Goal: Task Accomplishment & Management: Manage account settings

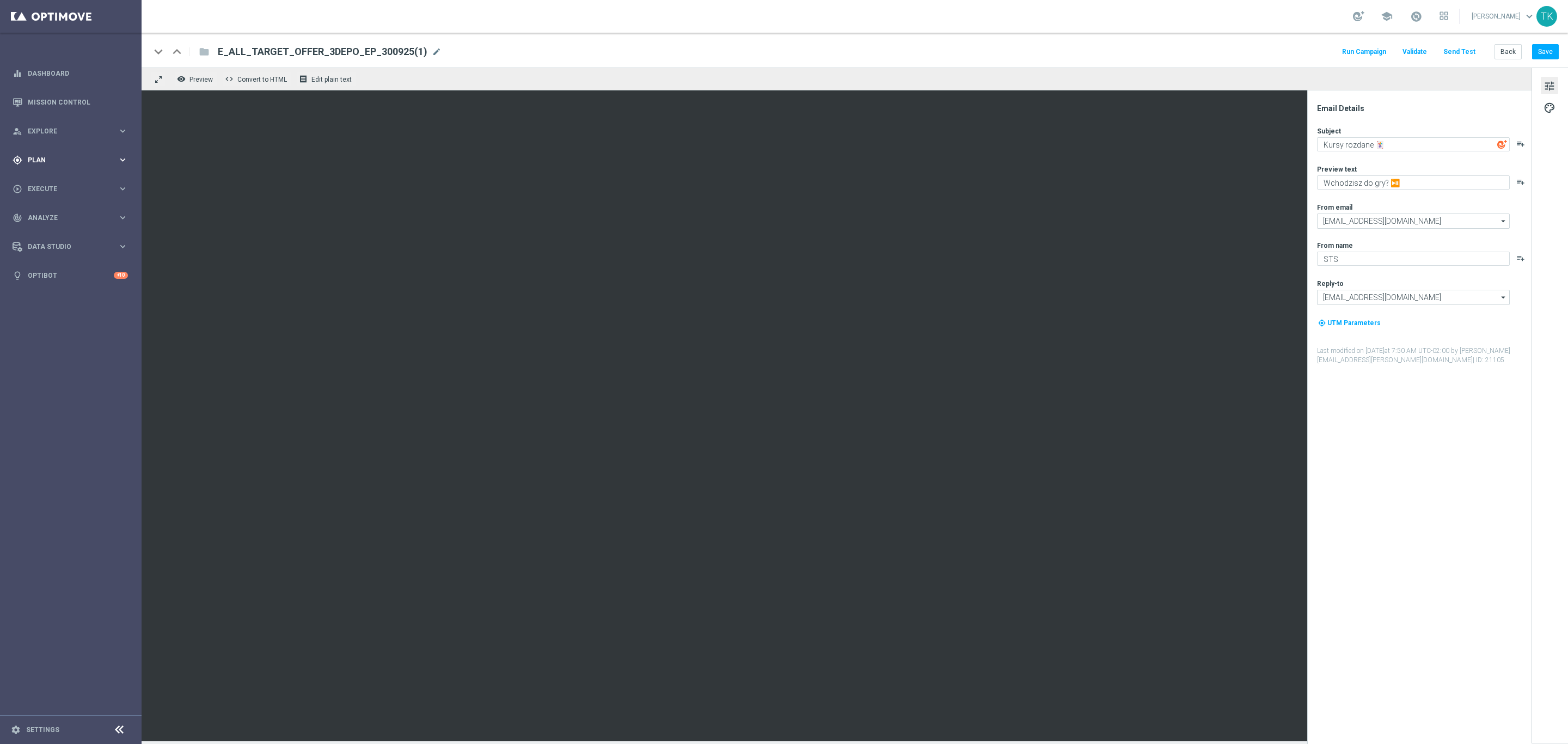
click at [43, 163] on span "Plan" at bounding box center [73, 160] width 90 height 7
click at [43, 181] on link "Target Groups" at bounding box center [71, 182] width 85 height 9
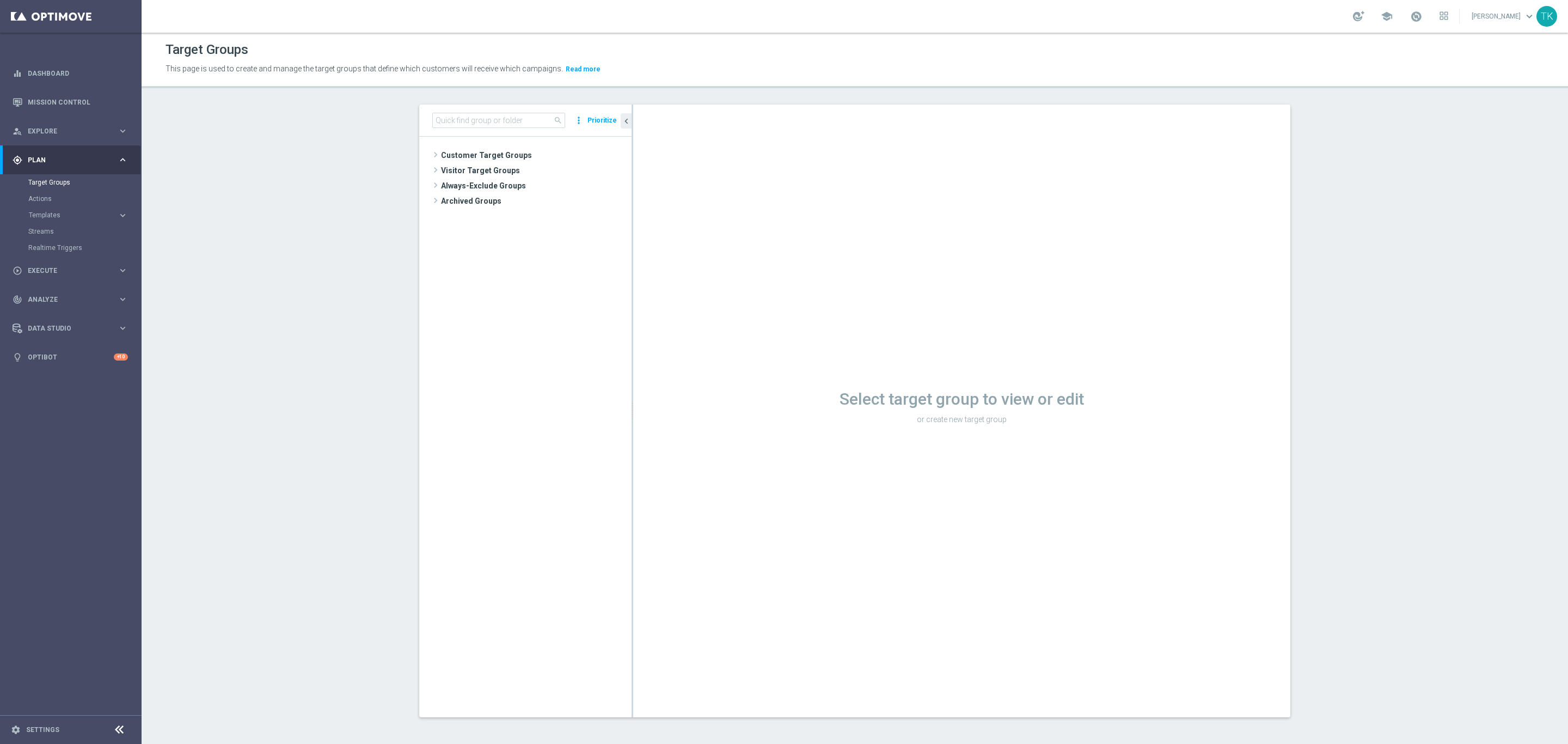
click at [440, 130] on div "search more_vert Prioritize" at bounding box center [525, 121] width 212 height 32
click at [441, 123] on input at bounding box center [499, 120] width 133 height 15
paste input "E_ALL_TARGET_OFFER_3DEPO"
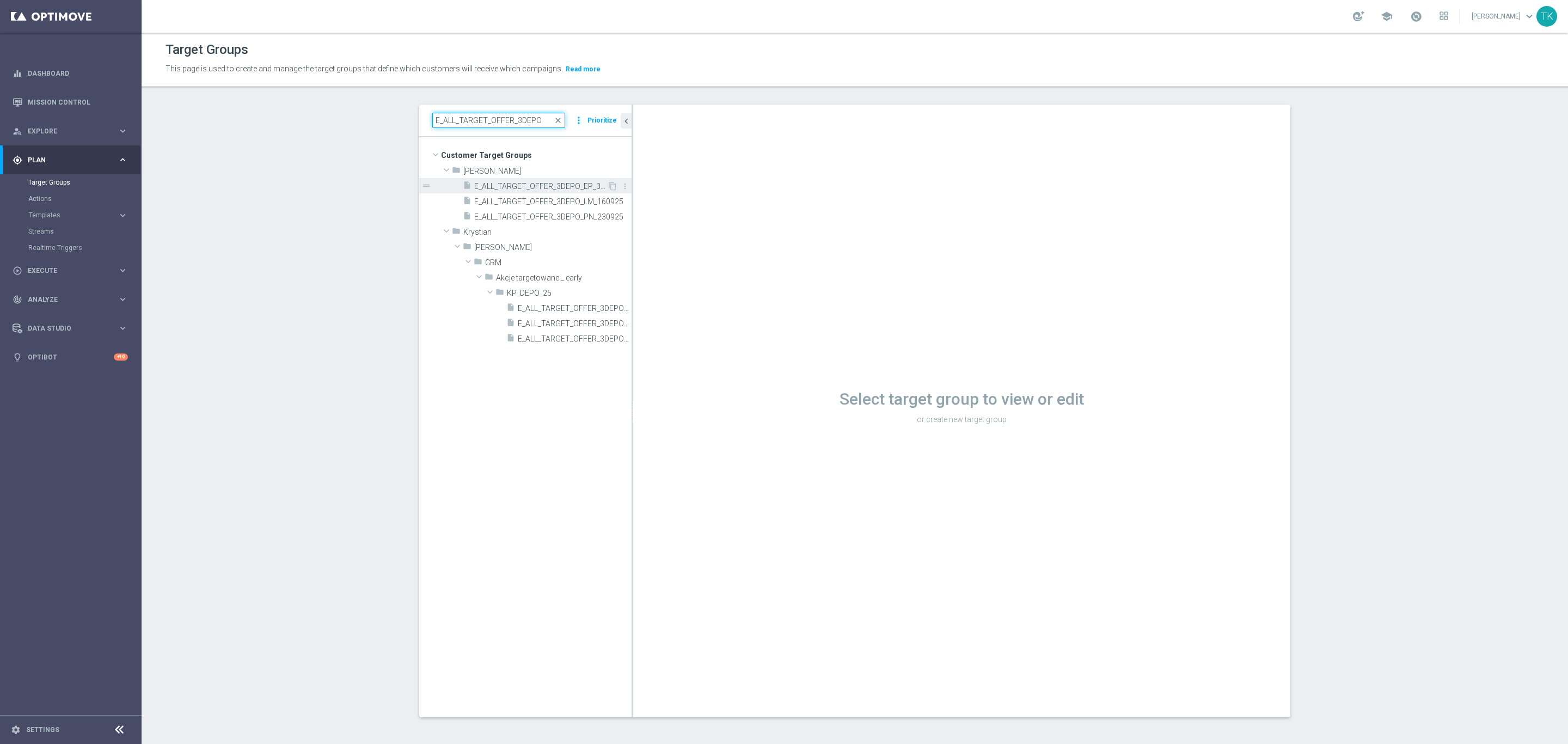
type input "E_ALL_TARGET_OFFER_3DEPO"
click at [550, 186] on span "E_ALL_TARGET_OFFER_3DEPO_EP_300925" at bounding box center [541, 186] width 133 height 9
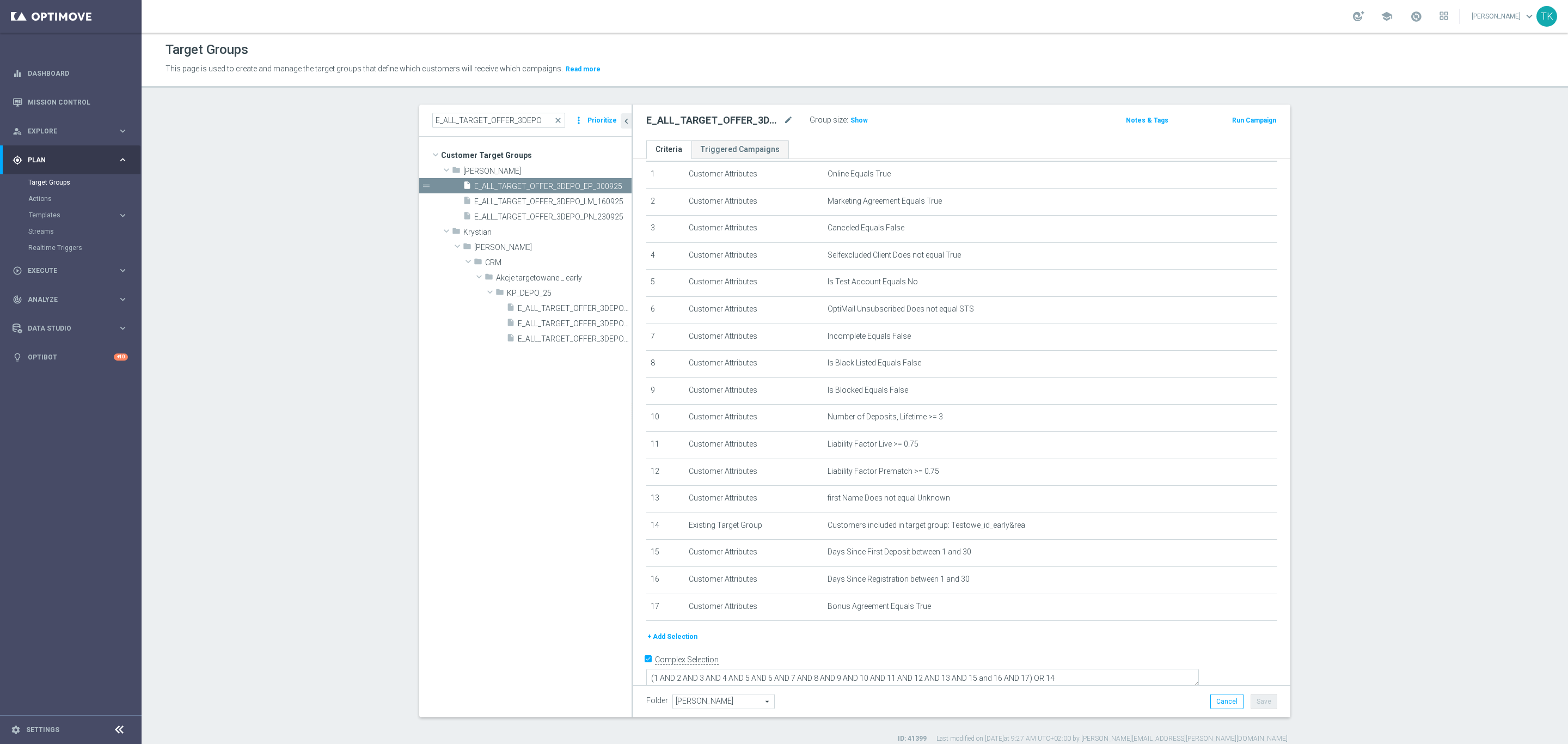
click at [668, 634] on button "+ Add Selection" at bounding box center [673, 637] width 52 height 12
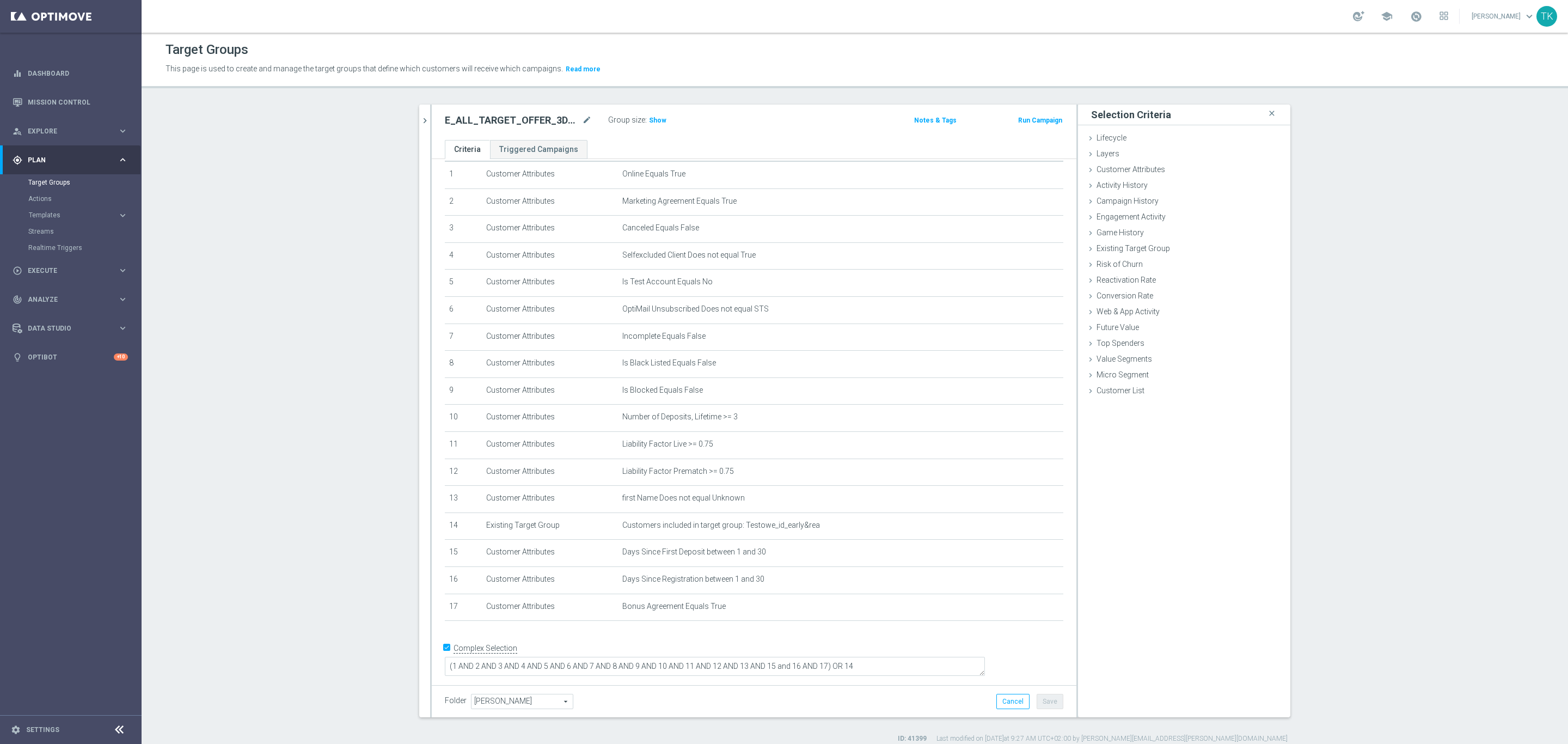
scroll to position [23, 0]
click at [1137, 170] on span "Customer Attributes" at bounding box center [1130, 169] width 69 height 9
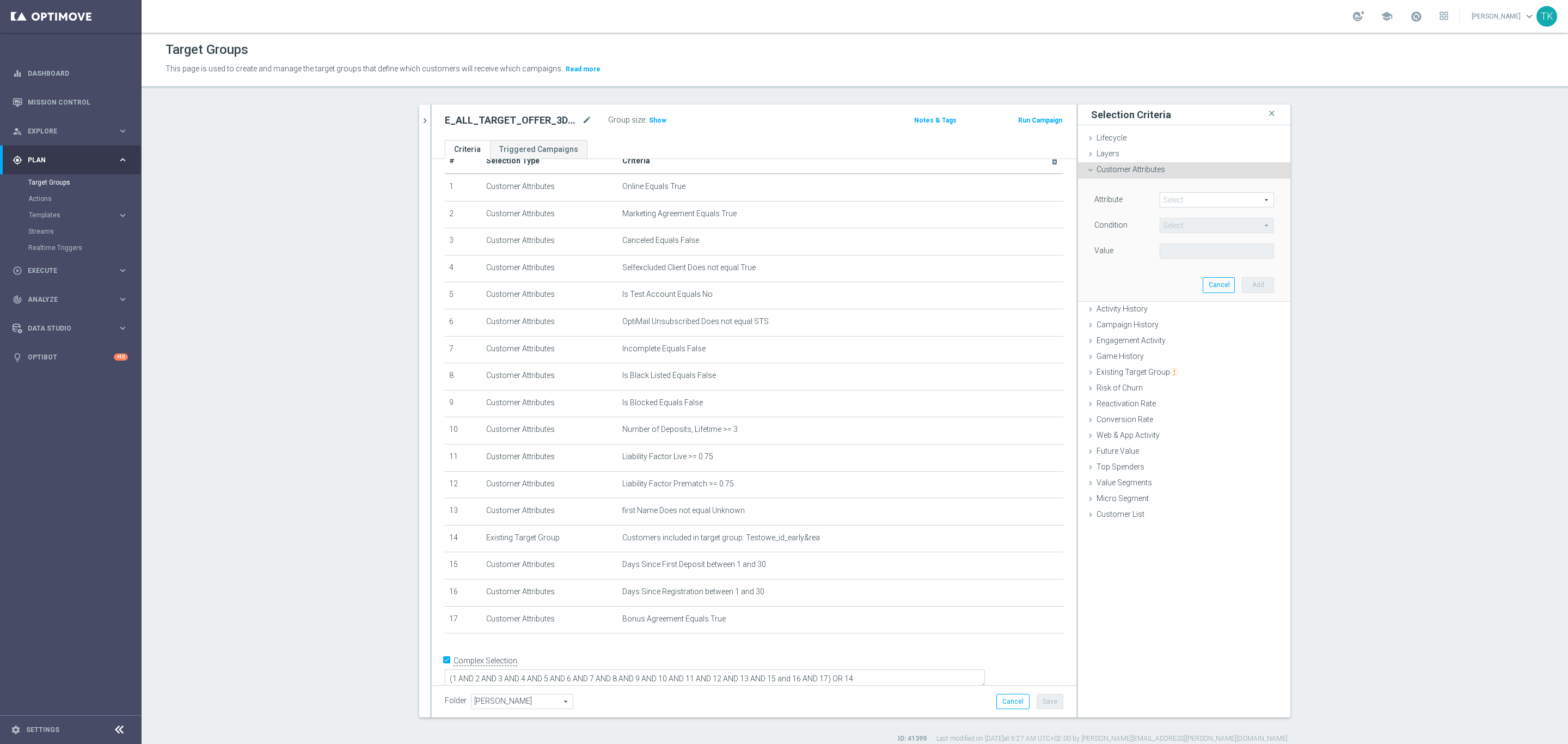
click at [1171, 201] on span at bounding box center [1217, 200] width 113 height 14
click at [1170, 198] on input "search" at bounding box center [1217, 200] width 114 height 15
paste input "AVG NGR L24WA"
type input "AVG NGR L24WA"
click at [1178, 211] on label "AVG NGR L24WA" at bounding box center [1217, 216] width 114 height 14
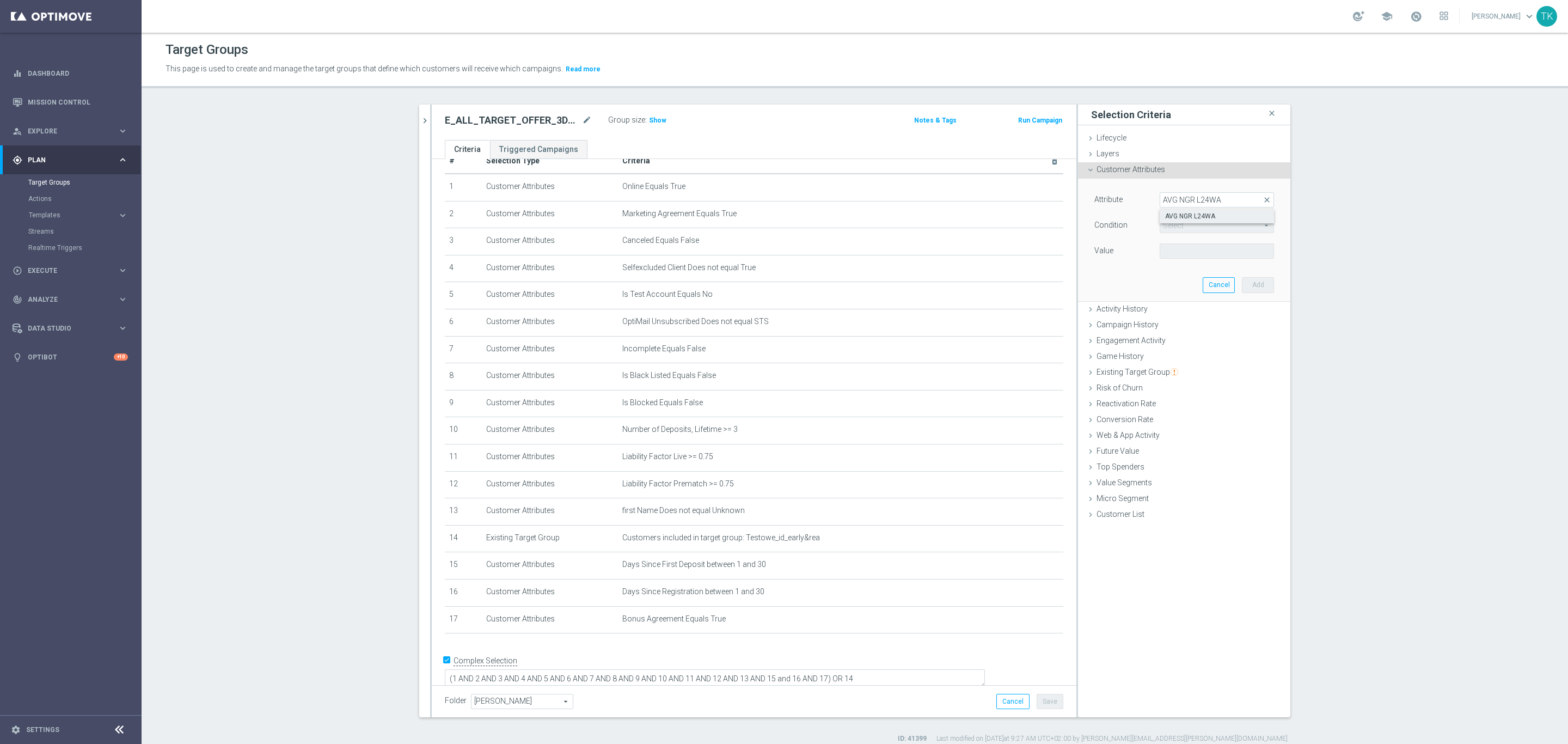
type input "AVG NGR L24WA"
click at [1178, 225] on span "=" at bounding box center [1217, 225] width 113 height 14
click at [1177, 242] on span "<" at bounding box center [1217, 242] width 103 height 9
type input "<"
click at [1166, 255] on label "PLN" at bounding box center [1168, 251] width 11 height 10
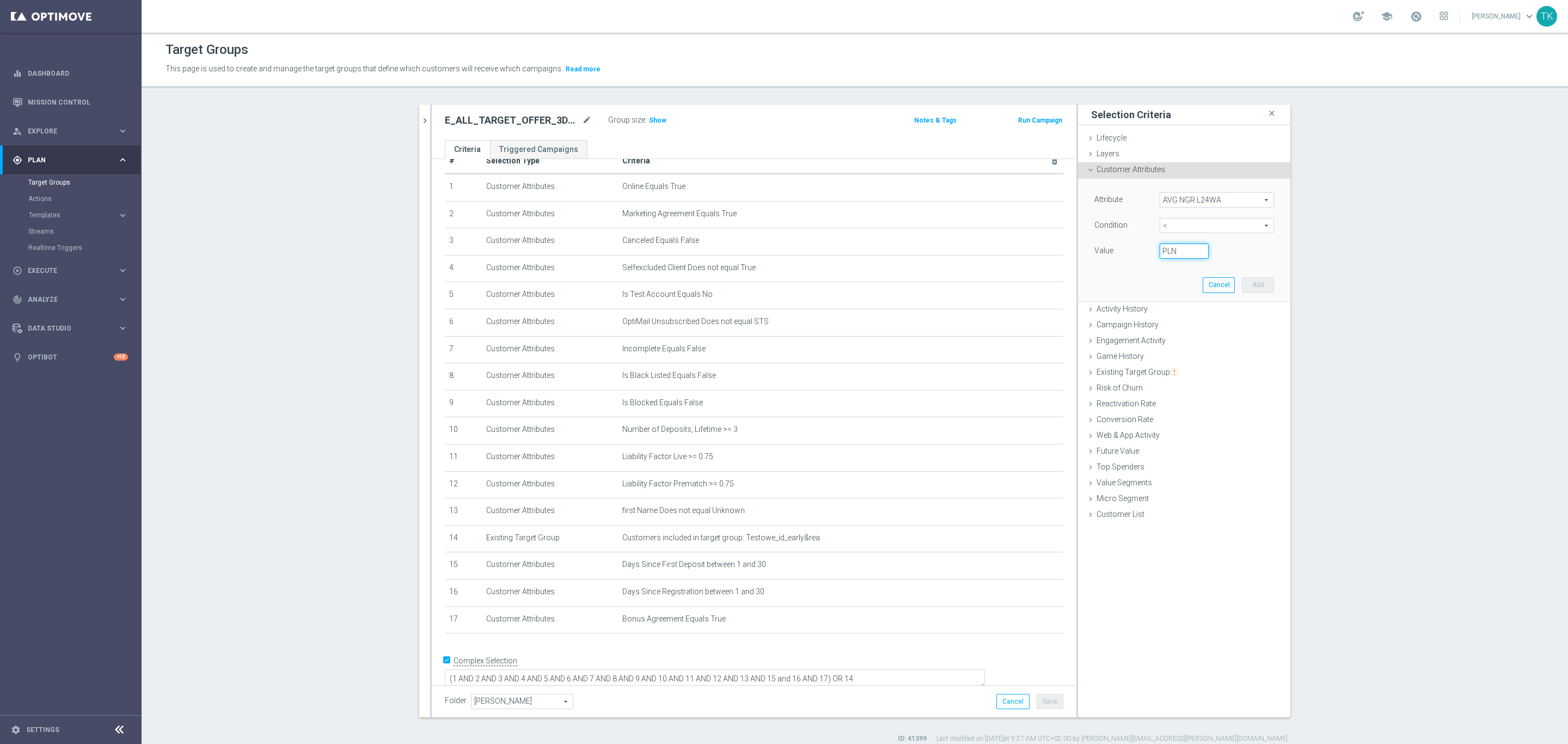
click at [1166, 255] on input "PLN" at bounding box center [1184, 251] width 49 height 15
click at [1164, 252] on label "PLN" at bounding box center [1168, 251] width 11 height 10
click at [1164, 252] on input "PLN" at bounding box center [1184, 251] width 49 height 15
type input "-10"
click at [1247, 287] on button "Add" at bounding box center [1258, 284] width 32 height 15
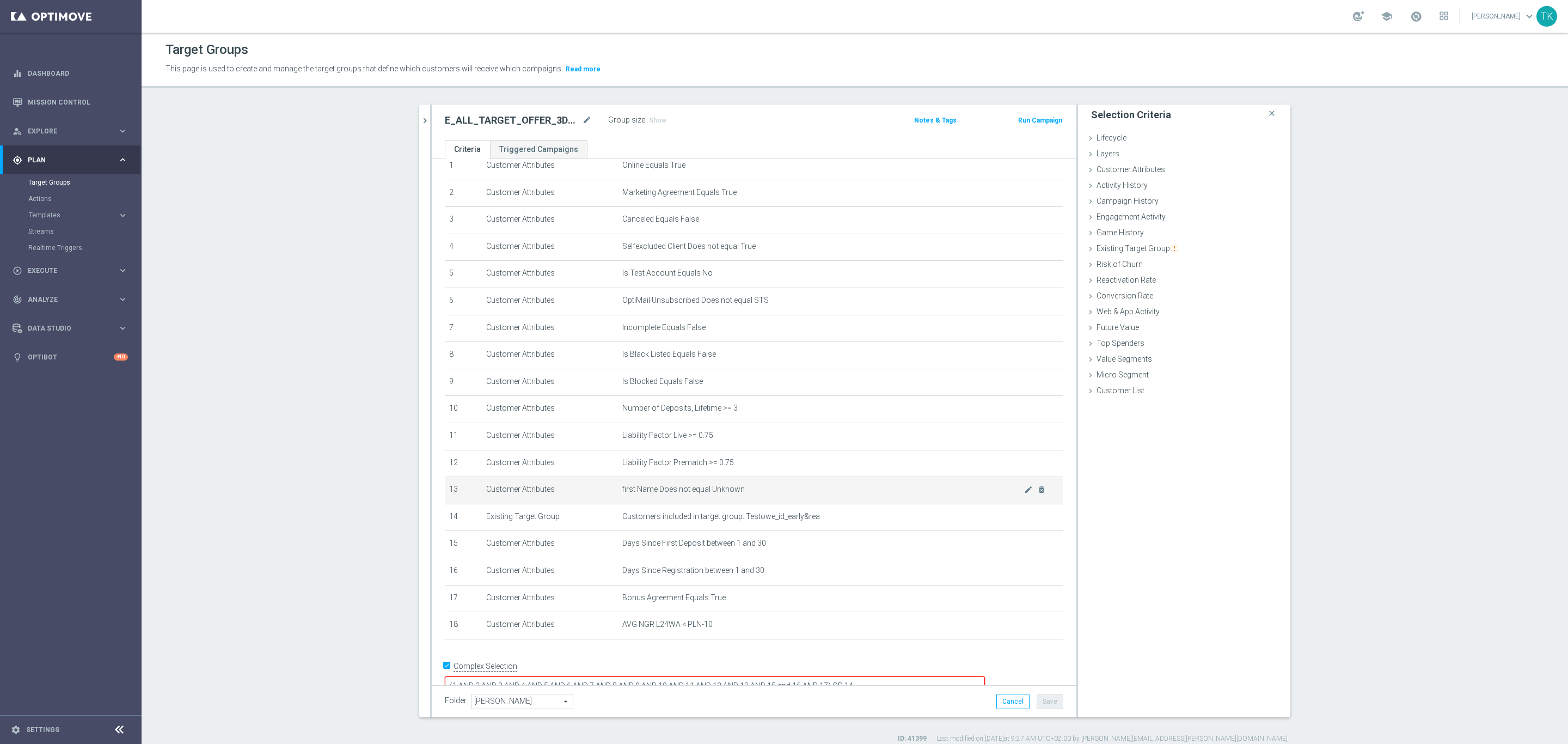
scroll to position [51, 0]
click at [900, 670] on textarea "(1 AND 2 AND 3 AND 4 AND 5 AND 6 AND 7 AND 8 AND 9 AND 10 AND 11 AND 12 AND 13 …" at bounding box center [715, 679] width 540 height 19
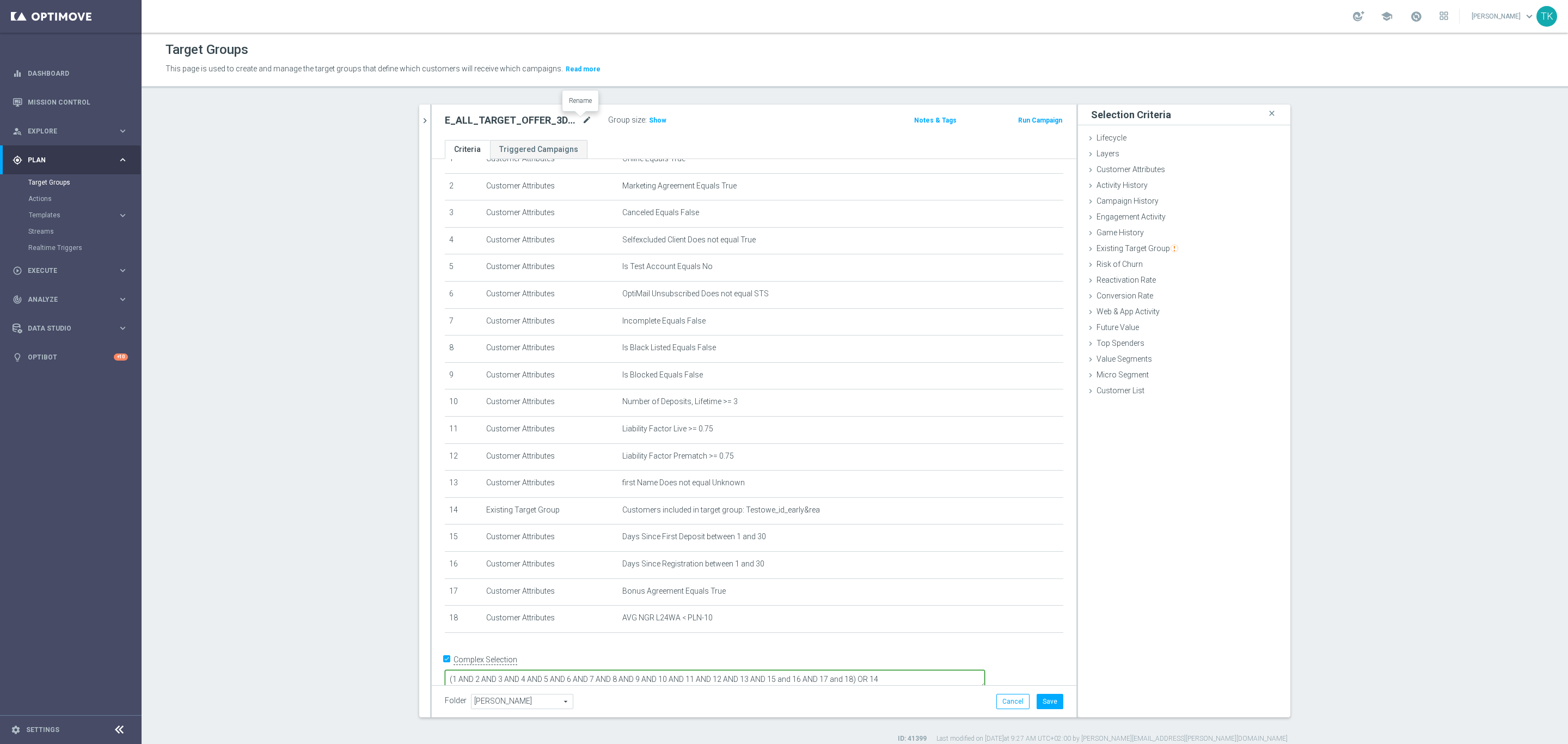
type textarea "(1 AND 2 AND 3 AND 4 AND 5 AND 6 AND 7 AND 8 AND 9 AND 10 AND 11 AND 12 AND 13 …"
click at [582, 122] on icon "mode_edit" at bounding box center [587, 120] width 10 height 13
click at [797, 132] on div "E_ALL_TARGET_OFFER_3DEPO_EP_300925 mode_edit Group size : Show Notes & Tags Run…" at bounding box center [754, 122] width 645 height 35
click at [582, 121] on icon "mode_edit" at bounding box center [587, 120] width 10 height 13
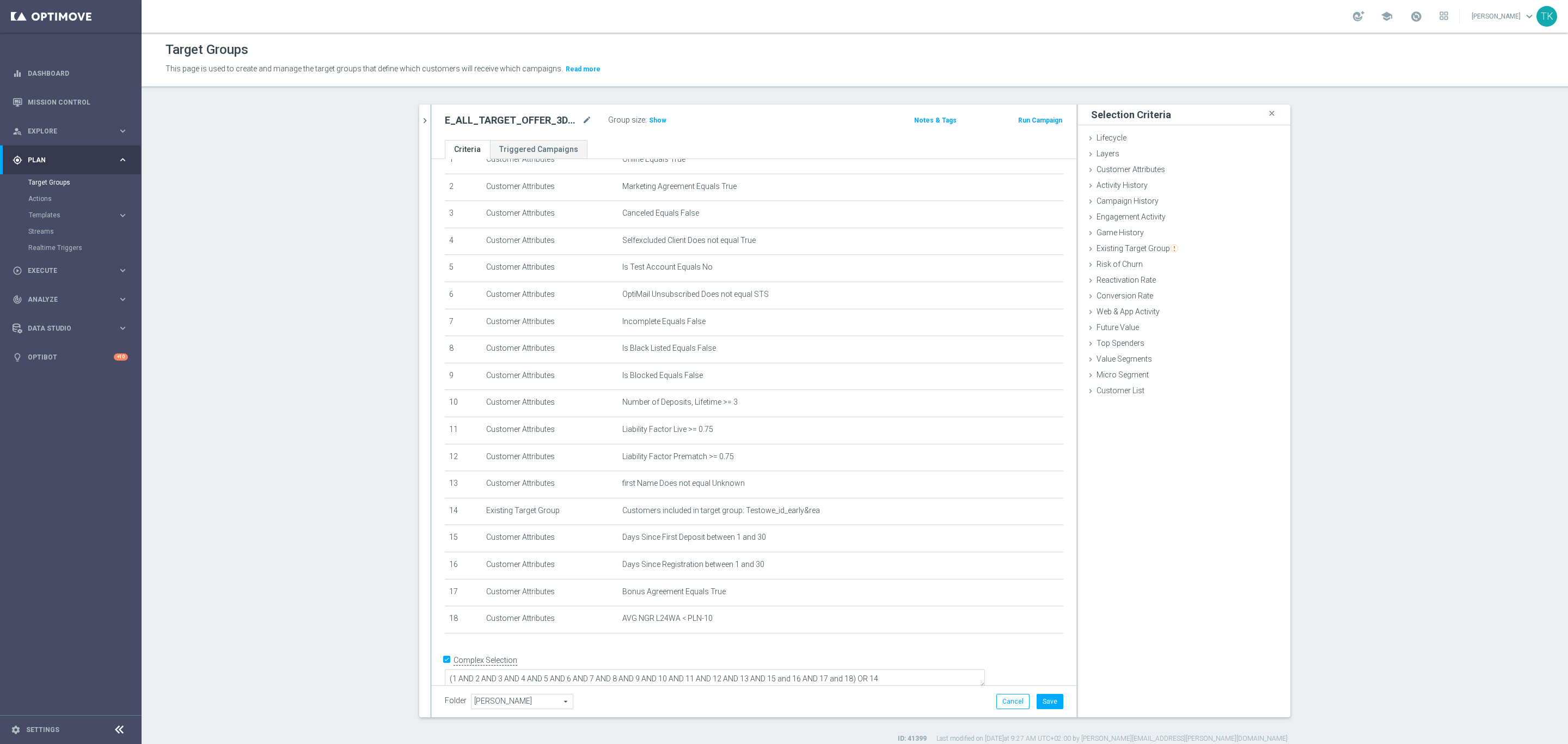
click at [729, 134] on div "E_ALL_TARGET_OFFER_3DEPO_EP_300925 mode_edit Group size : Show Notes & Tags Run…" at bounding box center [754, 122] width 645 height 35
click at [420, 116] on icon "chevron_right" at bounding box center [425, 121] width 10 height 10
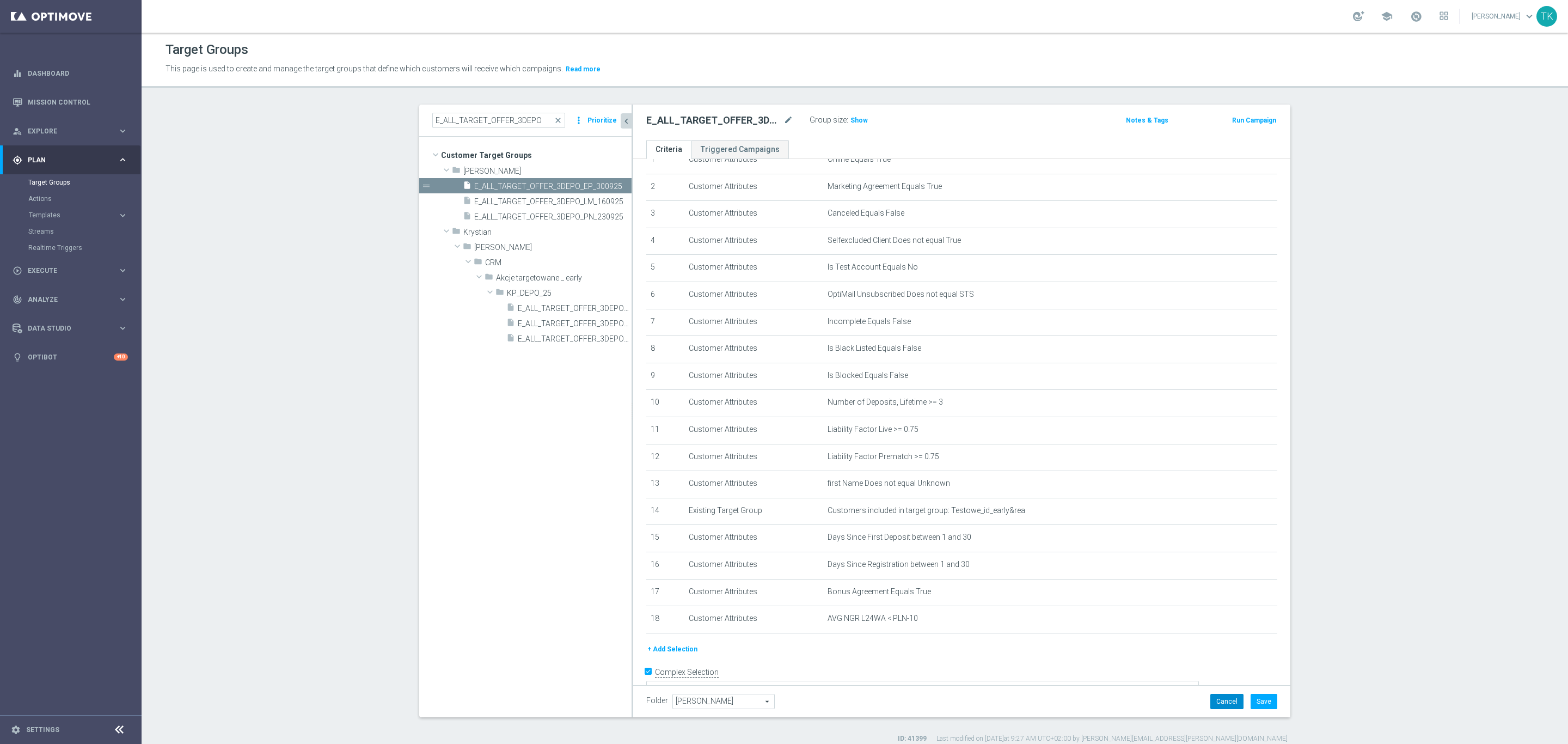
click at [1213, 701] on button "Cancel" at bounding box center [1227, 701] width 33 height 15
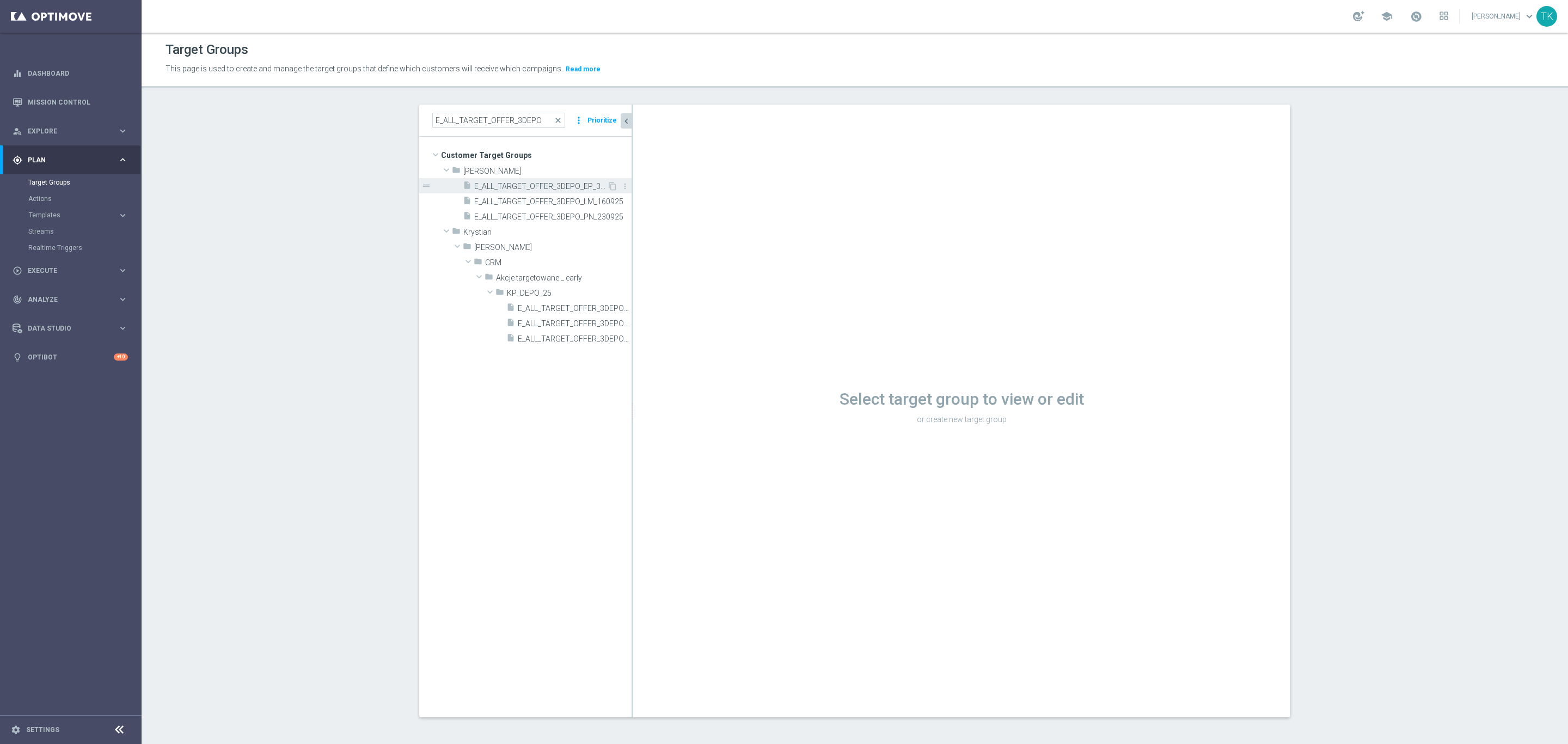
click at [558, 188] on span "E_ALL_TARGET_OFFER_3DEPO_EP_300925" at bounding box center [541, 186] width 133 height 9
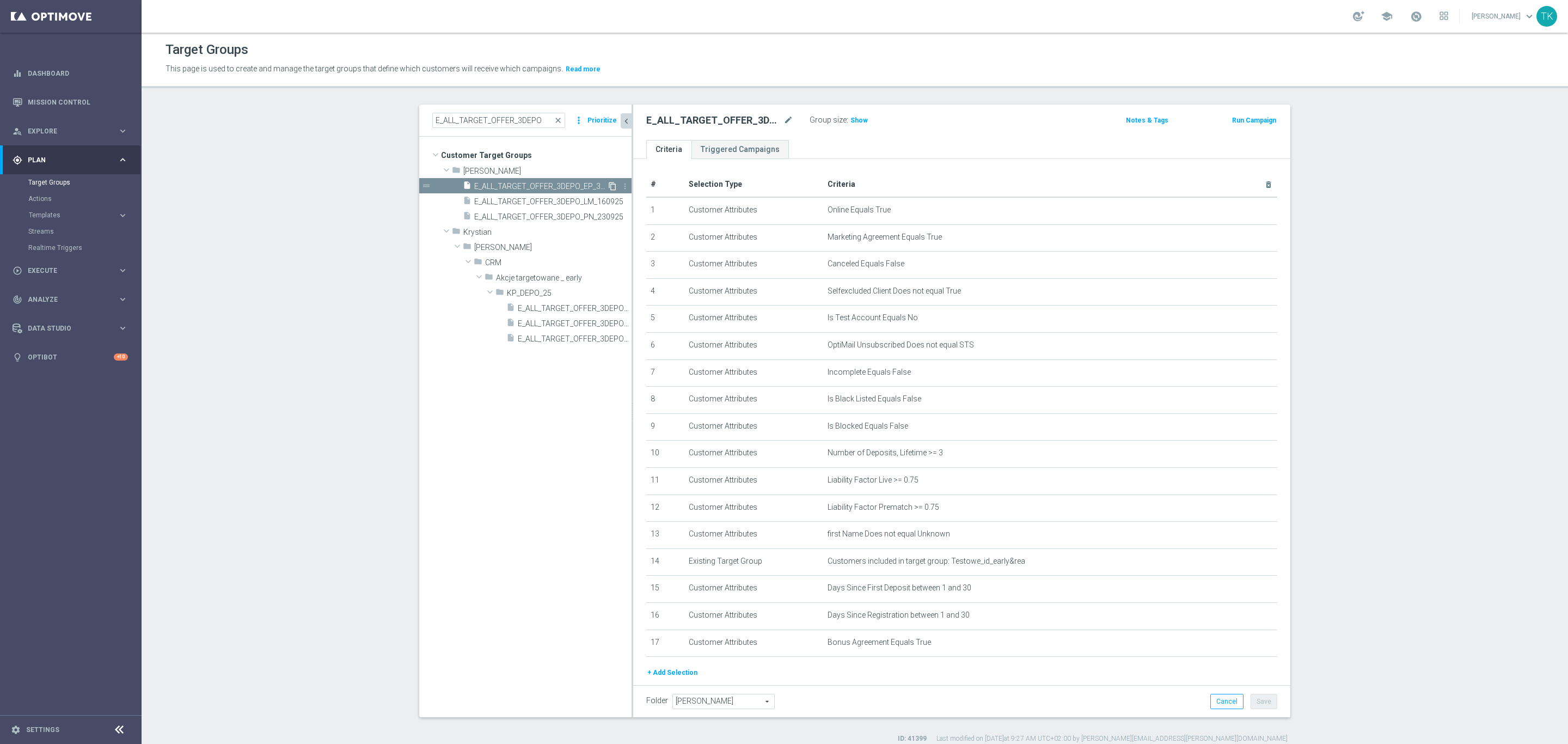
click at [608, 184] on icon "content_copy" at bounding box center [612, 186] width 9 height 9
click at [783, 118] on icon "mode_edit" at bounding box center [788, 120] width 10 height 13
type input "E_ALL_TARGET_OFFER_3DEPO_141025"
click at [940, 121] on div "E_ALL_TARGET_OFFER_3DEPO_141025 Group size : Show" at bounding box center [853, 121] width 432 height 16
click at [670, 670] on button "+ Add Selection" at bounding box center [673, 673] width 52 height 12
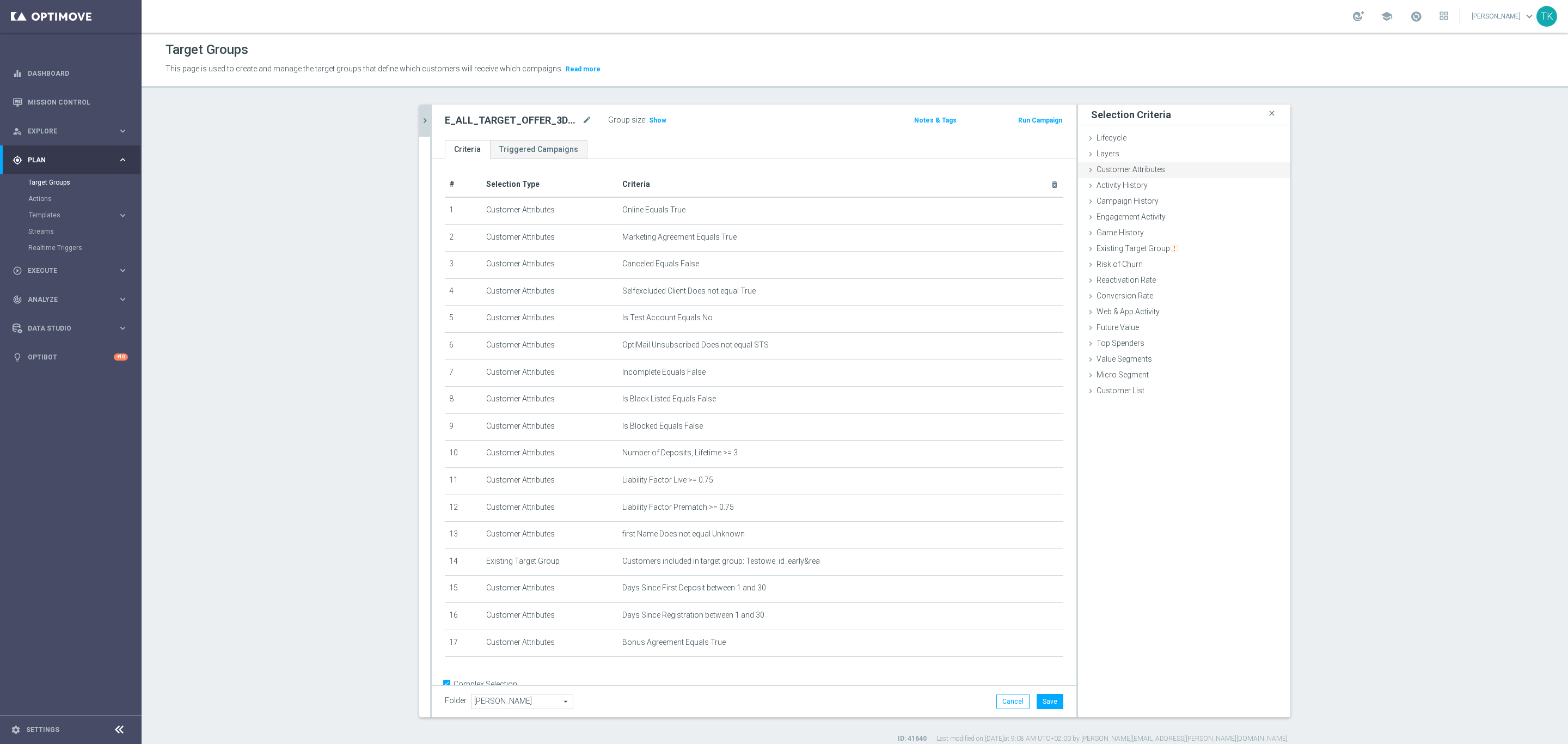
click at [1124, 174] on div "Customer Attributes done selection saved" at bounding box center [1184, 170] width 212 height 16
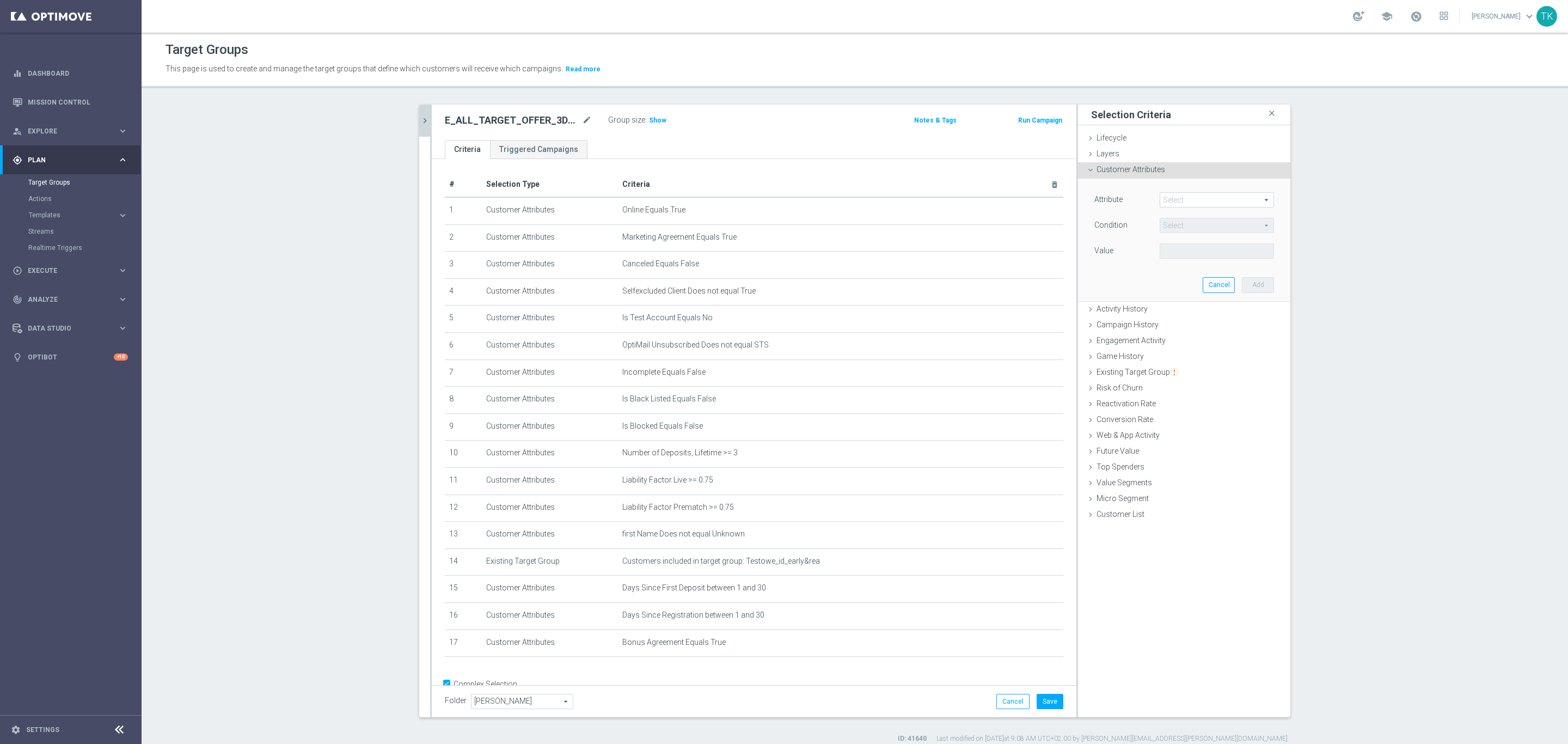
click at [1171, 198] on span at bounding box center [1217, 200] width 113 height 14
click at [1172, 198] on input "search" at bounding box center [1217, 200] width 114 height 15
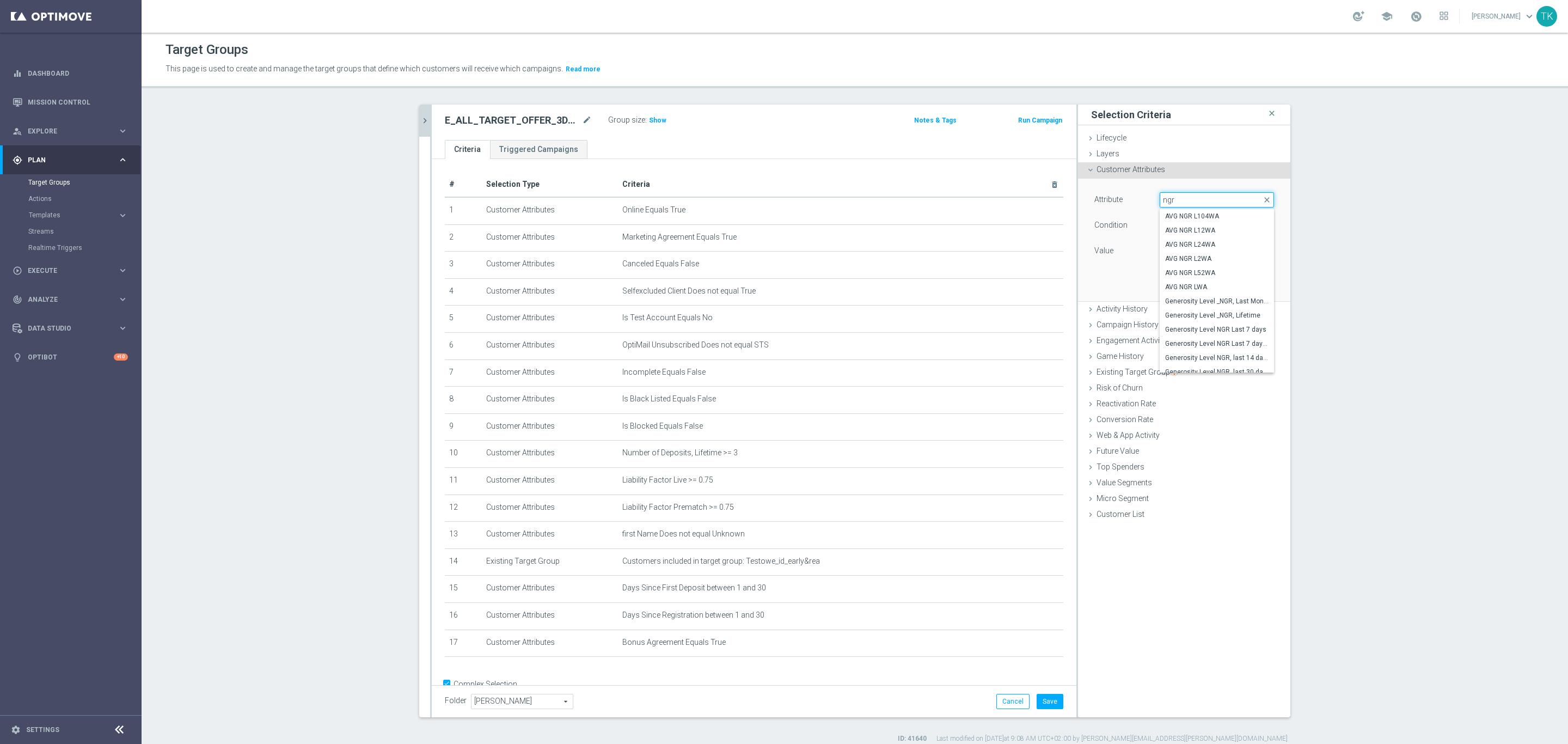
click at [1172, 199] on input "ngr" at bounding box center [1217, 200] width 114 height 15
paste input "AVG NGR L24WA"
type input "AVG NGR L24WA"
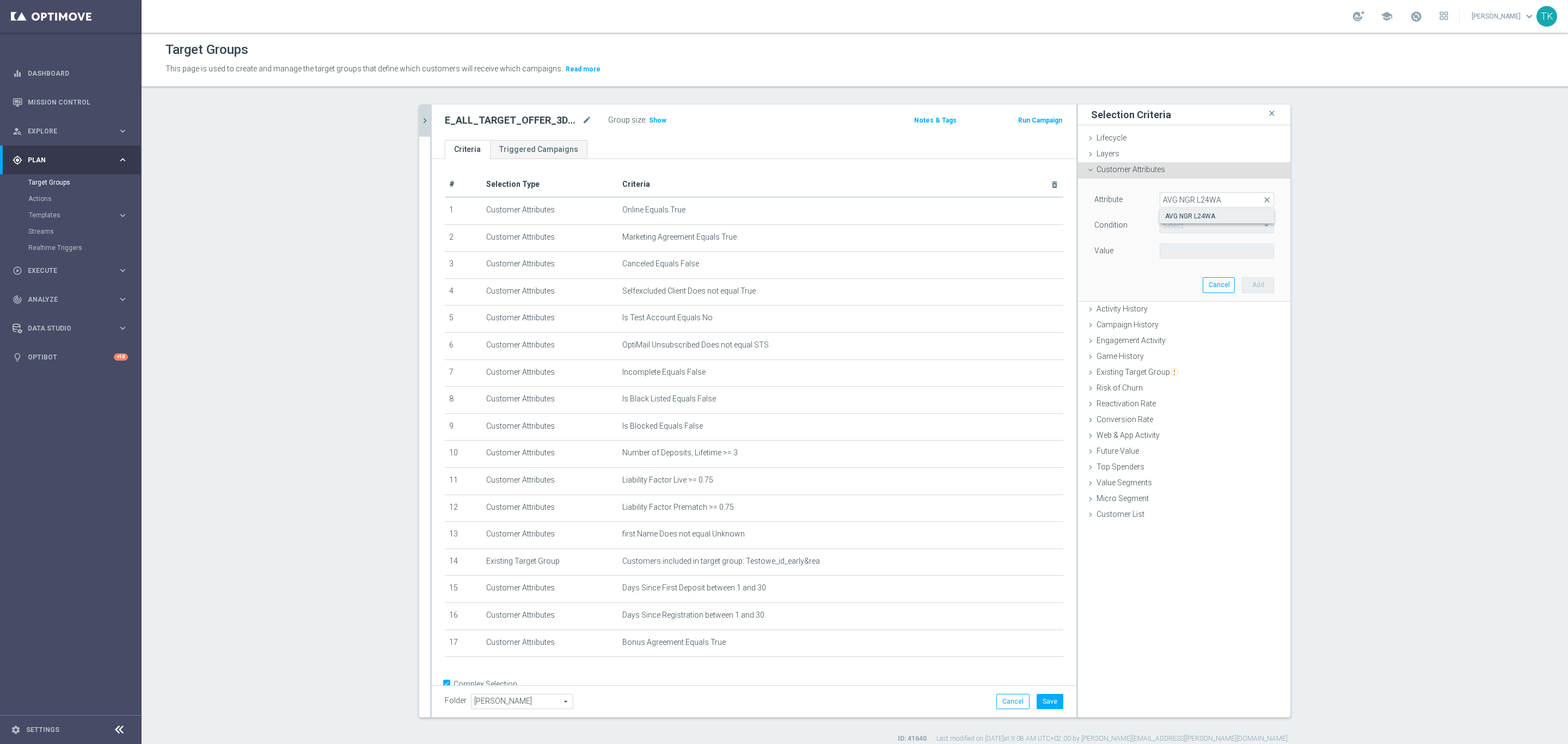
click at [1191, 214] on span "AVG NGR L24WA" at bounding box center [1217, 216] width 103 height 9
type input "AVG NGR L24WA"
click at [1168, 226] on span "=" at bounding box center [1217, 225] width 113 height 14
click at [1181, 237] on span "<" at bounding box center [1217, 242] width 103 height 9
type input "<"
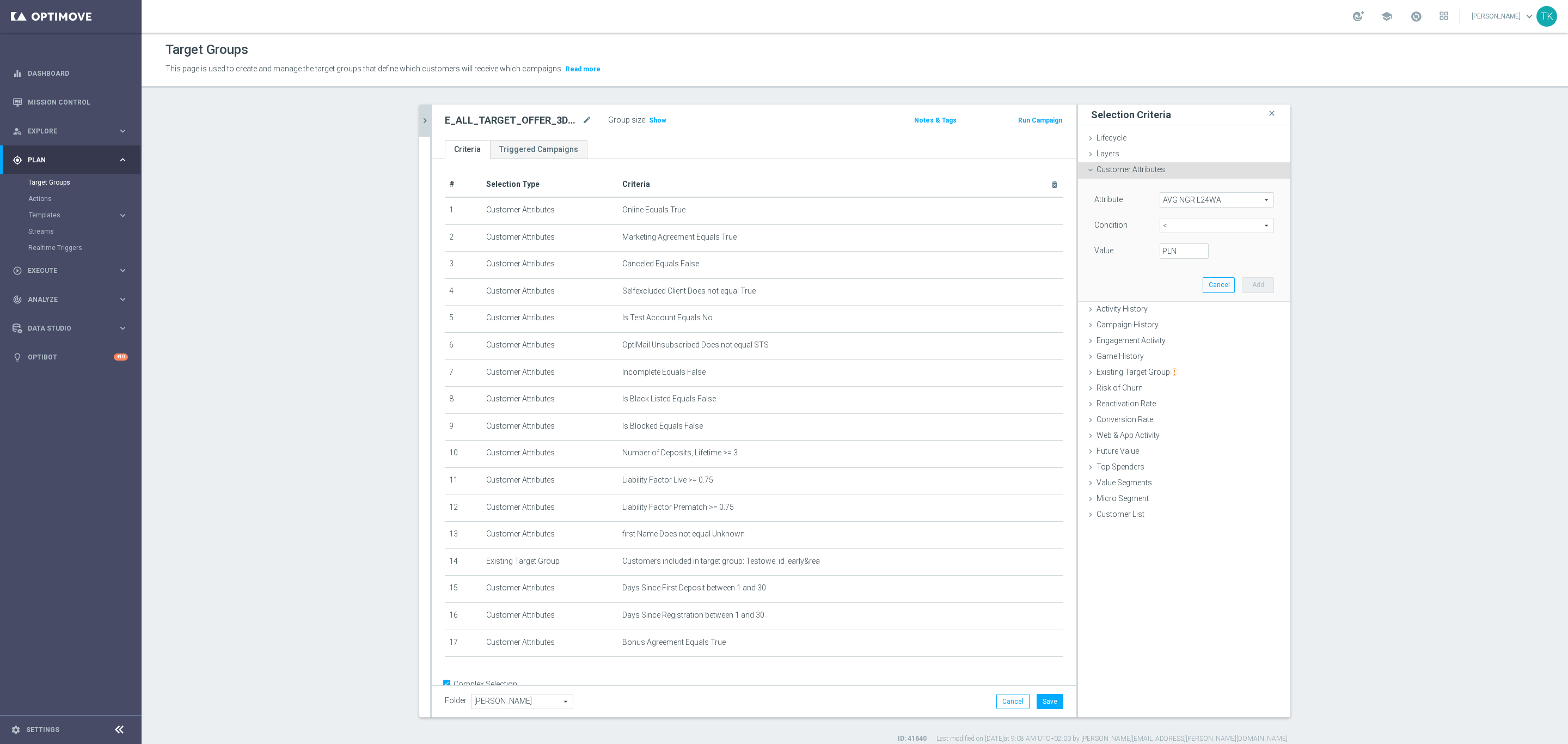
click at [1172, 242] on div "Attribute AVG NGR L24WA AVG NGR L24WA arrow_drop_down search Condition < < arro…" at bounding box center [1184, 226] width 180 height 69
click at [1163, 251] on label "PLN" at bounding box center [1168, 251] width 11 height 10
click at [1162, 251] on input "PLN" at bounding box center [1184, 251] width 49 height 15
type input "-10"
click at [1258, 291] on button "Add" at bounding box center [1258, 284] width 32 height 15
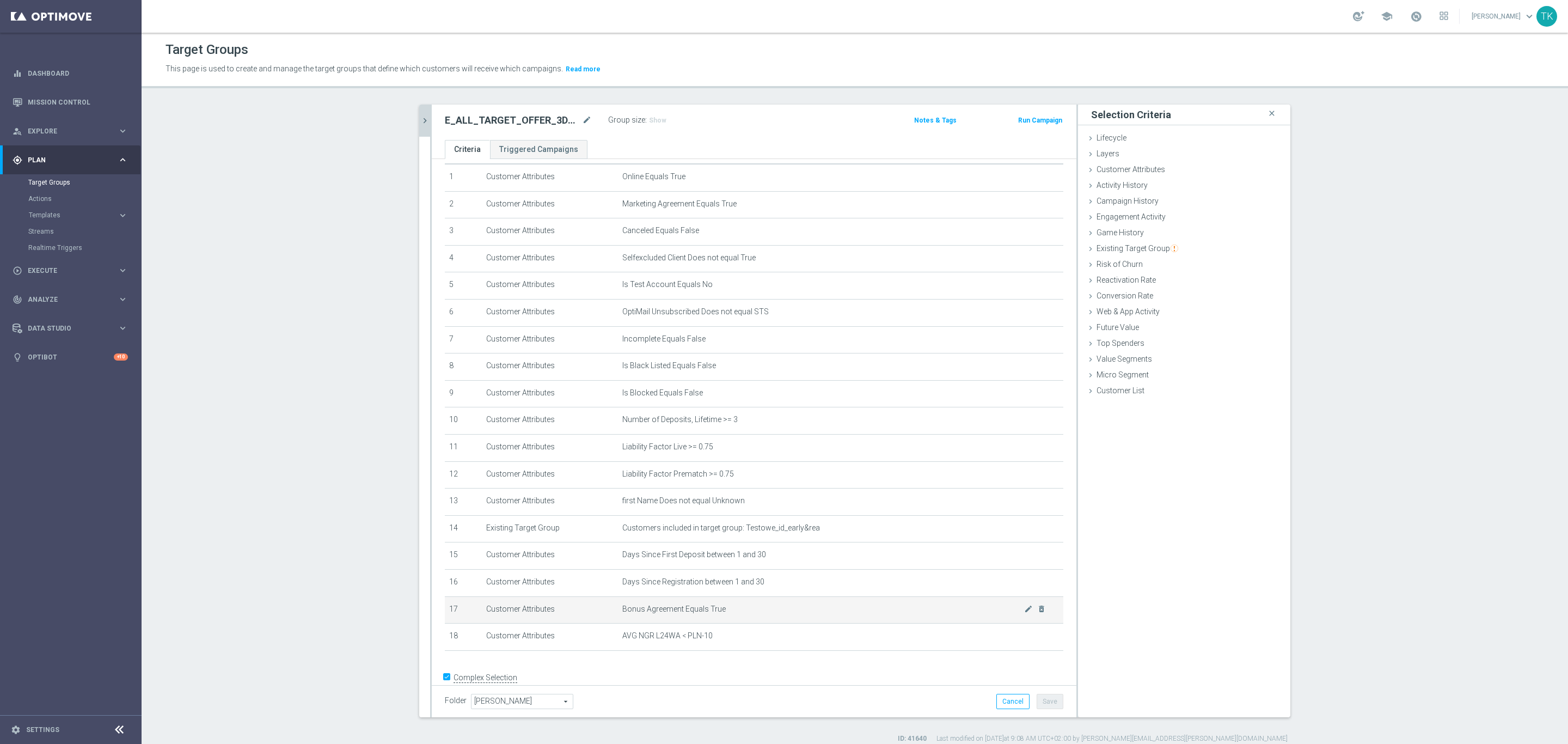
scroll to position [51, 0]
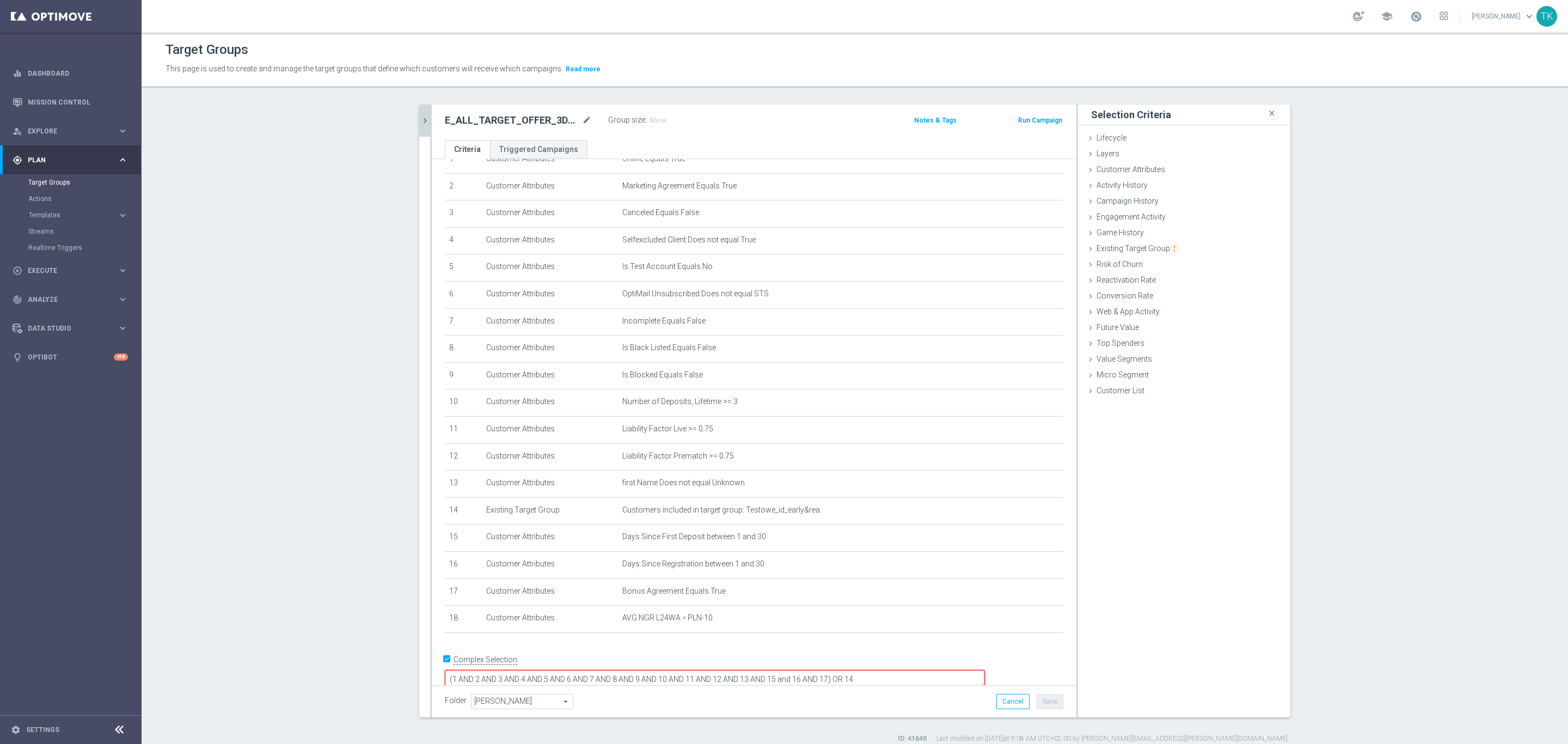
click at [900, 670] on textarea "(1 AND 2 AND 3 AND 4 AND 5 AND 6 AND 7 AND 8 AND 9 AND 10 AND 11 AND 12 AND 13 …" at bounding box center [715, 679] width 540 height 19
type textarea "(1 AND 2 AND 3 AND 4 AND 5 AND 6 AND 7 AND 8 AND 9 AND 10 AND 11 AND 12 AND 13 …"
click at [1052, 698] on button "Save" at bounding box center [1050, 701] width 27 height 15
click at [420, 120] on icon "chevron_right" at bounding box center [425, 121] width 10 height 10
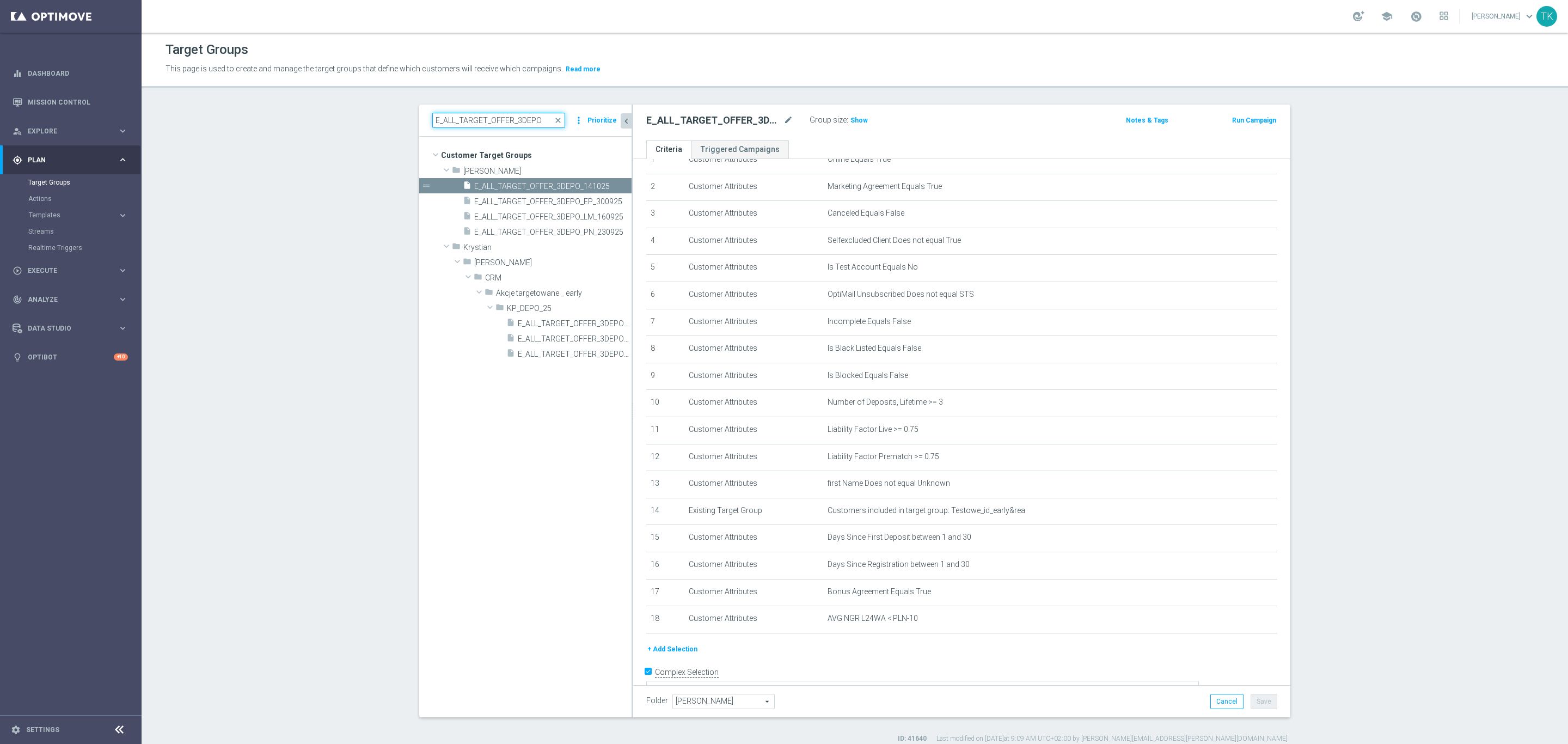
click at [446, 122] on input "E_ALL_TARGET_OFFER_3DEPO" at bounding box center [499, 120] width 133 height 15
paste input "1-2DEPO_W"
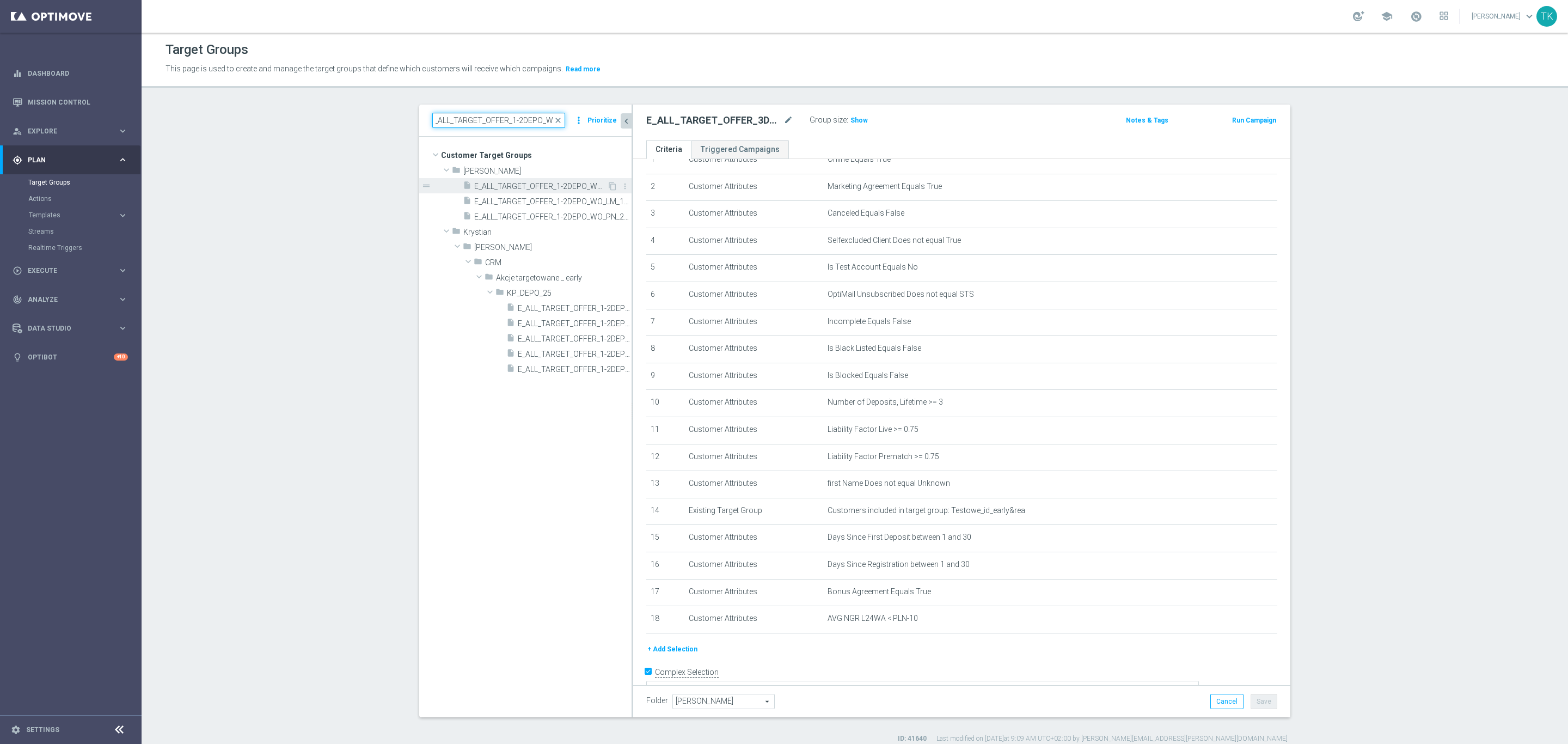
type input "E_ALL_TARGET_OFFER_1-2DEPO_WO"
click at [539, 186] on span "E_ALL_TARGET_OFFER_1-2DEPO_WO_EP_300925" at bounding box center [541, 186] width 133 height 9
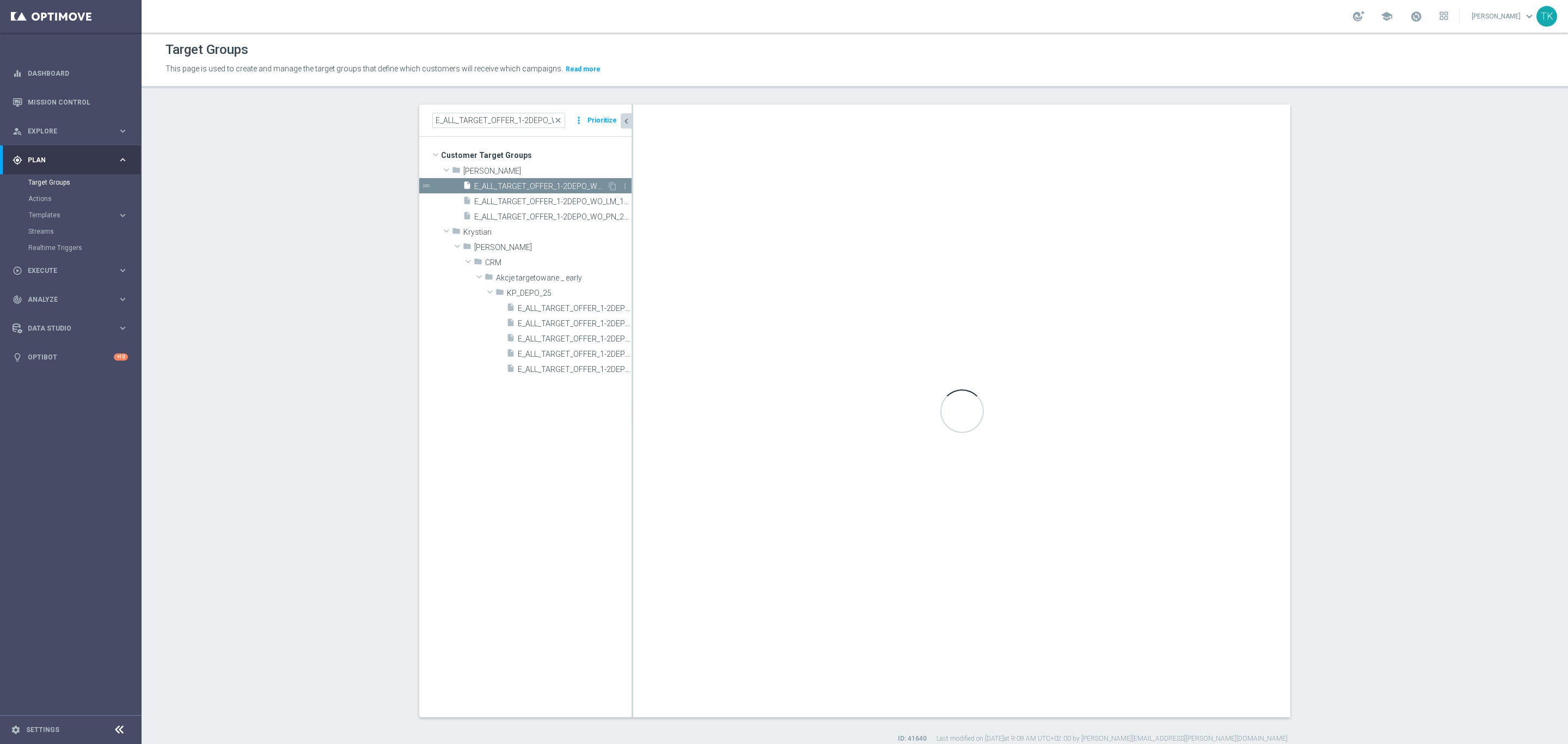
type textarea "(1 AND 2 AND 3 AND 4 AND 5 AND 6 AND 7 AND 8 AND 9 AND 10 AND 11 AND 12 AND 13 …"
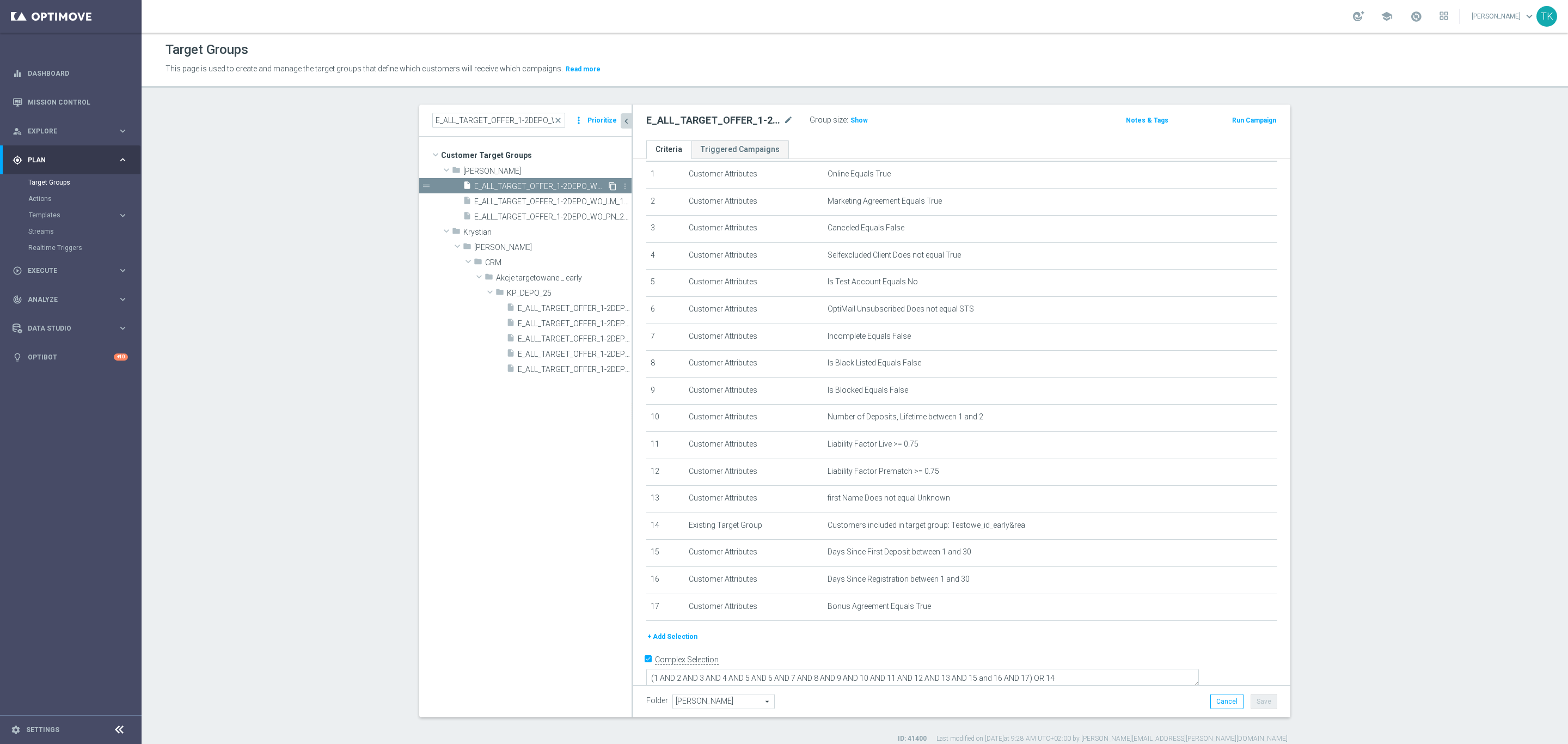
click at [608, 185] on icon "content_copy" at bounding box center [612, 186] width 9 height 9
click at [786, 119] on icon "mode_edit" at bounding box center [788, 120] width 10 height 13
type input "E_ALL_TARGET_OFFER_1-2DEPO_WO_141025"
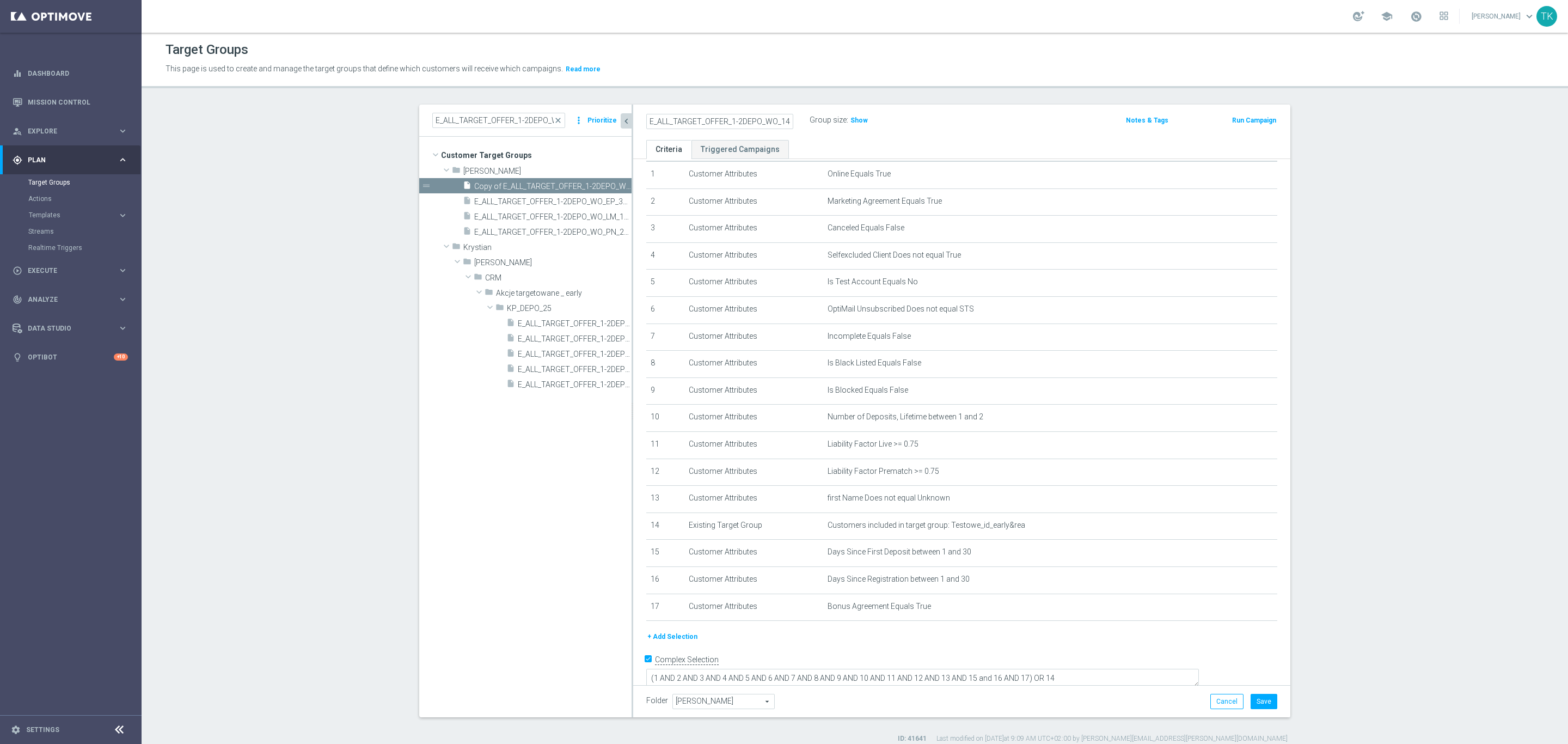
click at [998, 141] on ul "Criteria Triggered Campaigns" at bounding box center [962, 149] width 657 height 19
click at [1261, 695] on button "Save" at bounding box center [1264, 701] width 27 height 15
click at [474, 120] on input "E_ALL_TARGET_OFFER_1-2DEPO_WO" at bounding box center [499, 120] width 133 height 15
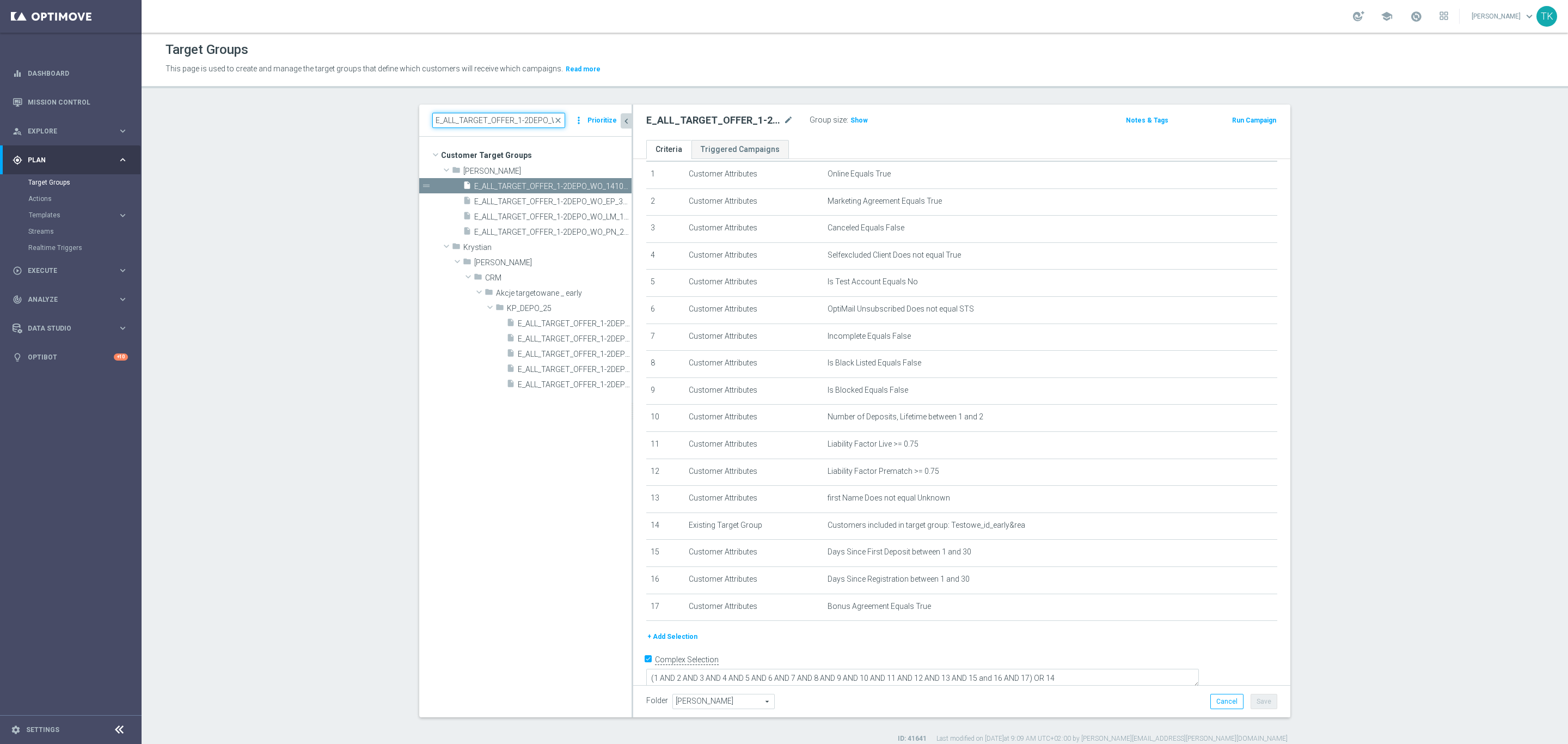
paste input "3DEPO_141025"
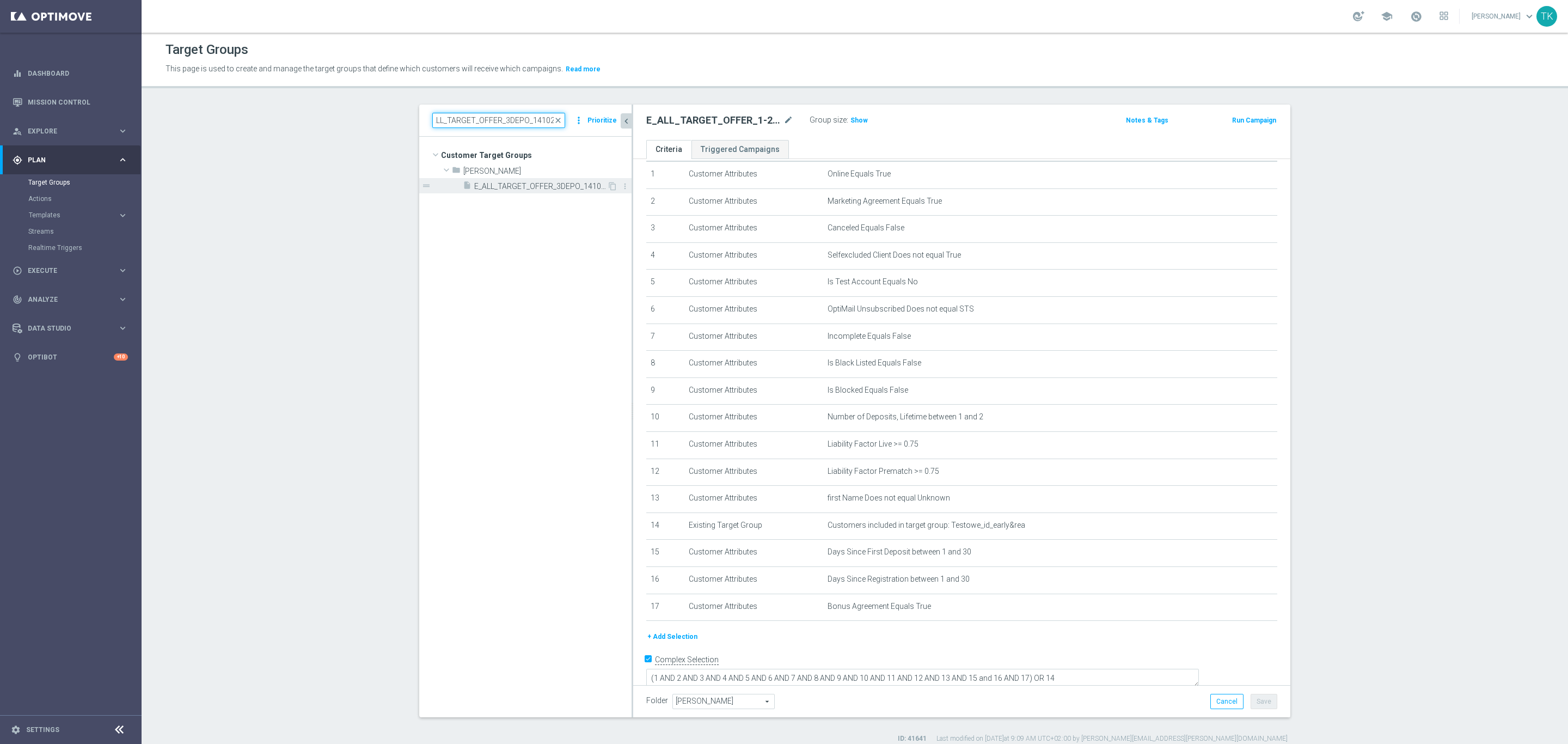
type input "E_ALL_TARGET_OFFER_3DEPO_141025"
click at [533, 183] on span "E_ALL_TARGET_OFFER_3DEPO_141025" at bounding box center [541, 186] width 133 height 9
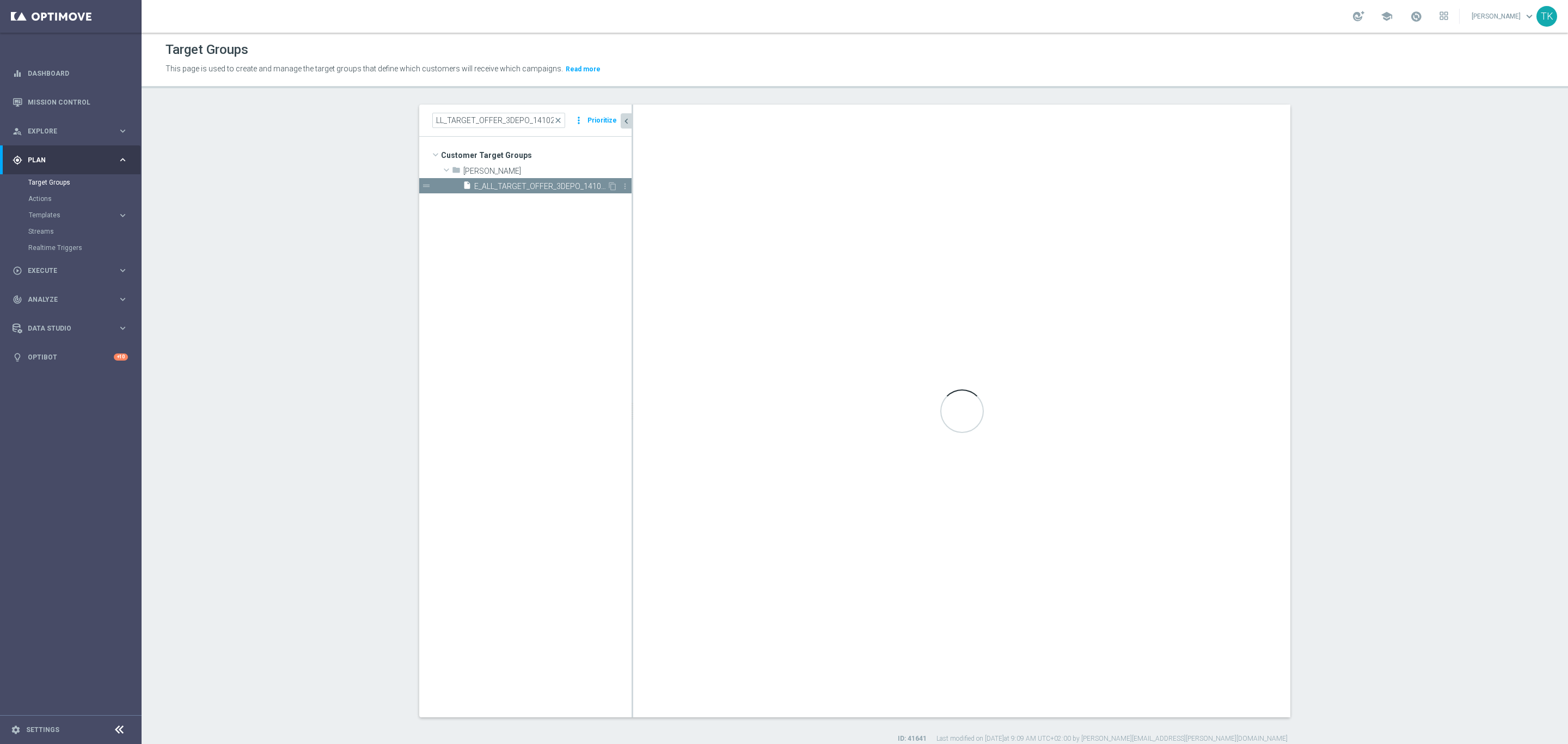
scroll to position [0, 0]
type textarea "(1 AND 2 AND 3 AND 4 AND 5 AND 6 AND 7 AND 8 AND 9 AND 10 AND 11 AND 12 AND 13 …"
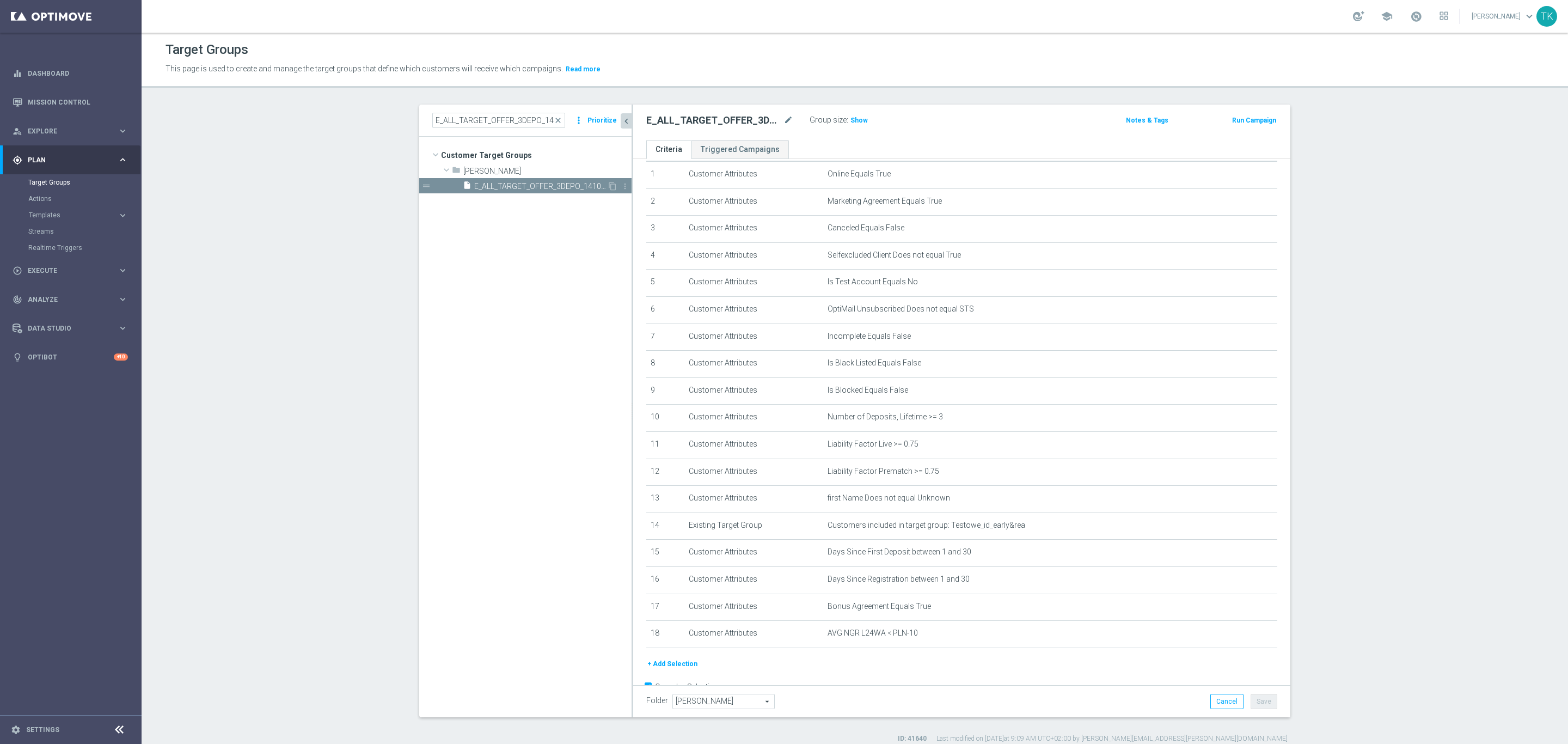
scroll to position [51, 0]
click at [783, 120] on icon "mode_edit" at bounding box center [788, 120] width 10 height 13
click at [662, 120] on input "E_ALL_TARGET_OFFER_3DEPO_141025" at bounding box center [720, 121] width 147 height 15
type input "E_NH-NL_TARGET_OFFER_3DEPO_141025"
click at [931, 131] on div "E_NH-NL_TARGET_OFFER_3DEPO_141025 Group size : Show Notes & Tags Run Campaign" at bounding box center [962, 122] width 657 height 35
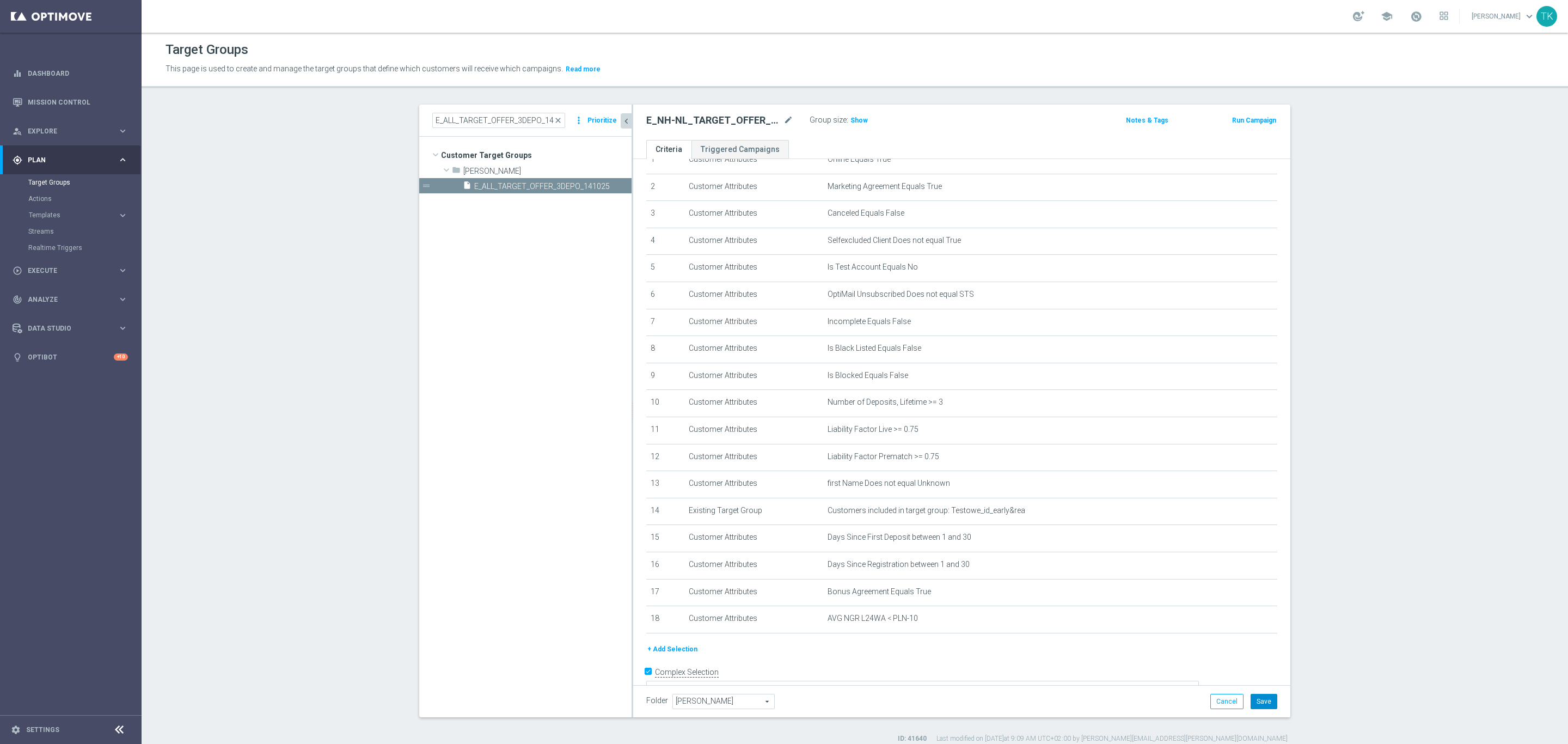
click at [1251, 706] on button "Save" at bounding box center [1264, 701] width 27 height 15
click at [783, 121] on icon "mode_edit" at bounding box center [788, 120] width 10 height 13
click at [486, 116] on input "E_ALL_TARGET_OFFER_3DEPO_141025" at bounding box center [499, 120] width 133 height 15
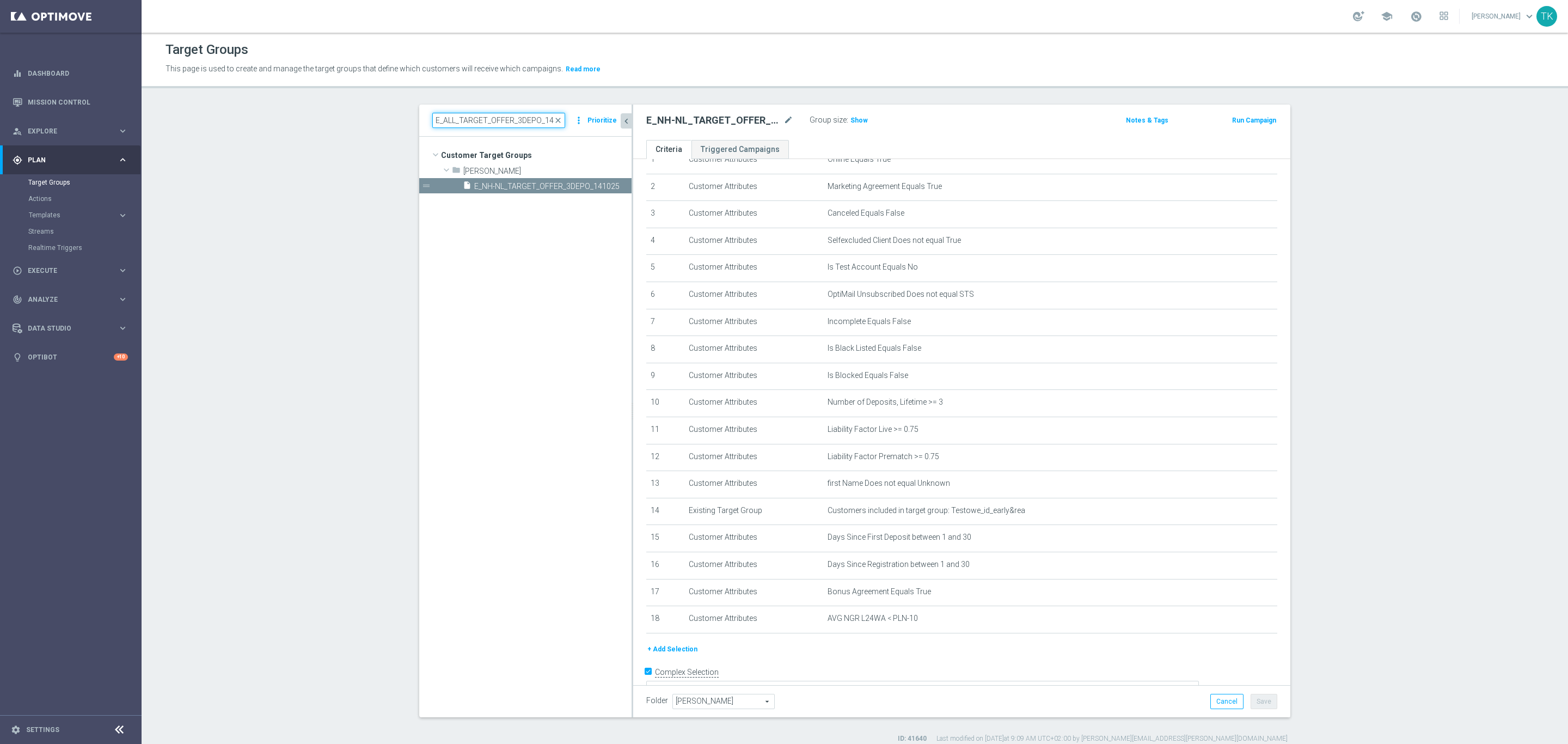
click at [486, 116] on input "E_ALL_TARGET_OFFER_3DEPO_141025" at bounding box center [499, 120] width 133 height 15
paste input "NH-N"
click at [493, 119] on input "E_NH-NL_TARGET_OFFER_3DEPO_141025" at bounding box center [499, 120] width 133 height 15
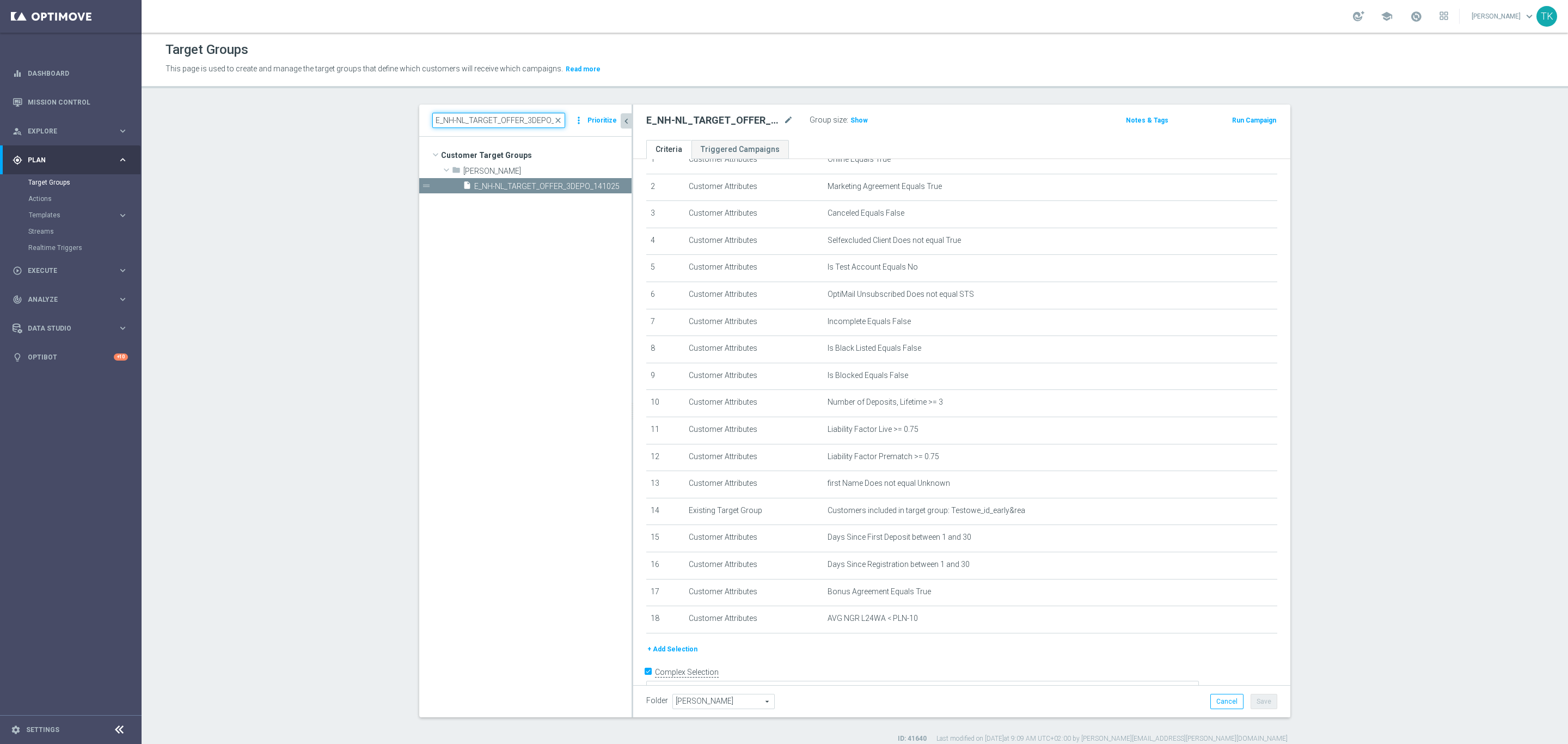
click at [493, 119] on input "E_NH-NL_TARGET_OFFER_3DEPO_141025" at bounding box center [499, 120] width 133 height 15
paste input "ALL_TARGET_OFFER_1-2DEPO_W"
type input "E_ALL_TARGET_OFFER_1-2DEPO_WO_141025"
click at [548, 188] on span "E_ALL_TARGET_OFFER_1-2DEPO_WO_141025" at bounding box center [541, 186] width 133 height 9
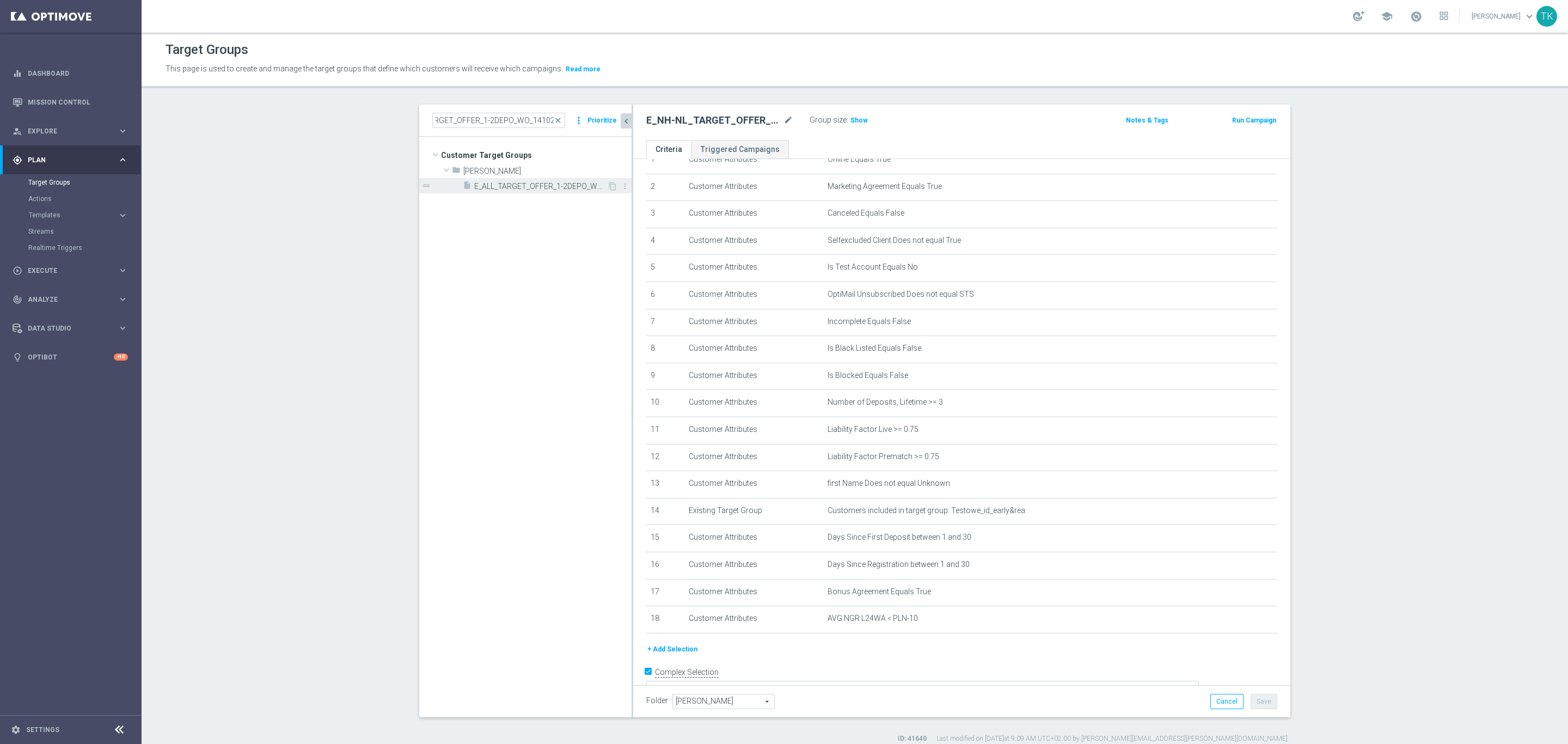
scroll to position [0, 0]
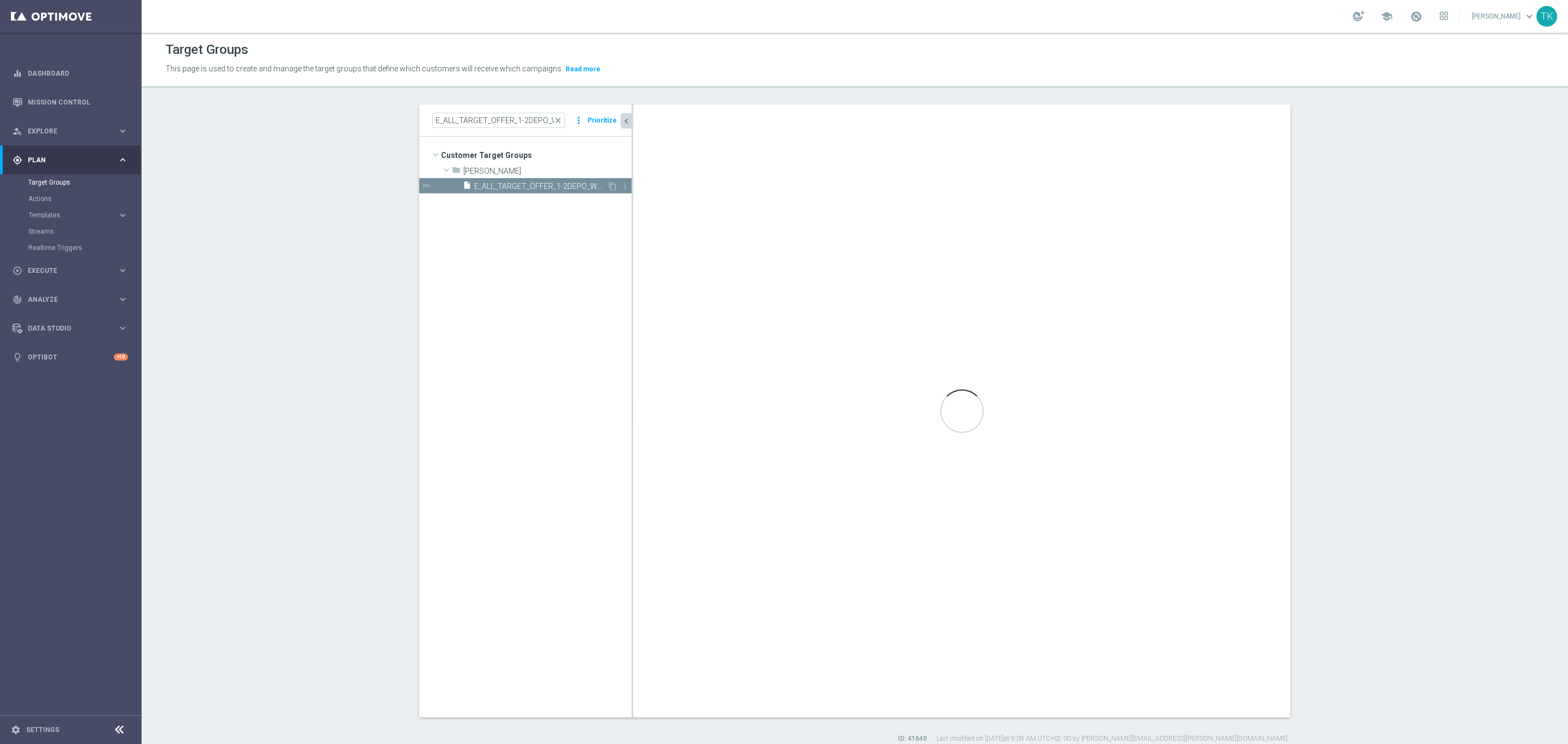
type textarea "(1 AND 2 AND 3 AND 4 AND 5 AND 6 AND 7 AND 8 AND 9 AND 10 AND 11 AND 12 AND 13 …"
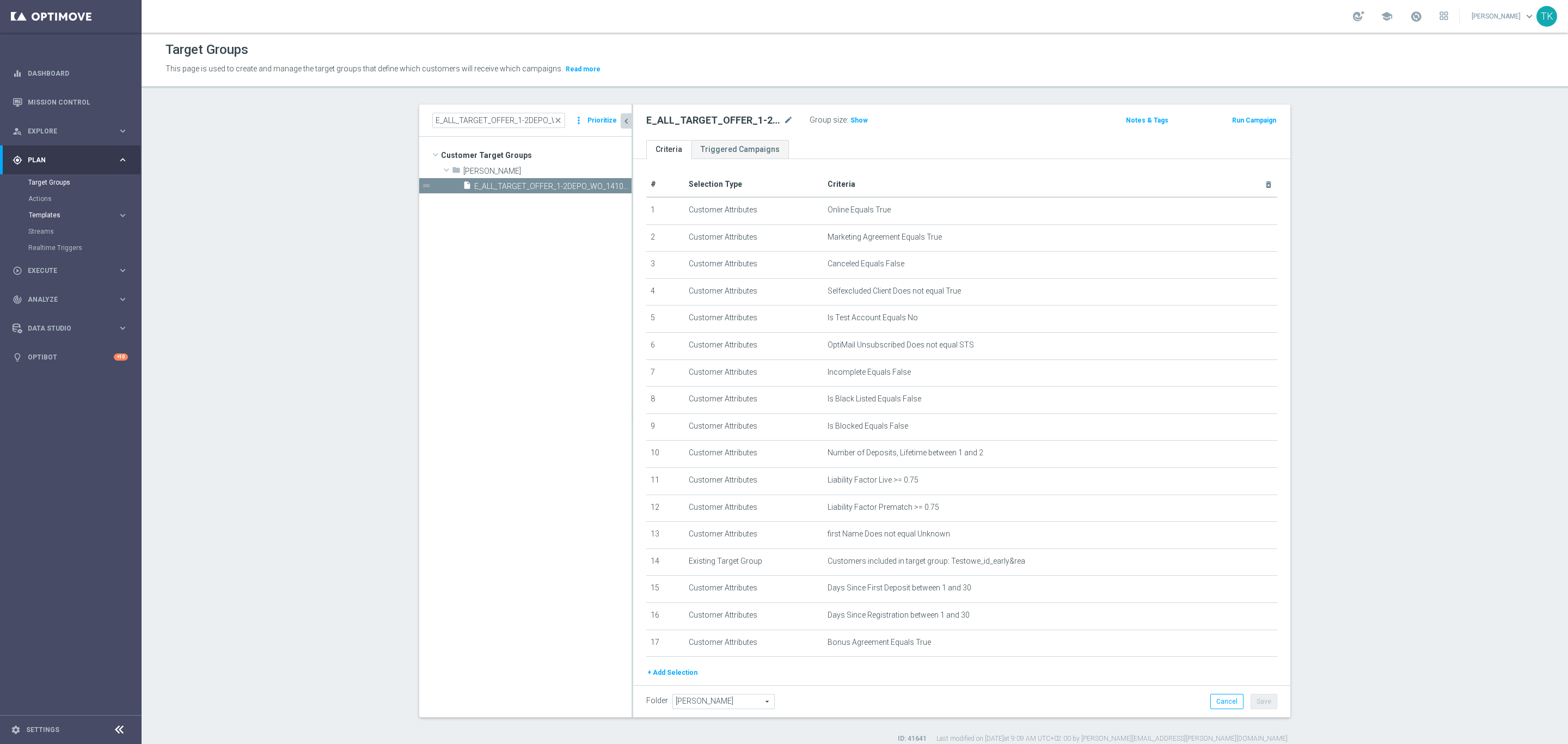
click at [37, 214] on span "Templates" at bounding box center [68, 215] width 78 height 7
click at [49, 233] on link "Optimail" at bounding box center [73, 231] width 80 height 9
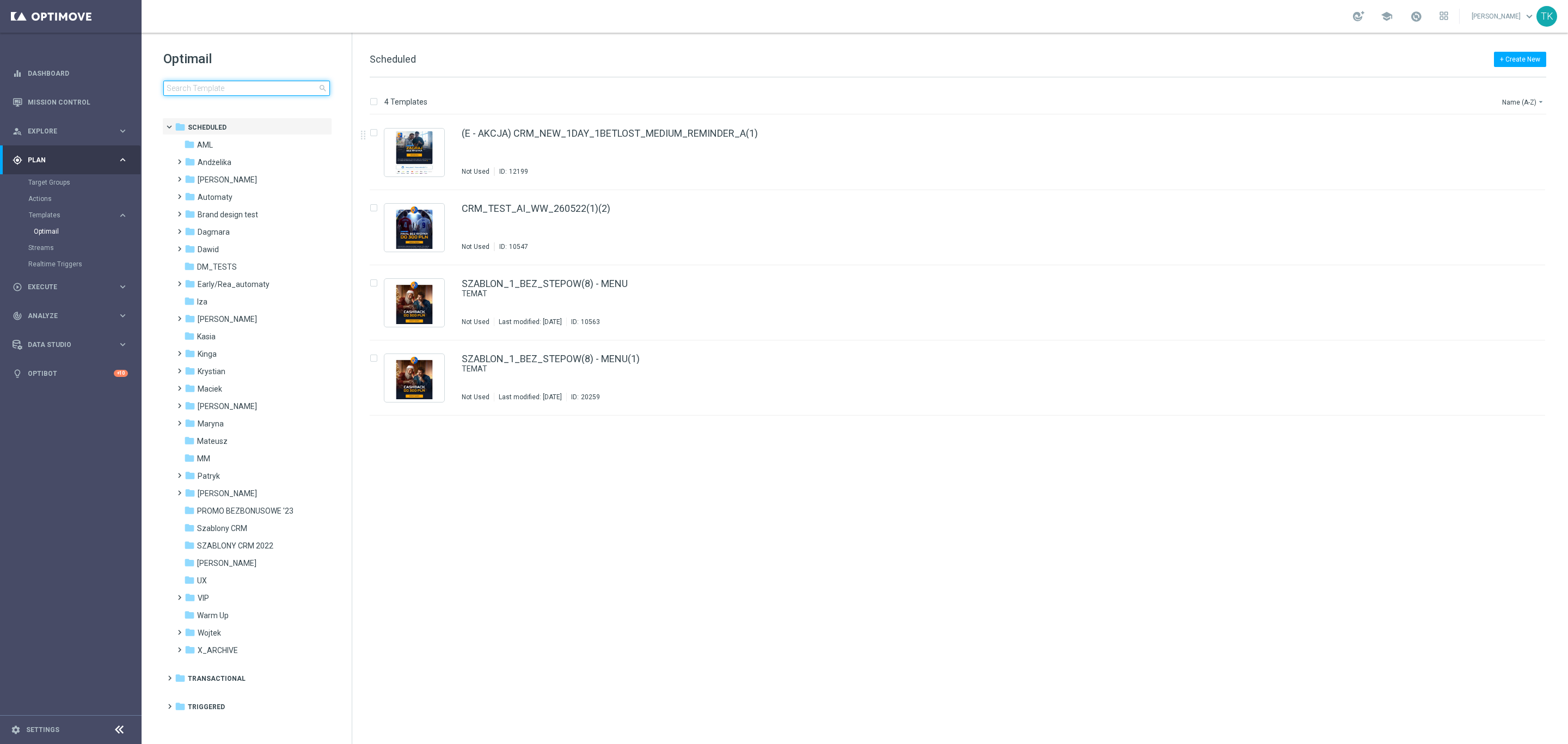
click at [206, 90] on input at bounding box center [247, 88] width 167 height 15
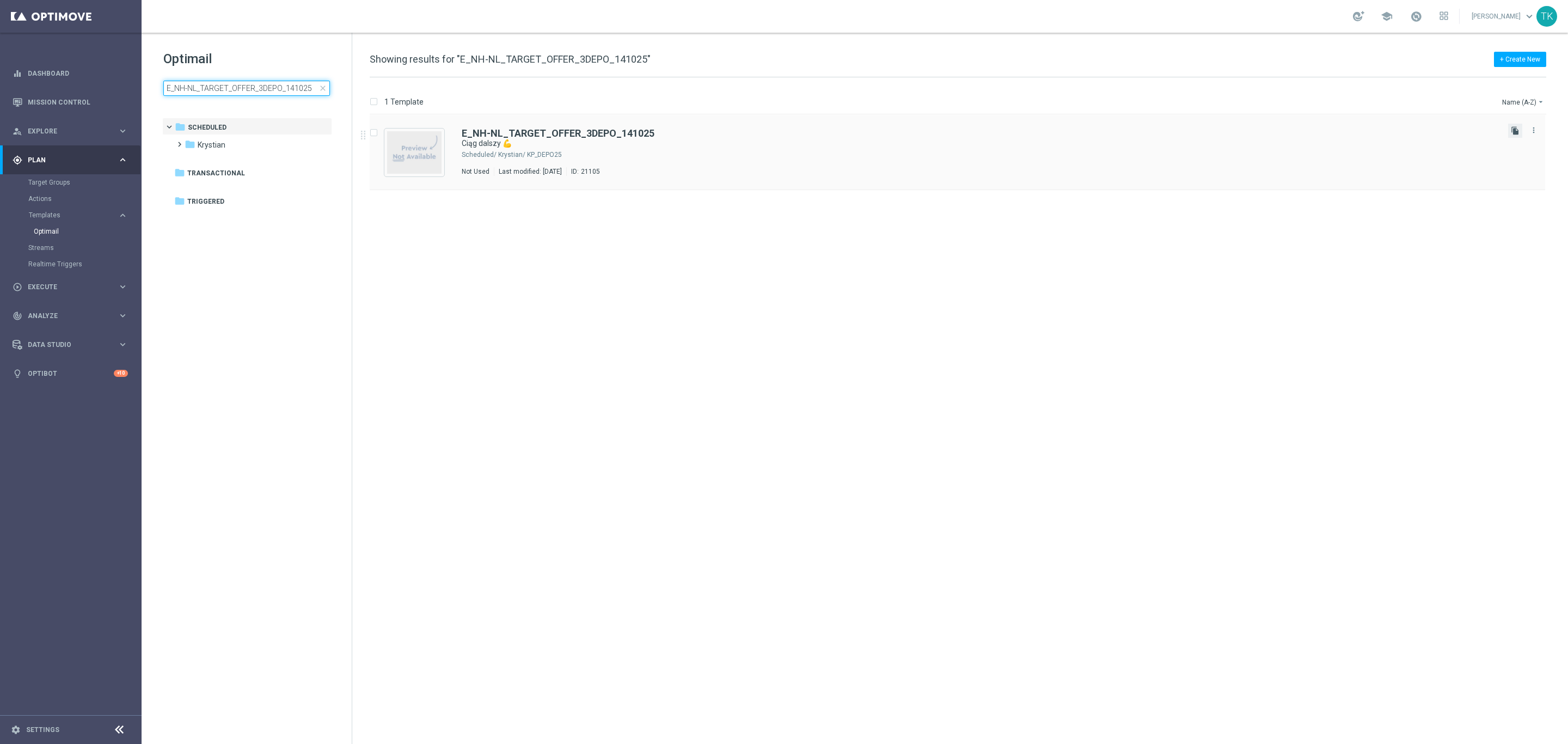
type input "E_NH-NL_TARGET_OFFER_3DEPO_141025"
click at [1514, 131] on icon "file_copy" at bounding box center [1515, 131] width 9 height 9
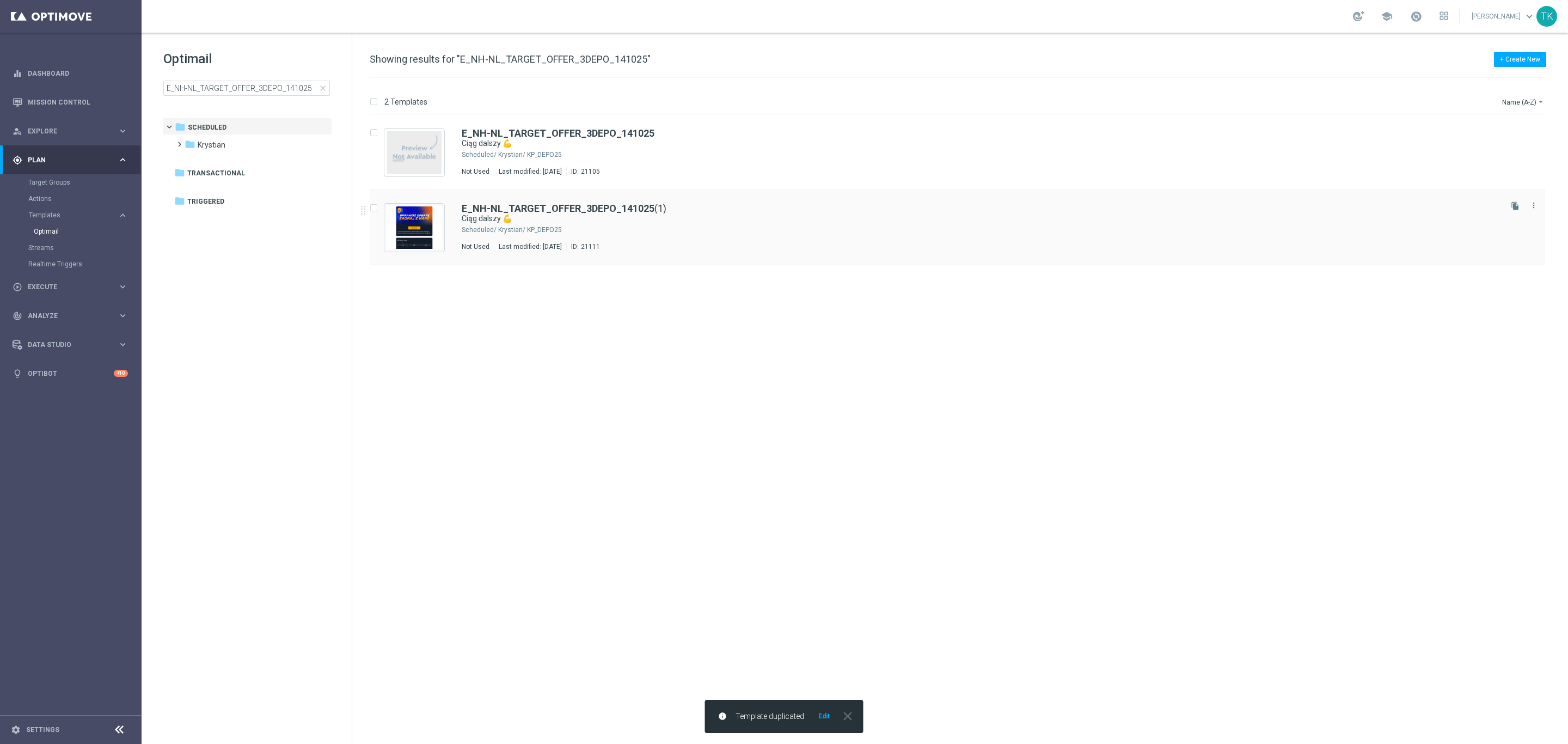
click at [629, 225] on div "Krystian/ KP_DEPO25" at bounding box center [998, 230] width 1001 height 9
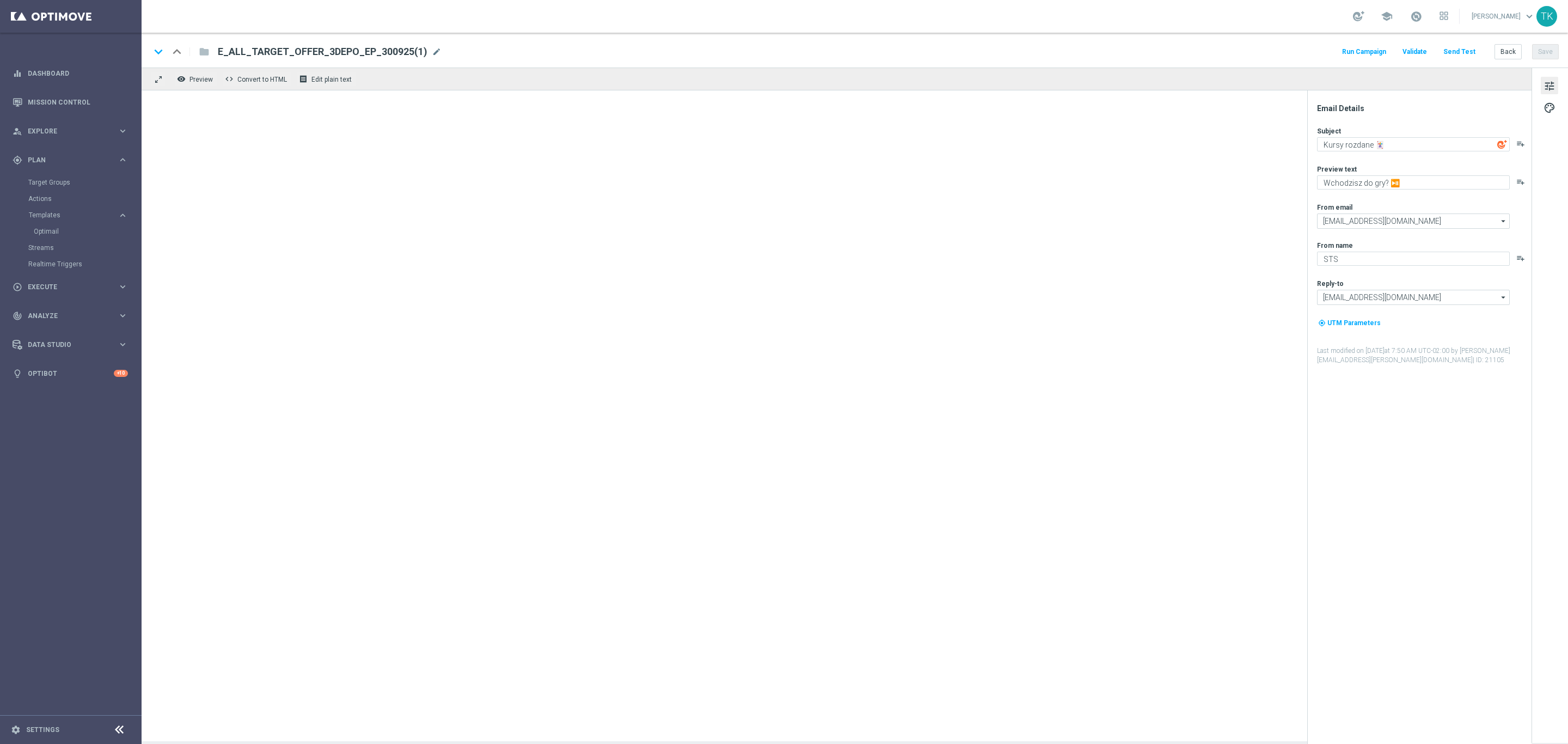
type textarea "Ciąg dalszy 💪"
type textarea "Kwalifikacji do Mistrzostw Świata - kursy już są ⚽🏆"
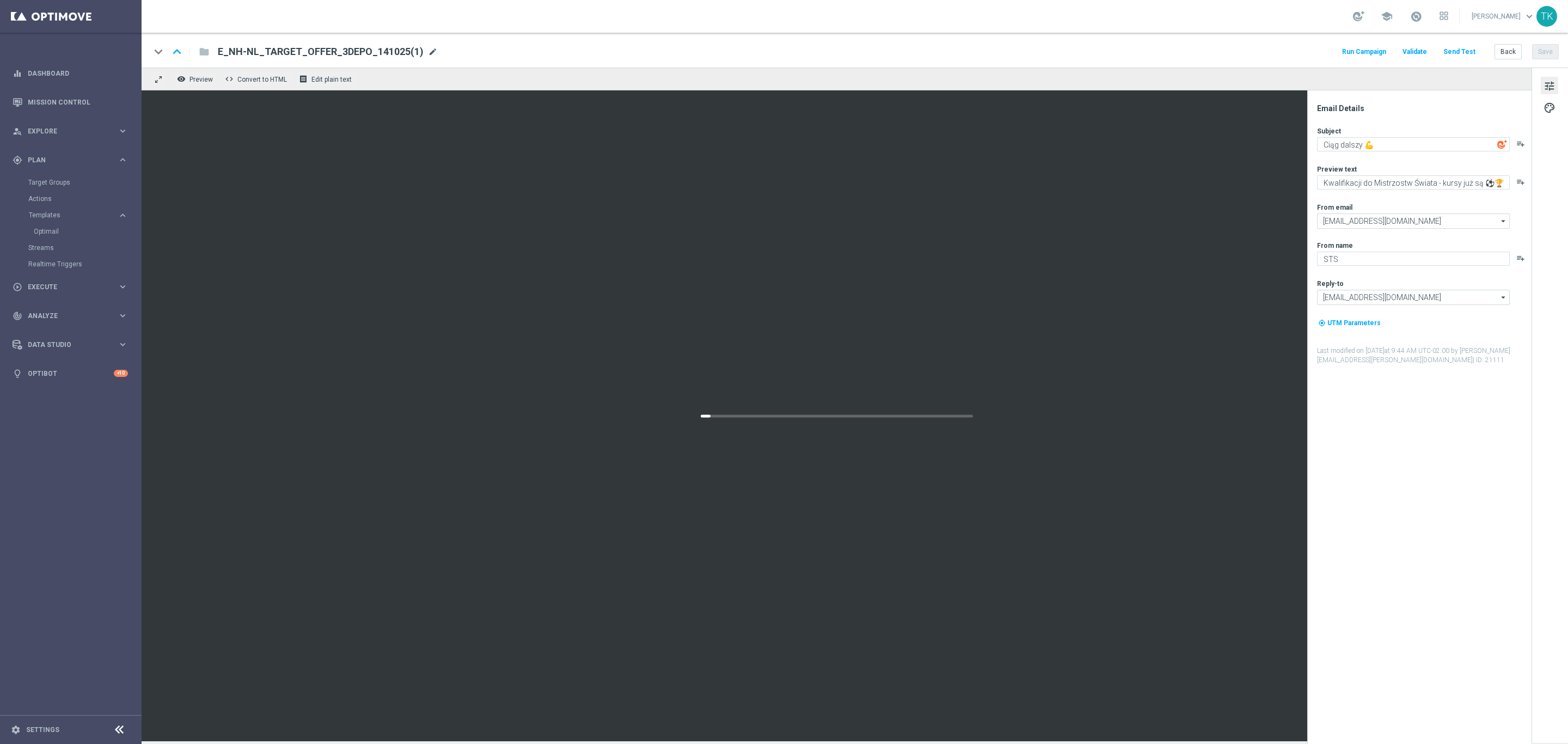
click at [428, 49] on span "mode_edit" at bounding box center [433, 52] width 10 height 10
click at [264, 51] on input "E_NH-NL_TARGET_OFFER_3DEPO_141025(1)" at bounding box center [353, 51] width 270 height 14
paste input "ALL_TARGET_OFFER_1-2DEPO_WO_141025"
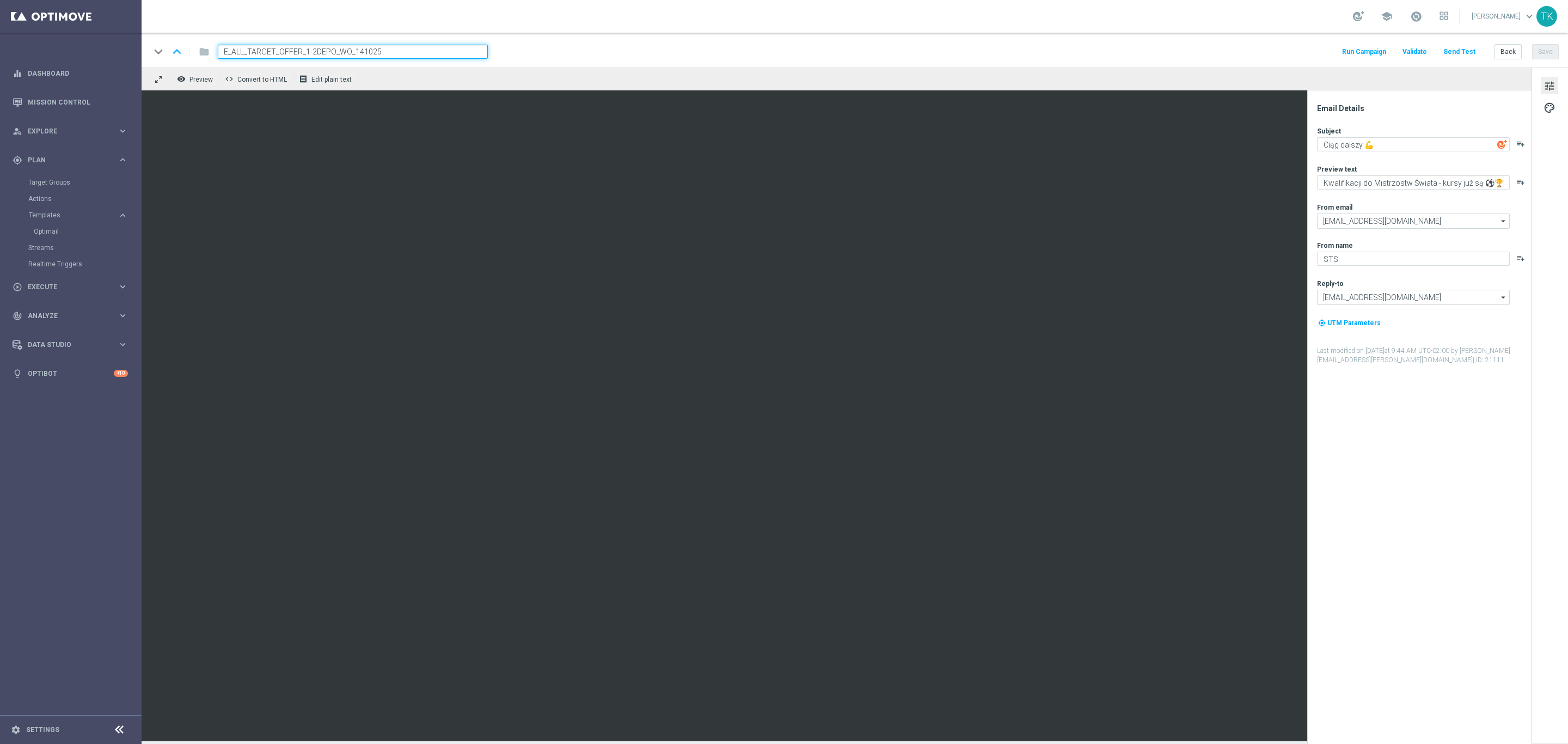
type input "E_ALL_TARGET_OFFER_1-2DEPO_WO_141025"
click at [549, 46] on div "keyboard_arrow_down keyboard_arrow_up folder E_ALL_TARGET_OFFER_1-2DEPO_WO_1410…" at bounding box center [855, 51] width 1409 height 14
click at [1509, 49] on button "Back" at bounding box center [1508, 51] width 27 height 15
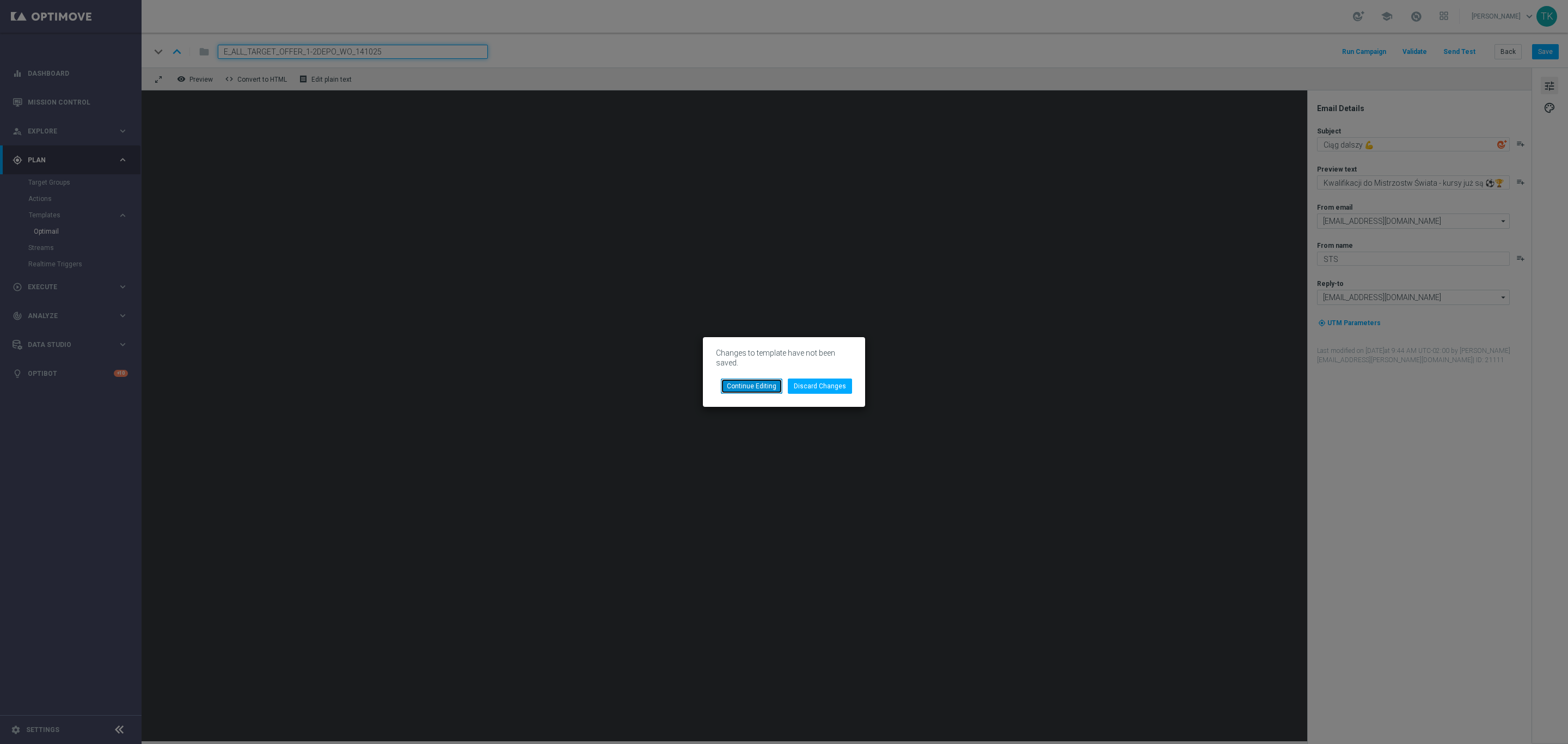
click at [751, 384] on button "Continue Editing" at bounding box center [751, 386] width 61 height 15
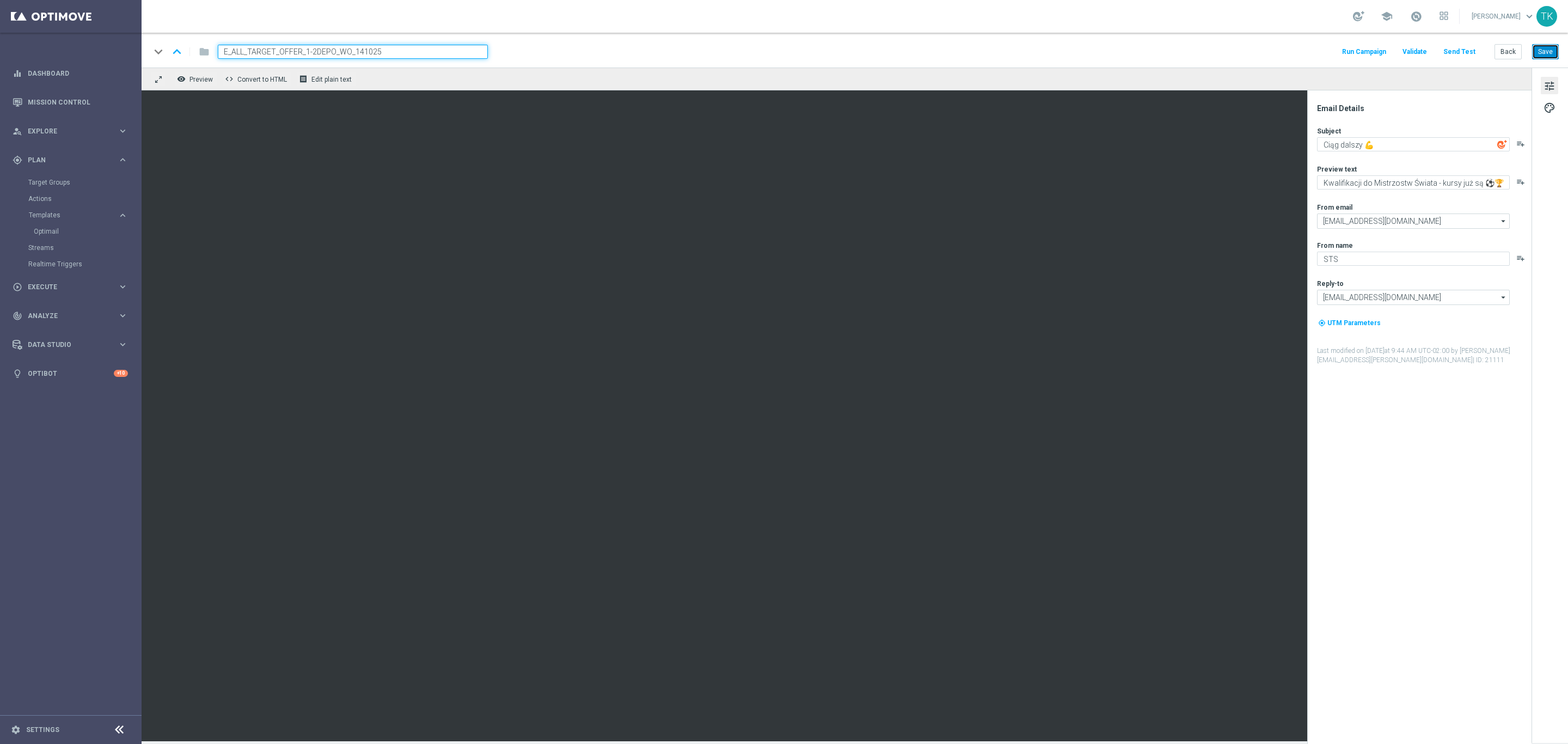
click at [1555, 48] on button "Save" at bounding box center [1545, 51] width 27 height 15
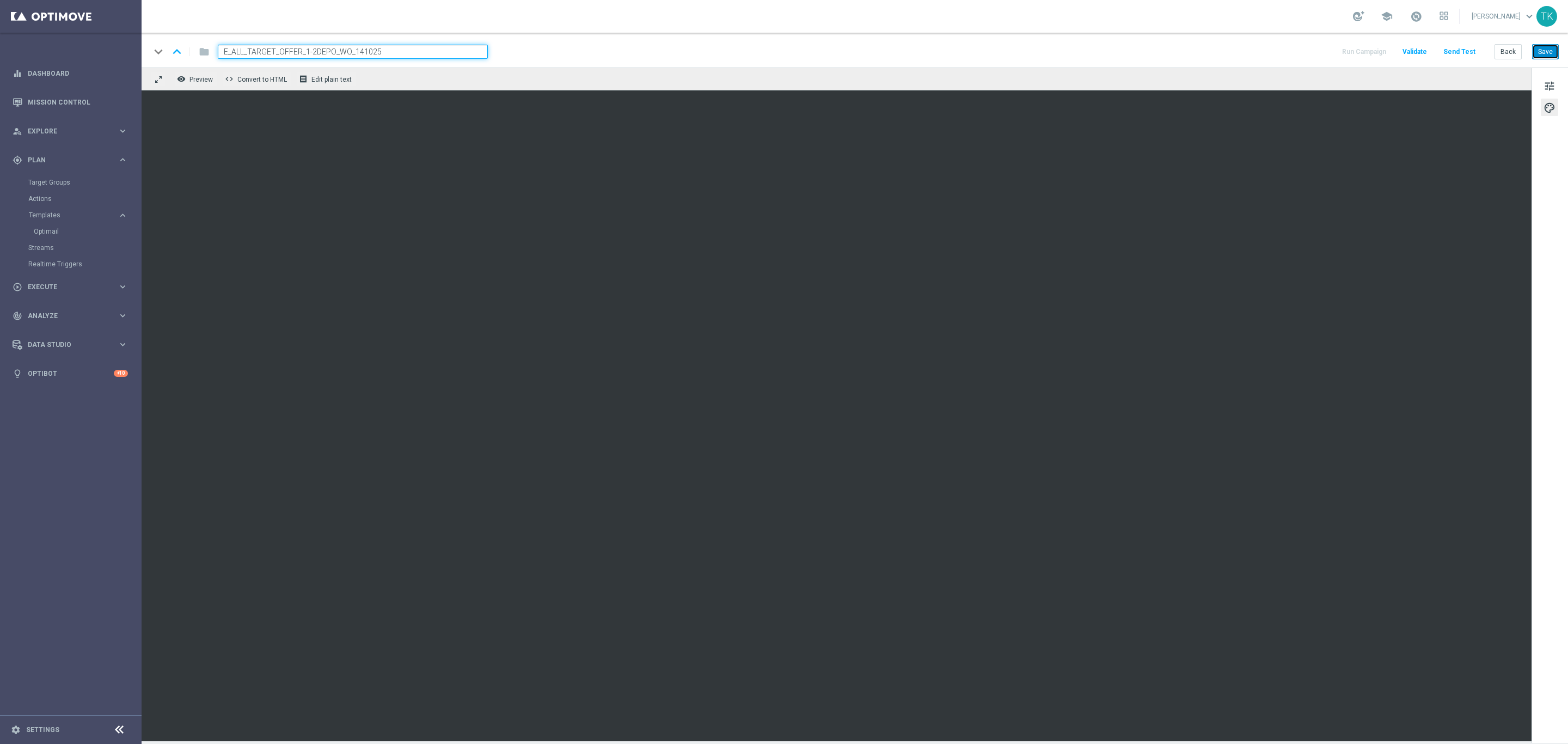
click at [1549, 54] on button "Save" at bounding box center [1545, 51] width 27 height 15
click at [1508, 54] on button "Back" at bounding box center [1508, 51] width 27 height 15
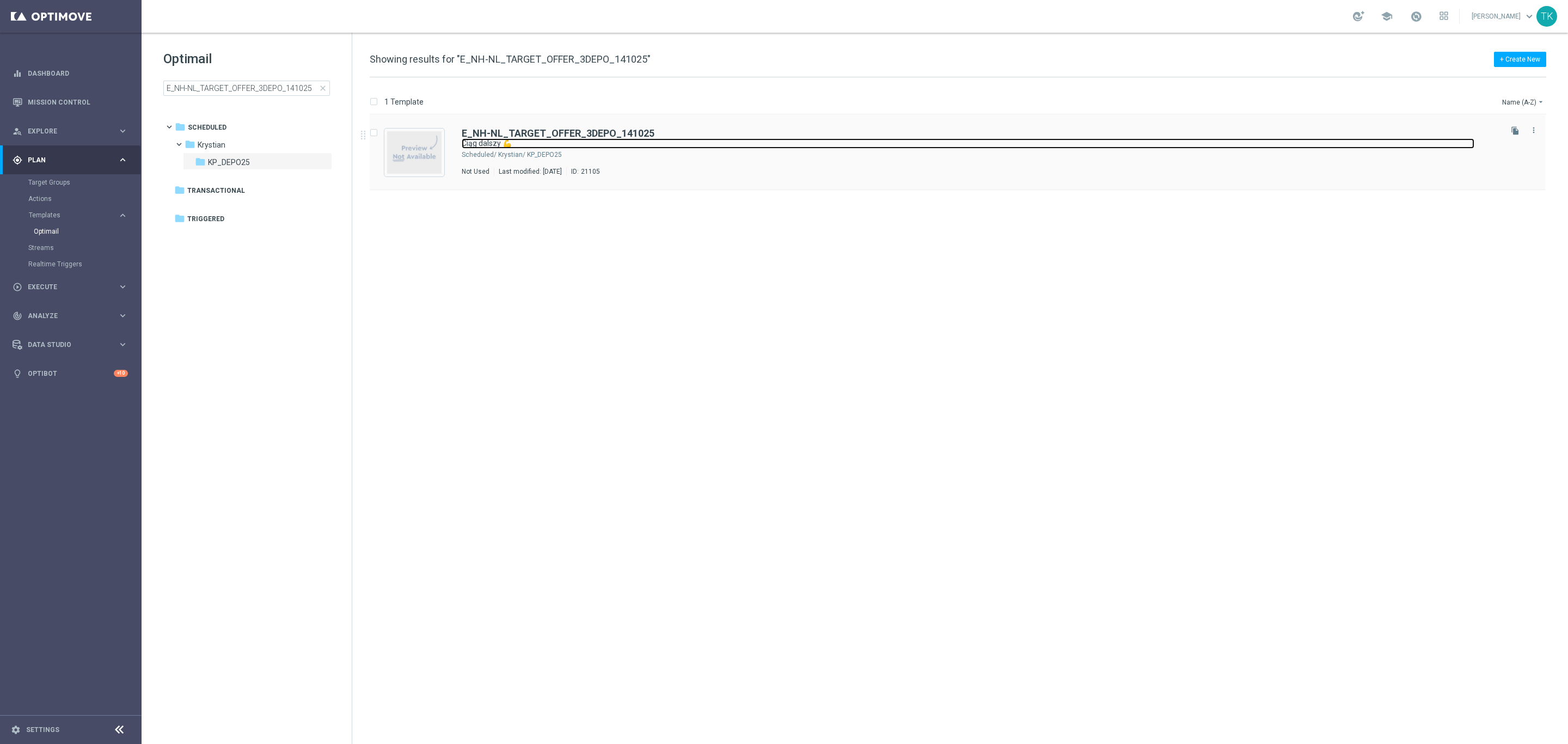
click at [627, 141] on link "Ciąg dalszy 💪" at bounding box center [968, 143] width 1013 height 10
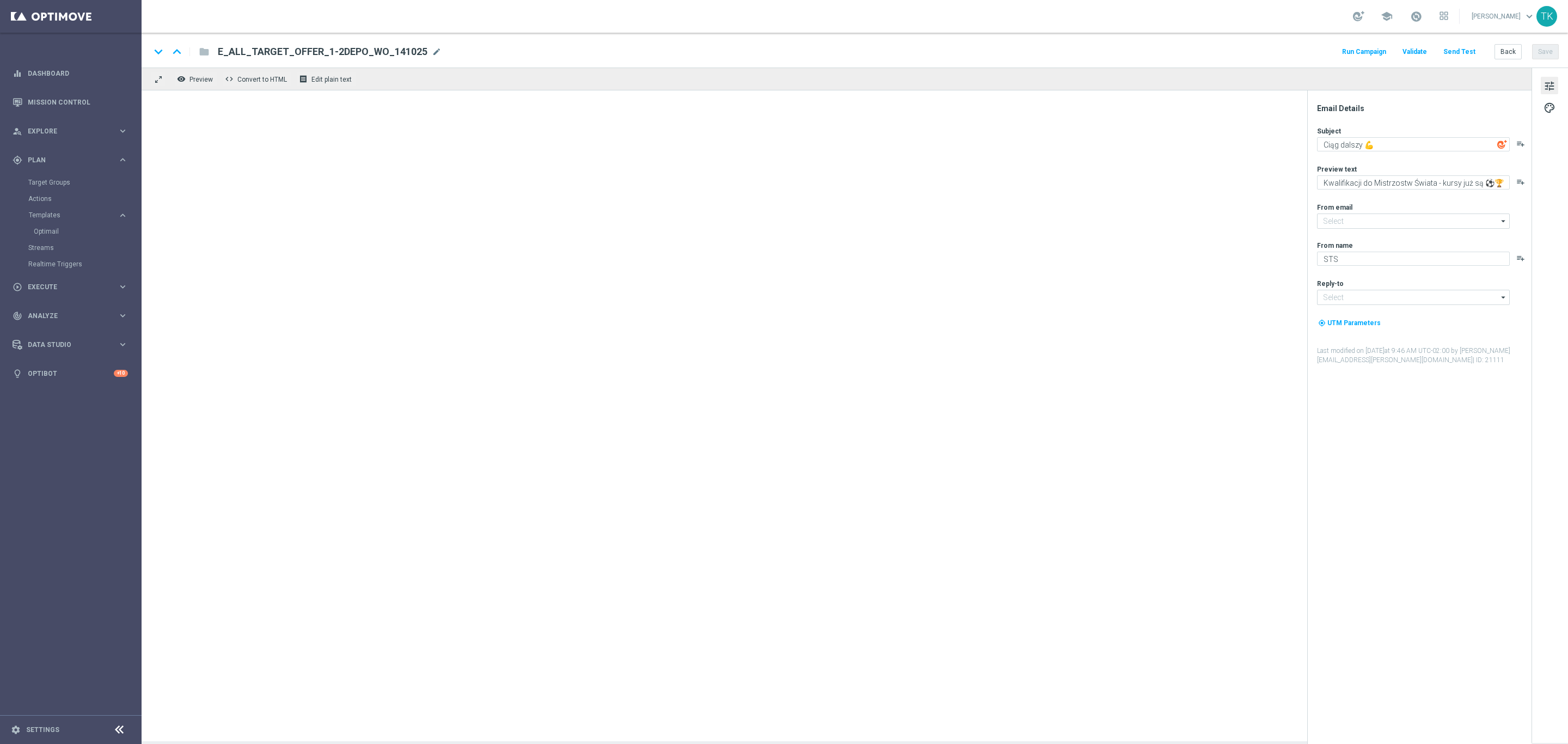
type input "[EMAIL_ADDRESS][DOMAIN_NAME]"
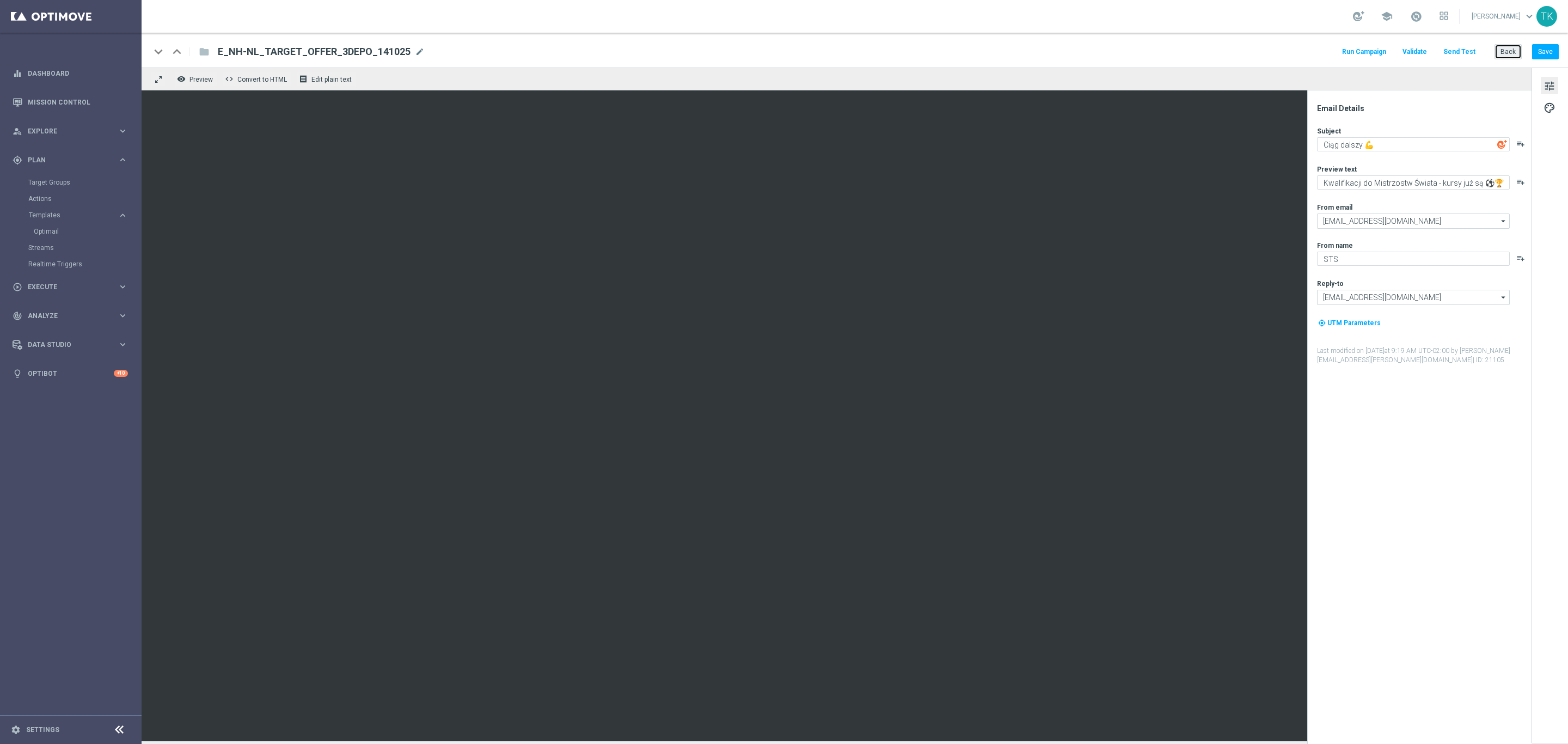
click at [1508, 51] on button "Back" at bounding box center [1508, 51] width 27 height 15
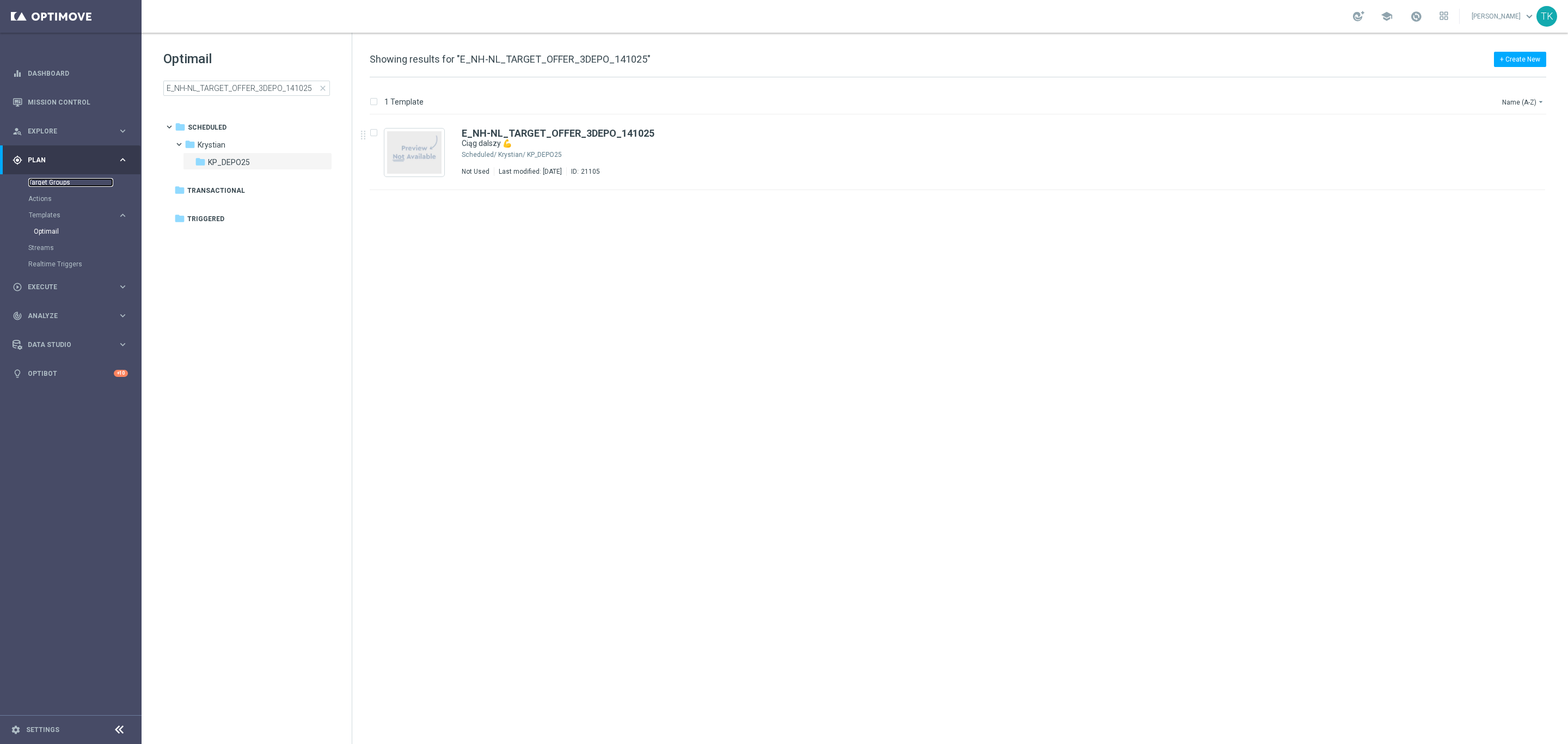
click at [47, 181] on link "Target Groups" at bounding box center [71, 182] width 85 height 9
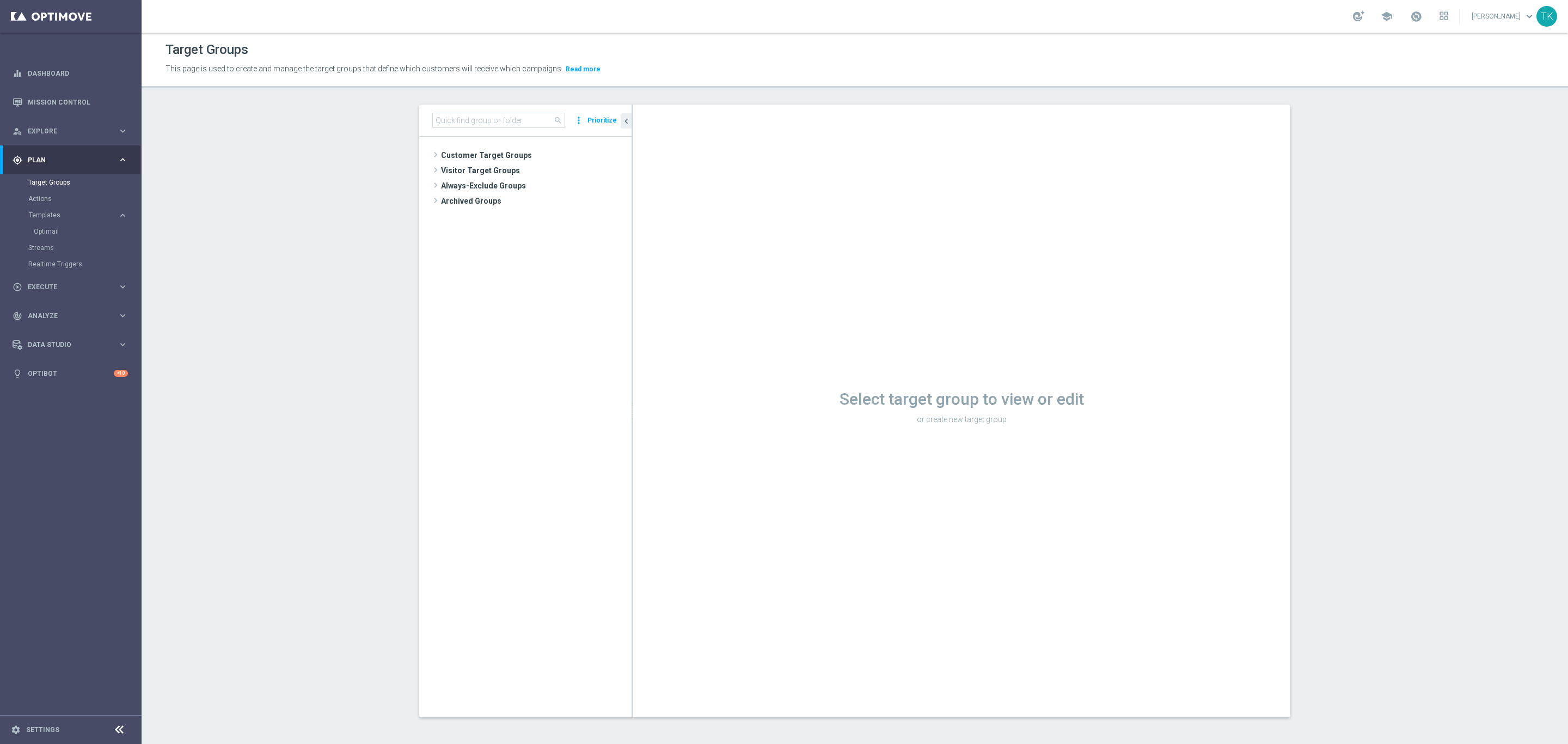
click at [461, 85] on header "Target Groups This page is used to create and manage the target groups that def…" at bounding box center [855, 60] width 1426 height 55
click at [461, 118] on input at bounding box center [499, 120] width 133 height 15
paste input "REACQ_ALL_TARGET_BET DO 200PLN"
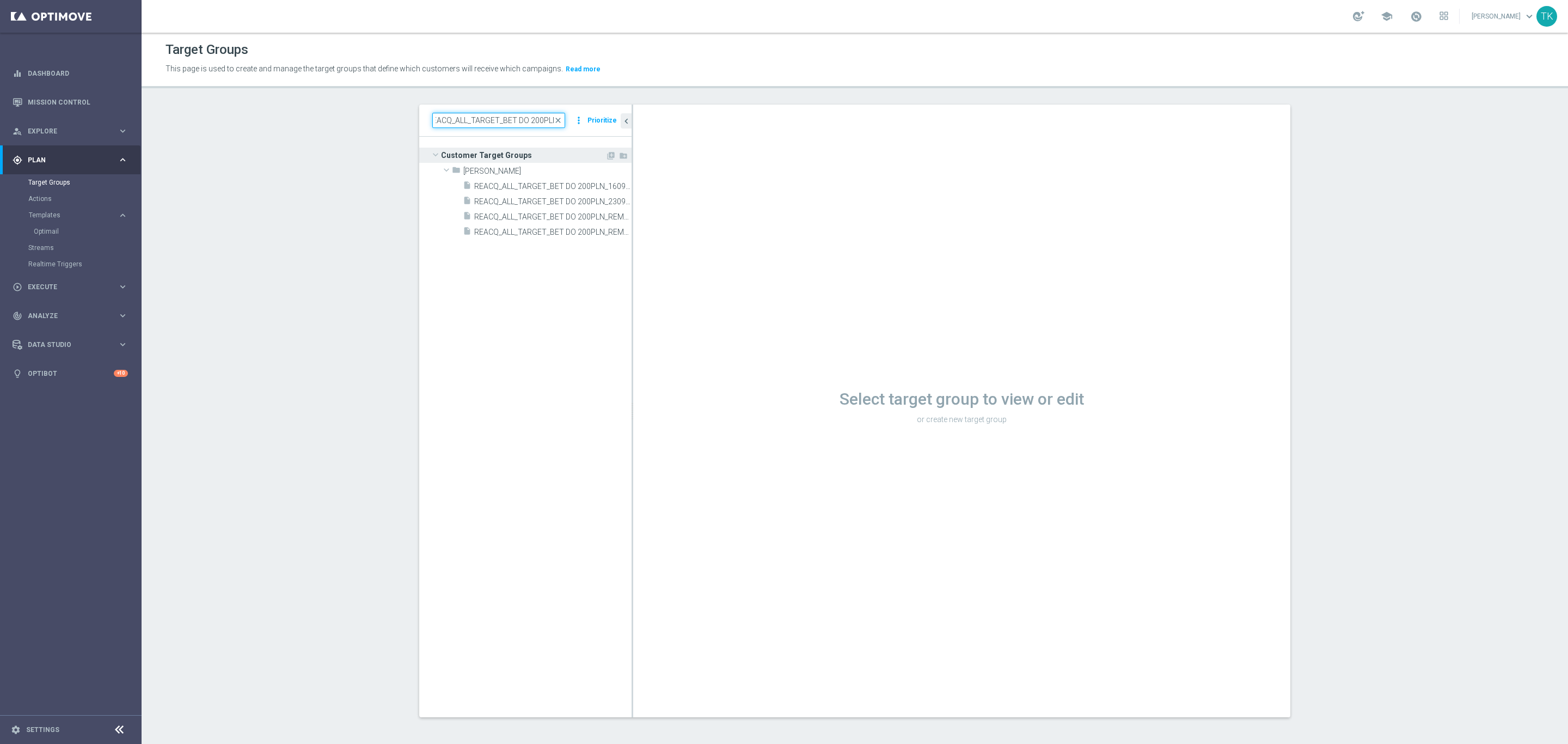
type input "REACQ_ALL_TARGET_BET DO 200PLN"
drag, startPoint x: 625, startPoint y: 157, endPoint x: 650, endPoint y: 157, distance: 25.0
click at [650, 157] on as-split "REACQ_ALL_TARGET_BET DO 200PLN close more_vert Prioritize Customer Target Group…" at bounding box center [855, 411] width 871 height 612
drag, startPoint x: 626, startPoint y: 156, endPoint x: 673, endPoint y: 156, distance: 47.0
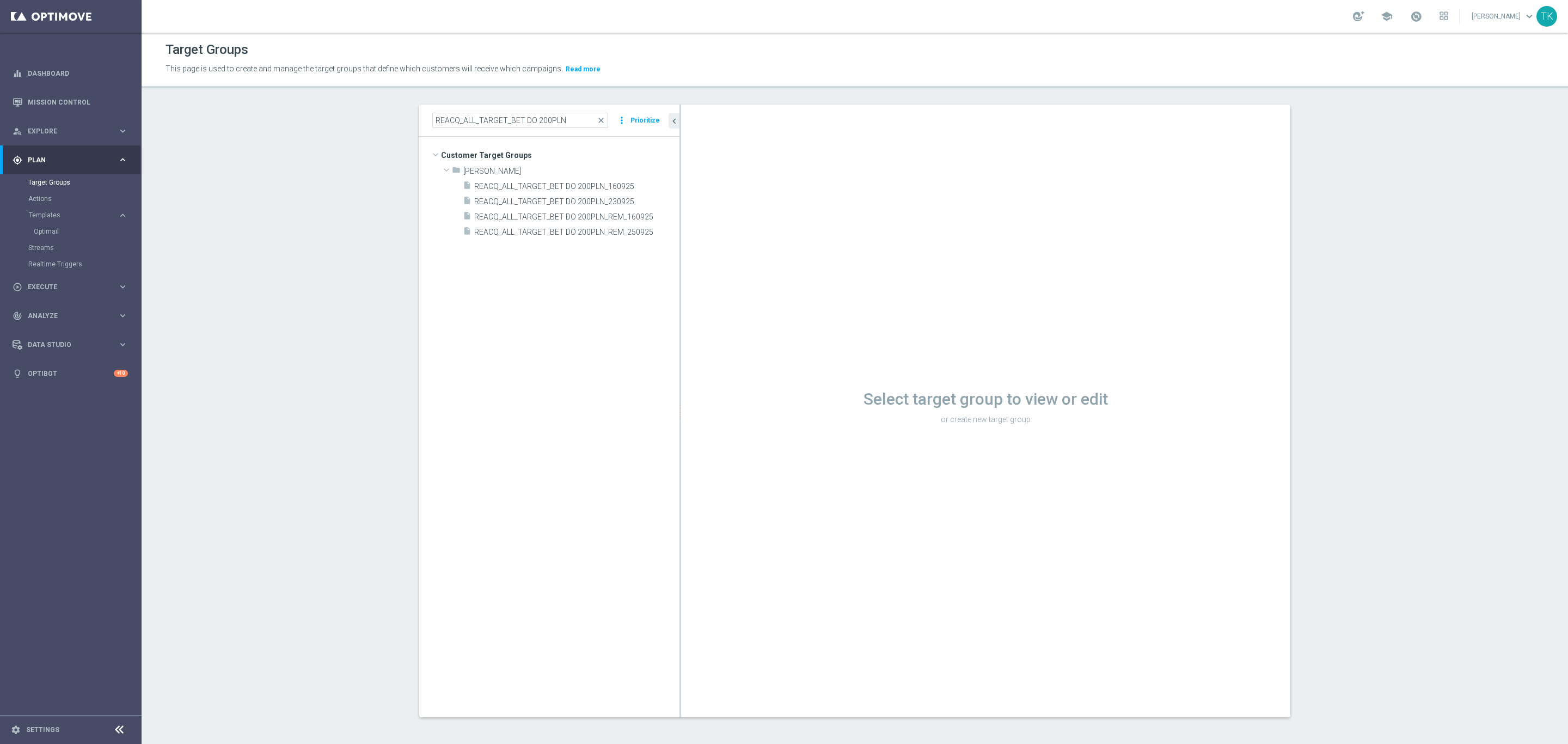
click at [679, 156] on div at bounding box center [680, 411] width 2 height 612
click at [508, 201] on span "REACQ_ALL_TARGET_BET DO 200PLN_230925" at bounding box center [564, 202] width 179 height 9
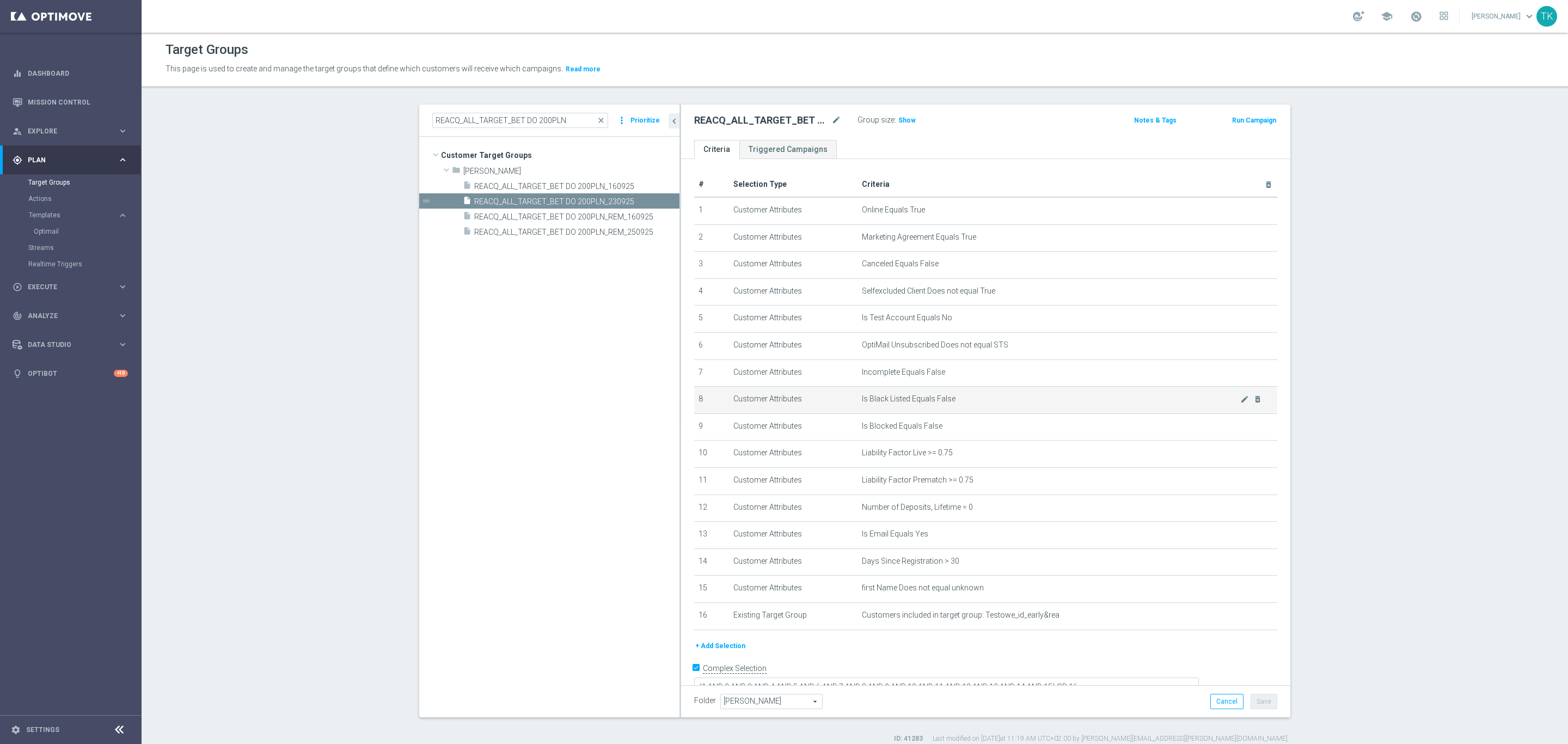
scroll to position [9, 0]
click at [654, 198] on icon "content_copy" at bounding box center [659, 202] width 9 height 9
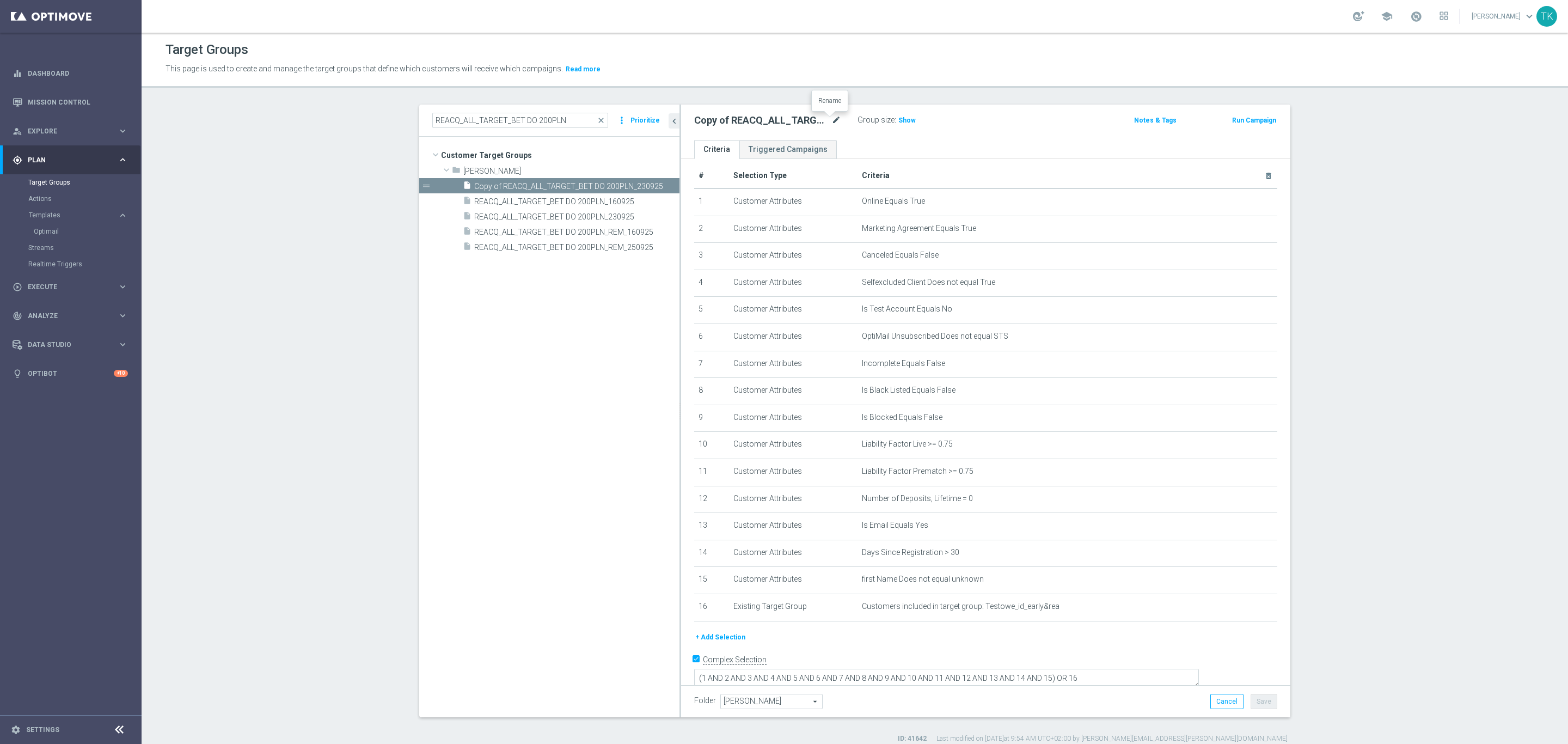
click at [831, 116] on icon "mode_edit" at bounding box center [836, 120] width 10 height 13
type input "REACQ_ALL_TARGET_BET DO 200PLN_141025"
click at [953, 132] on div "REACQ_ALL_TARGET_BET DO 200PLN_141025 Group size : Show Notes & Tags Run Campai…" at bounding box center [985, 122] width 609 height 35
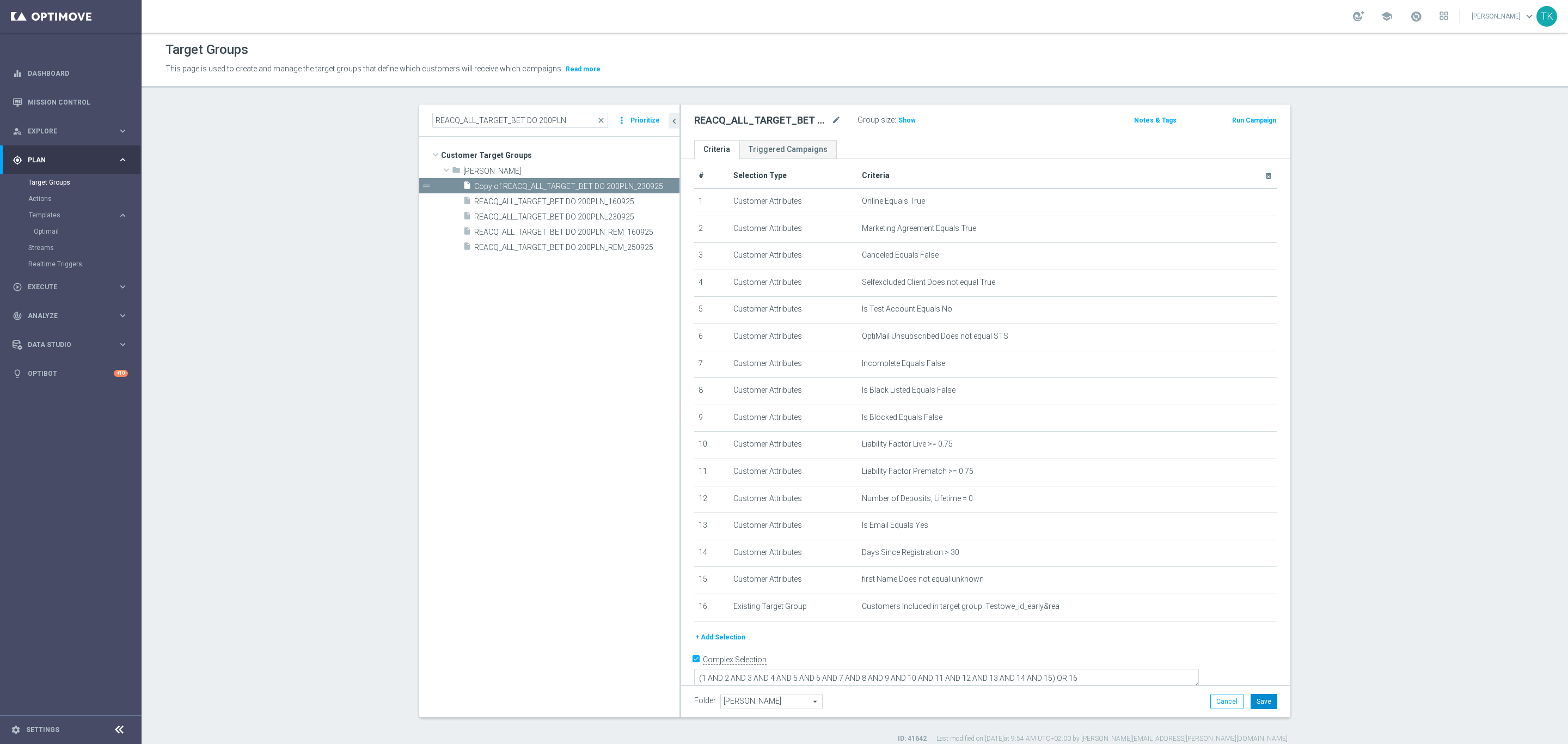
click at [1260, 700] on button "Save" at bounding box center [1264, 701] width 27 height 15
click at [469, 118] on input "REACQ_ALL_TARGET_BET DO 200PLN" at bounding box center [520, 120] width 176 height 15
paste input "E_ALL_TARGET_BET_2DEPO"
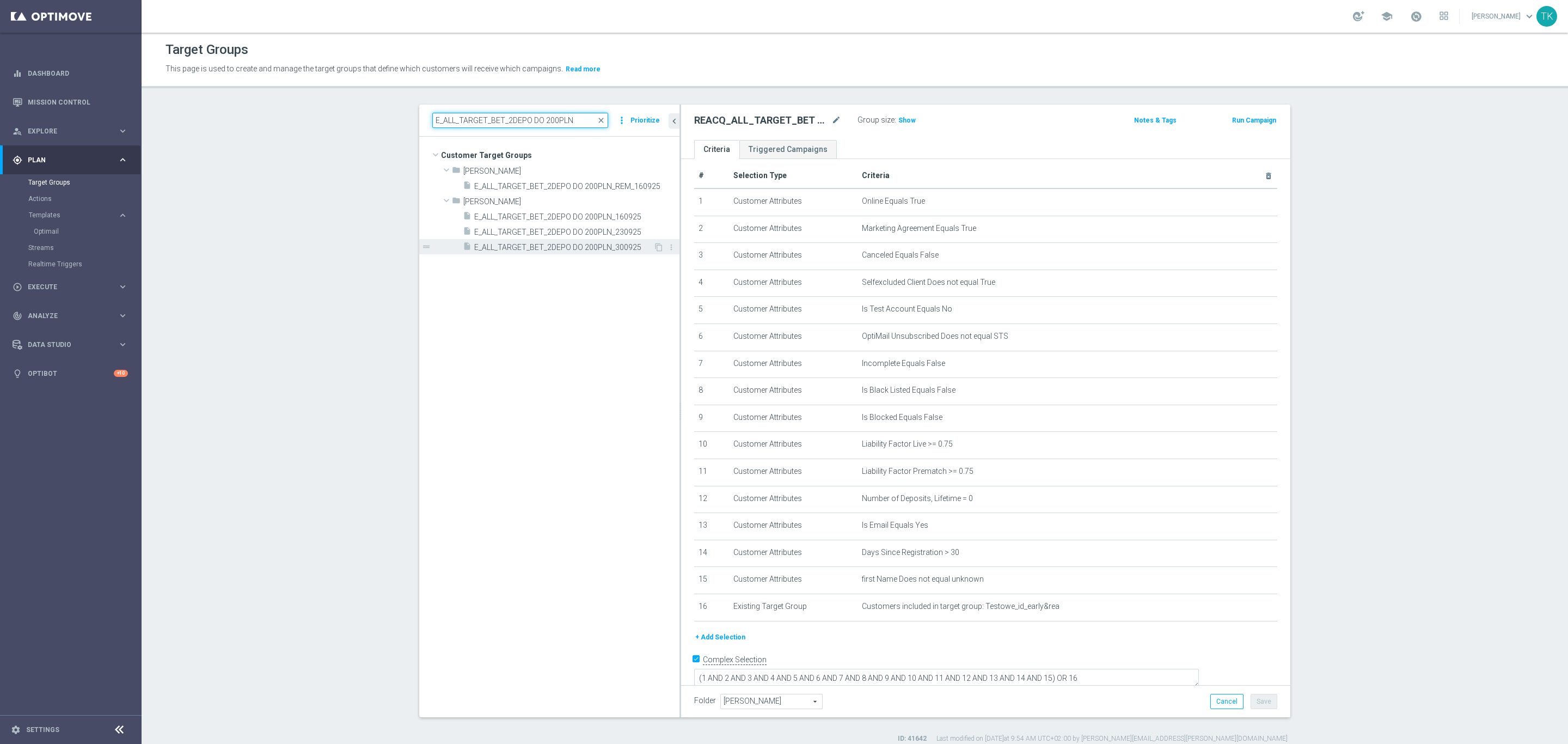
type input "E_ALL_TARGET_BET_2DEPO DO 200PLN"
click at [557, 250] on span "E_ALL_TARGET_BET_2DEPO DO 200PLN_300925" at bounding box center [564, 247] width 179 height 9
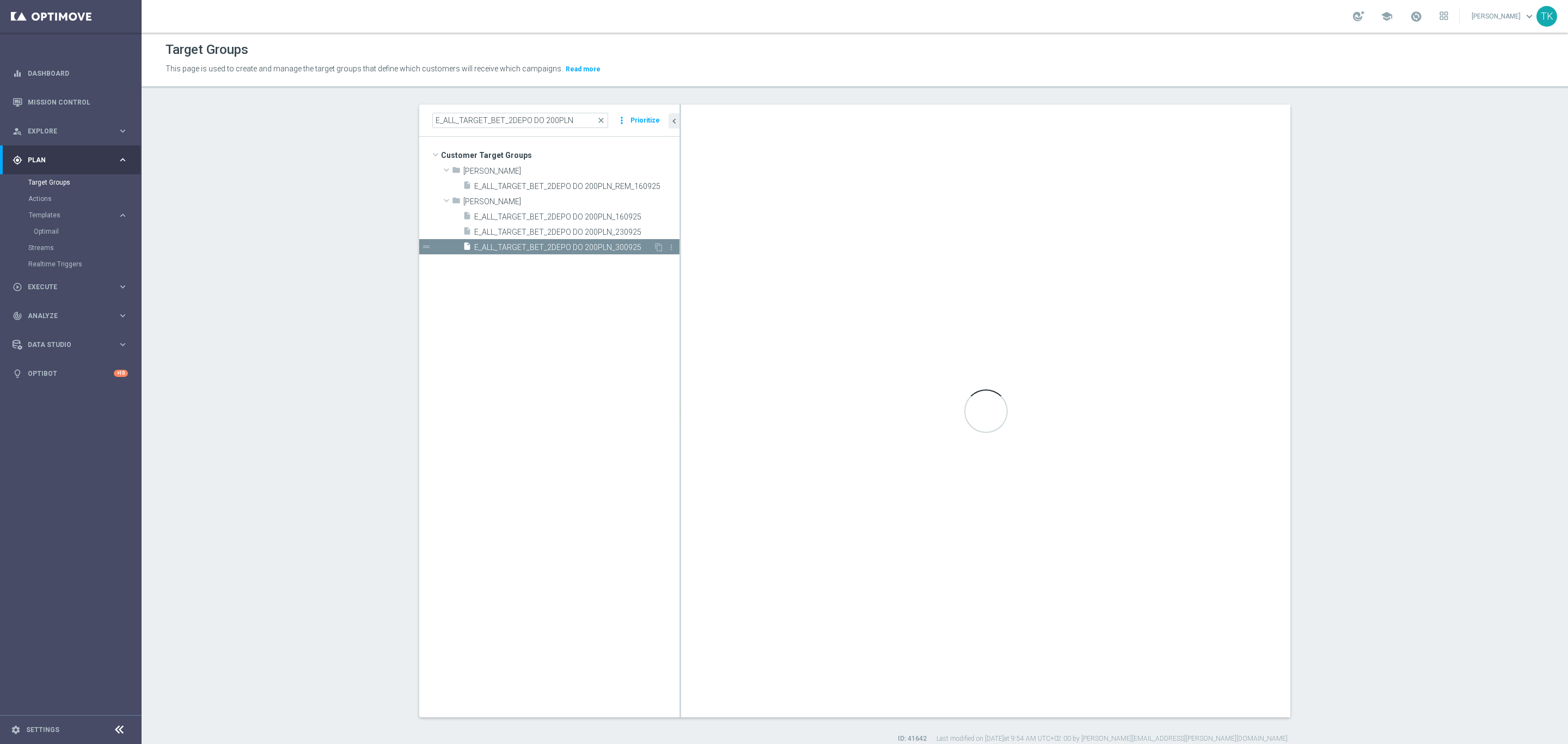
type textarea "(1 AND 2 AND 3 AND 4 AND 5 AND 6 AND 7 AND 8 AND 9 AND 10 AND 11 AND 12 AND 13 …"
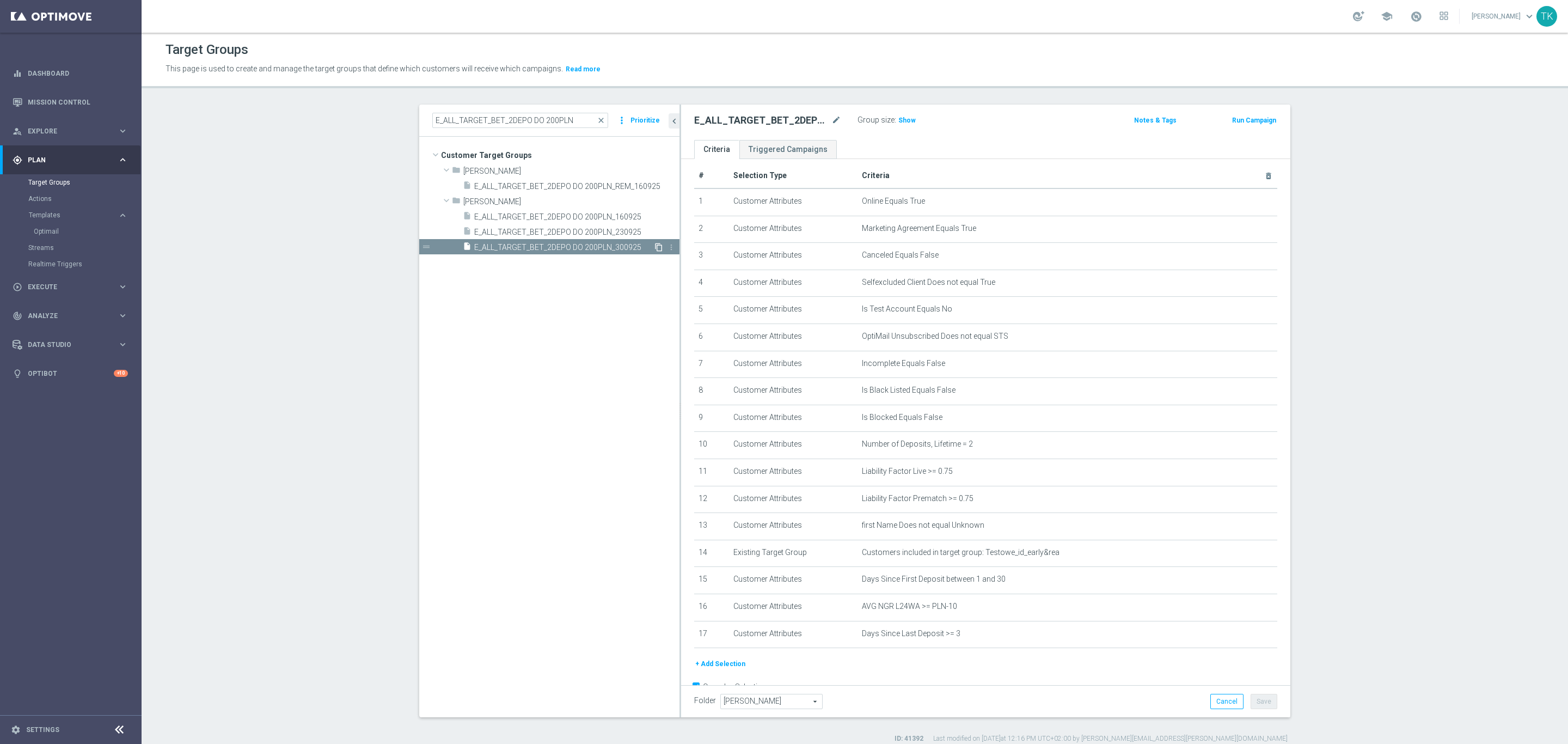
click at [654, 245] on icon "content_copy" at bounding box center [659, 247] width 9 height 9
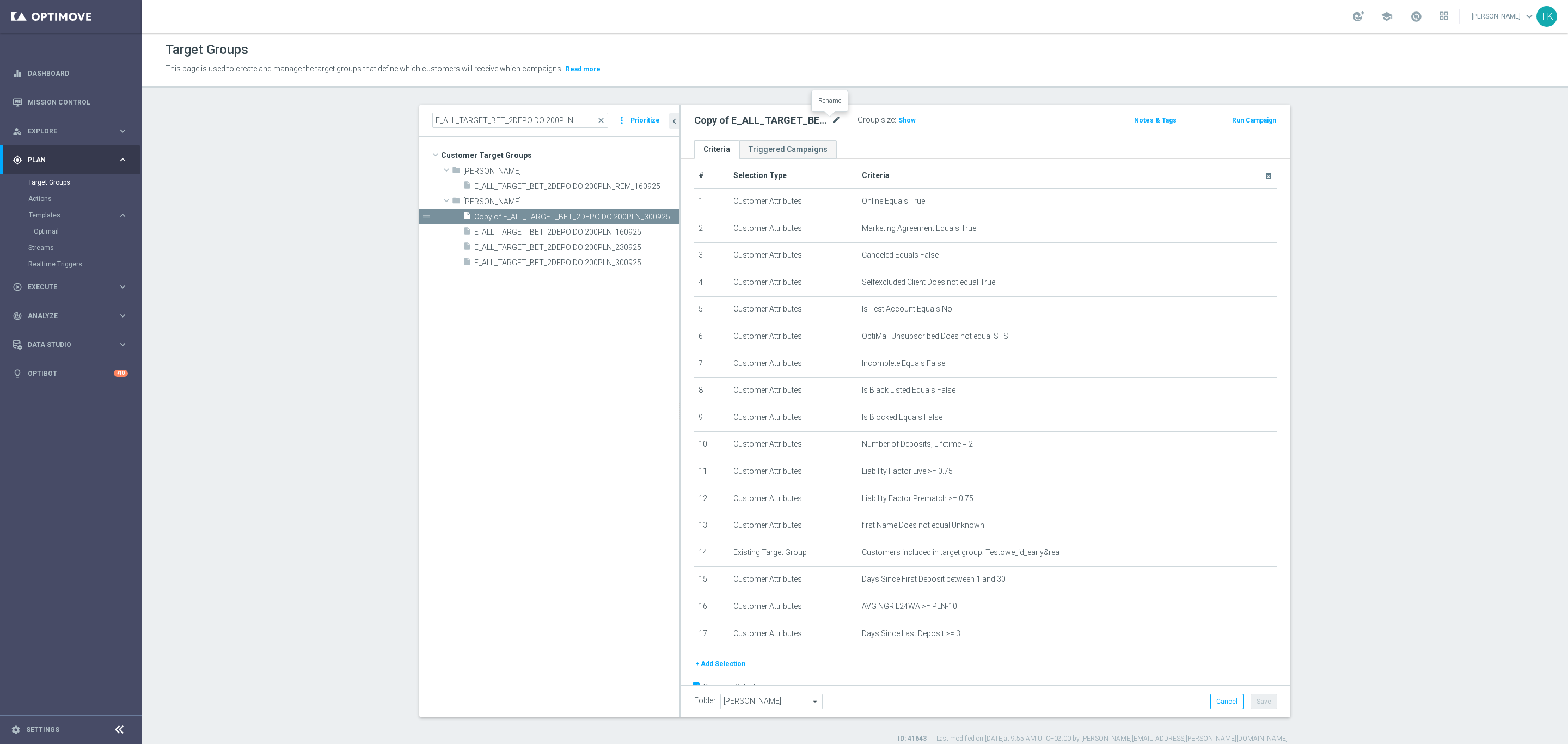
click at [831, 120] on icon "mode_edit" at bounding box center [836, 120] width 10 height 13
type input "E_ALL_TARGET_BET_2DEPO DO 200PLN_140925"
click at [926, 128] on div "Group size : Show" at bounding box center [912, 121] width 109 height 16
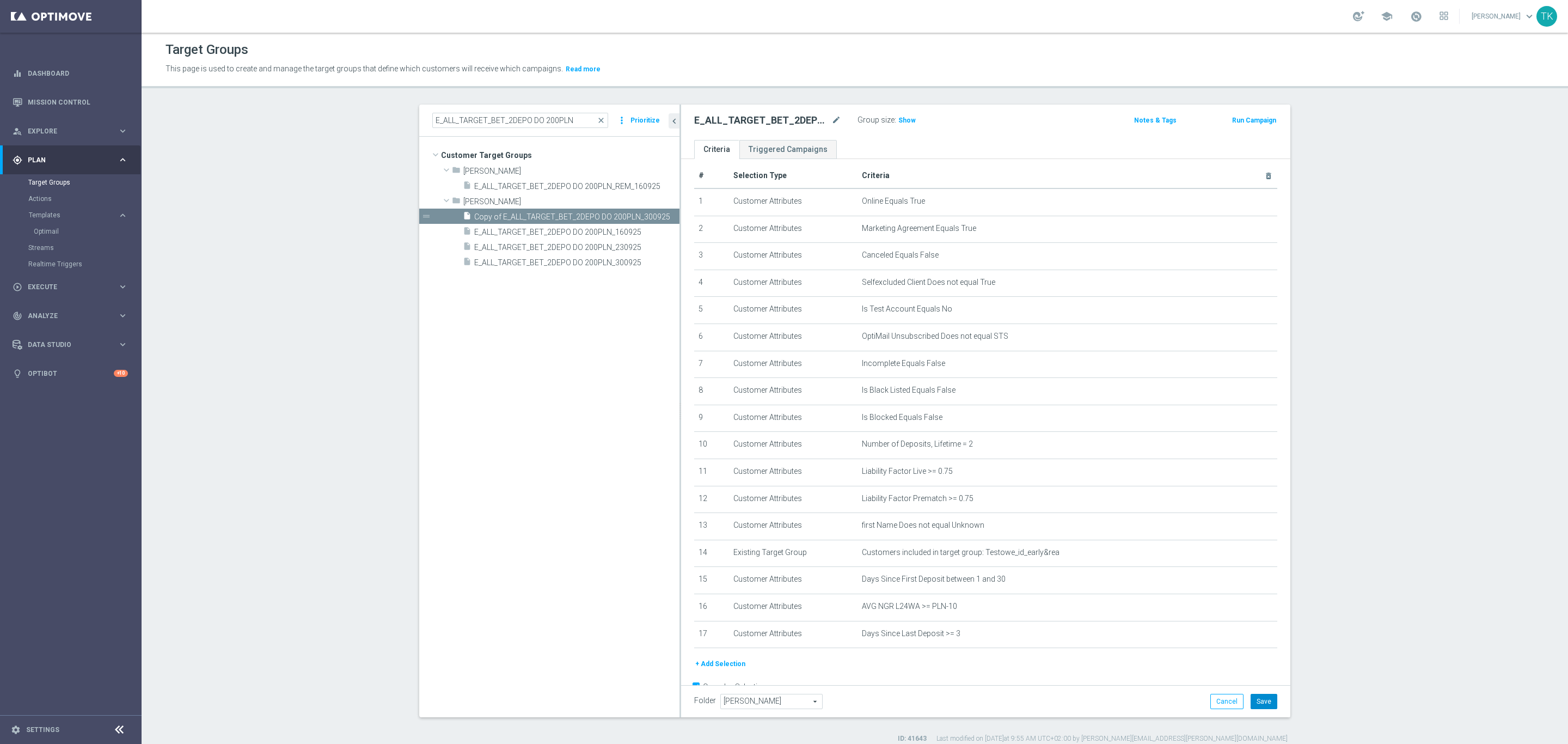
click at [1261, 701] on button "Save" at bounding box center [1264, 701] width 27 height 15
click at [462, 115] on input "E_ALL_TARGET_BET_2DEPO DO 200PLN" at bounding box center [520, 120] width 176 height 15
paste input "1"
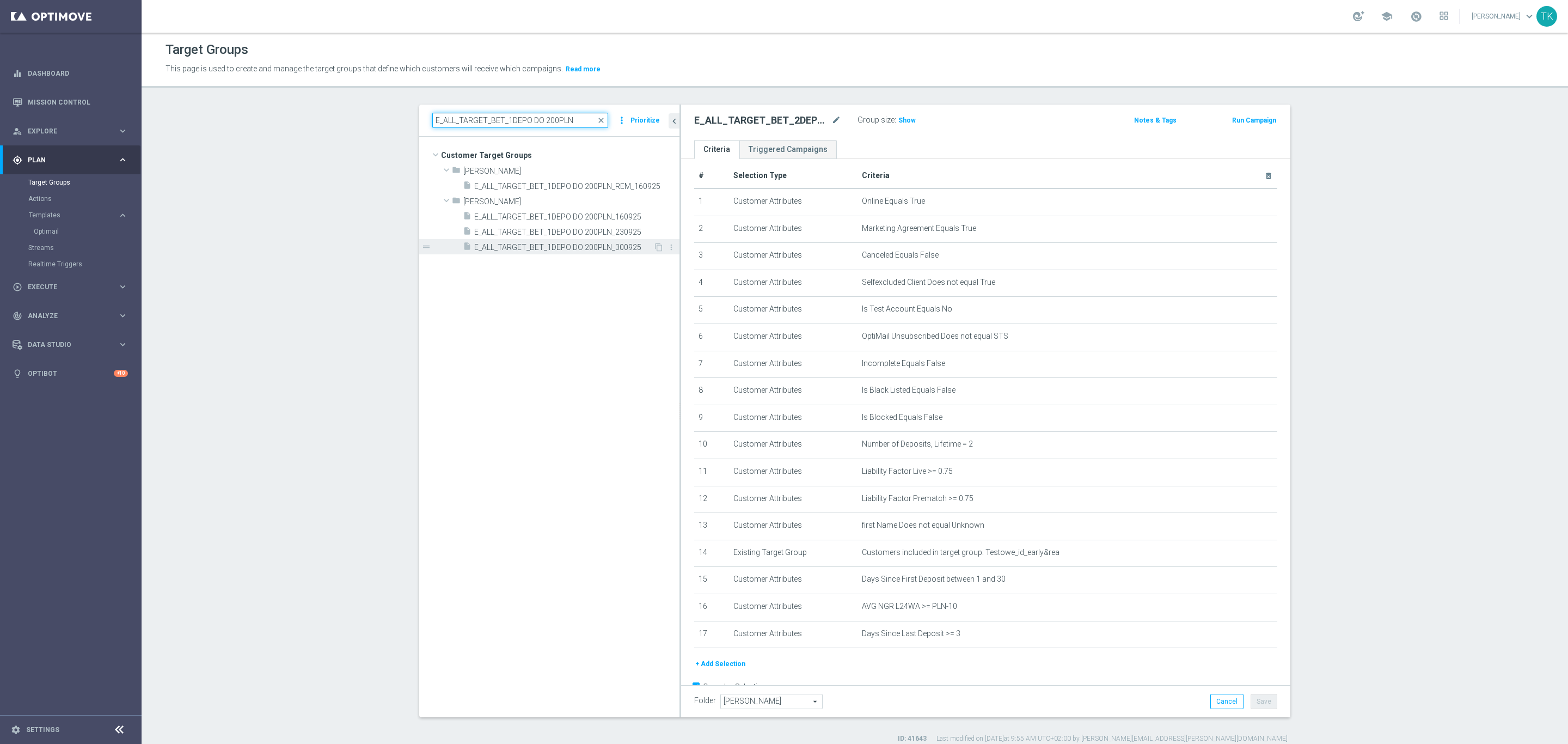
type input "E_ALL_TARGET_BET_1DEPO DO 200PLN"
click at [580, 247] on span "E_ALL_TARGET_BET_1DEPO DO 200PLN_300925" at bounding box center [564, 247] width 179 height 9
click at [654, 245] on icon "content_copy" at bounding box center [659, 247] width 9 height 9
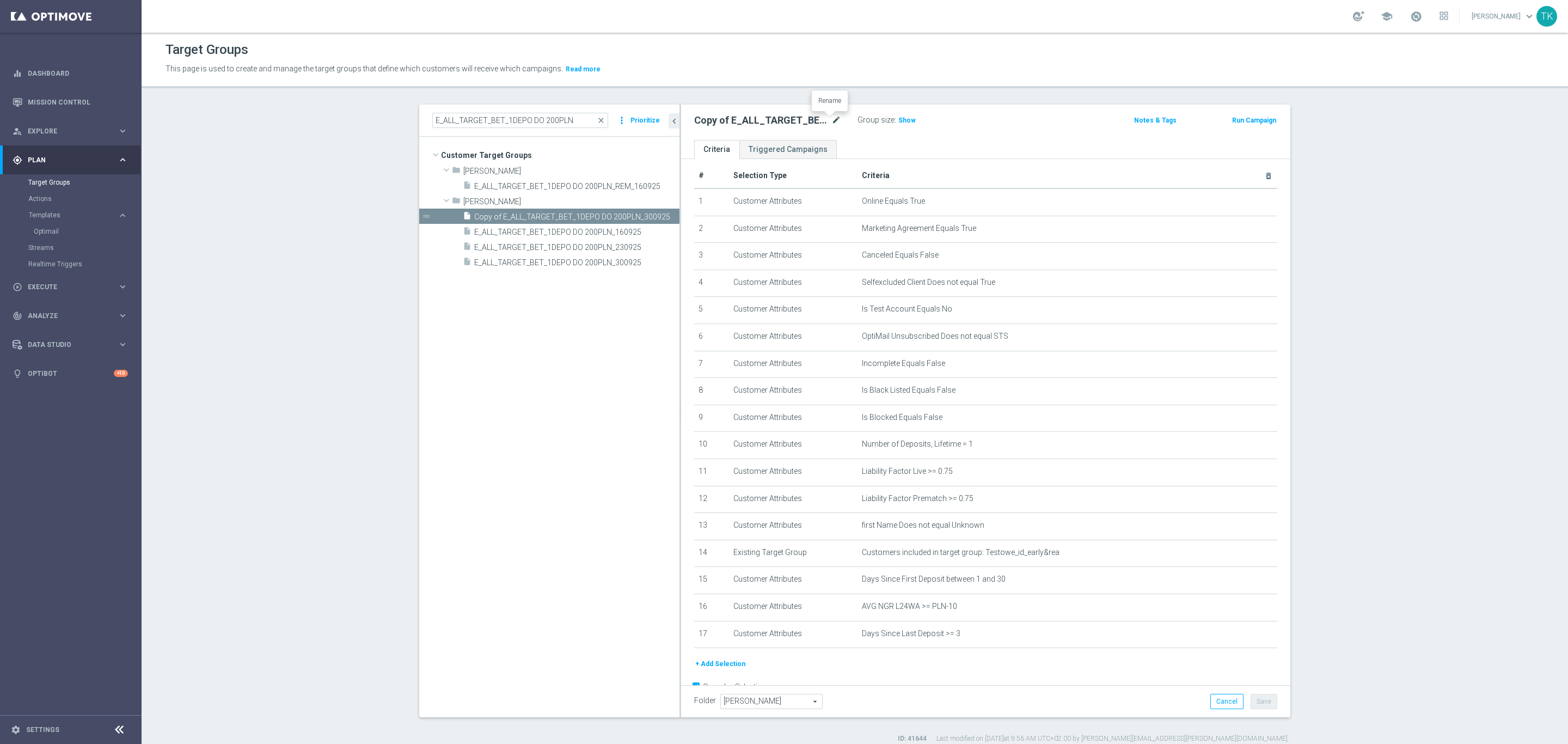
click at [831, 122] on icon "mode_edit" at bounding box center [836, 120] width 10 height 13
type input "E_ALL_TARGET_BET_1DEPO DO 200PLN_140925"
click at [1016, 127] on div "E_ALL_TARGET_BET_1DEPO DO 200PLN_140925 Group size : Show" at bounding box center [886, 121] width 400 height 16
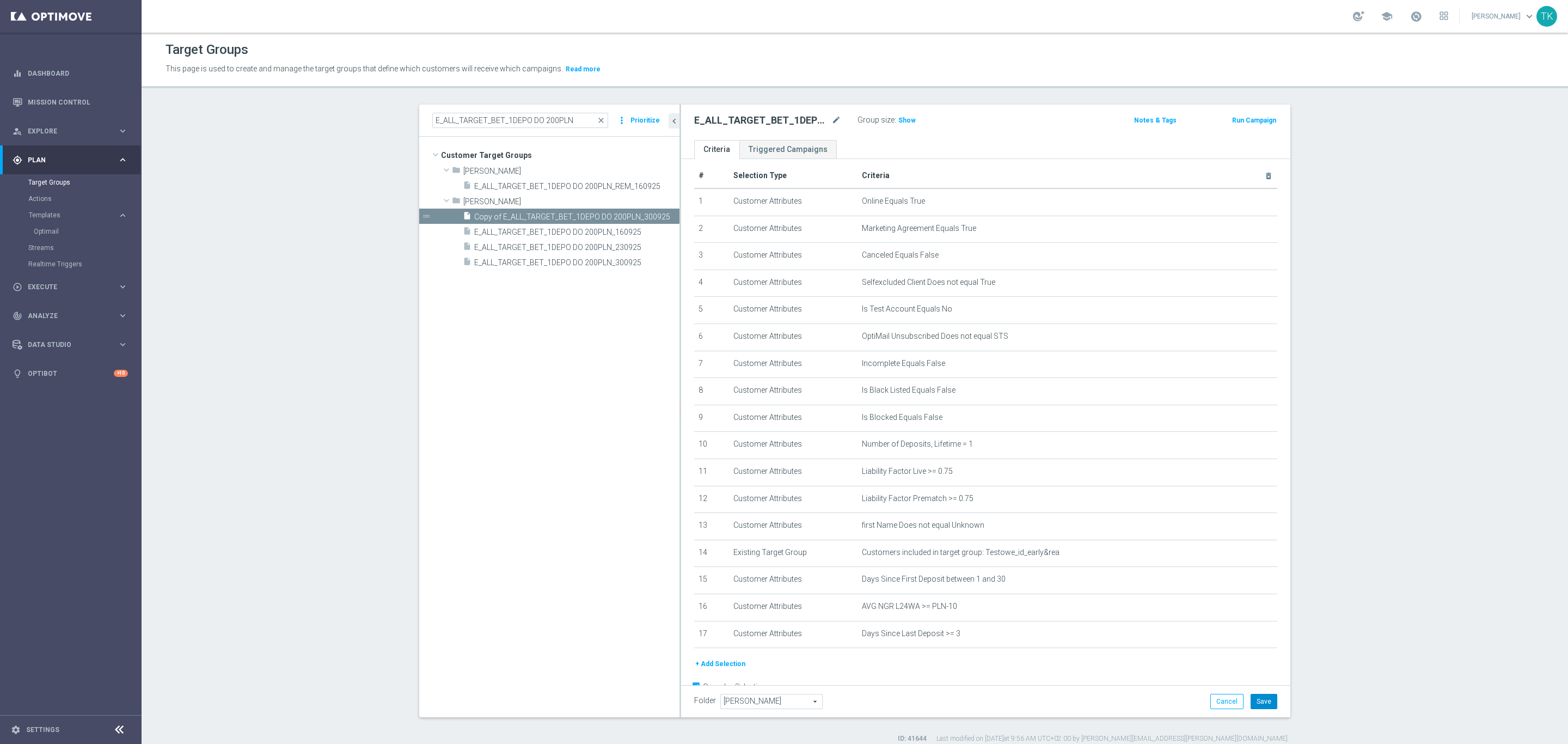
click at [1260, 698] on button "Save" at bounding box center [1264, 701] width 27 height 15
click at [531, 118] on input "E_ALL_TARGET_BET_1DEPO DO 200PLN" at bounding box center [520, 120] width 176 height 15
paste input "_140925"
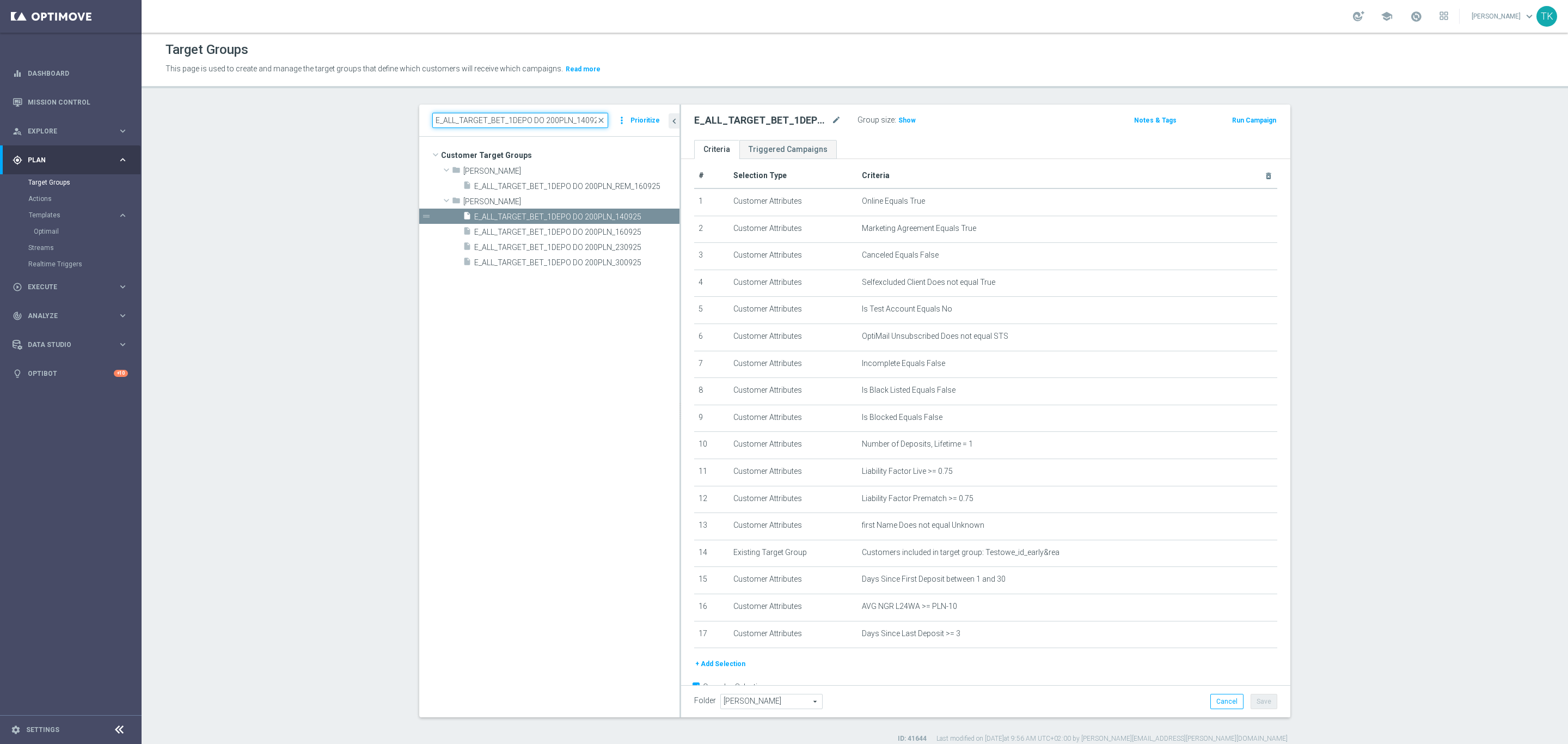
scroll to position [0, 5]
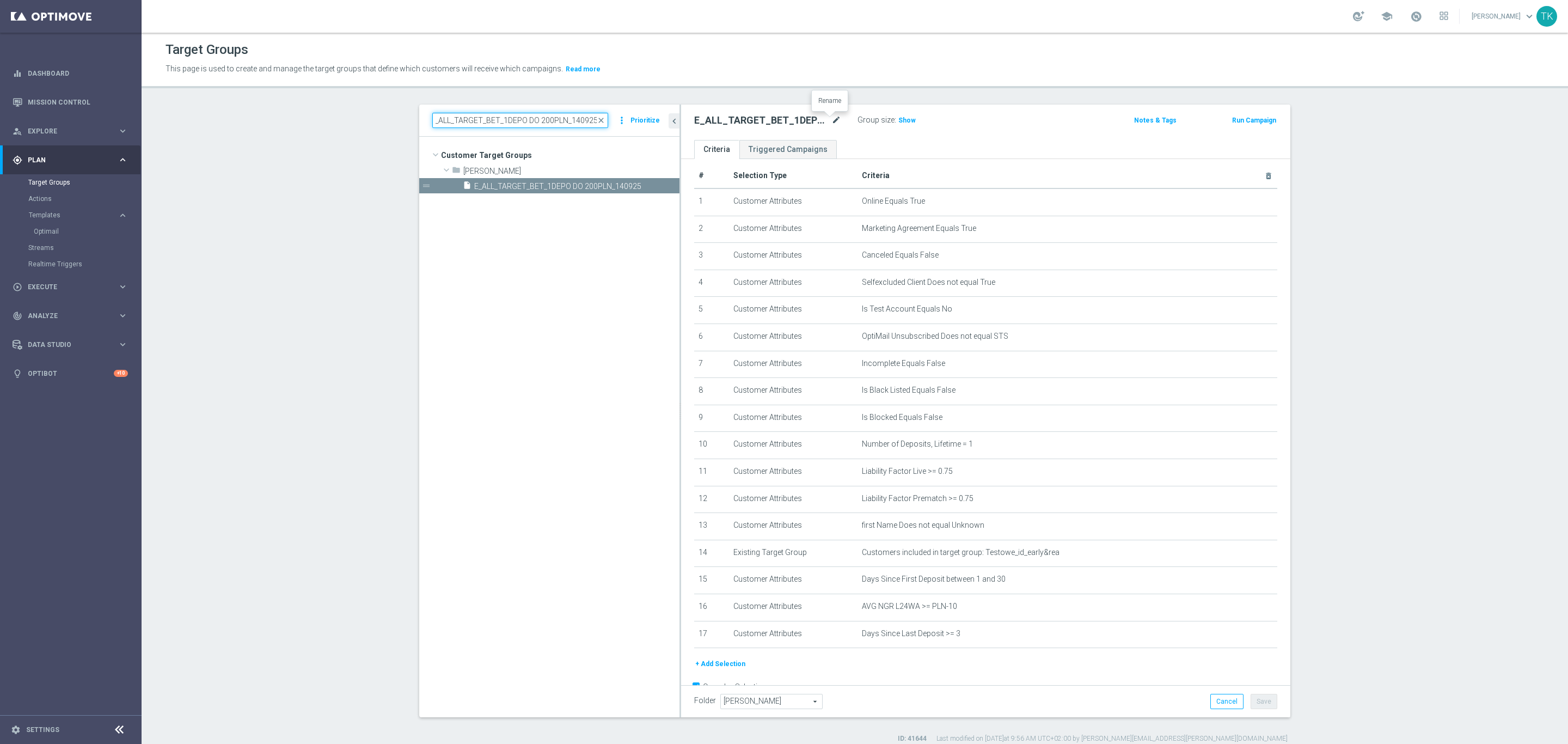
type input "E_ALL_TARGET_BET_1DEPO DO 200PLN_140925"
click at [832, 116] on icon "mode_edit" at bounding box center [836, 120] width 10 height 13
click at [819, 122] on input "E_ALL_TARGET_BET_1DEPO DO 200PLN_140925" at bounding box center [768, 121] width 147 height 15
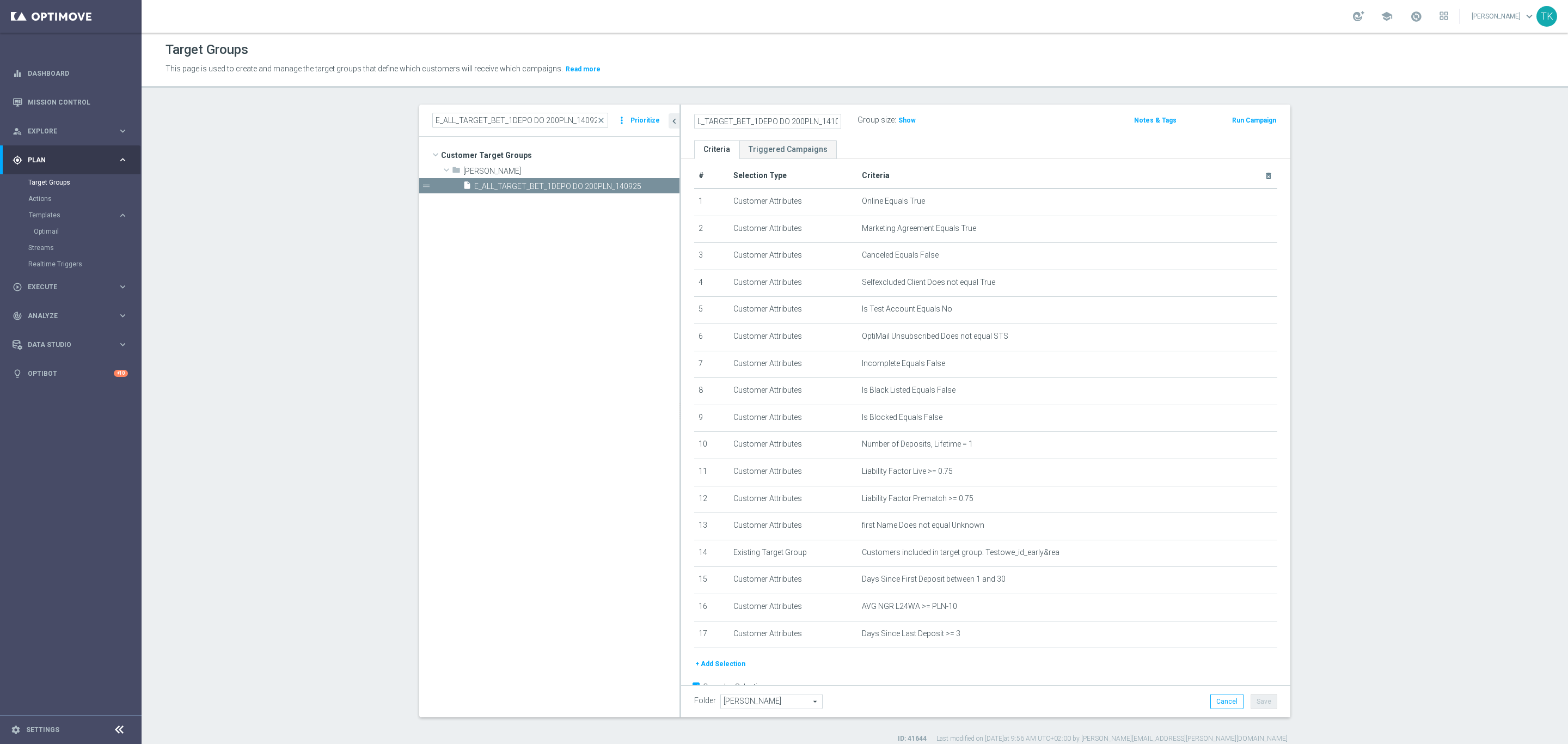
scroll to position [0, 17]
type input "E_ALL_TARGET_BET_1DEPO DO 200PLN_141025"
click at [933, 136] on div "E_ALL_TARGET_BET_1DEPO DO 200PLN_141025 Group size : Show Notes & Tags Run Camp…" at bounding box center [985, 122] width 609 height 35
click at [1256, 704] on button "Save" at bounding box center [1264, 701] width 27 height 15
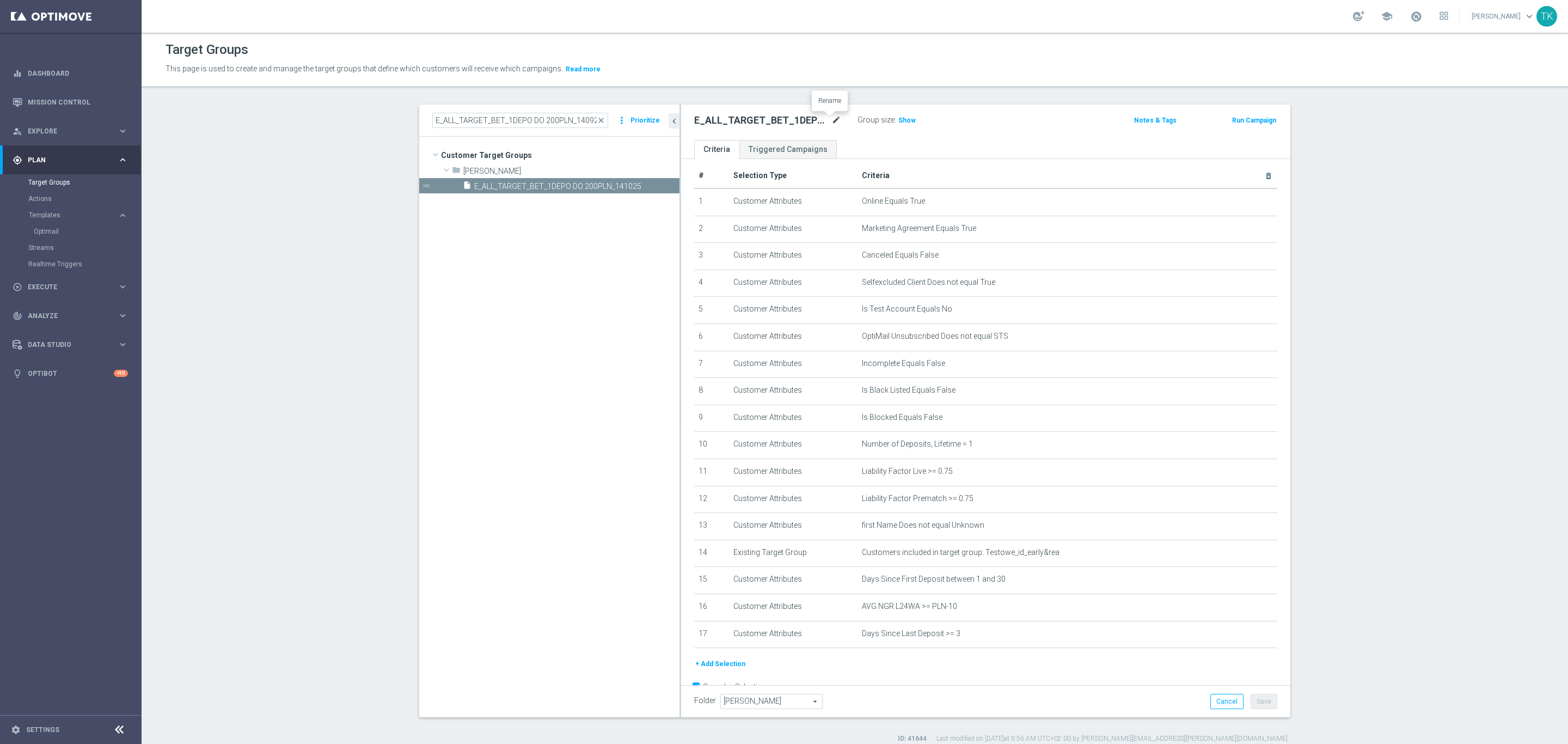
click at [831, 121] on icon "mode_edit" at bounding box center [836, 120] width 10 height 13
click at [513, 121] on input "E_ALL_TARGET_BET_1DEPO DO 200PLN_140925" at bounding box center [520, 120] width 176 height 15
paste input "2"
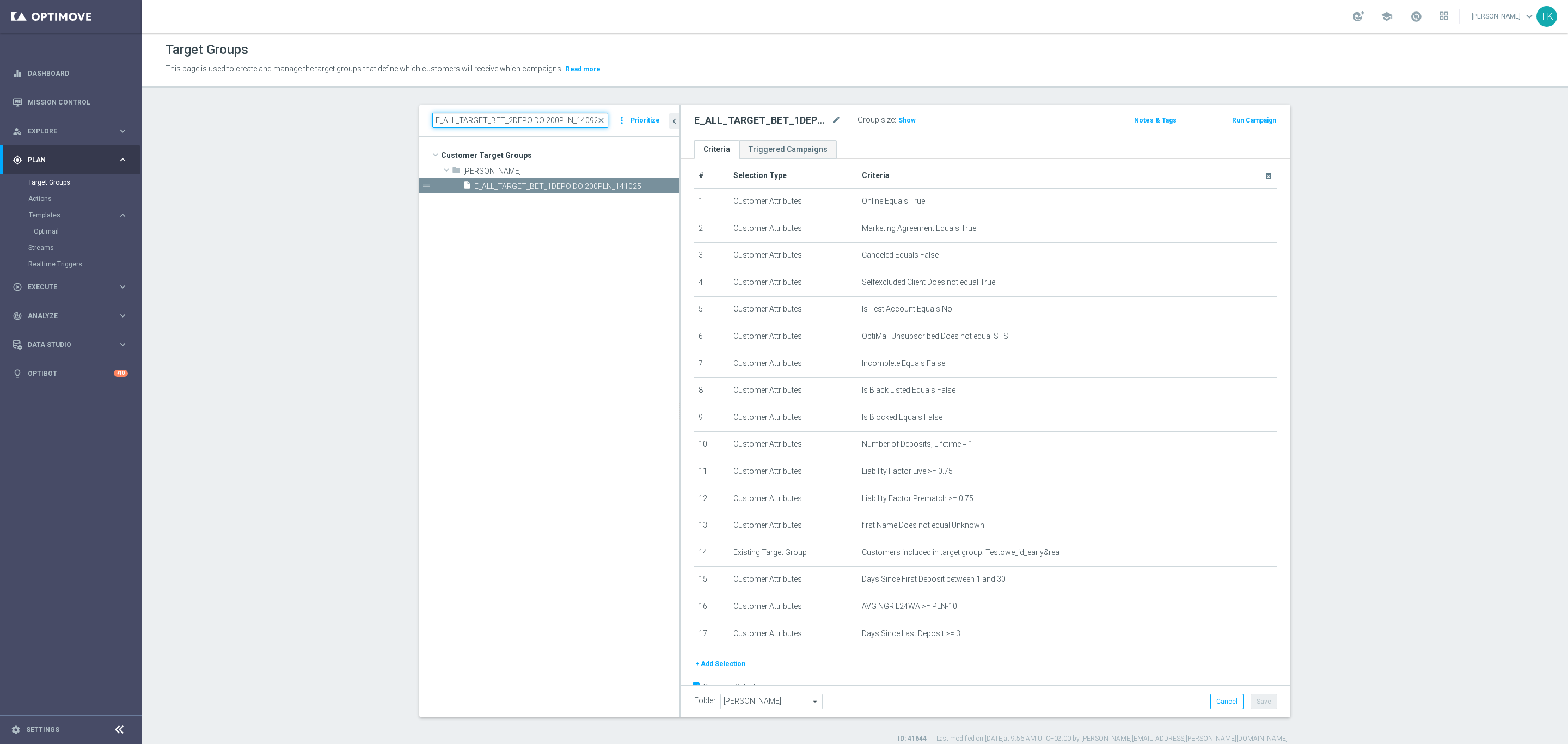
scroll to position [0, 5]
type input "E_ALL_TARGET_BET_2DEPO DO 200PLN_140925"
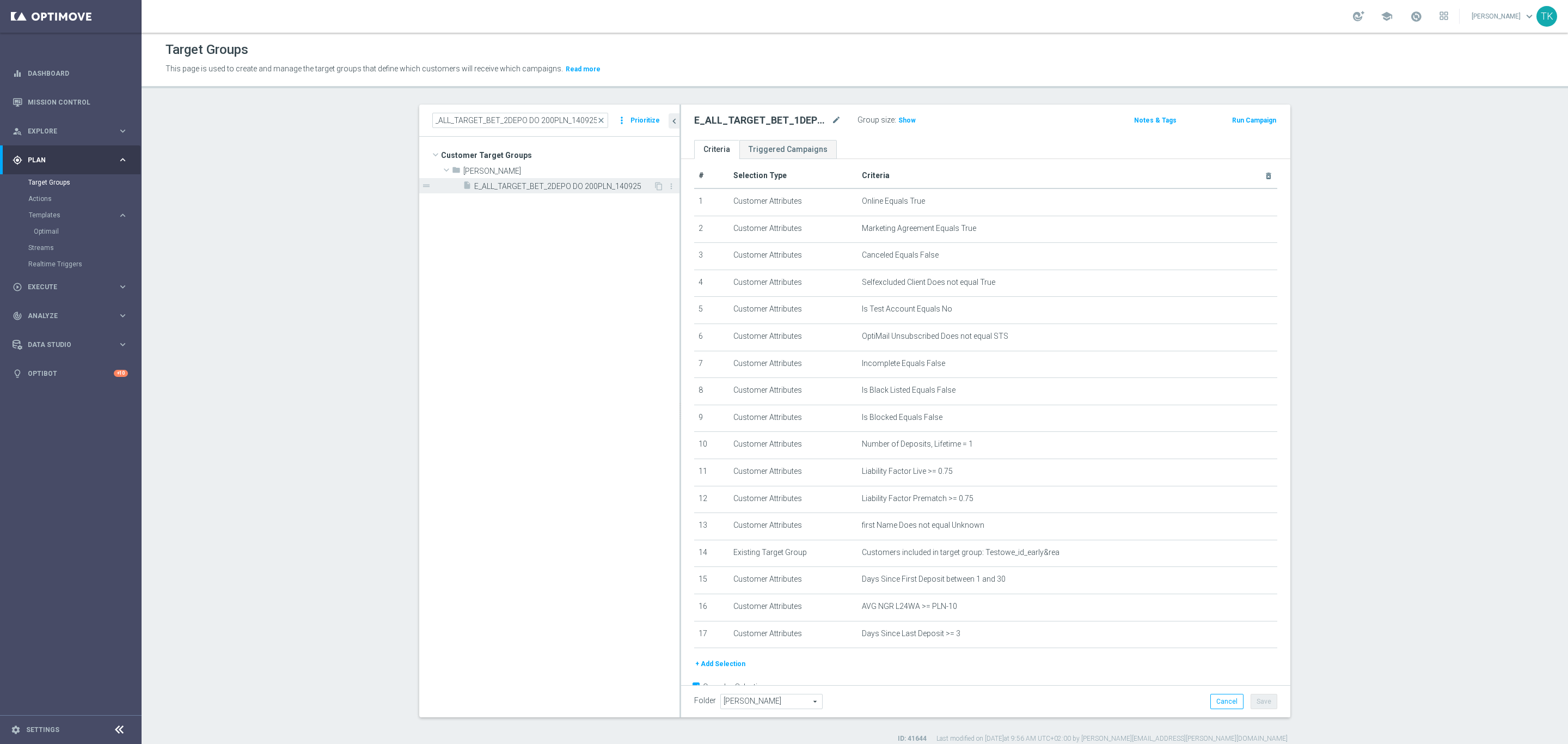
click at [562, 186] on span "E_ALL_TARGET_BET_2DEPO DO 200PLN_140925" at bounding box center [564, 186] width 179 height 9
click at [831, 116] on icon "mode_edit" at bounding box center [836, 120] width 10 height 13
click at [817, 120] on input "E_ALL_TARGET_BET_2DEPO DO 200PLN_140925" at bounding box center [768, 121] width 147 height 15
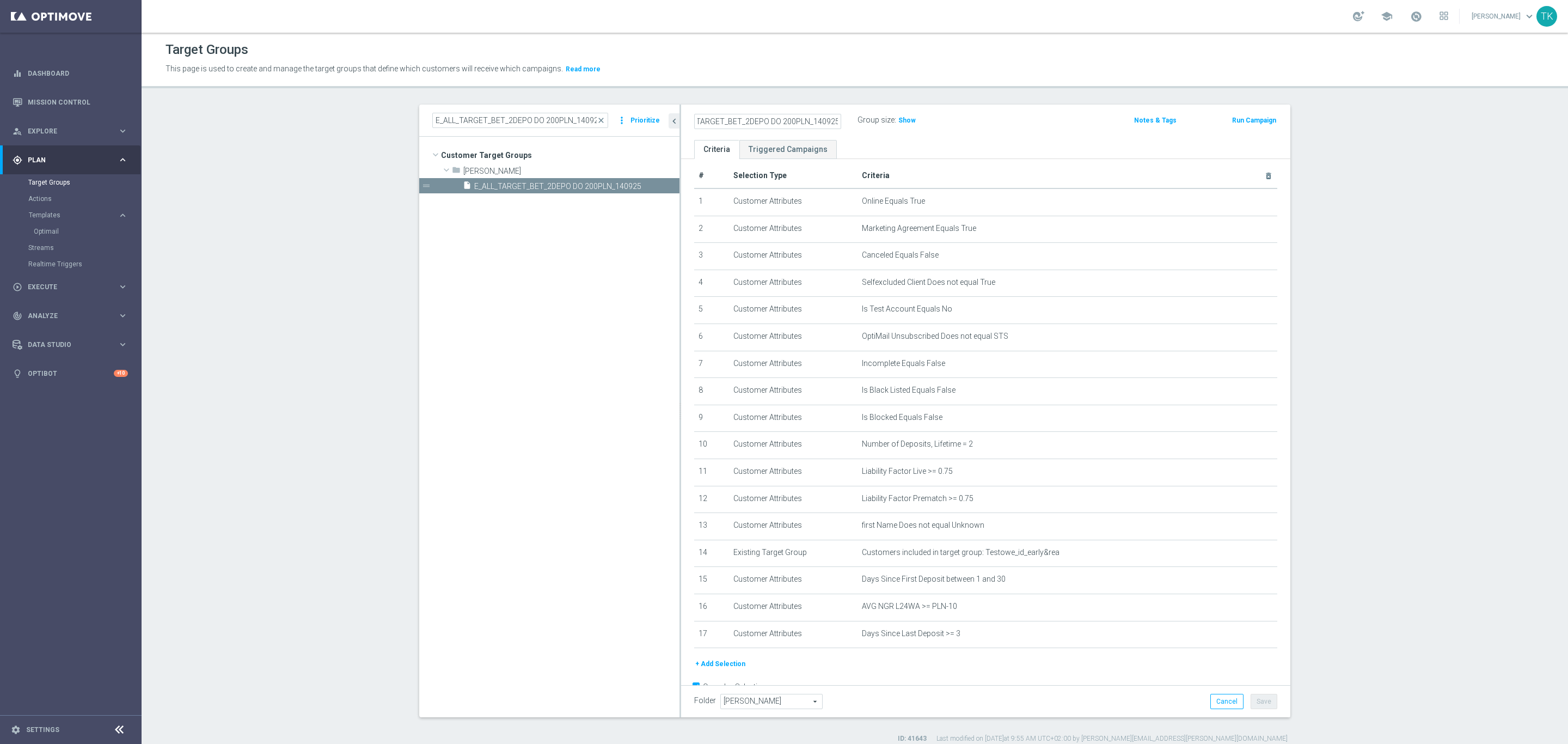
drag, startPoint x: 817, startPoint y: 121, endPoint x: 845, endPoint y: 139, distance: 33.3
click at [817, 121] on input "E_ALL_TARGET_BET_2DEPO DO 200PLN_140925" at bounding box center [768, 121] width 147 height 15
click at [813, 122] on input "E_ALL_TARGET_BET_2DEPO DO 200PLN_140925" at bounding box center [768, 121] width 147 height 15
click at [819, 122] on input "E_ALL_TARGET_BET_2DEPO DO 200PLN_140925" at bounding box center [768, 121] width 147 height 15
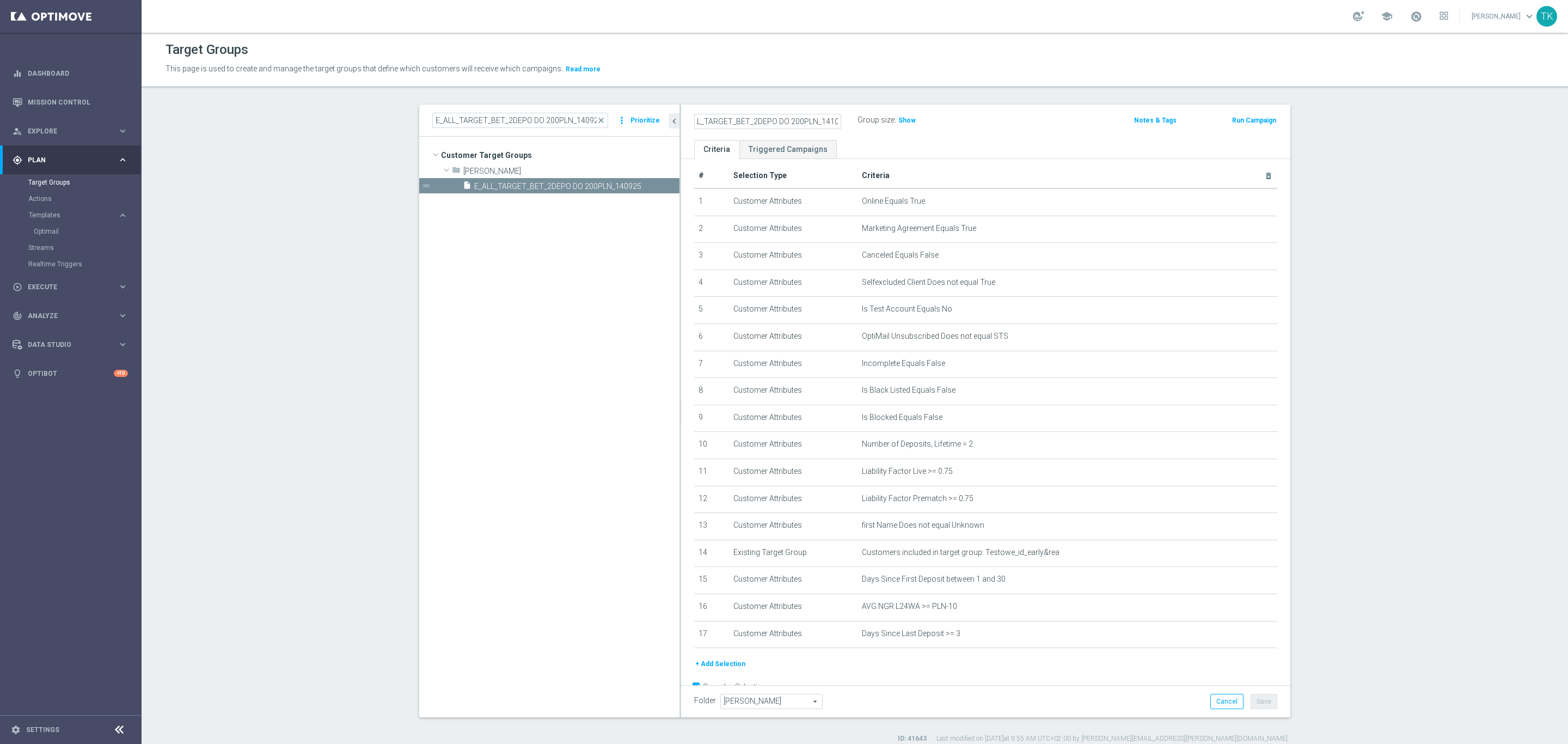
type input "E_ALL_TARGET_BET_2DEPO DO 200PLN_141025"
click at [993, 150] on ul "Criteria Triggered Campaigns" at bounding box center [985, 149] width 609 height 19
click at [1260, 708] on button "Save" at bounding box center [1264, 701] width 27 height 15
click at [823, 122] on div "E_ALL_TARGET_BET_2DEPO DO 200PLN_141025 mode_edit" at bounding box center [768, 120] width 147 height 13
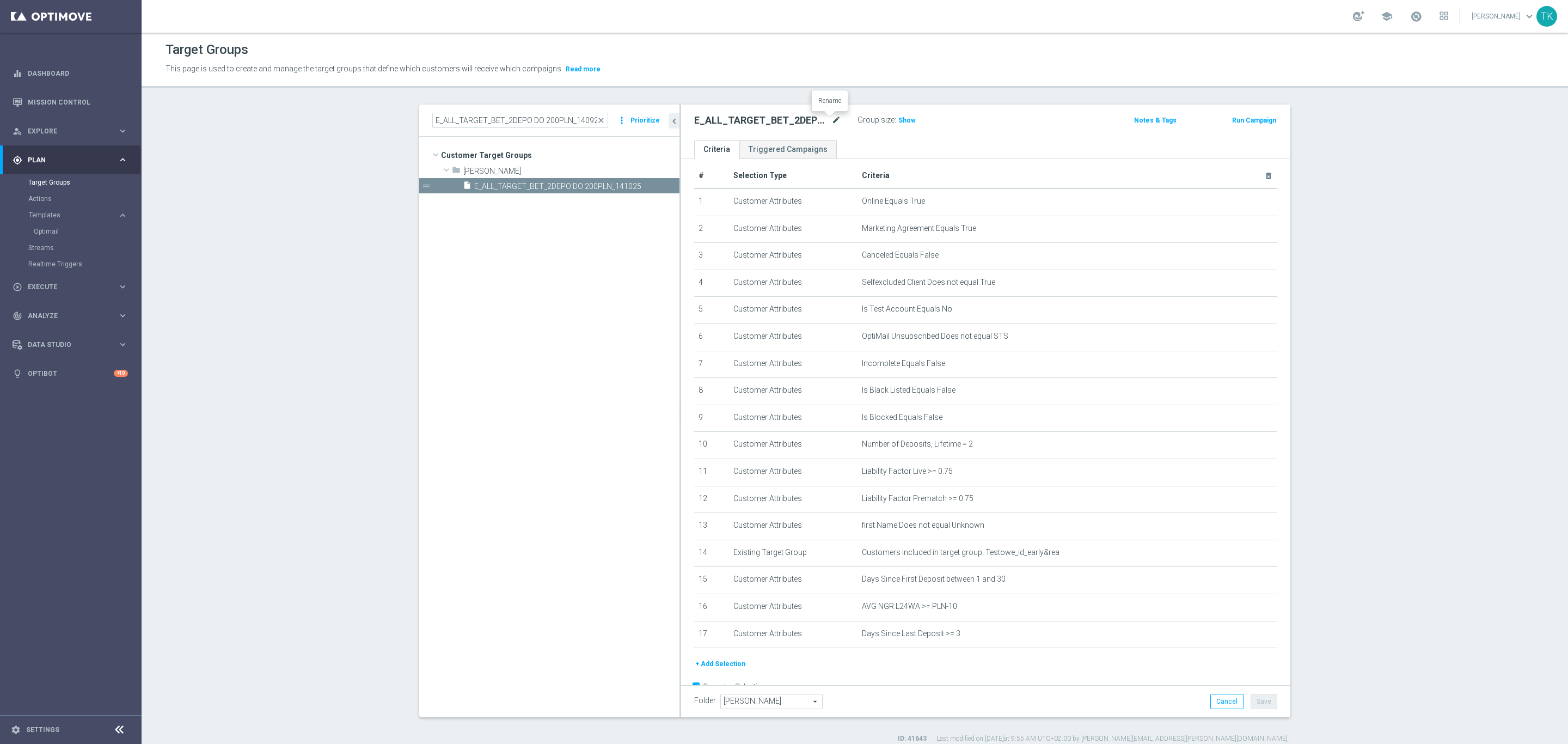
click at [831, 118] on icon "mode_edit" at bounding box center [836, 120] width 10 height 13
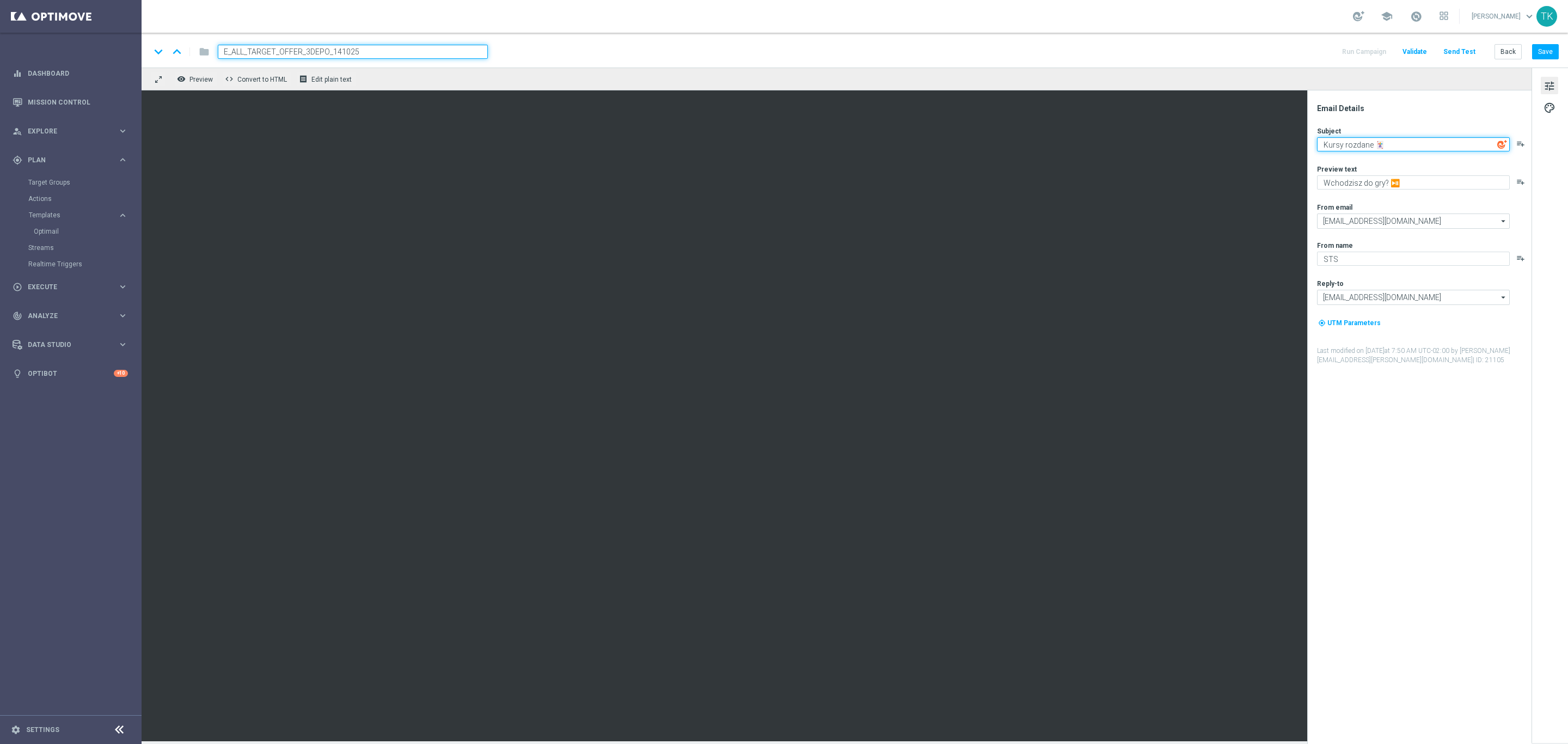
click at [1330, 147] on textarea "Kursy rozdane 🃏" at bounding box center [1413, 144] width 193 height 14
paste textarea "Ciąg dalszy 💪"
type textarea "Ciąg dalszy 💪"
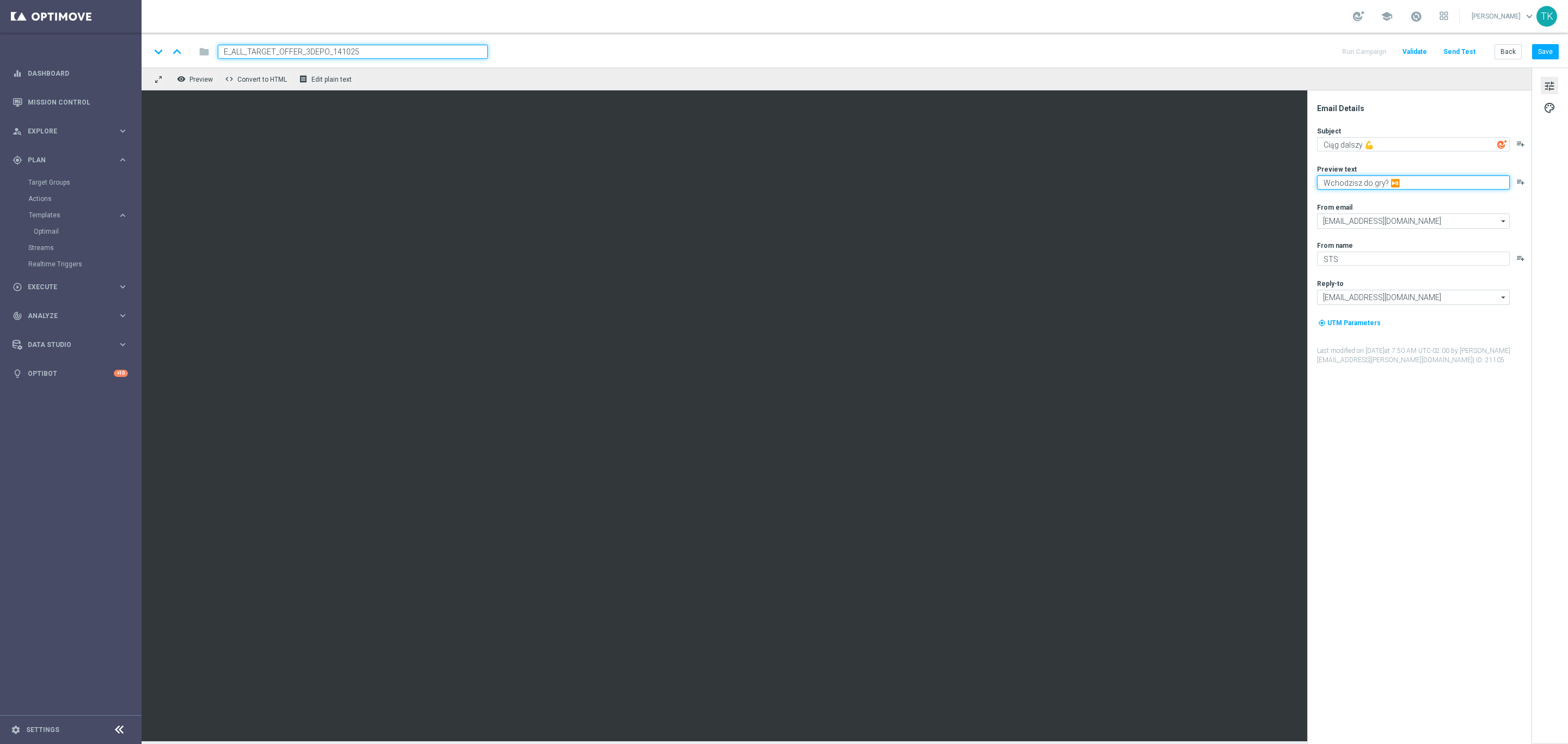
click at [1360, 180] on textarea "Wchodzisz do gry? ⏯️" at bounding box center [1413, 182] width 193 height 14
paste textarea "Kwalifikacji do Mistrzostw Świata - sprawdź kursy ⚽🏆"
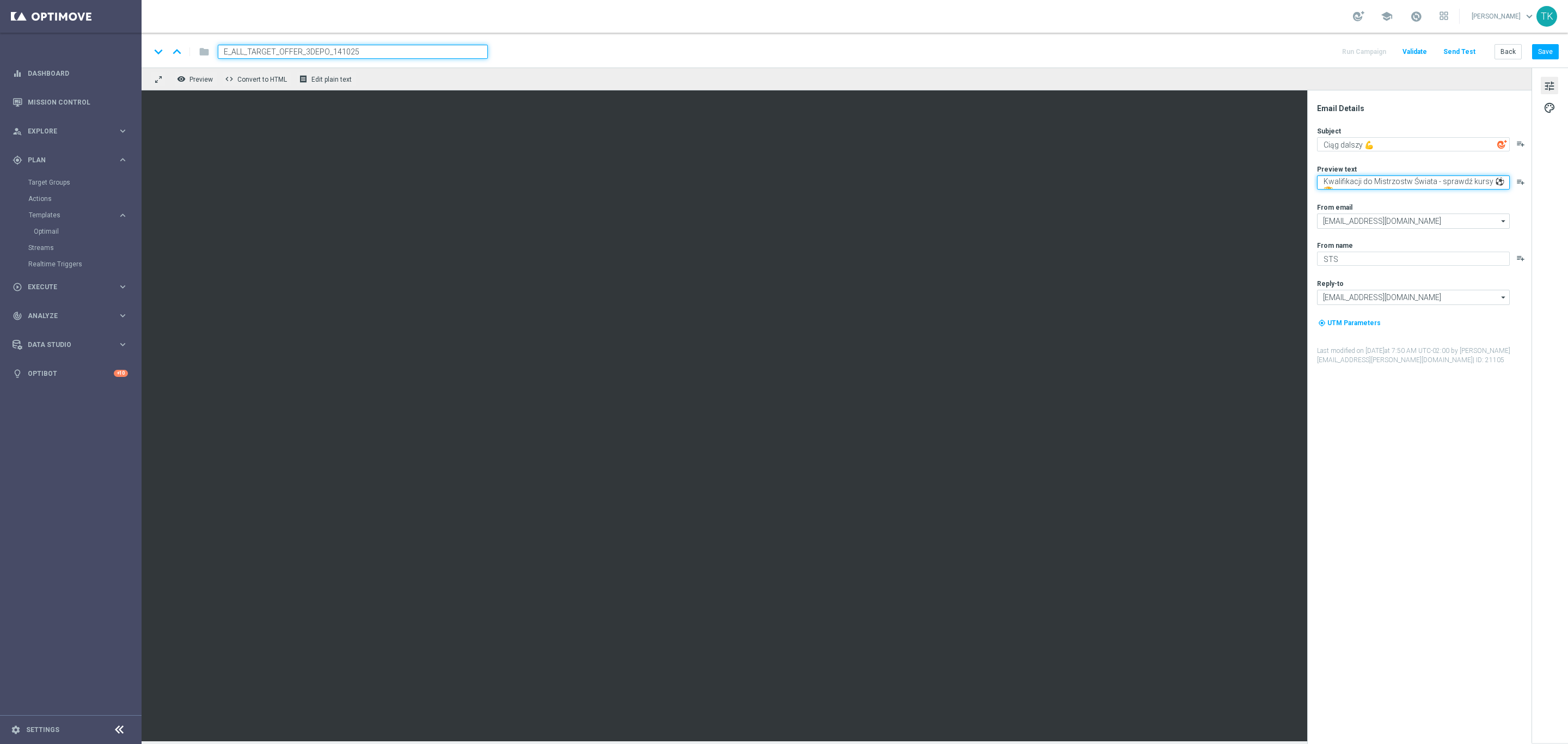
click at [1469, 183] on textarea "Kwalifikacji do Mistrzostw Świata - sprawdź kursy ⚽🏆" at bounding box center [1413, 182] width 193 height 14
type textarea "Kwalifikacji do Mistrzostw Świata - kursy już są ⚽🏆"
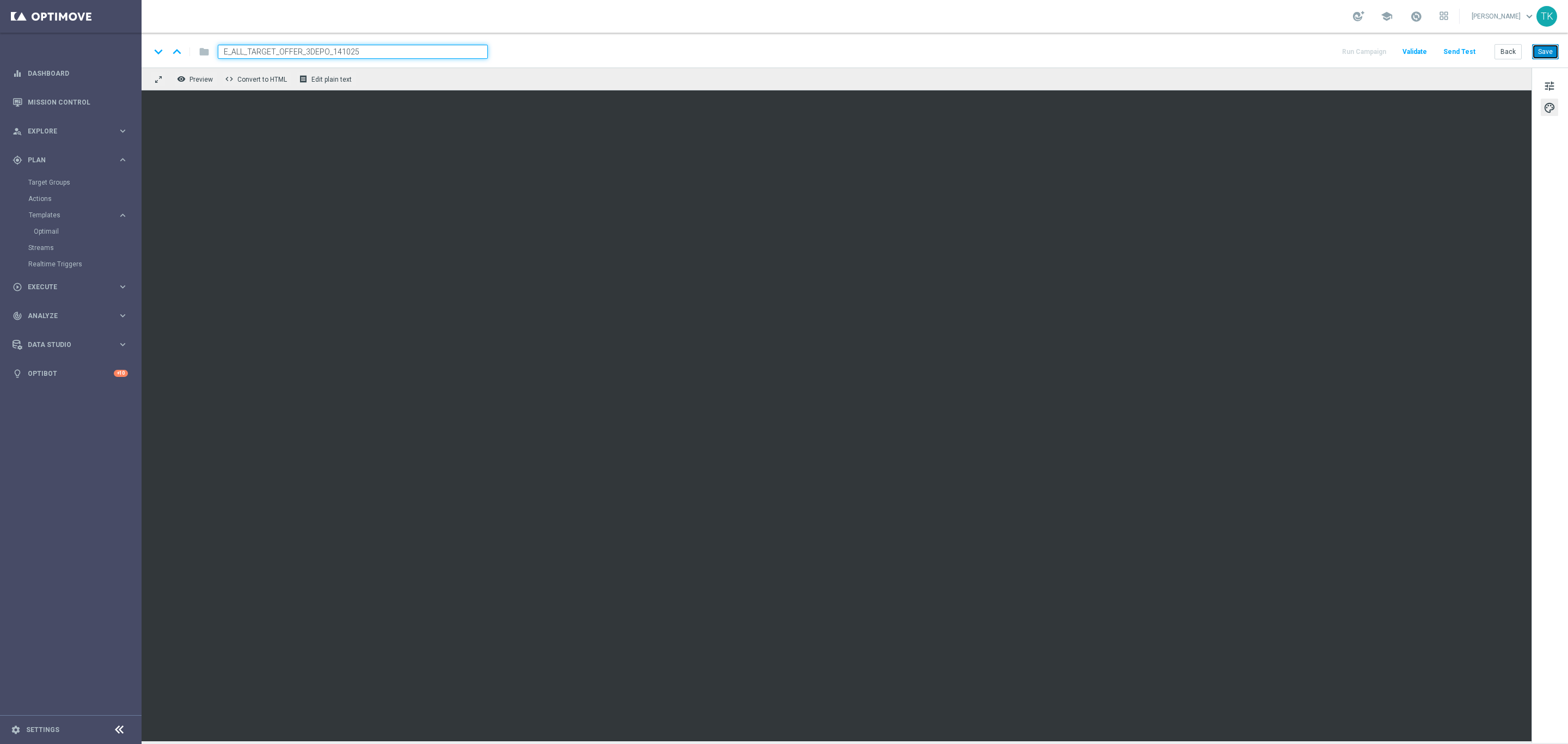
click at [1535, 55] on button "Save" at bounding box center [1545, 51] width 27 height 15
click at [1545, 54] on button "Save" at bounding box center [1545, 51] width 27 height 15
click at [1552, 54] on button "Save" at bounding box center [1545, 51] width 27 height 15
click at [1544, 49] on button "Save" at bounding box center [1545, 51] width 27 height 15
click at [1544, 49] on button "Save" at bounding box center [1545, 51] width 27 height 15
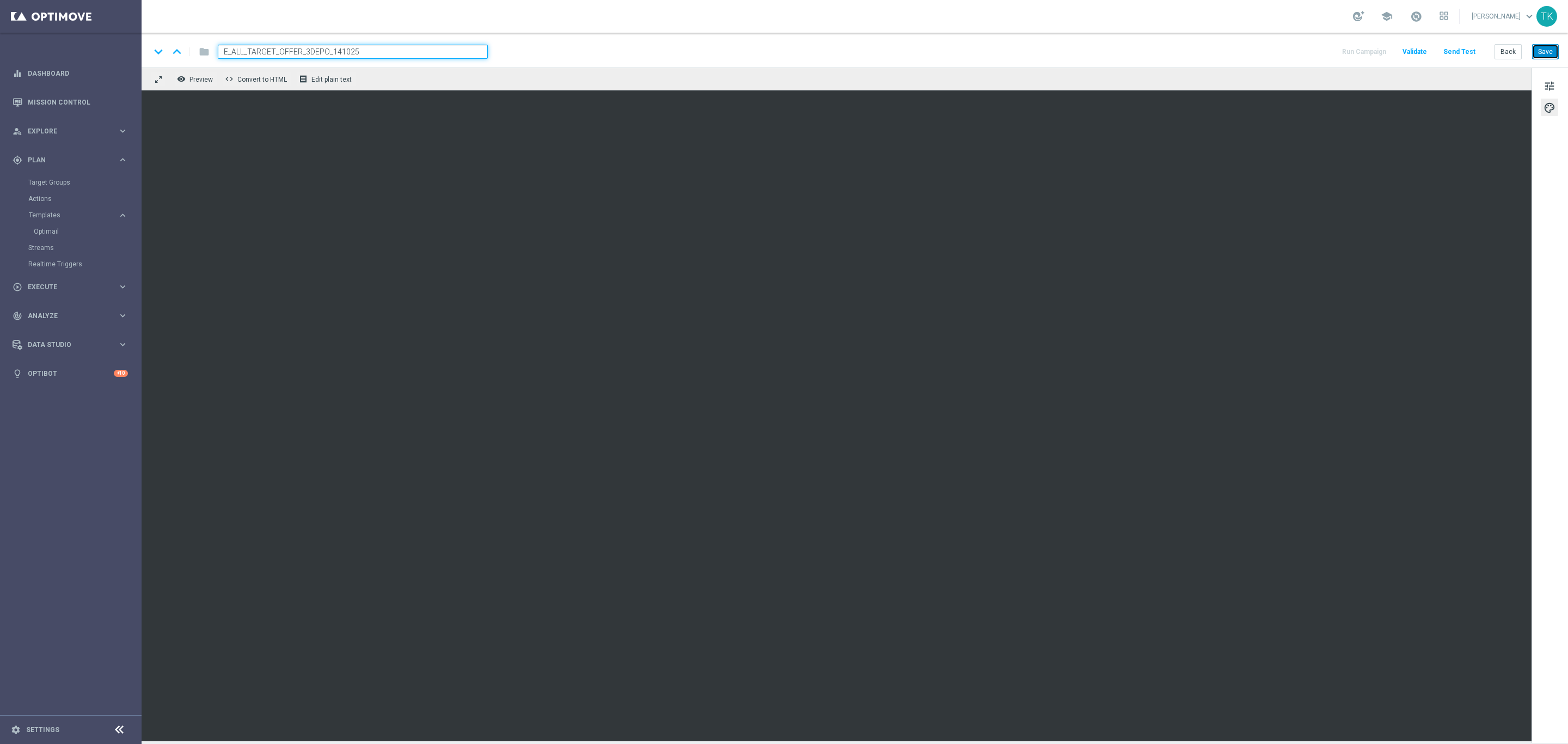
click at [1542, 54] on button "Save" at bounding box center [1545, 51] width 27 height 15
click at [1544, 54] on button "Save" at bounding box center [1545, 51] width 27 height 15
click at [1544, 60] on div "keyboard_arrow_down keyboard_arrow_up folder E_ALL_TARGET_OFFER_3DEPO_141025 Ru…" at bounding box center [855, 50] width 1426 height 35
click at [1550, 54] on button "Save" at bounding box center [1545, 51] width 27 height 15
click at [1552, 52] on button "Save" at bounding box center [1545, 51] width 27 height 15
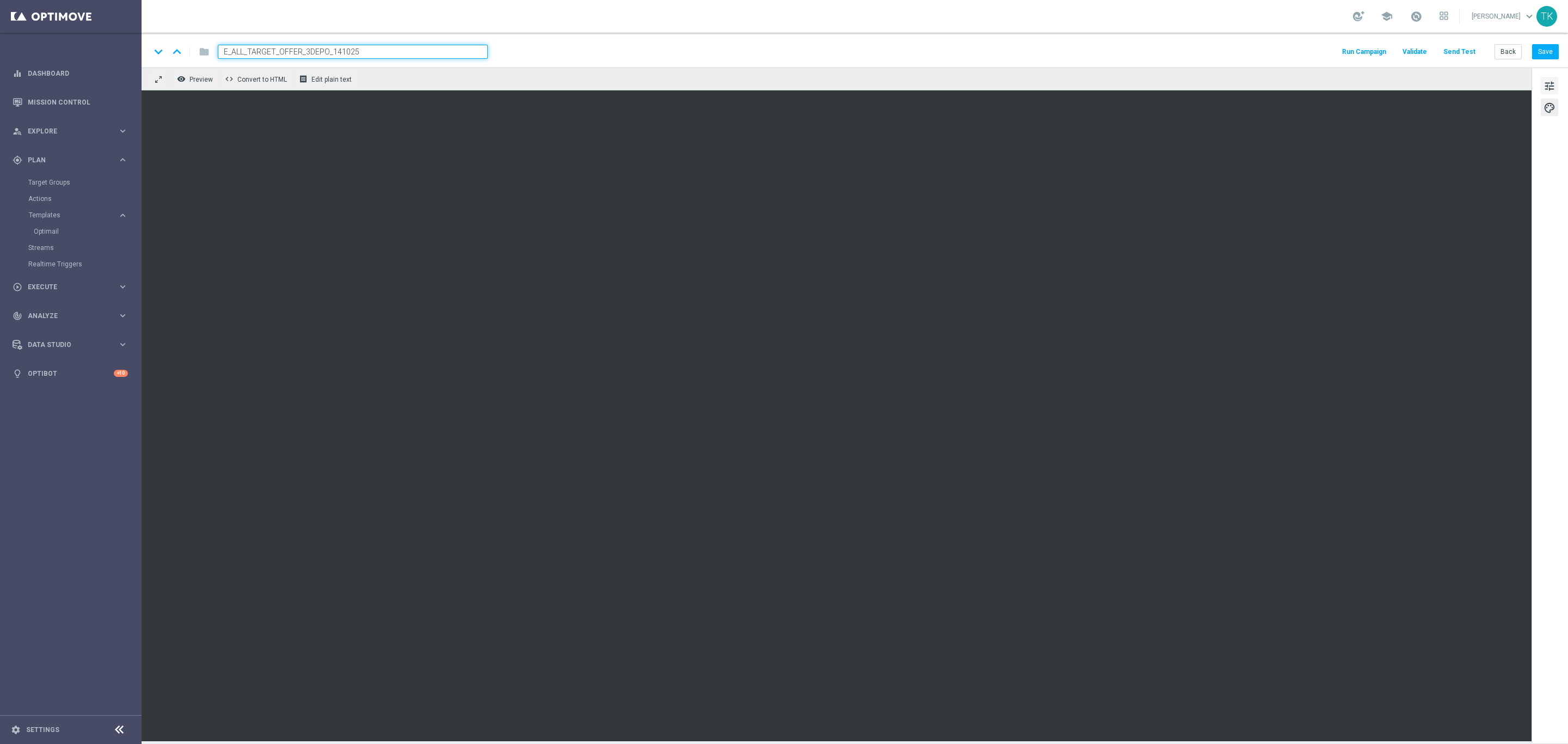
click at [1554, 88] on span "tune" at bounding box center [1550, 86] width 12 height 14
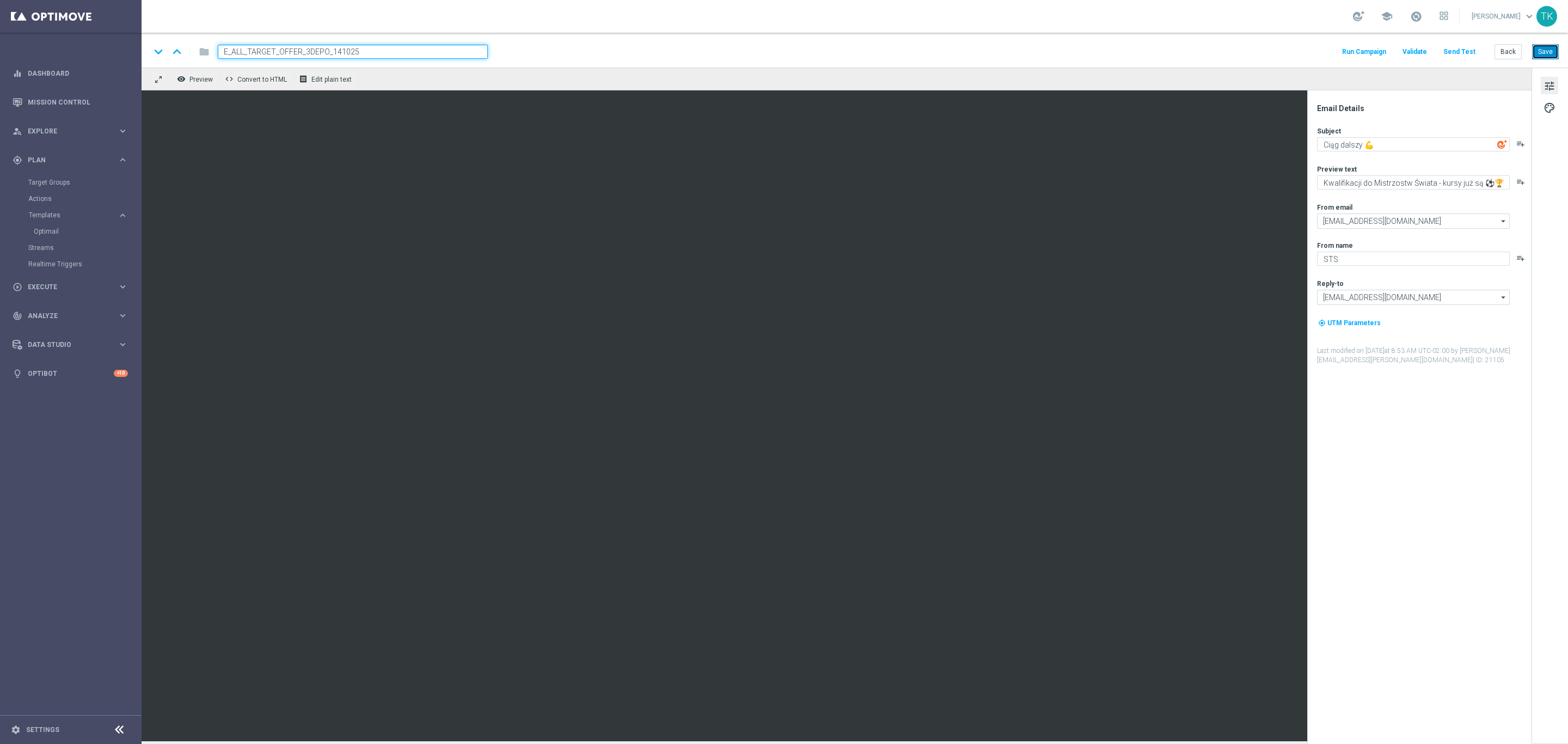
click at [1542, 56] on button "Save" at bounding box center [1545, 51] width 27 height 15
click at [1458, 54] on button "Send Test" at bounding box center [1459, 52] width 35 height 15
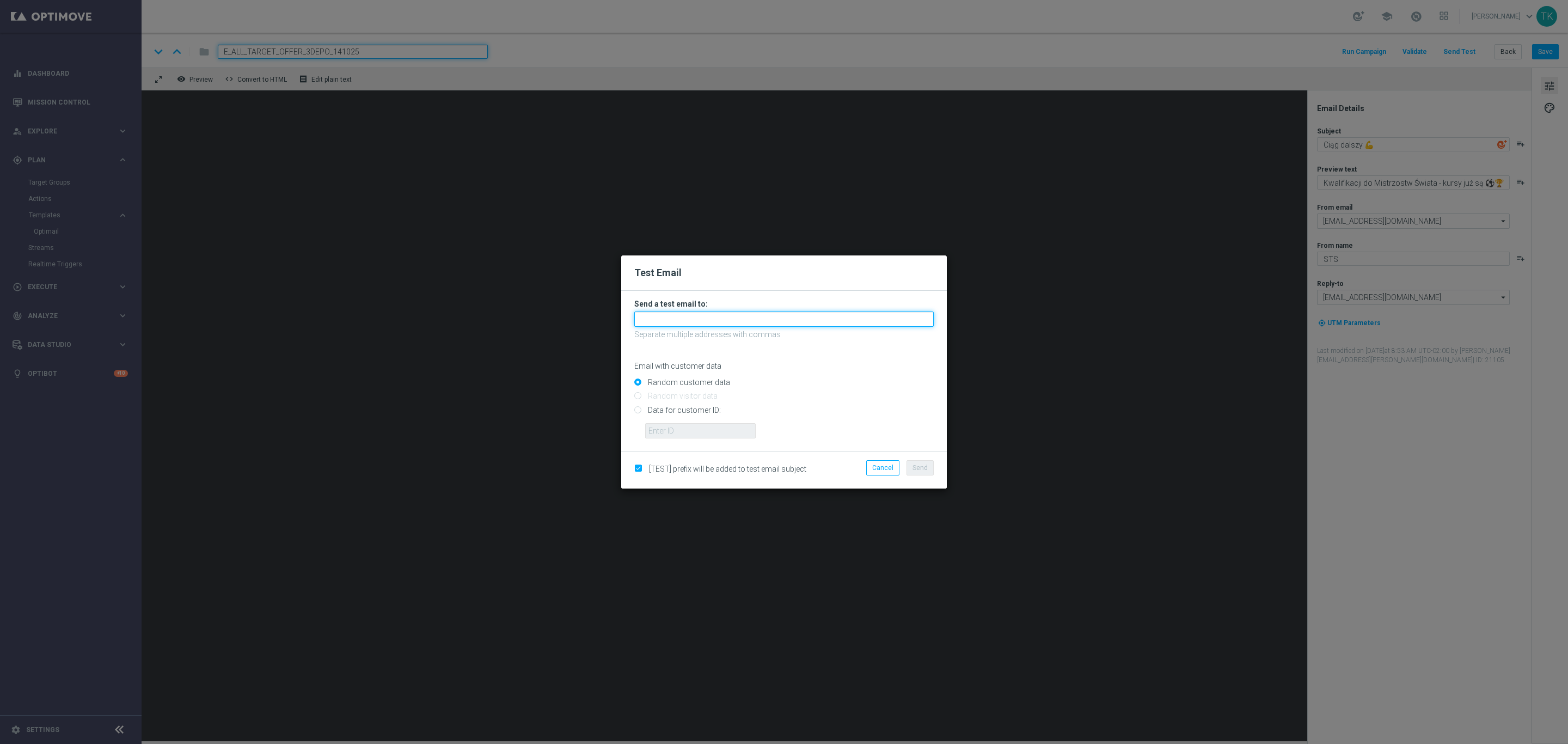
click at [651, 323] on input "text" at bounding box center [784, 319] width 299 height 15
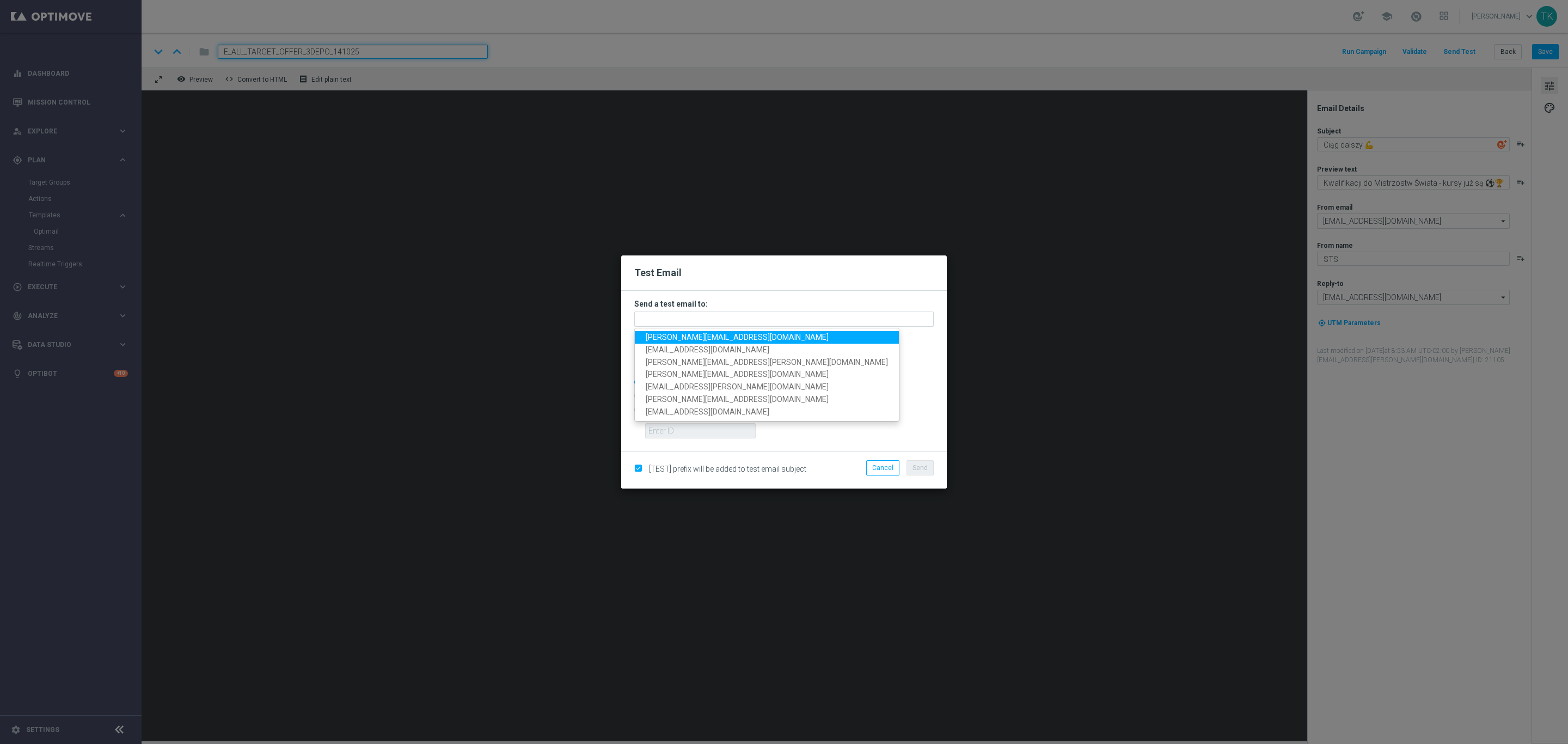
click at [673, 337] on span "[PERSON_NAME][EMAIL_ADDRESS][DOMAIN_NAME]" at bounding box center [737, 337] width 183 height 9
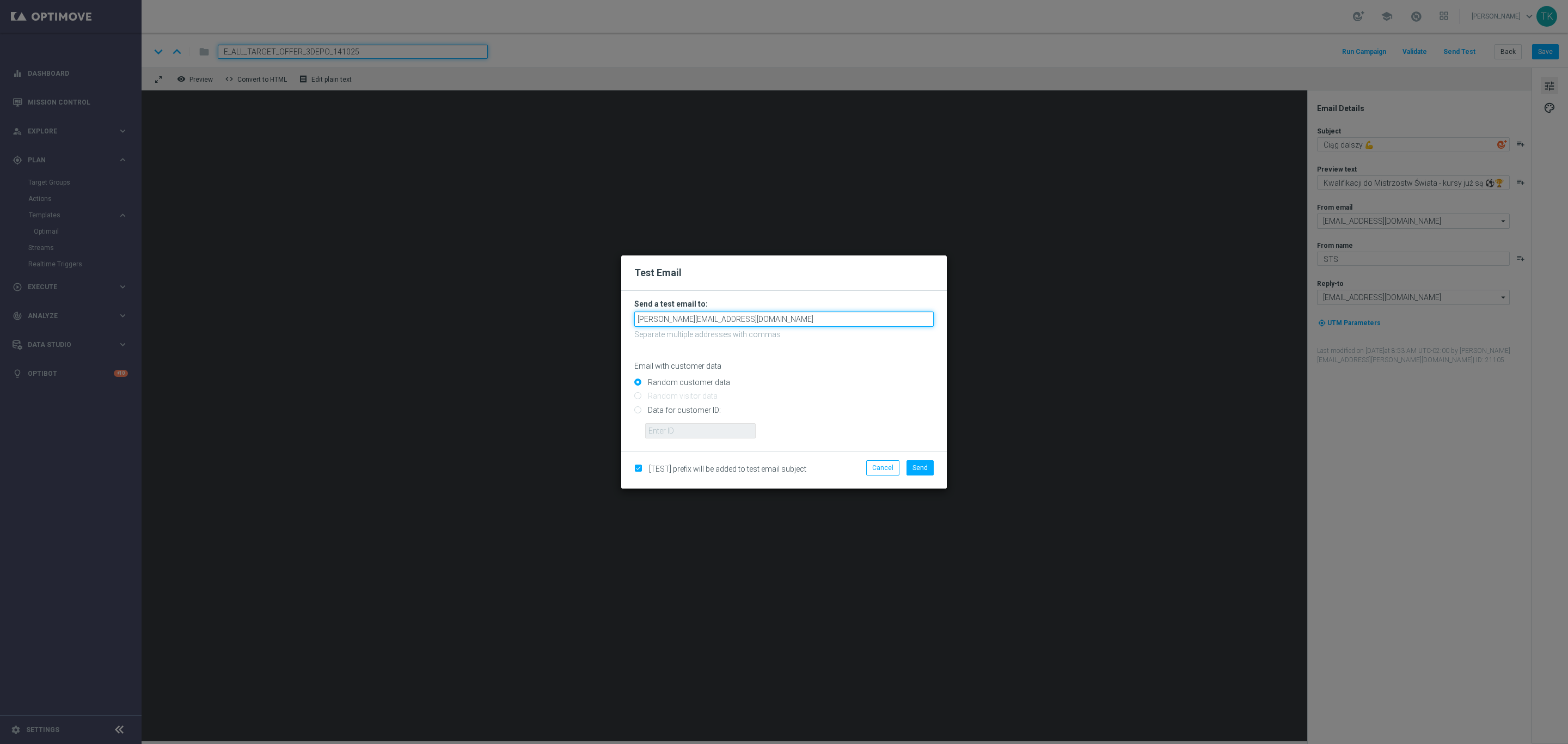
click at [754, 317] on input "[PERSON_NAME][EMAIL_ADDRESS][DOMAIN_NAME]" at bounding box center [784, 319] width 299 height 15
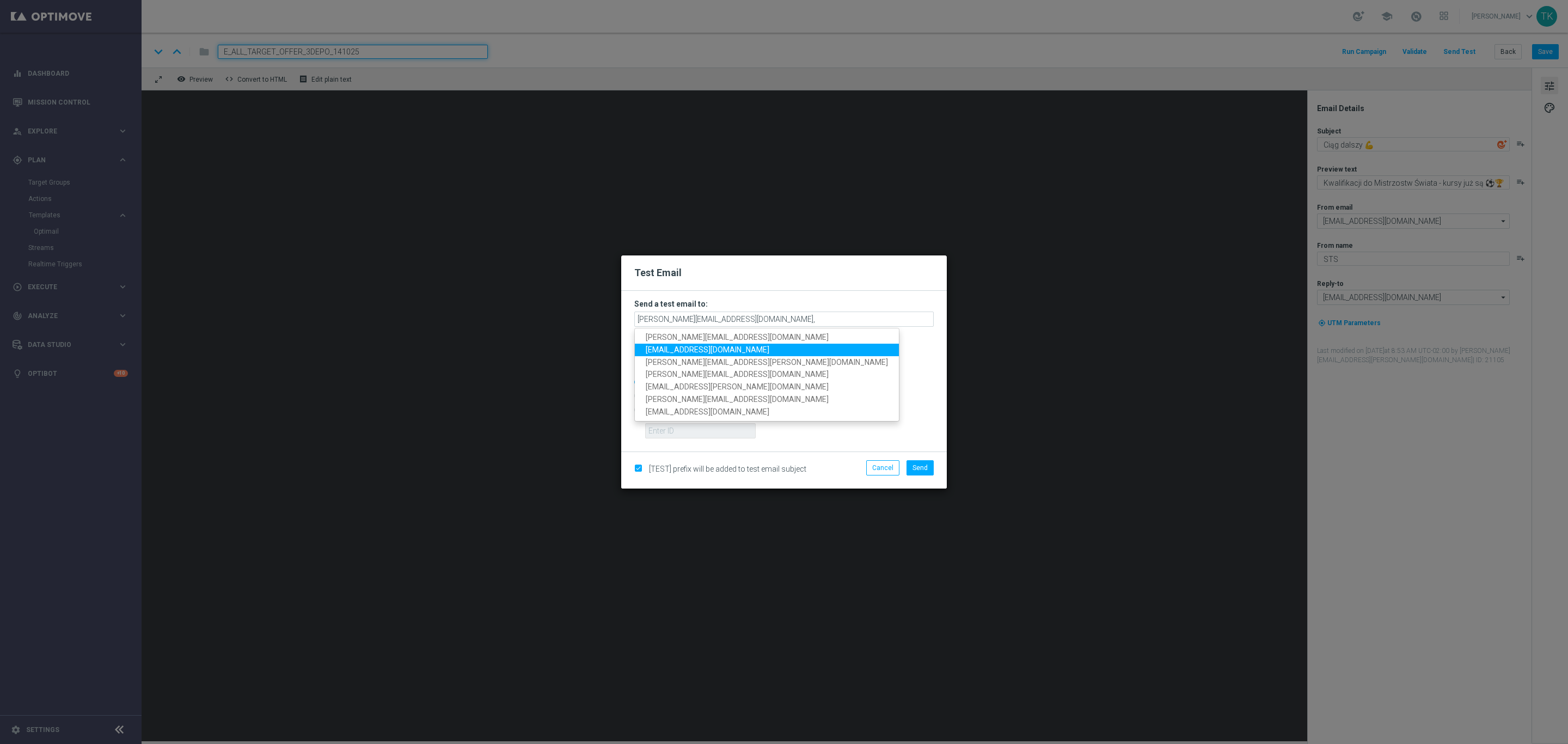
click at [715, 347] on span "[EMAIL_ADDRESS][DOMAIN_NAME]" at bounding box center [707, 349] width 124 height 9
type input "[PERSON_NAME][EMAIL_ADDRESS][DOMAIN_NAME],[DOMAIN_NAME][EMAIL_ADDRESS][DOMAIN_N…"
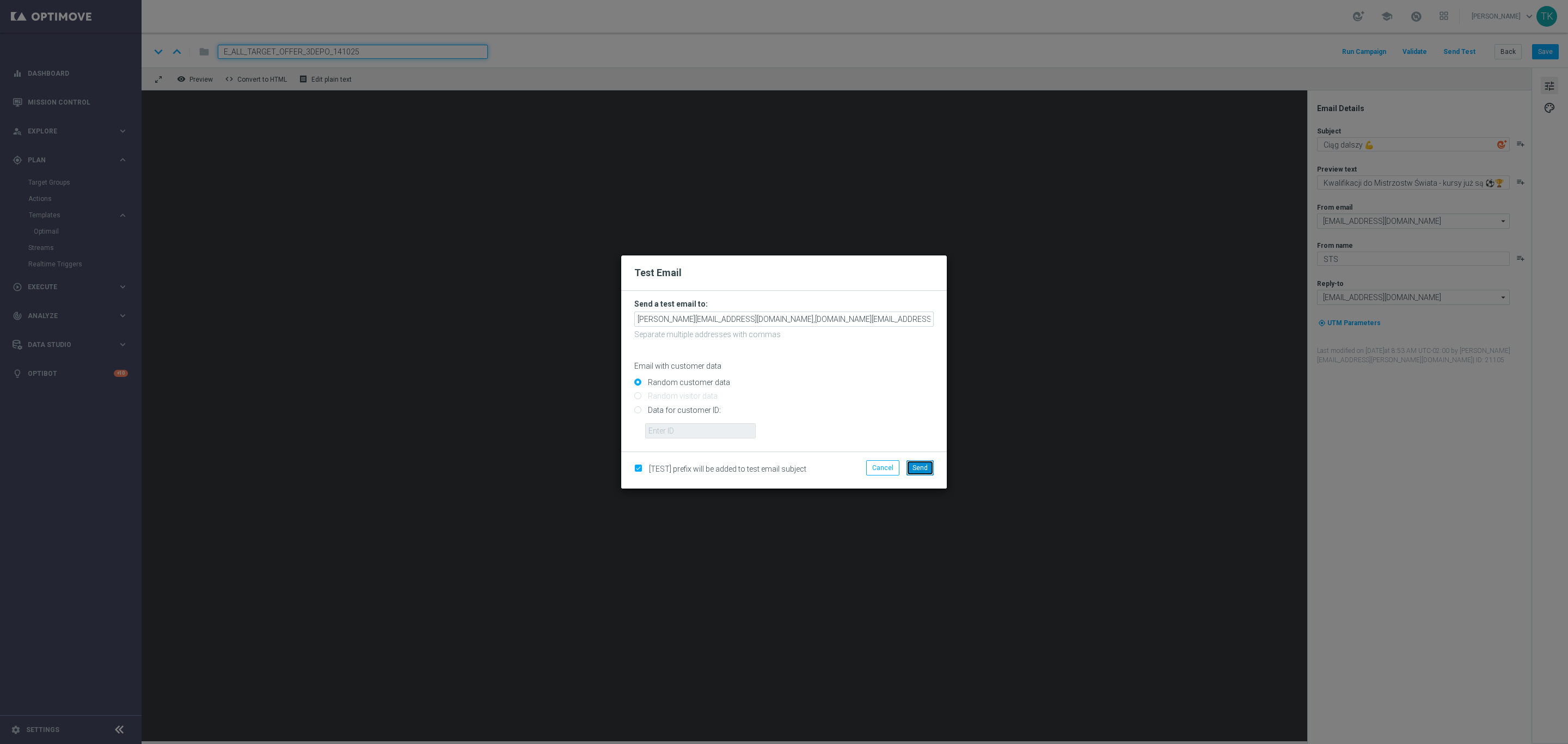
click at [920, 469] on span "Send" at bounding box center [920, 468] width 15 height 8
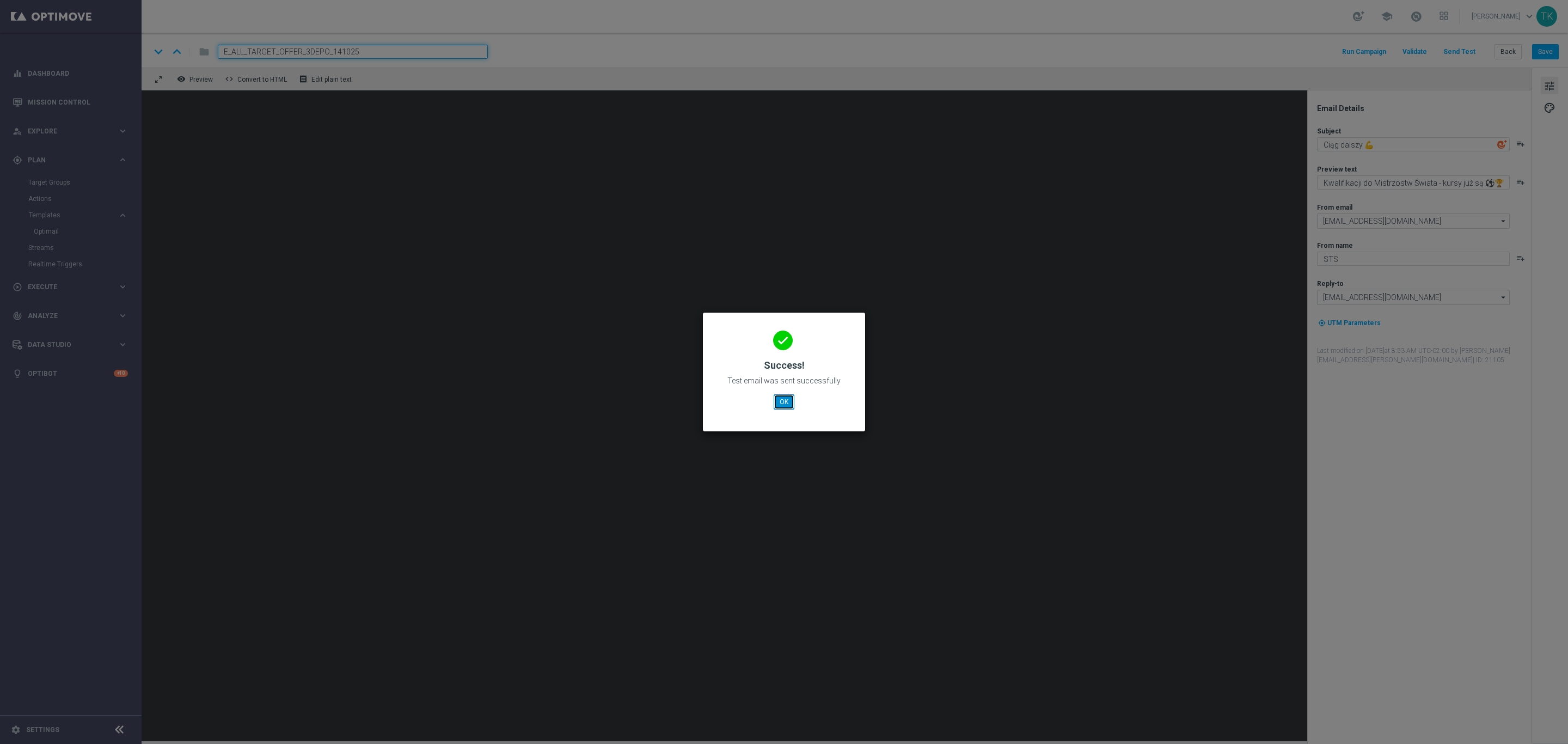
click at [786, 397] on button "OK" at bounding box center [784, 402] width 21 height 15
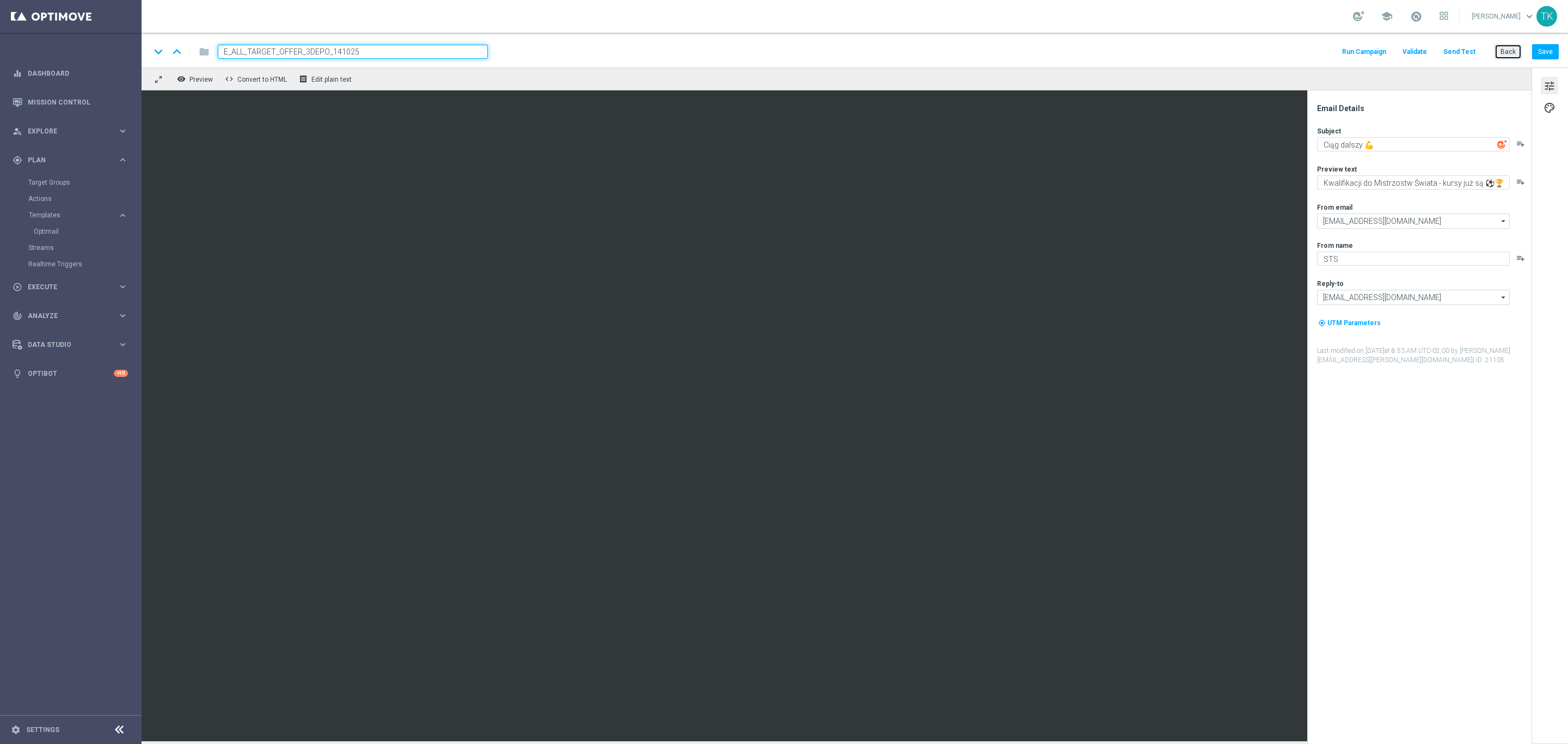
click at [1503, 53] on button "Back" at bounding box center [1508, 51] width 27 height 15
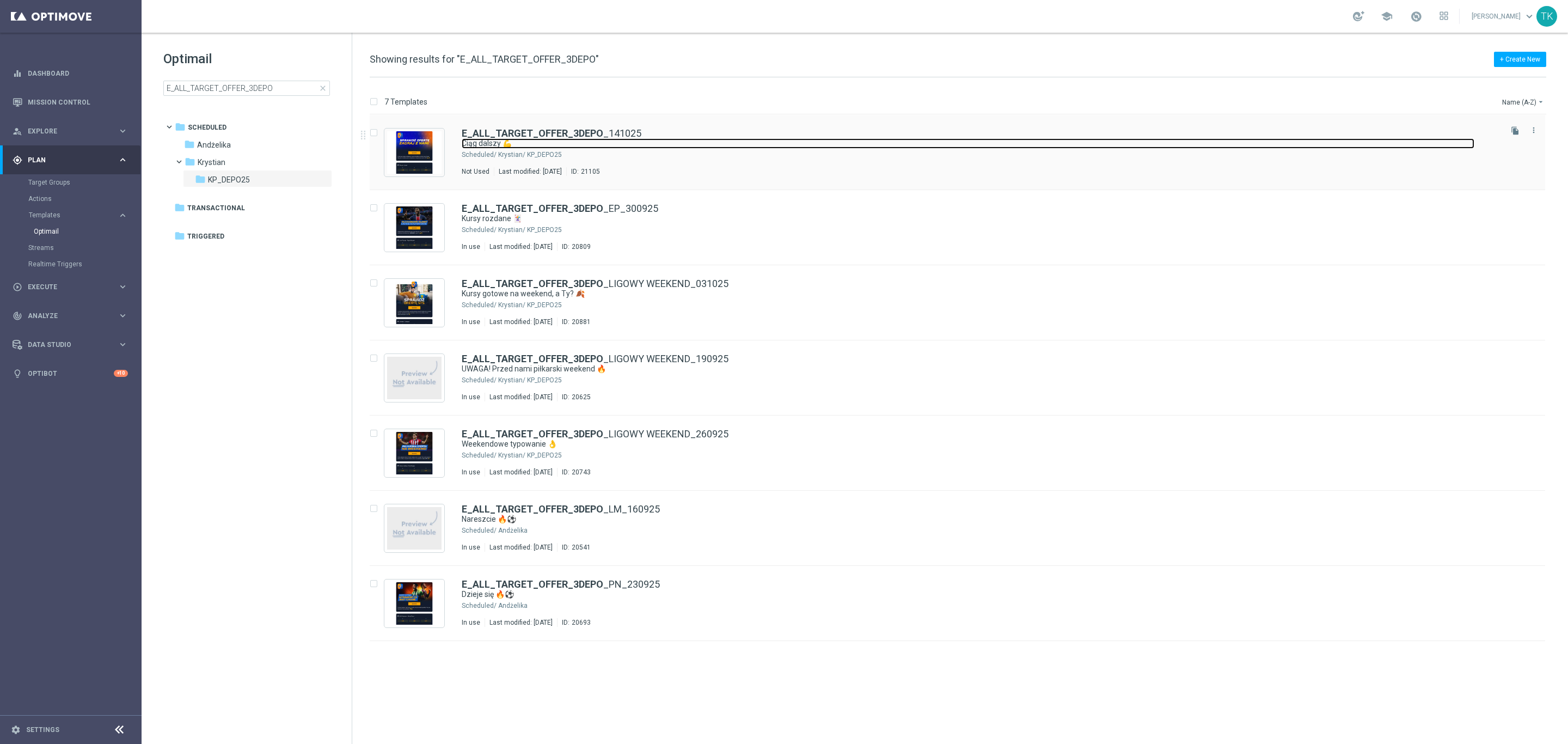
click at [670, 149] on link "Ciąg dalszy 💪" at bounding box center [968, 143] width 1013 height 10
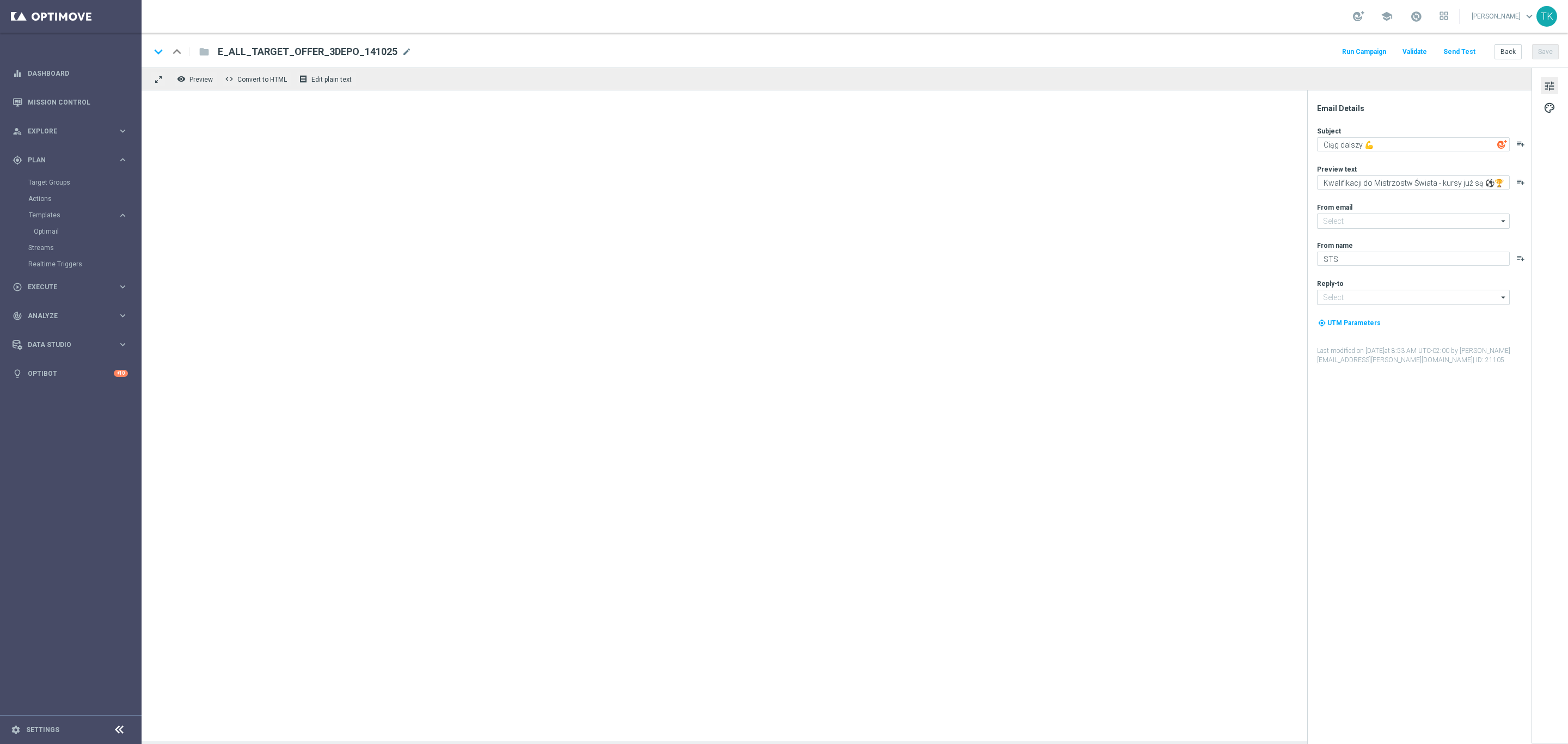
type input "[EMAIL_ADDRESS][DOMAIN_NAME]"
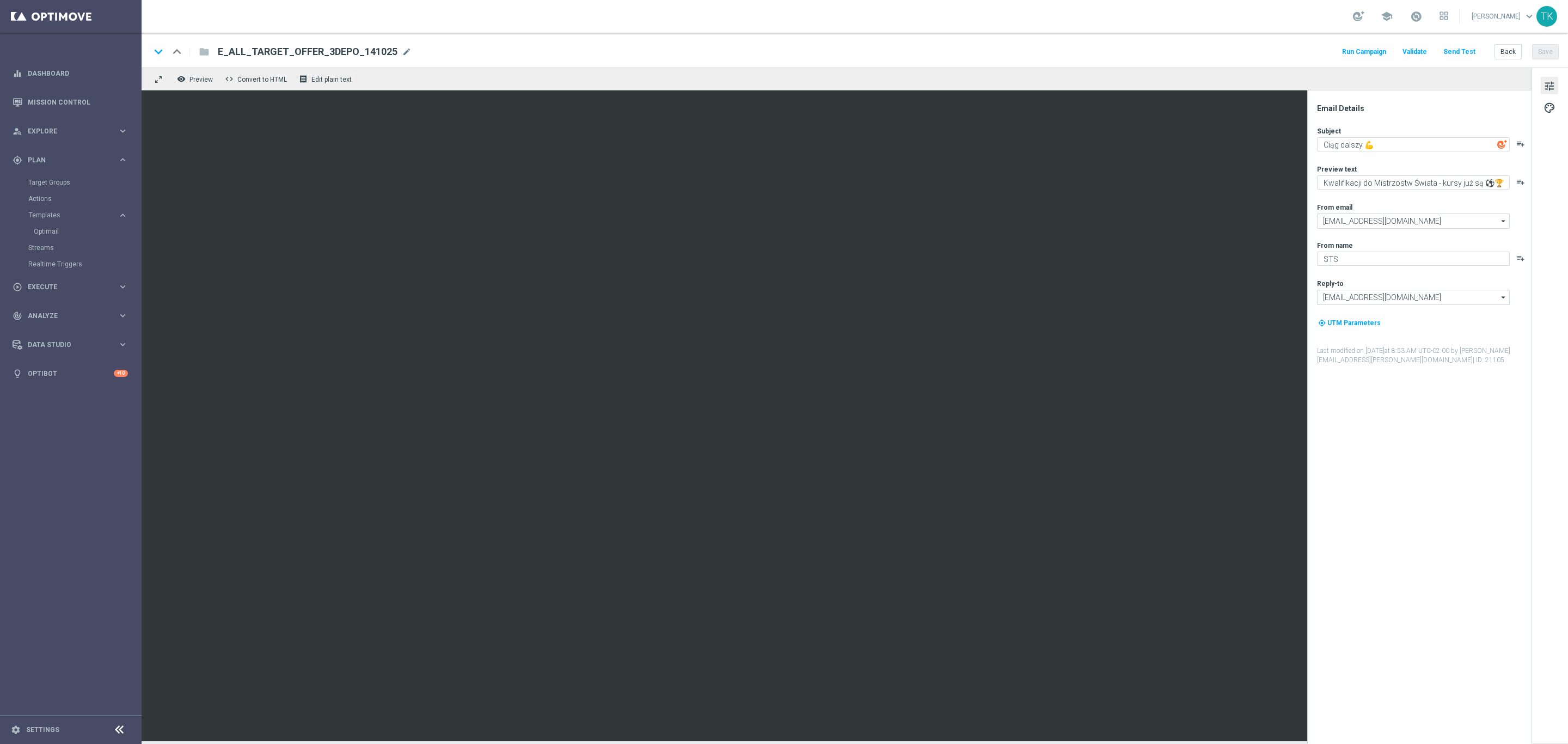
drag, startPoint x: 400, startPoint y: 51, endPoint x: 389, endPoint y: 51, distance: 11.0
click at [402, 51] on span "mode_edit" at bounding box center [407, 52] width 10 height 10
click at [312, 49] on input "E_ALL_TARGET_OFFER_3DEPO_141025" at bounding box center [353, 51] width 270 height 14
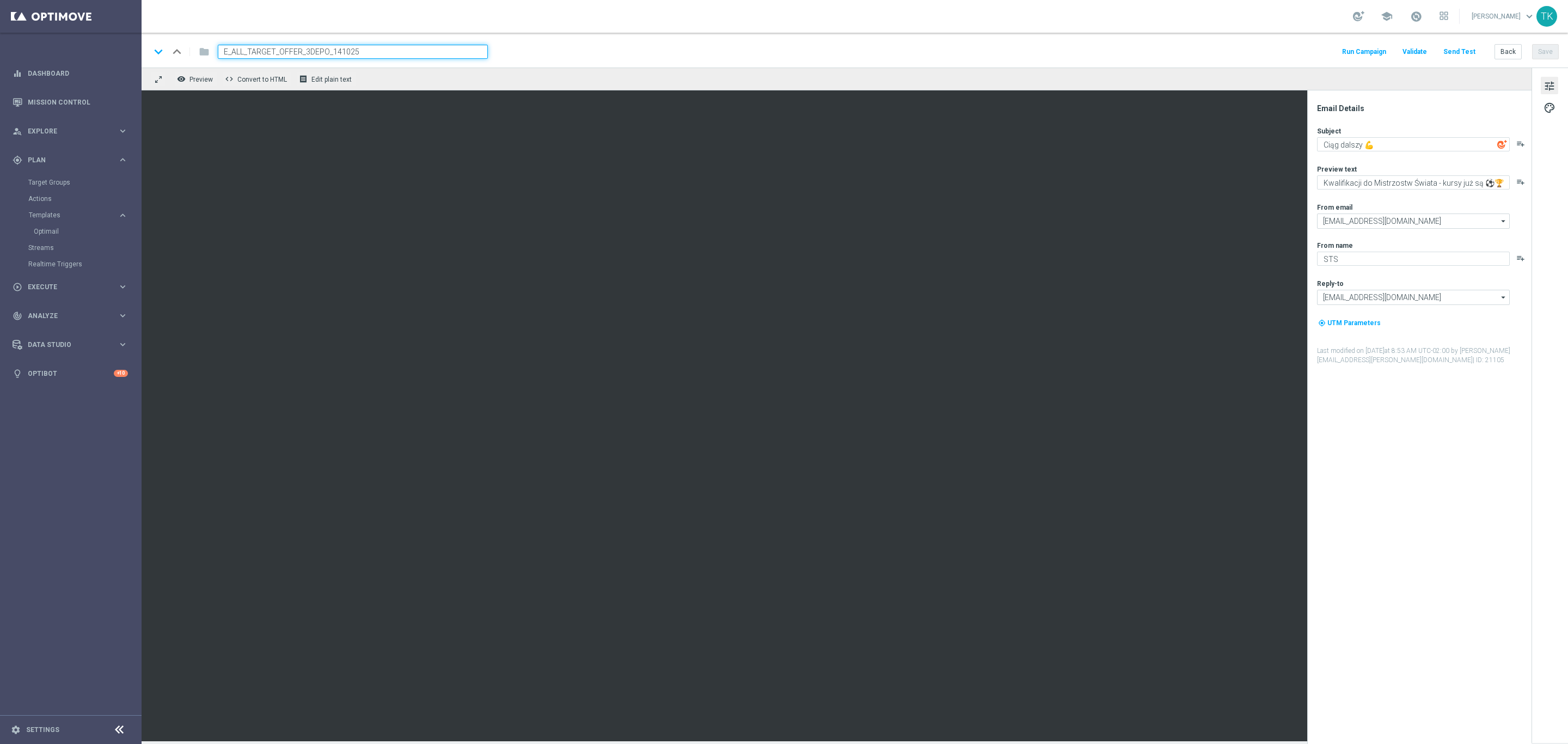
paste input "NH-N"
type input "E_NH-NL_TARGET_OFFER_3DEPO_141025"
click at [523, 56] on div "keyboard_arrow_down keyboard_arrow_up folder E_NH-NL_TARGET_OFFER_3DEPO_141025 …" at bounding box center [855, 51] width 1409 height 14
click at [1542, 51] on button "Save" at bounding box center [1545, 51] width 27 height 15
click at [1456, 48] on button "Send Test" at bounding box center [1459, 52] width 35 height 15
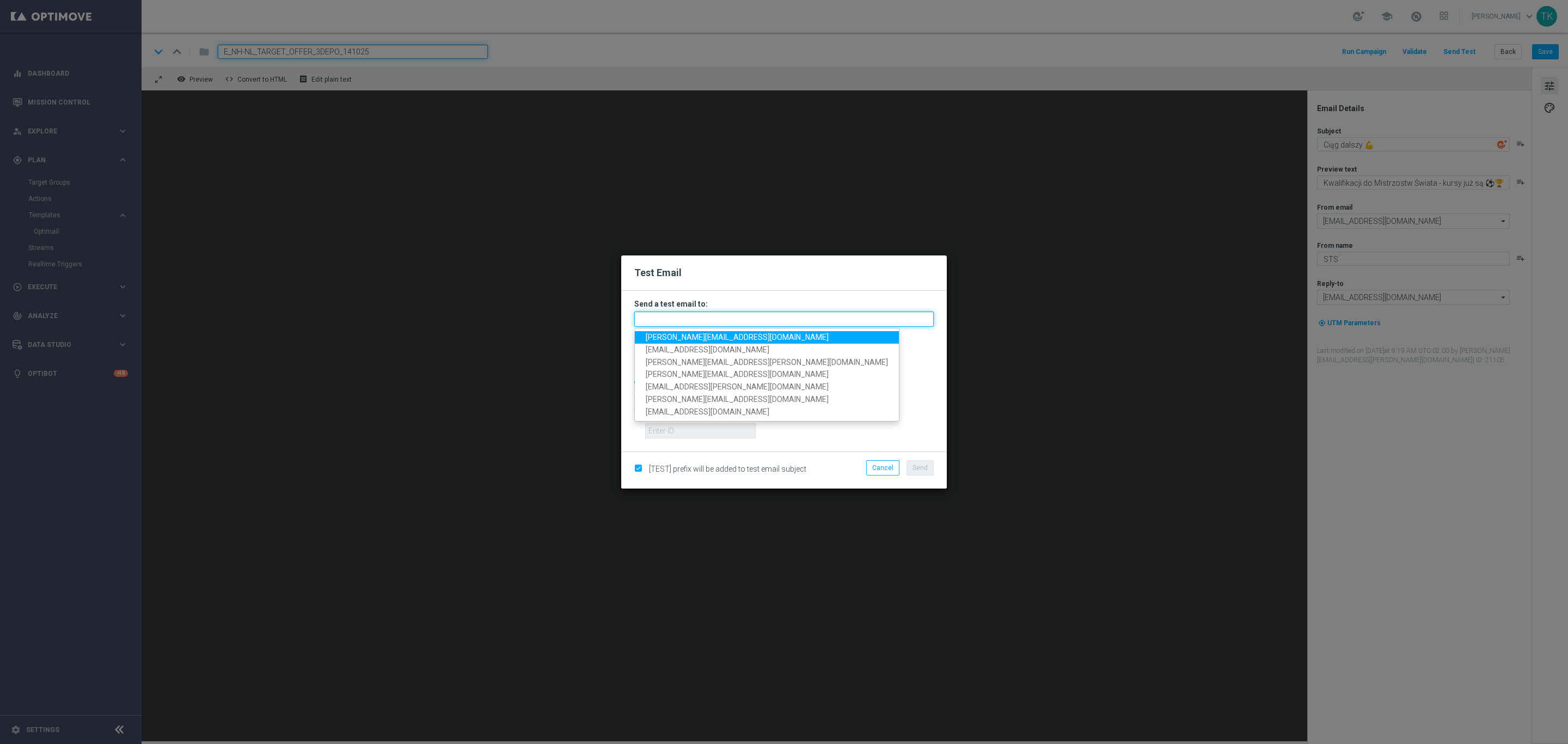
click at [648, 318] on input "text" at bounding box center [784, 319] width 299 height 15
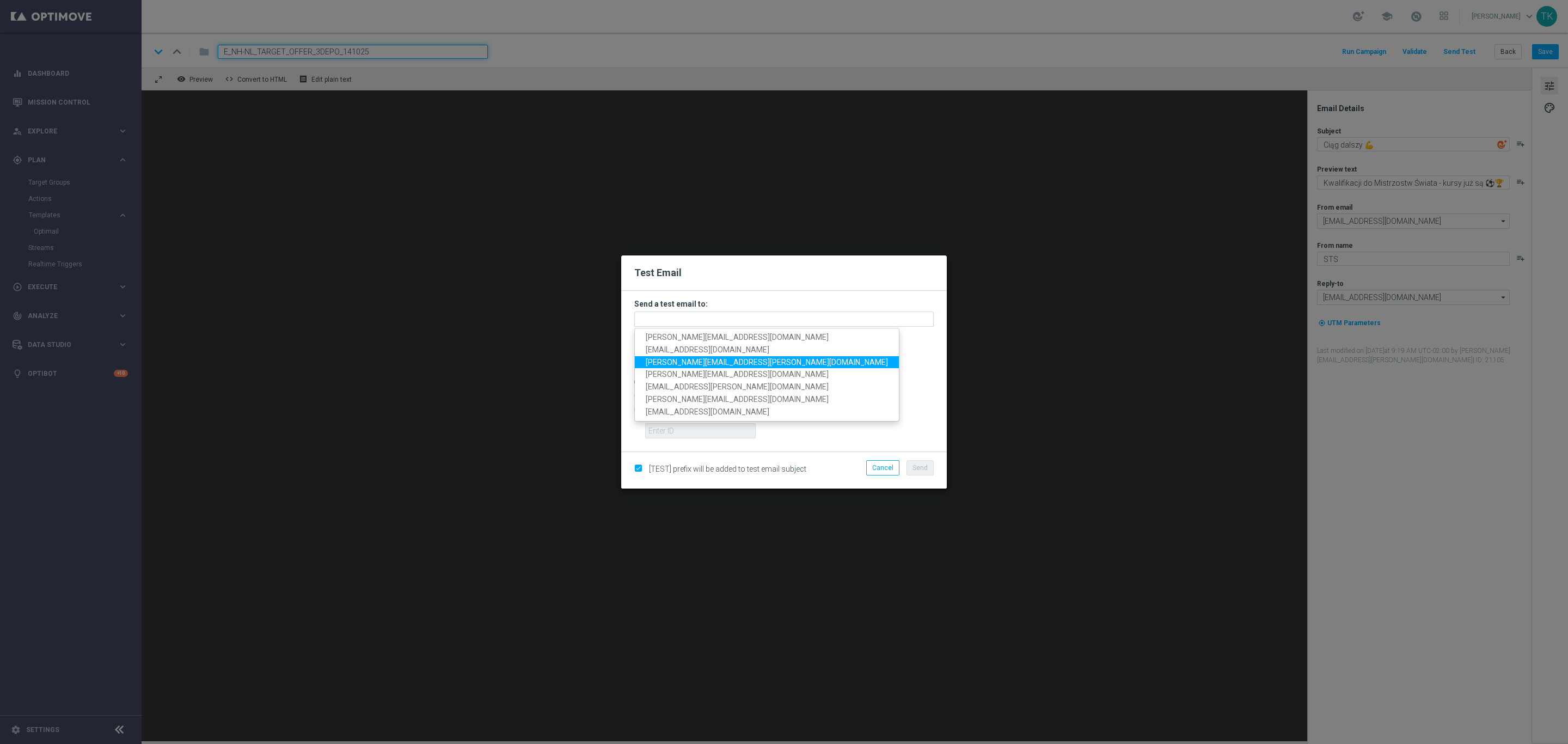
click at [693, 356] on link "[PERSON_NAME][EMAIL_ADDRESS][PERSON_NAME][DOMAIN_NAME]" at bounding box center [767, 362] width 264 height 13
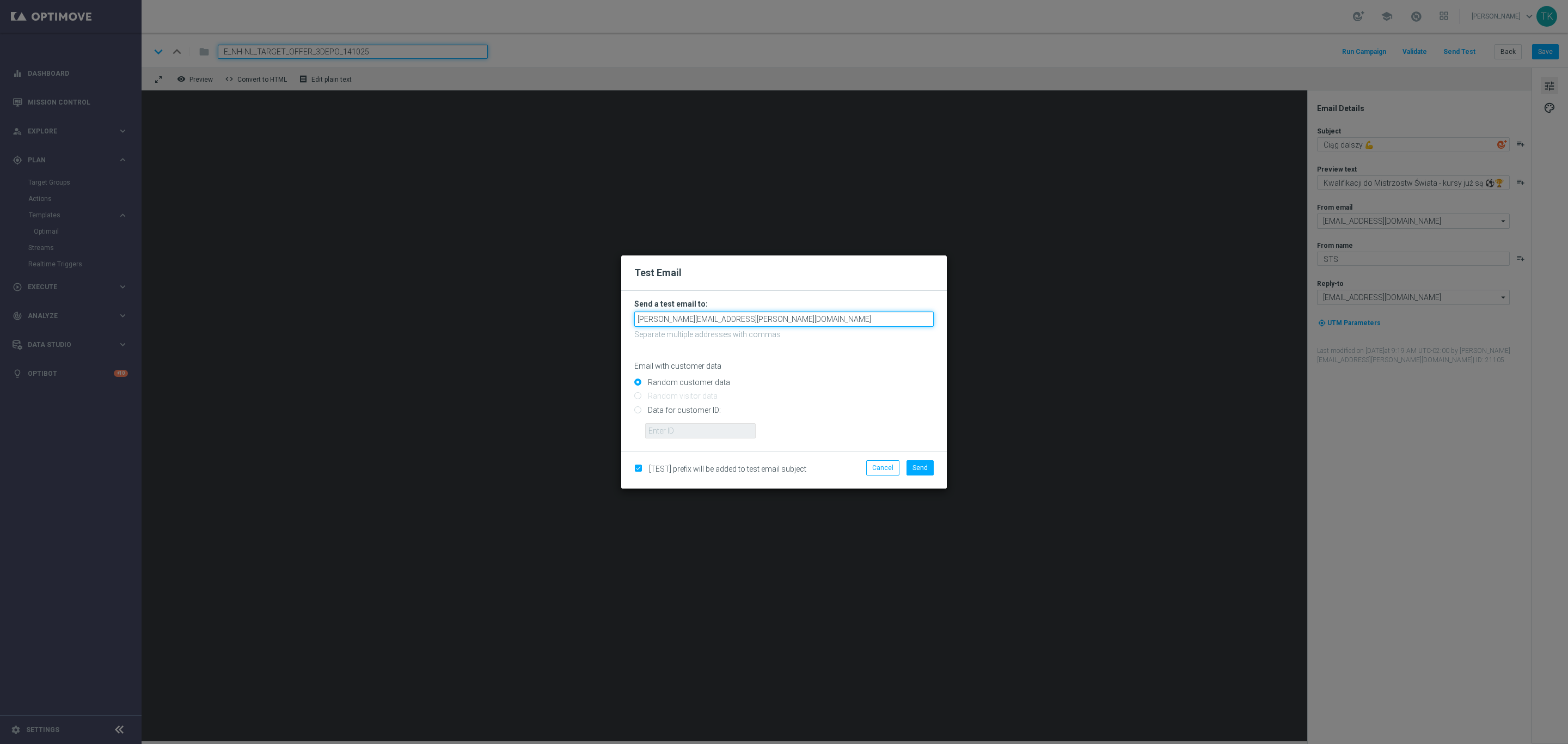
click at [768, 322] on input "[PERSON_NAME][EMAIL_ADDRESS][PERSON_NAME][DOMAIN_NAME]" at bounding box center [784, 319] width 299 height 15
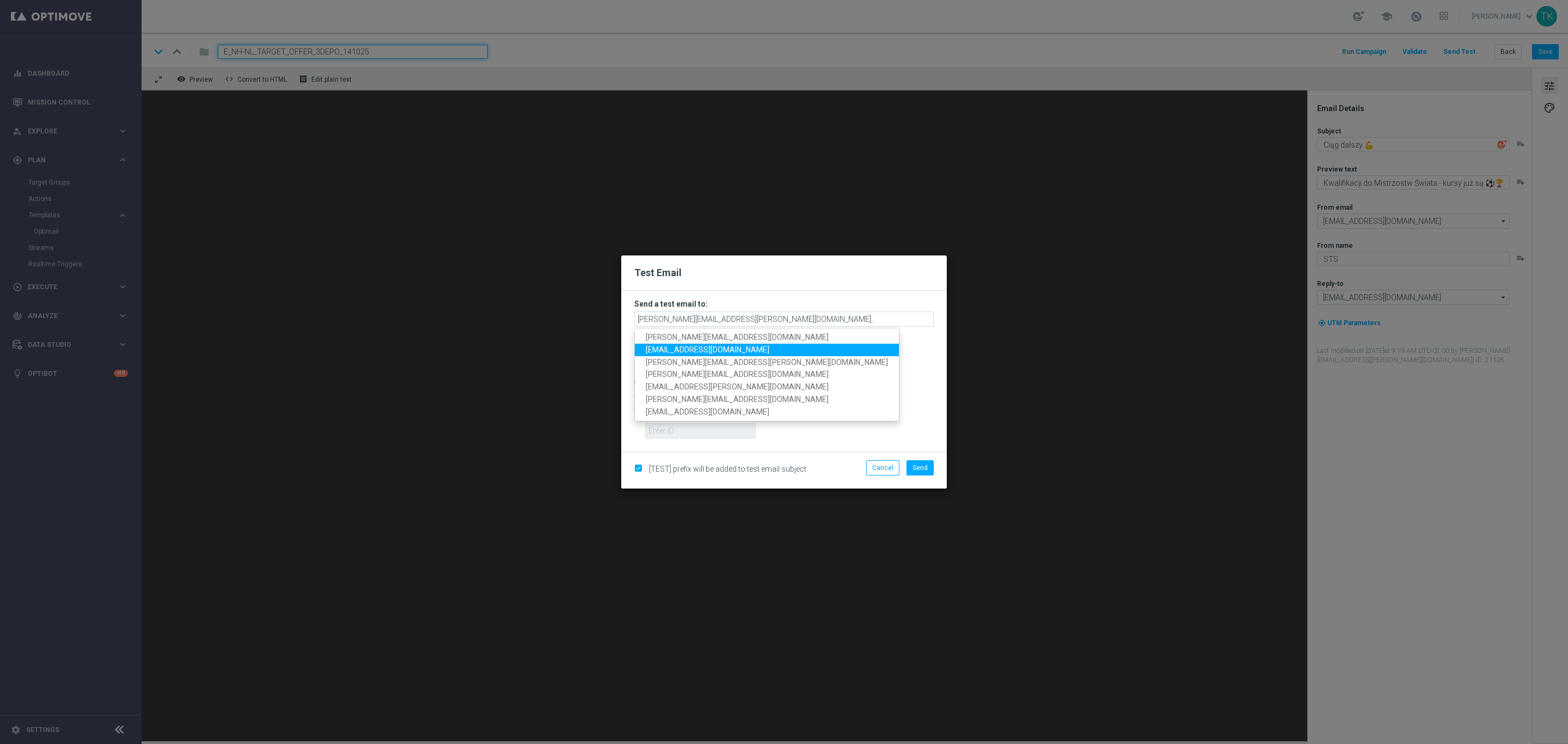
click at [694, 346] on span "[EMAIL_ADDRESS][DOMAIN_NAME]" at bounding box center [707, 349] width 124 height 9
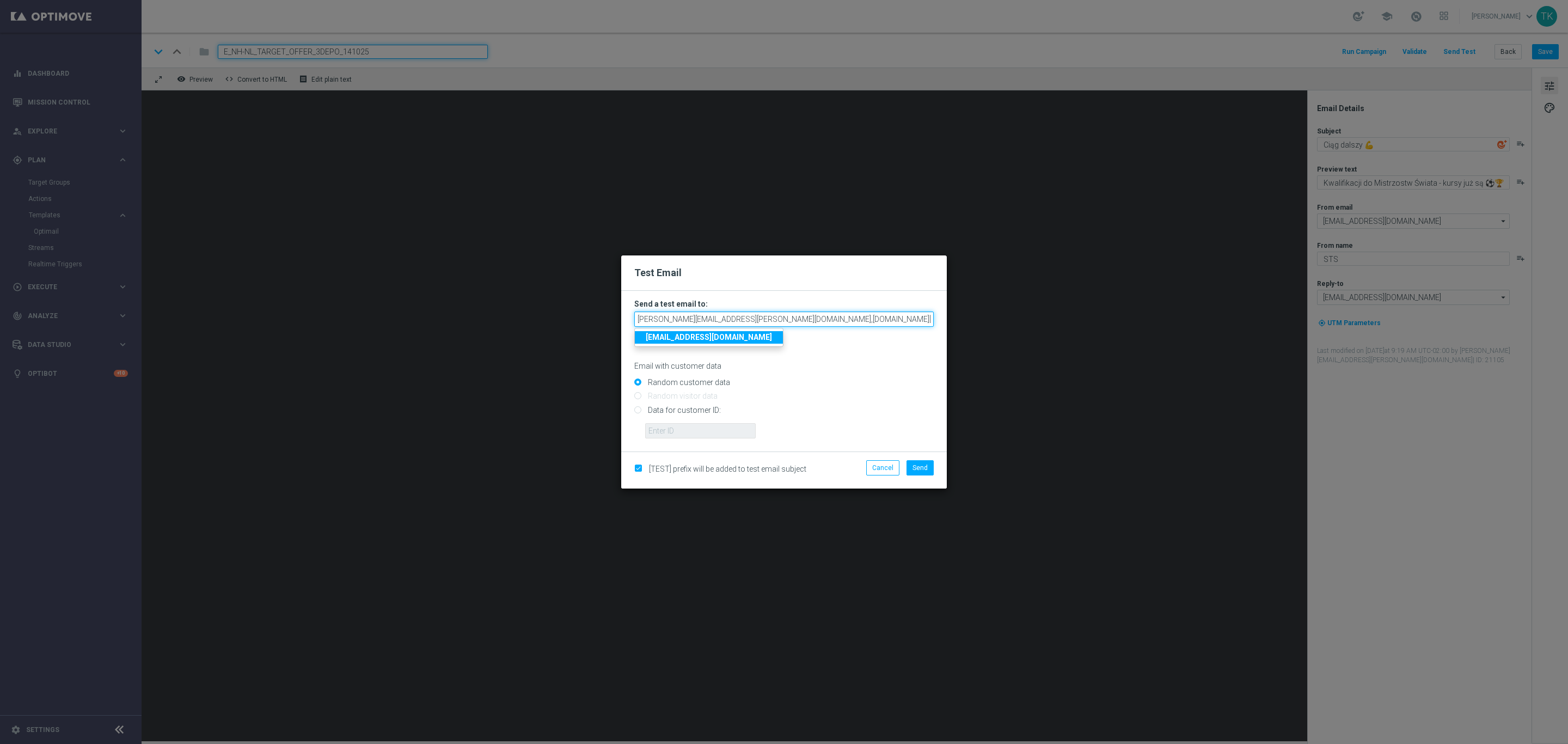
click at [833, 319] on input "[PERSON_NAME][EMAIL_ADDRESS][PERSON_NAME][DOMAIN_NAME],[DOMAIN_NAME][EMAIL_ADDR…" at bounding box center [784, 319] width 299 height 15
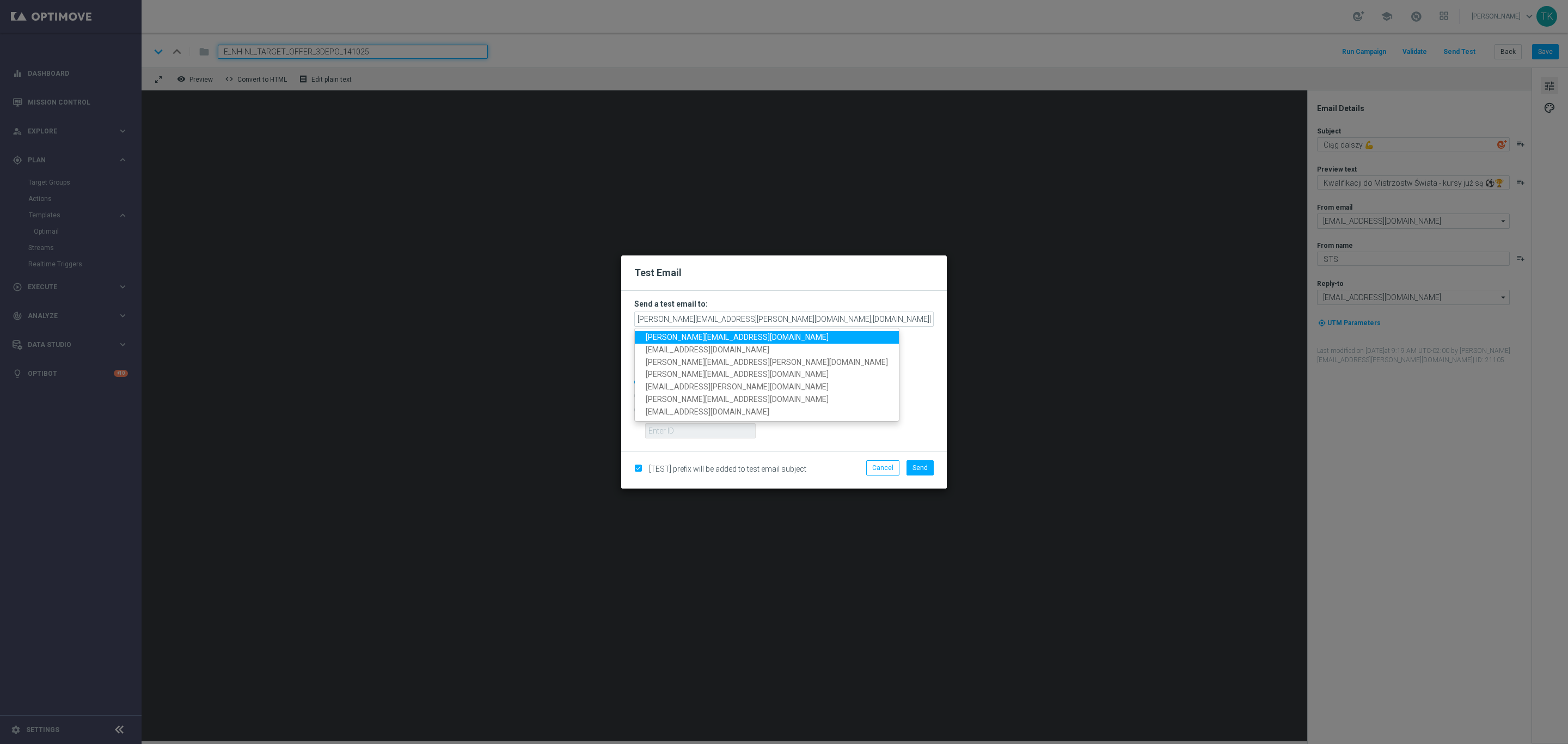
click at [698, 335] on span "[PERSON_NAME][EMAIL_ADDRESS][DOMAIN_NAME]" at bounding box center [737, 337] width 183 height 9
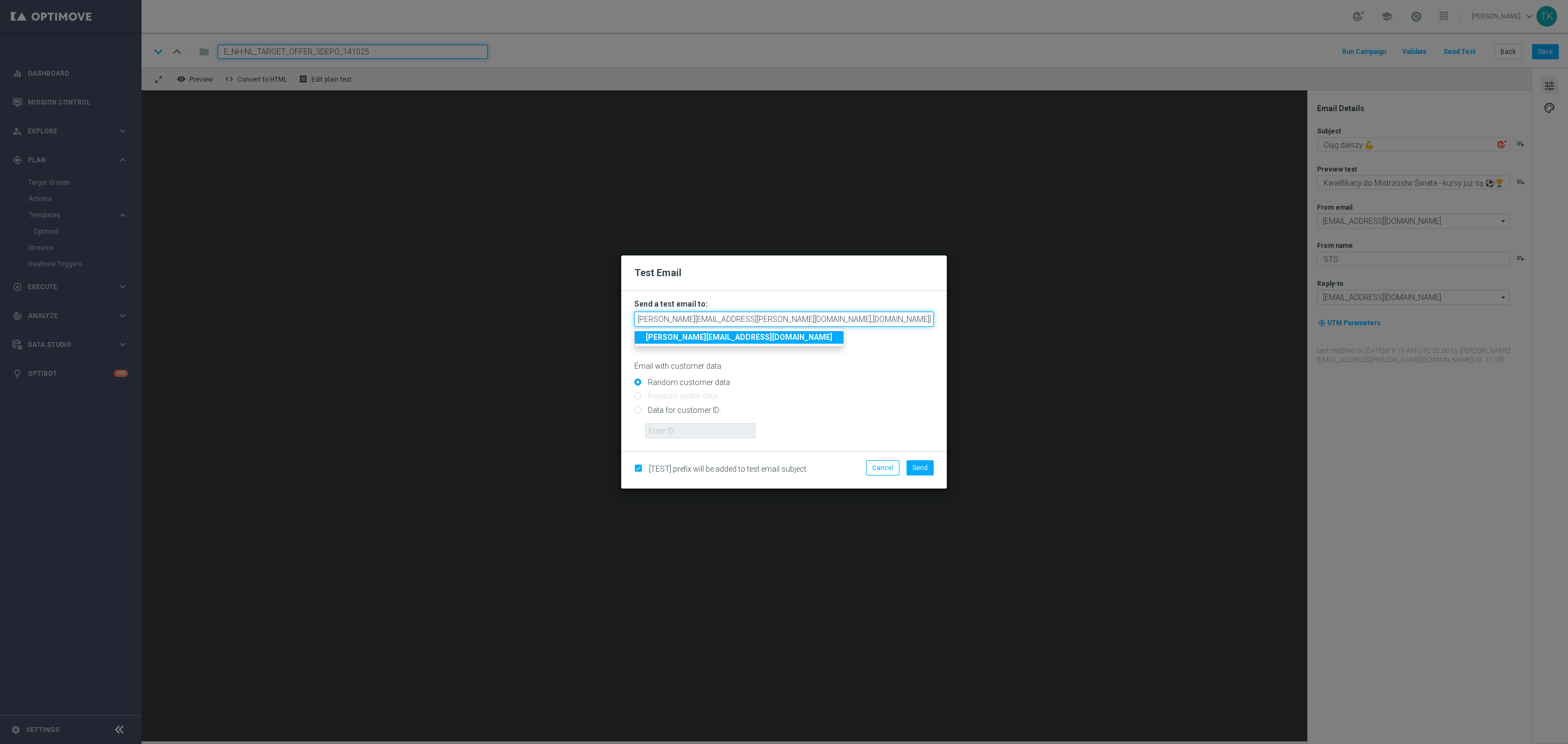
click at [906, 321] on input "[PERSON_NAME][EMAIL_ADDRESS][PERSON_NAME][DOMAIN_NAME],[DOMAIN_NAME][EMAIL_ADDR…" at bounding box center [784, 319] width 299 height 15
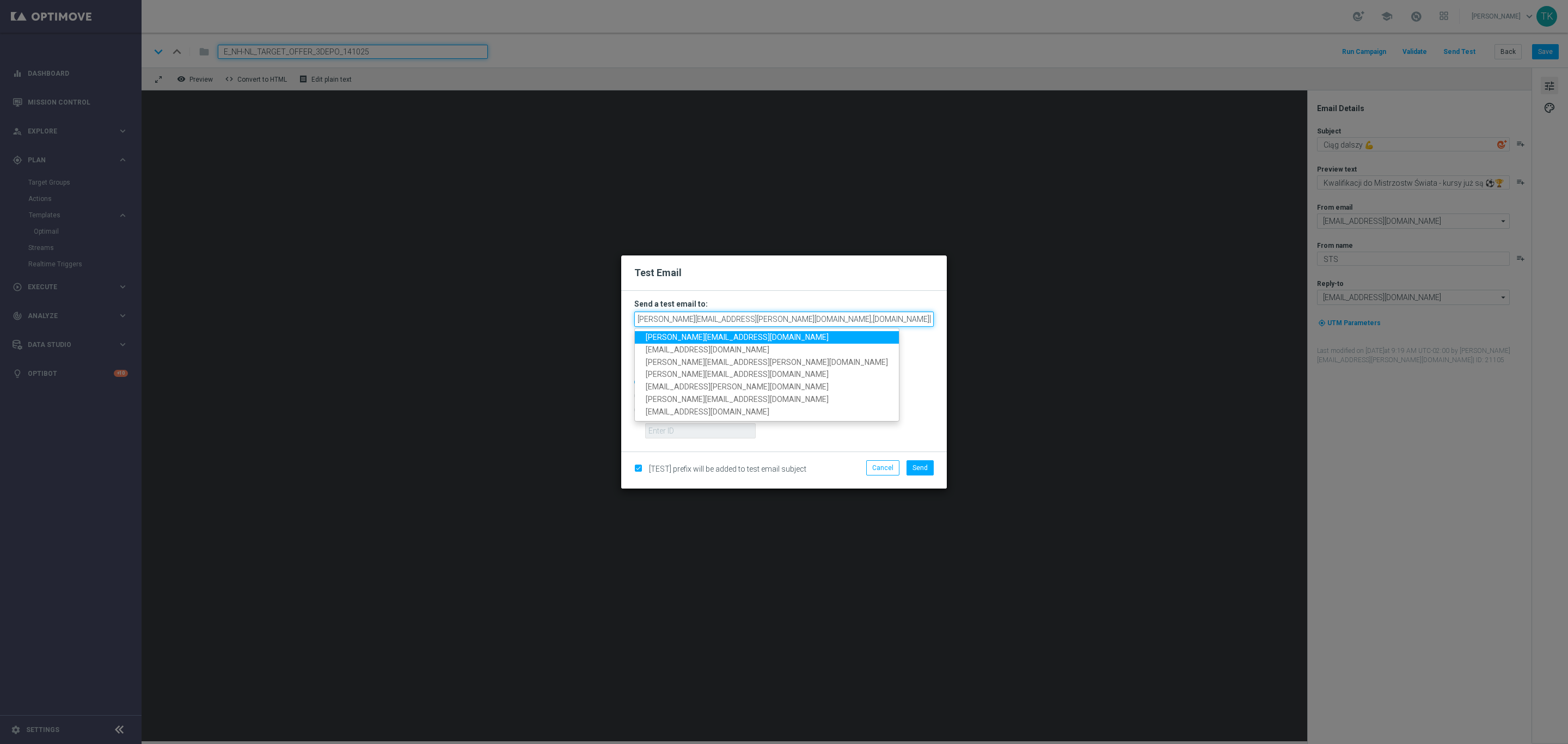
click at [709, 312] on input "[PERSON_NAME][EMAIL_ADDRESS][PERSON_NAME][DOMAIN_NAME],[DOMAIN_NAME][EMAIL_ADDR…" at bounding box center [784, 319] width 299 height 15
paste input "[PERSON_NAME][EMAIL_ADDRESS][DOMAIN_NAME], [DOMAIN_NAME][EMAIL_ADDRESS][DOMAIN_…"
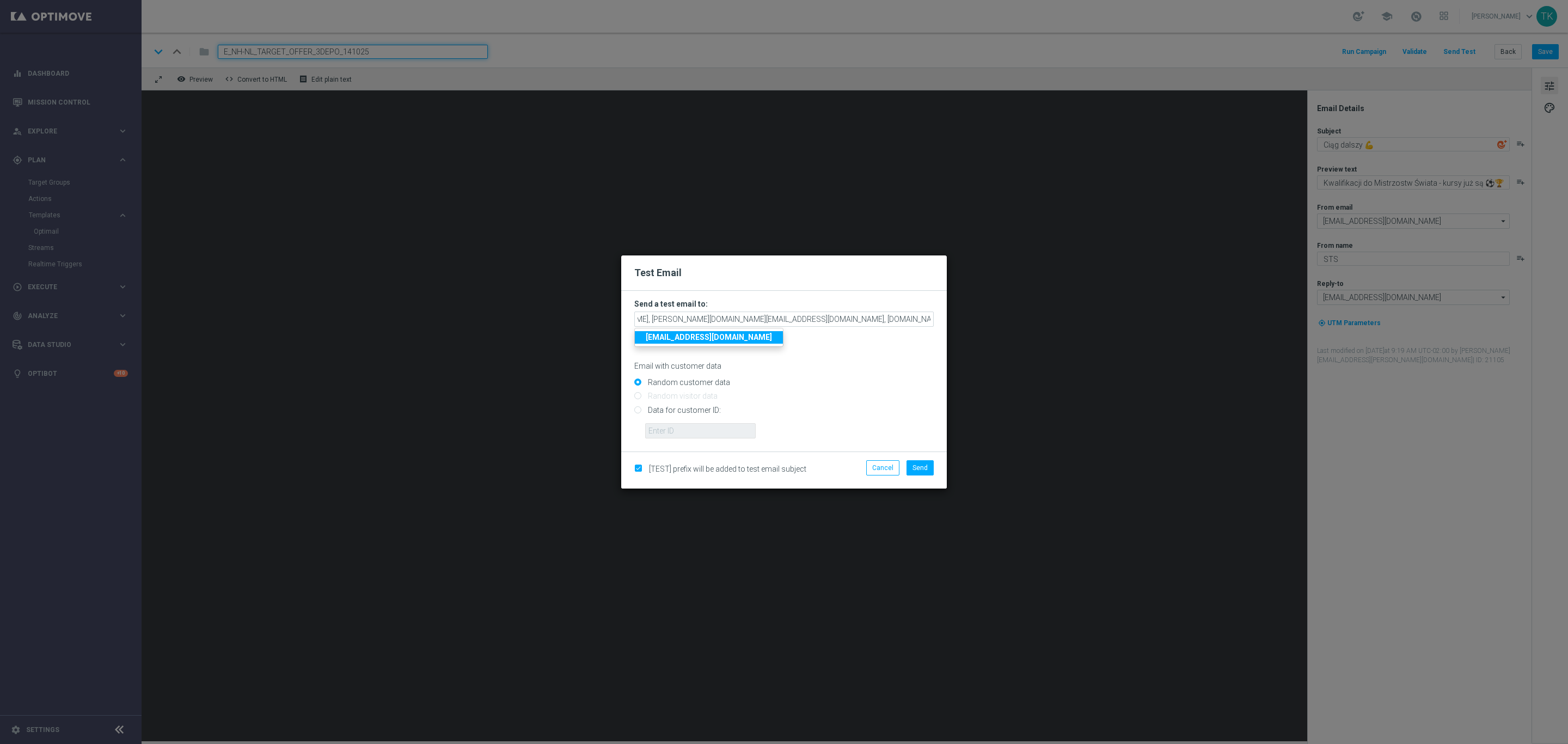
click at [850, 371] on form "Send a test email to: [PERSON_NAME][EMAIL_ADDRESS][DOMAIN_NAME], [DOMAIN_NAME][…" at bounding box center [784, 368] width 299 height 139
click at [922, 467] on span "Send" at bounding box center [920, 468] width 15 height 8
type input "[PERSON_NAME][EMAIL_ADDRESS][DOMAIN_NAME],[DOMAIN_NAME][EMAIL_ADDRESS][DOMAIN_N…"
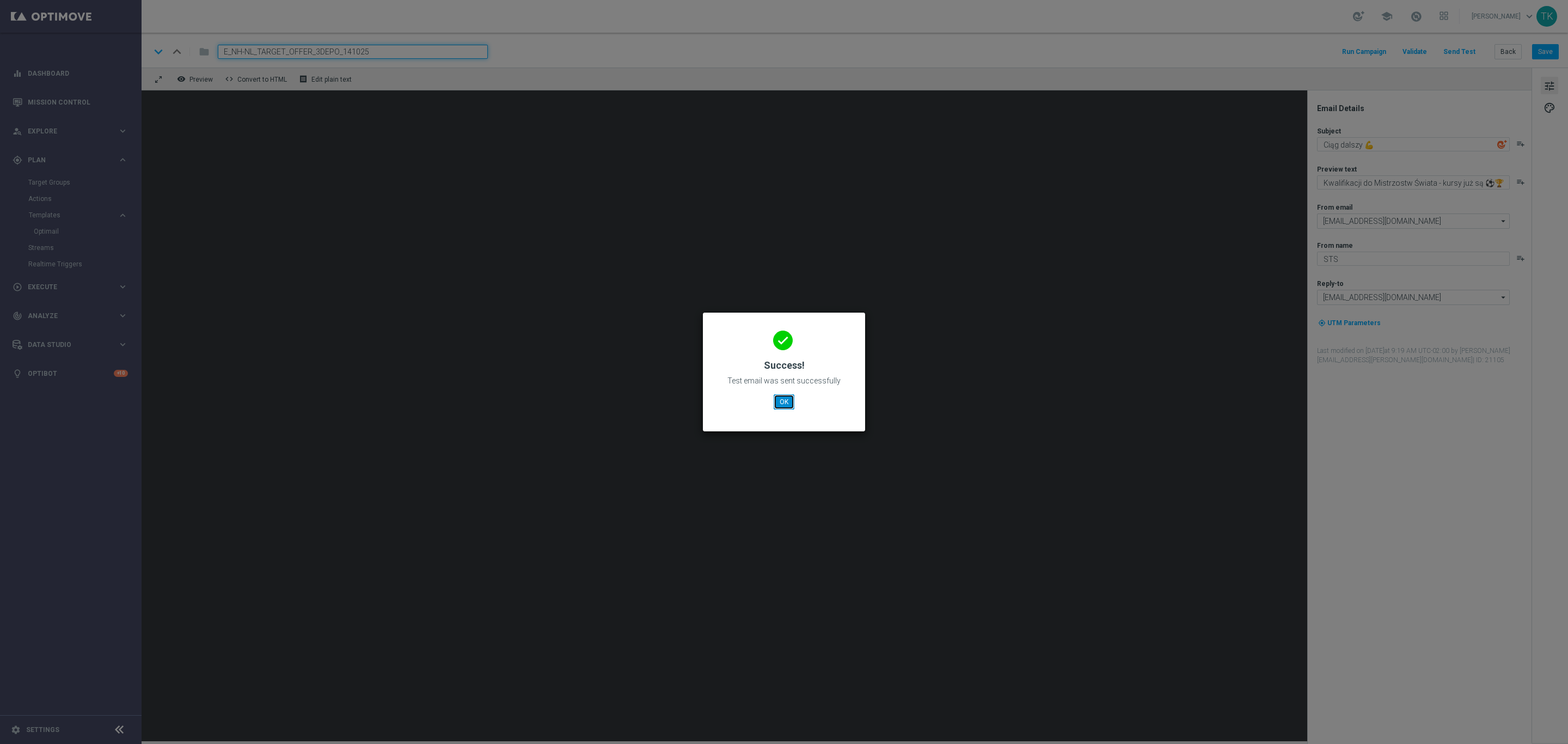
click at [785, 395] on button "OK" at bounding box center [784, 402] width 21 height 15
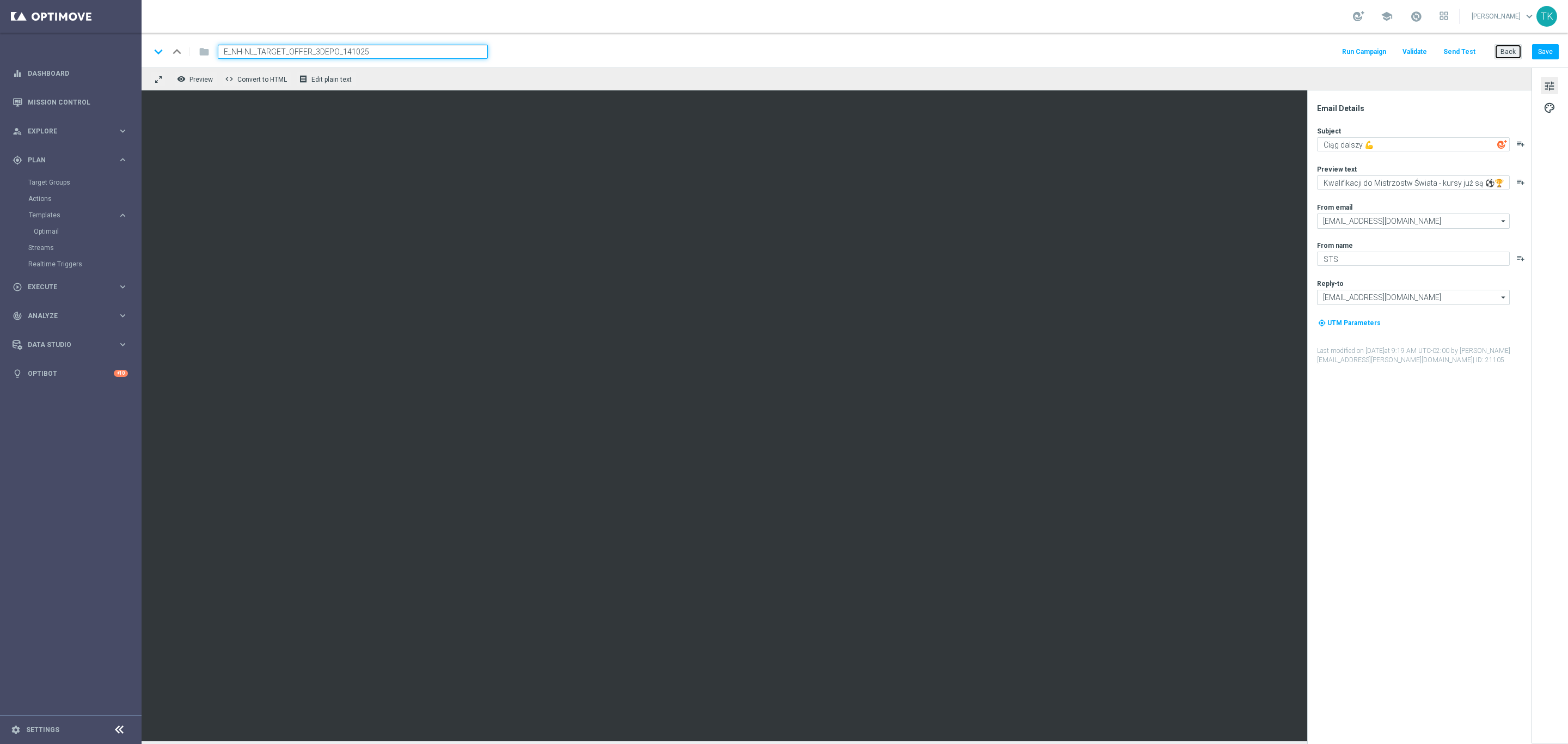
click at [1504, 51] on button "Back" at bounding box center [1508, 51] width 27 height 15
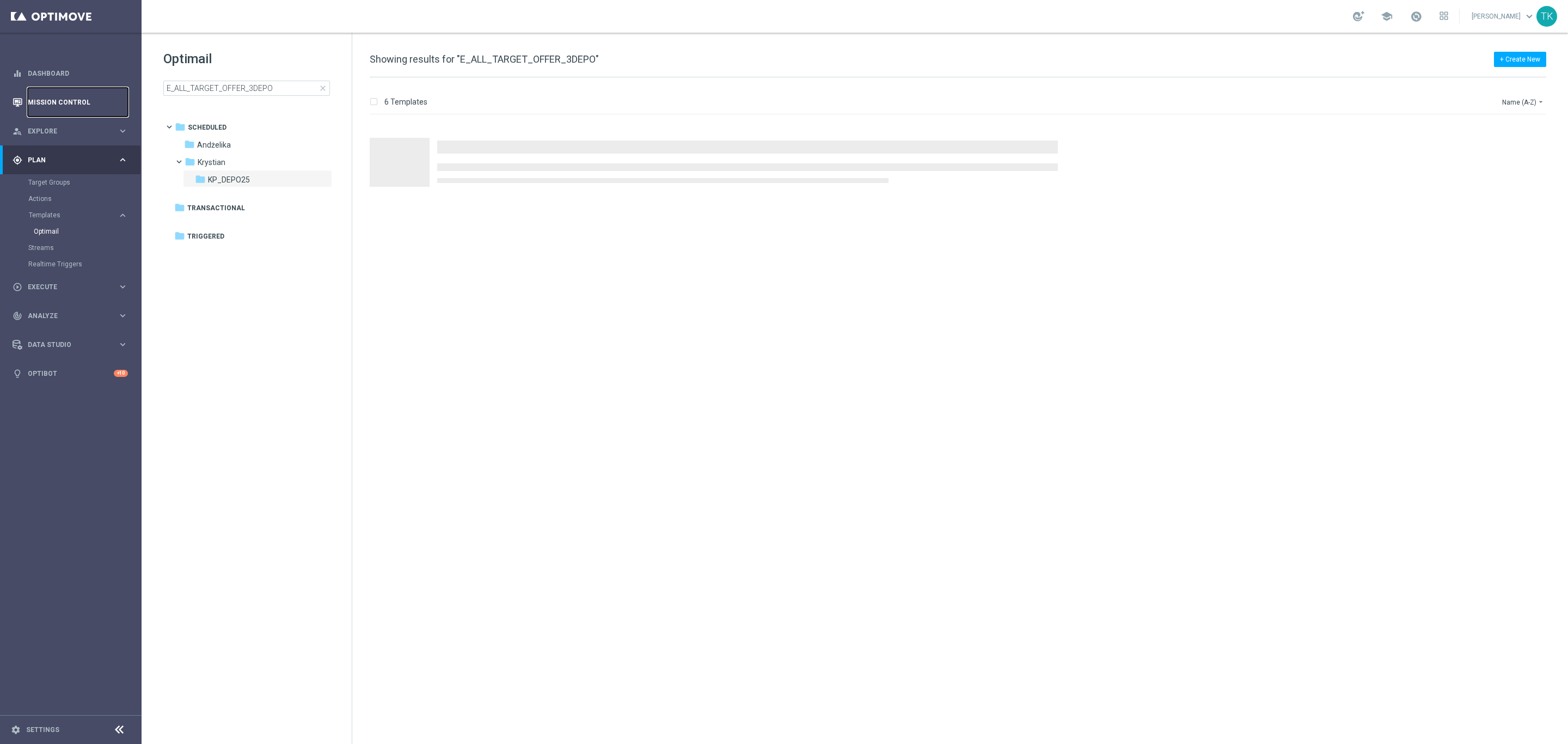
click at [57, 100] on link "Mission Control" at bounding box center [78, 102] width 100 height 29
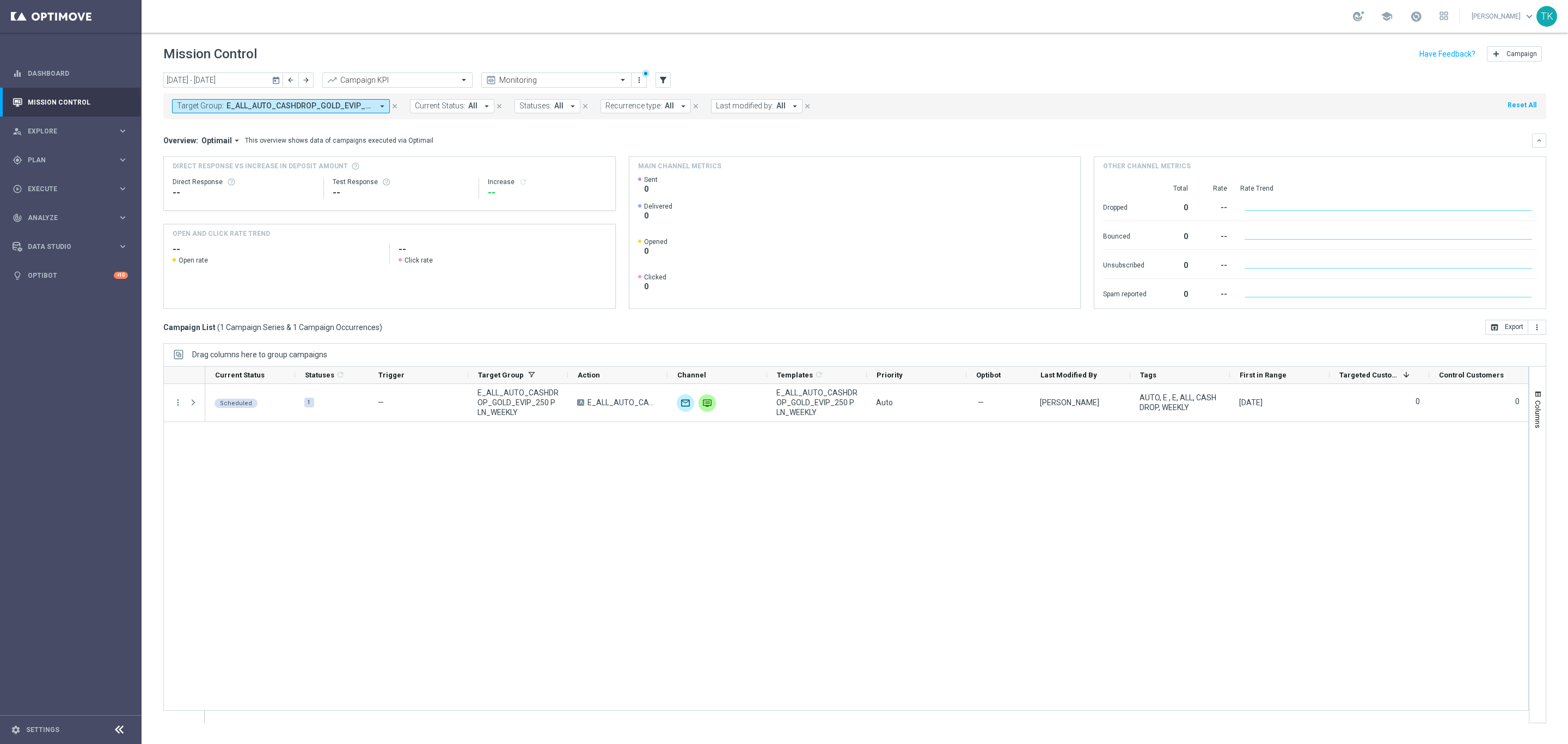
click at [342, 107] on span "E_ALL_AUTO_CASHDROP_GOLD_EVIP_250 PLN_WEEKLY" at bounding box center [299, 105] width 147 height 9
click at [0, 0] on div "Clear" at bounding box center [0, 0] width 0 height 0
click at [240, 128] on input "text" at bounding box center [263, 126] width 159 height 9
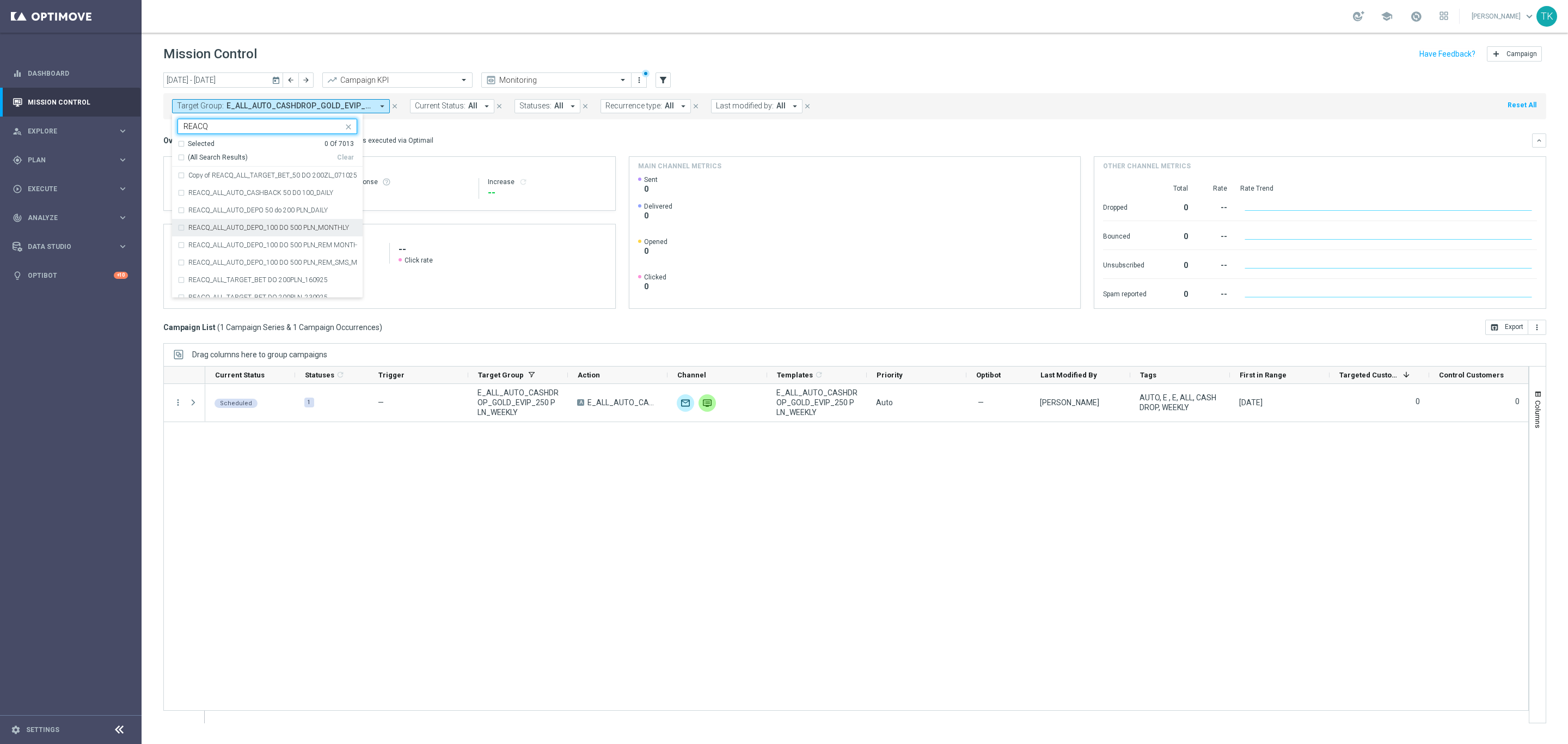
click at [276, 225] on label "REACQ_ALL_AUTO_DEPO_100 DO 500 PLN_MONTHLY" at bounding box center [268, 228] width 161 height 7
type input "REACQ"
click at [152, 182] on div "[DATE] [DATE] - [DATE] arrow_back arrow_forward Campaign KPI trending_up Monito…" at bounding box center [855, 403] width 1426 height 662
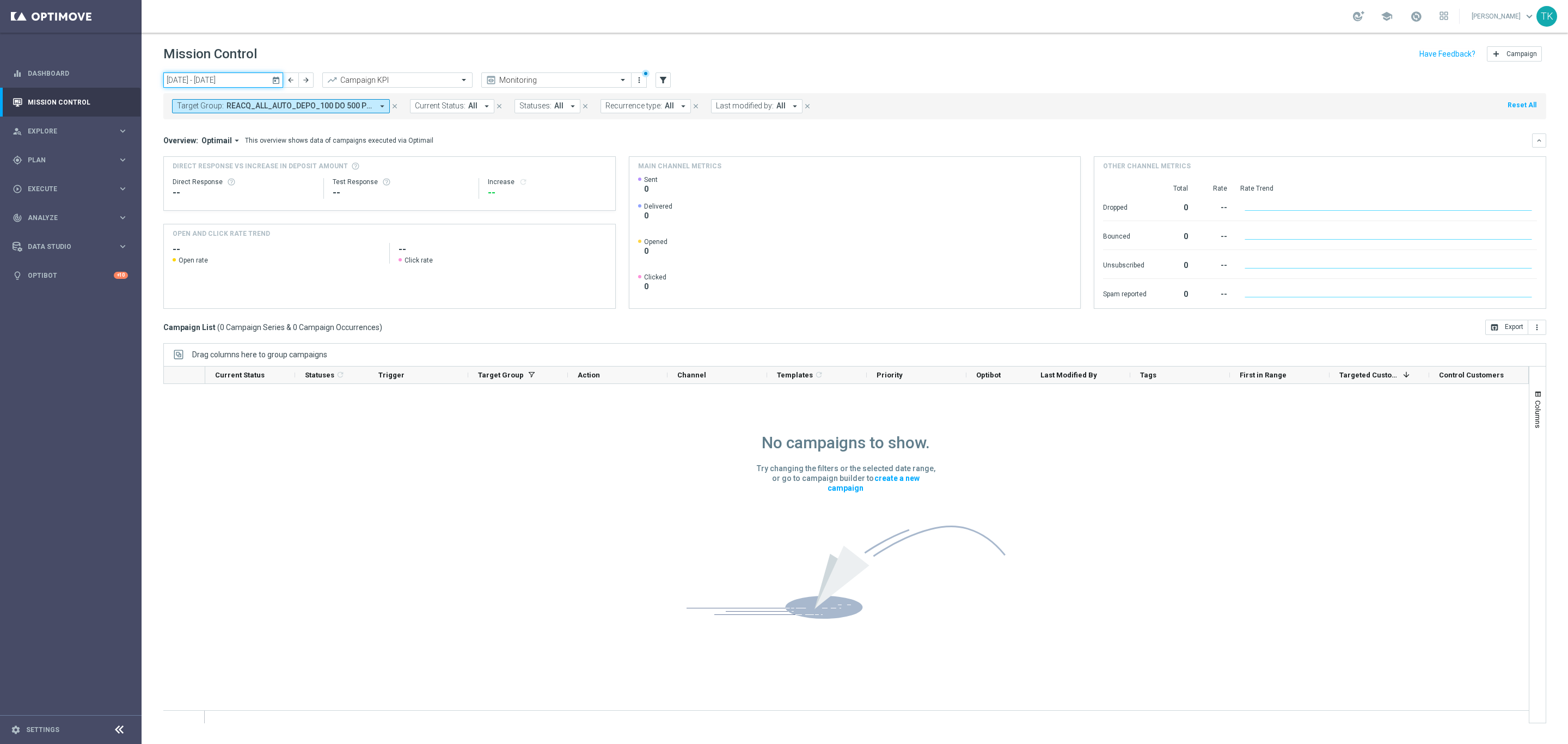
click at [245, 85] on input "[DATE] - [DATE]" at bounding box center [223, 80] width 120 height 15
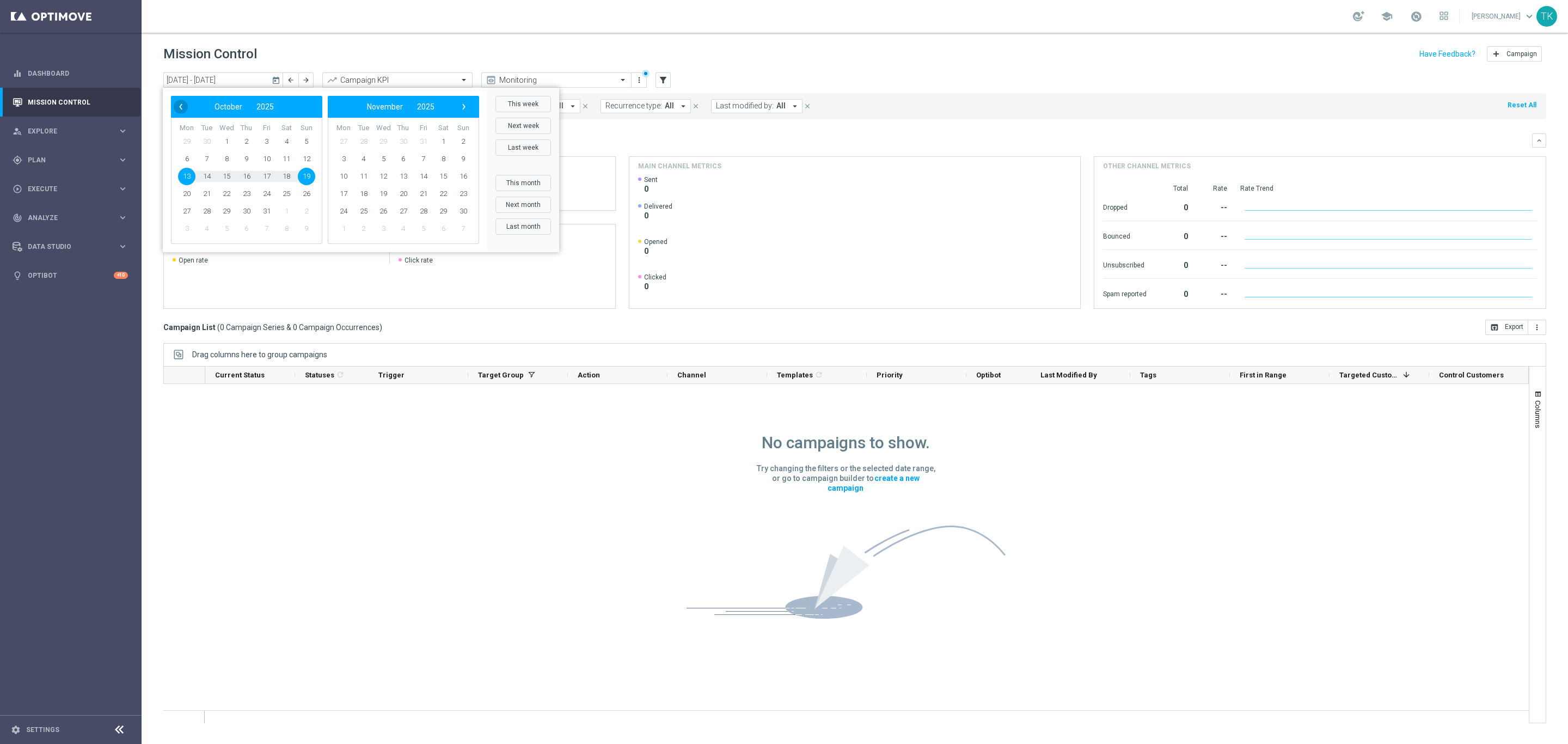
click at [177, 107] on span "‹" at bounding box center [180, 107] width 14 height 14
click at [189, 144] on span "1" at bounding box center [186, 141] width 18 height 18
click at [205, 217] on span "30" at bounding box center [207, 211] width 18 height 18
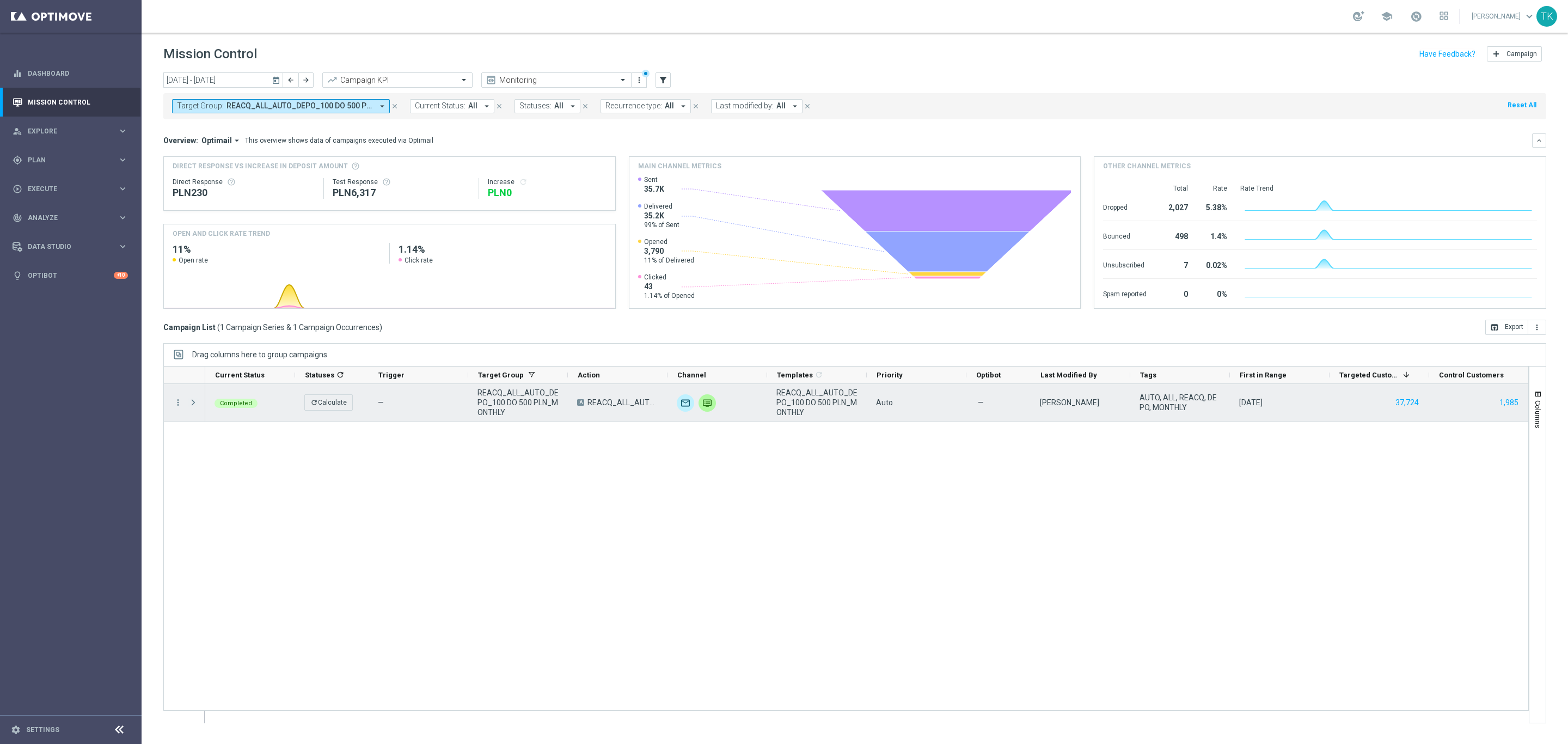
click at [193, 405] on span "Press SPACE to select this row." at bounding box center [193, 402] width 10 height 9
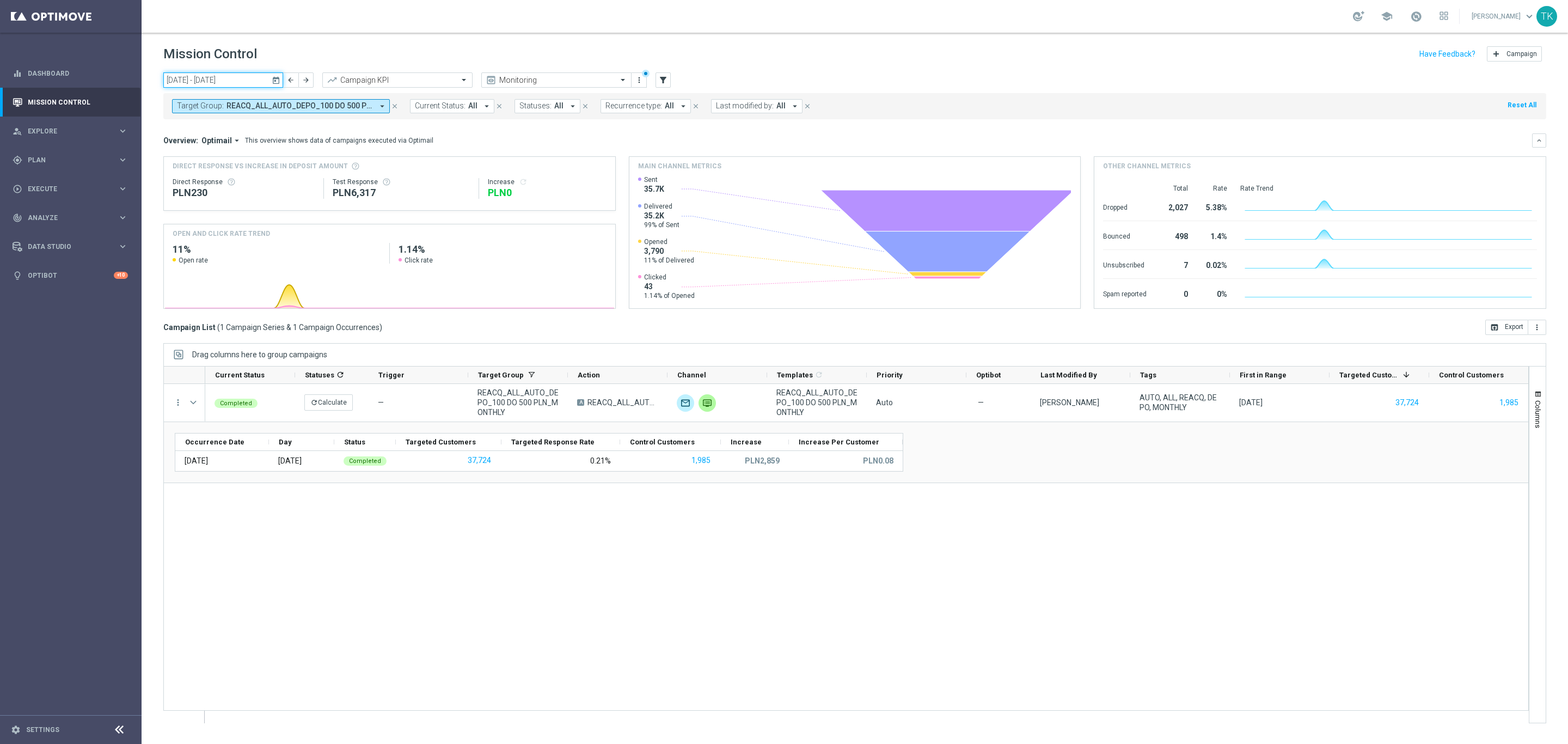
click at [196, 80] on input "[DATE] - [DATE]" at bounding box center [223, 80] width 120 height 15
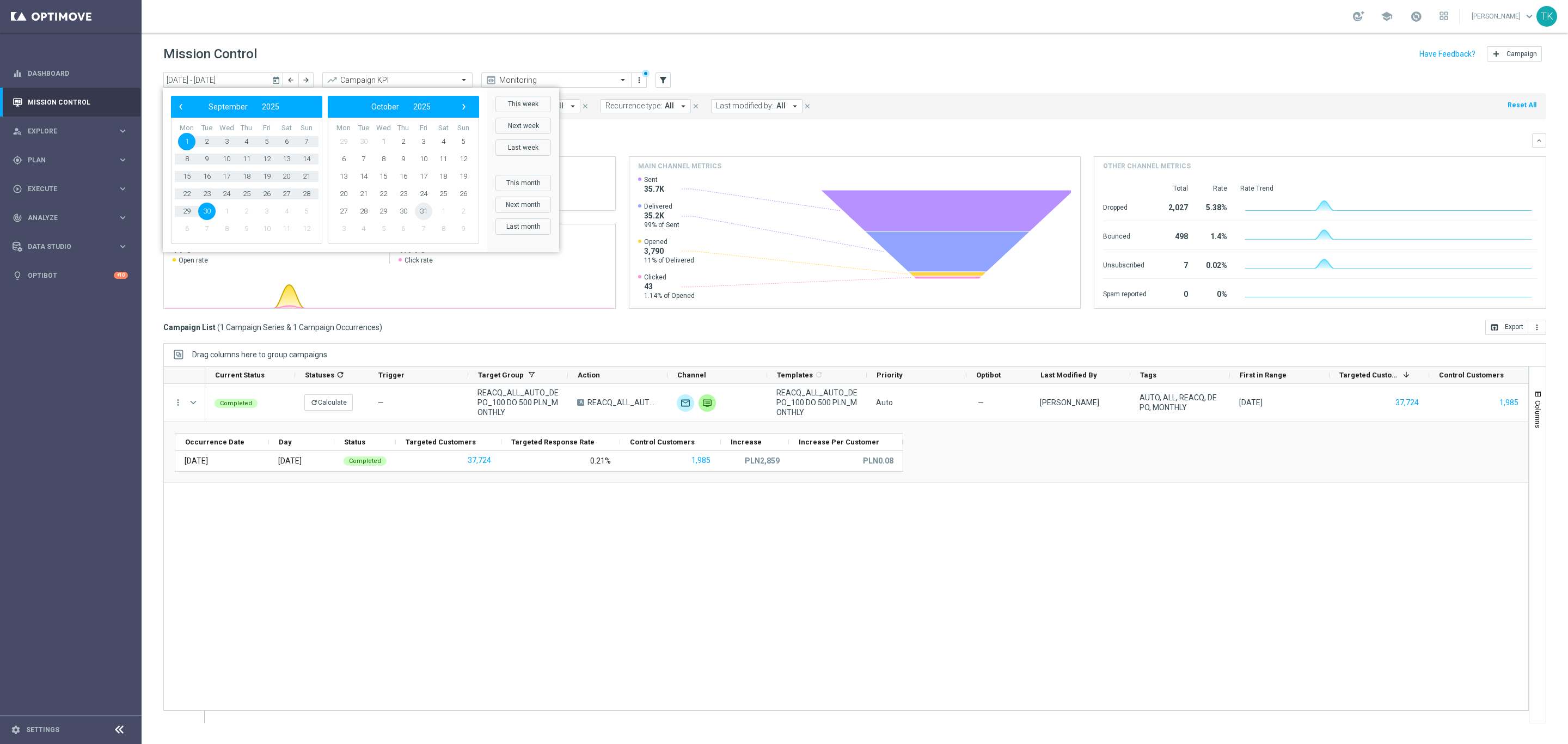
click at [423, 214] on span "31" at bounding box center [424, 211] width 18 height 18
click at [178, 102] on span "‹" at bounding box center [180, 107] width 14 height 14
click at [185, 139] on span "1" at bounding box center [186, 141] width 18 height 18
click at [425, 211] on span "31" at bounding box center [424, 211] width 18 height 18
type input "[DATE] - [DATE]"
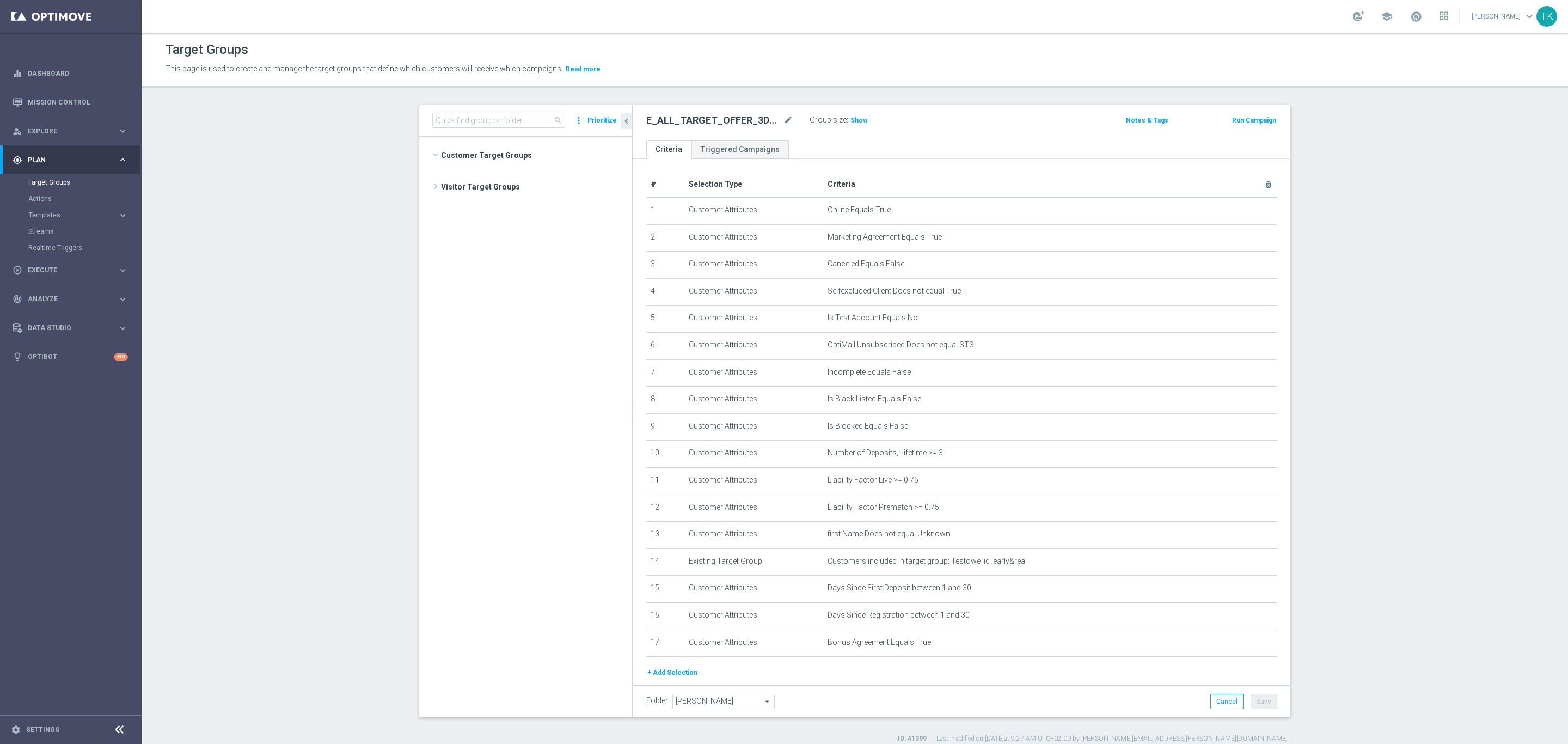
scroll to position [1154, 0]
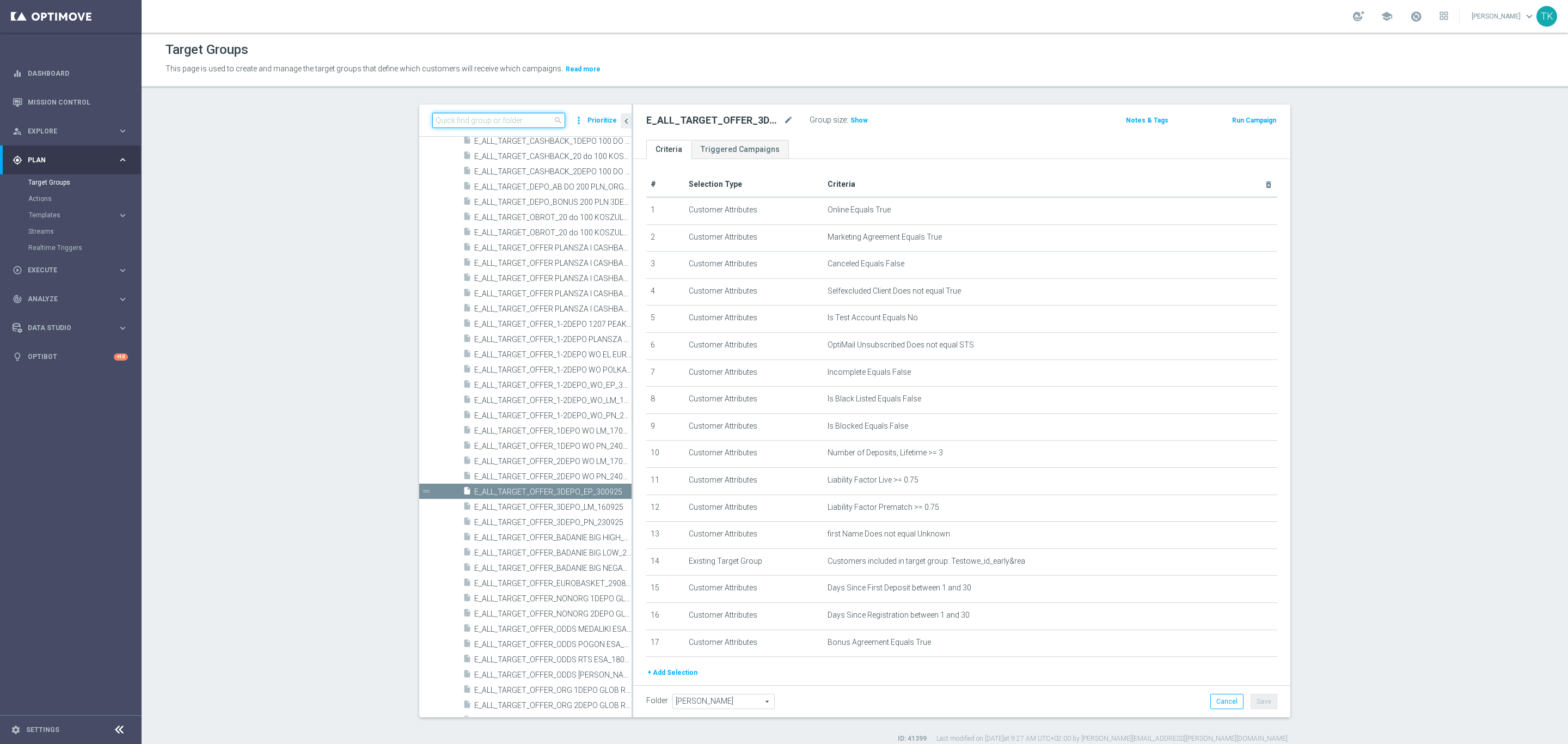
click at [469, 121] on input at bounding box center [499, 120] width 133 height 15
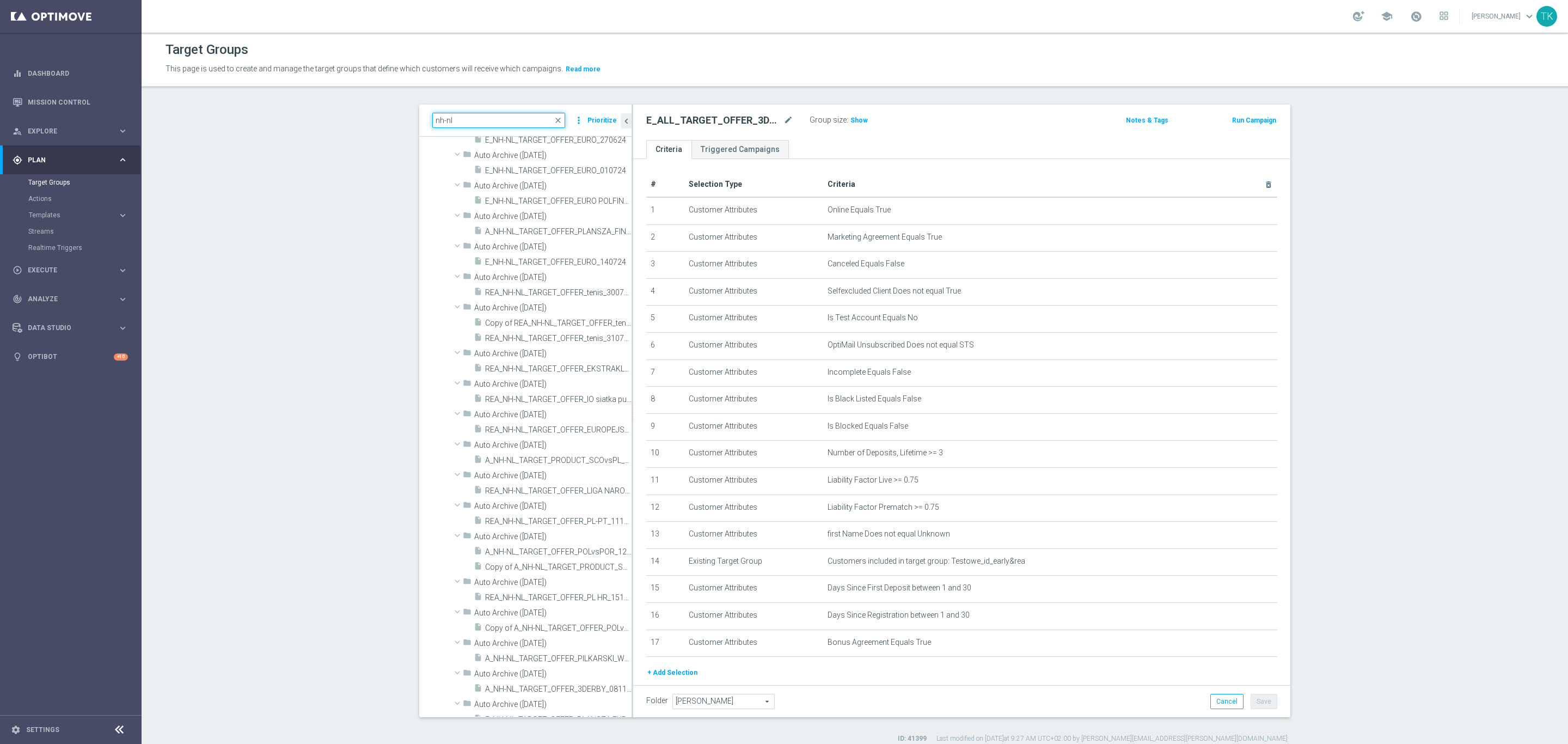
type input "nh-nl"
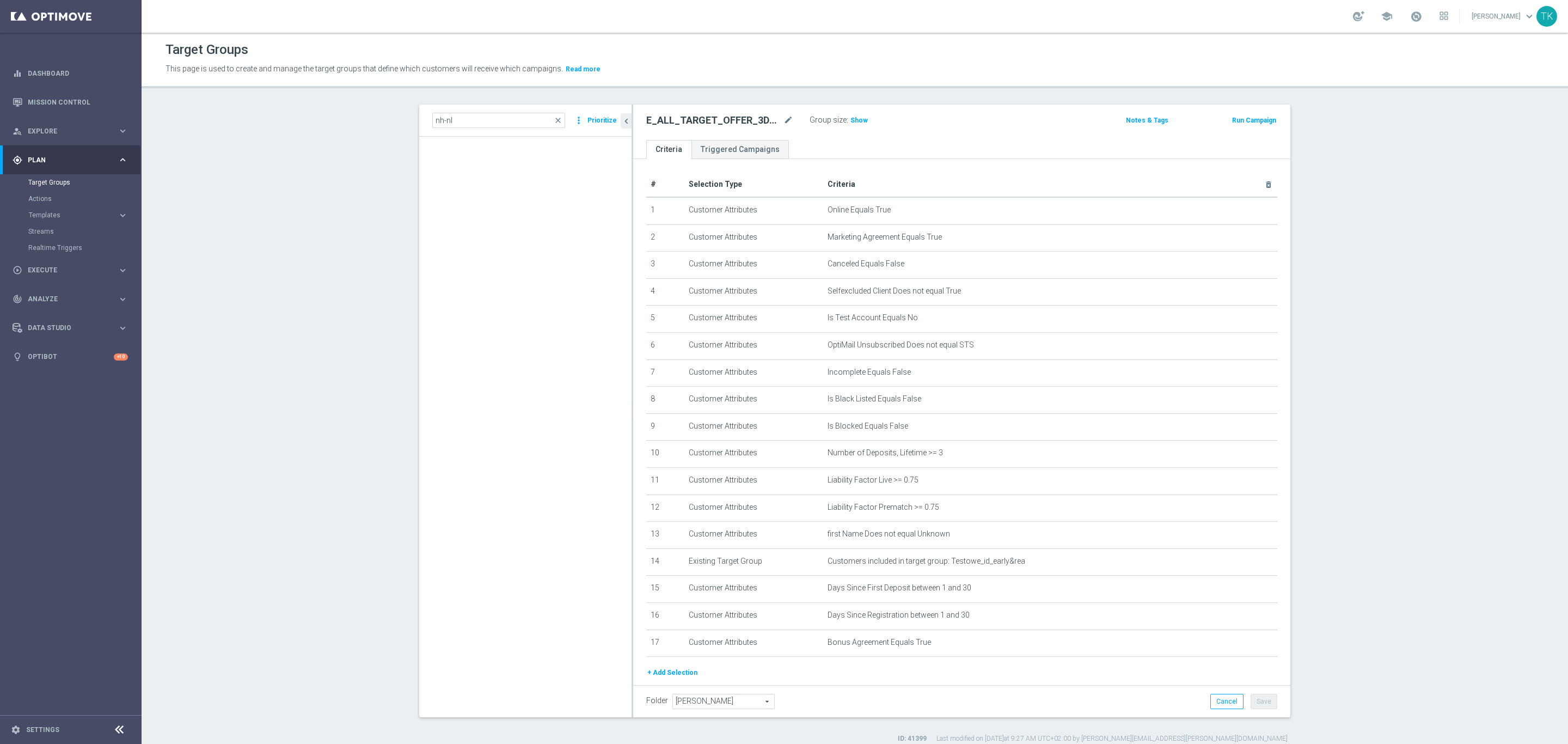
scroll to position [0, 0]
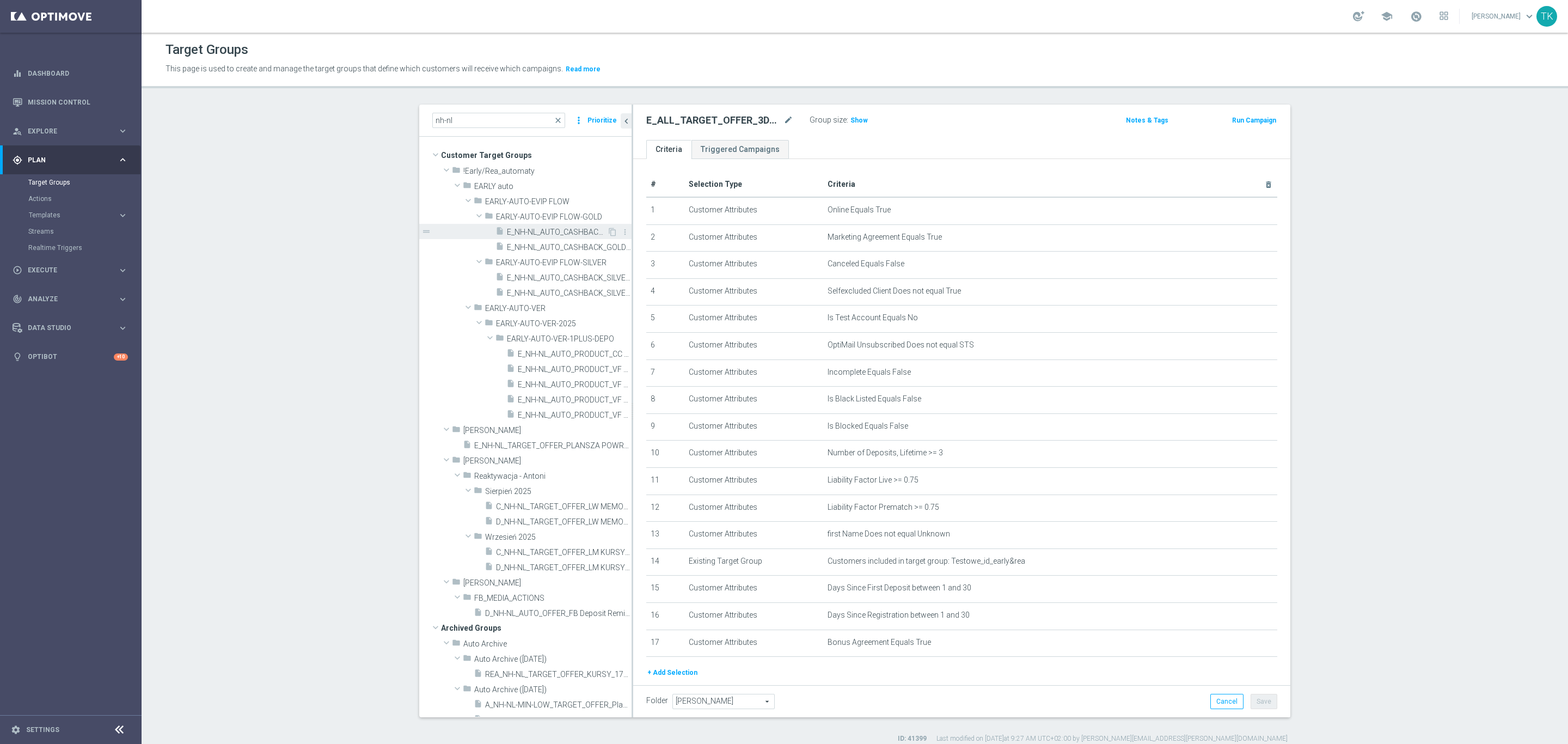
click at [546, 234] on span "E_NH-NL_AUTO_CASHBACK_GOLD_EVIP_5 do 250 PLN_TU_WEEKLY" at bounding box center [557, 232] width 100 height 9
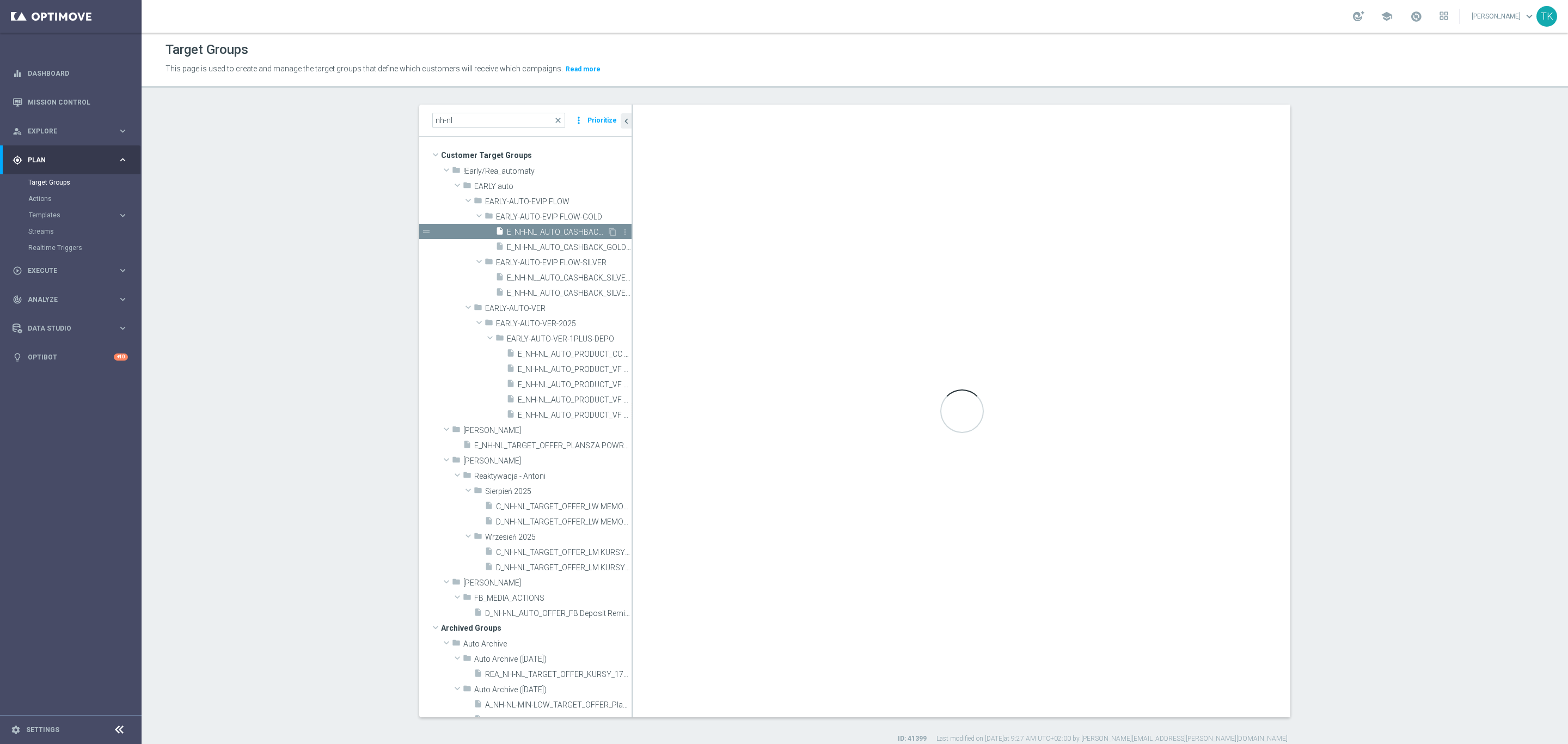
type textarea "1 and 2 and 3 and 4 and 5 and 6 and 7 and 8 and 9 and 10 and 11 and (12 or 15) …"
type input "EARLY-AUTO-EVIP FLOW-GOLD"
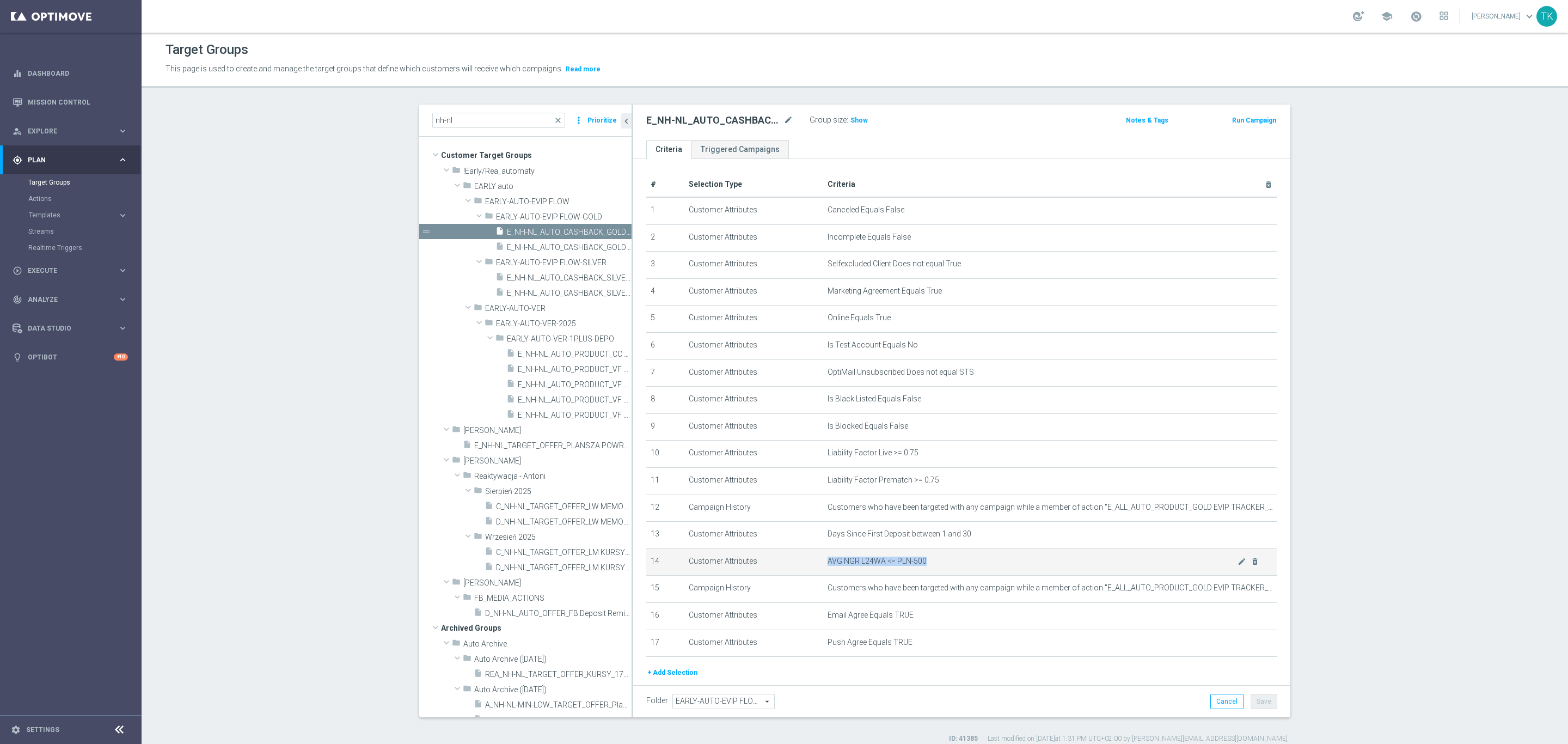
drag, startPoint x: 818, startPoint y: 558, endPoint x: 923, endPoint y: 561, distance: 105.0
click at [923, 561] on span "AVG NGR L24WA <= PLN-500" at bounding box center [1033, 561] width 410 height 9
click at [849, 563] on span "AVG NGR L24WA <= PLN-500" at bounding box center [1033, 561] width 410 height 9
drag, startPoint x: 818, startPoint y: 560, endPoint x: 874, endPoint y: 560, distance: 56.0
click at [874, 560] on span "AVG NGR L24WA <= PLN-500" at bounding box center [1033, 561] width 410 height 9
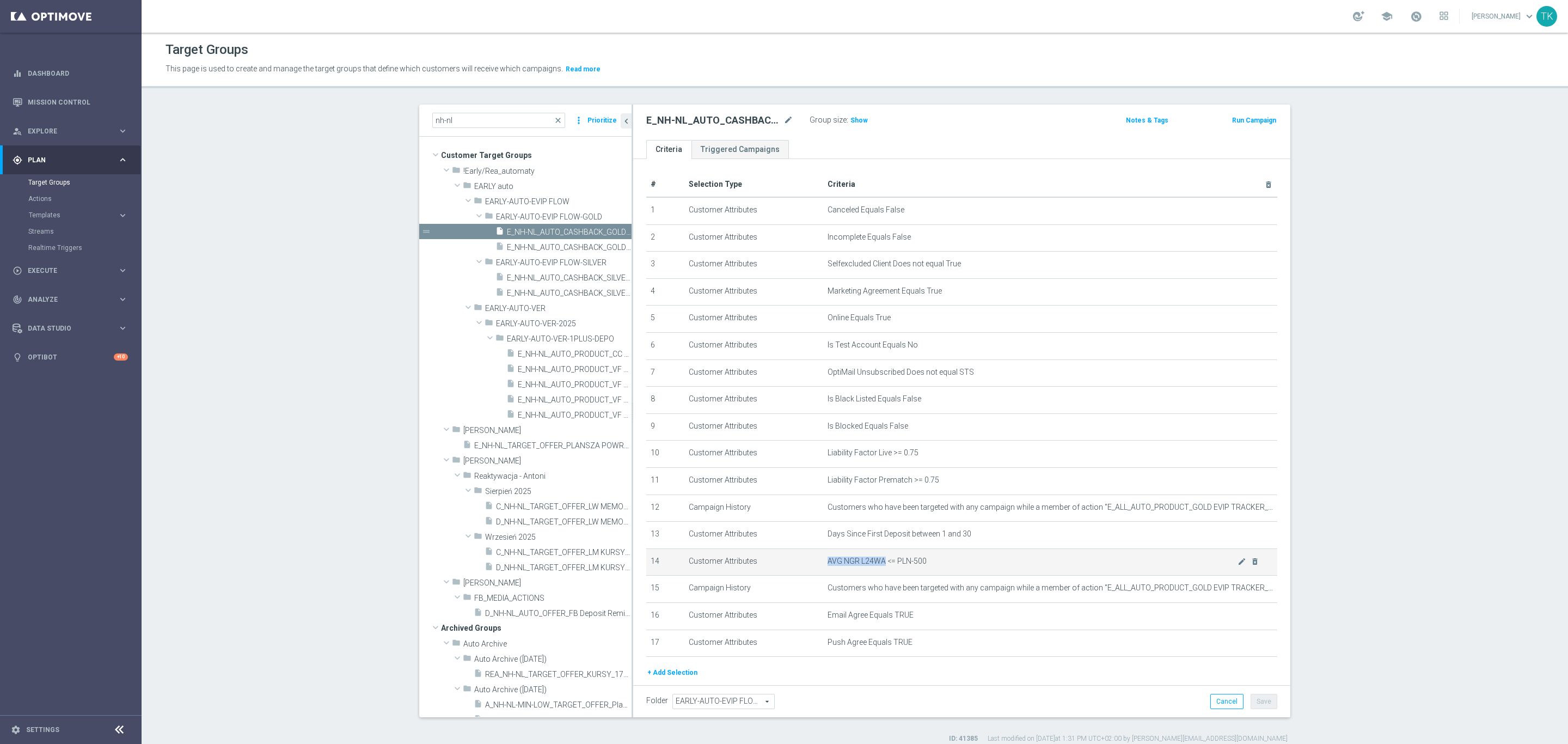
copy span "AVG NGR L24WA"
click at [553, 240] on div "insert_drive_file E_NH-NL_AUTO_CASHBACK_GOLD_EVIP_5 do 250 PLN_WEEKLY" at bounding box center [551, 247] width 111 height 15
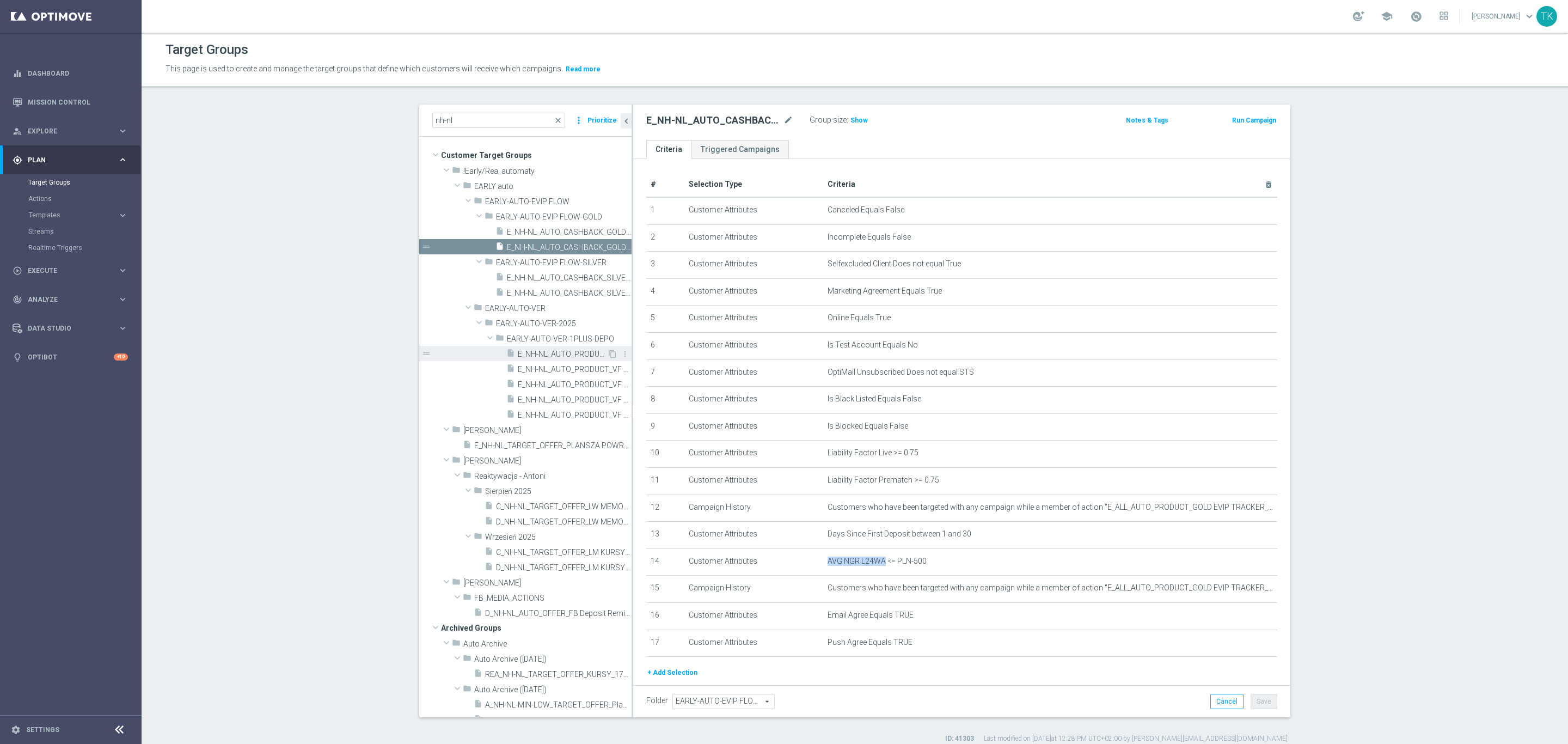
click at [559, 356] on span "E_NH-NL_AUTO_PRODUCT_CC VF DAY23 1PLUS DEPO_DAILY" at bounding box center [562, 354] width 89 height 9
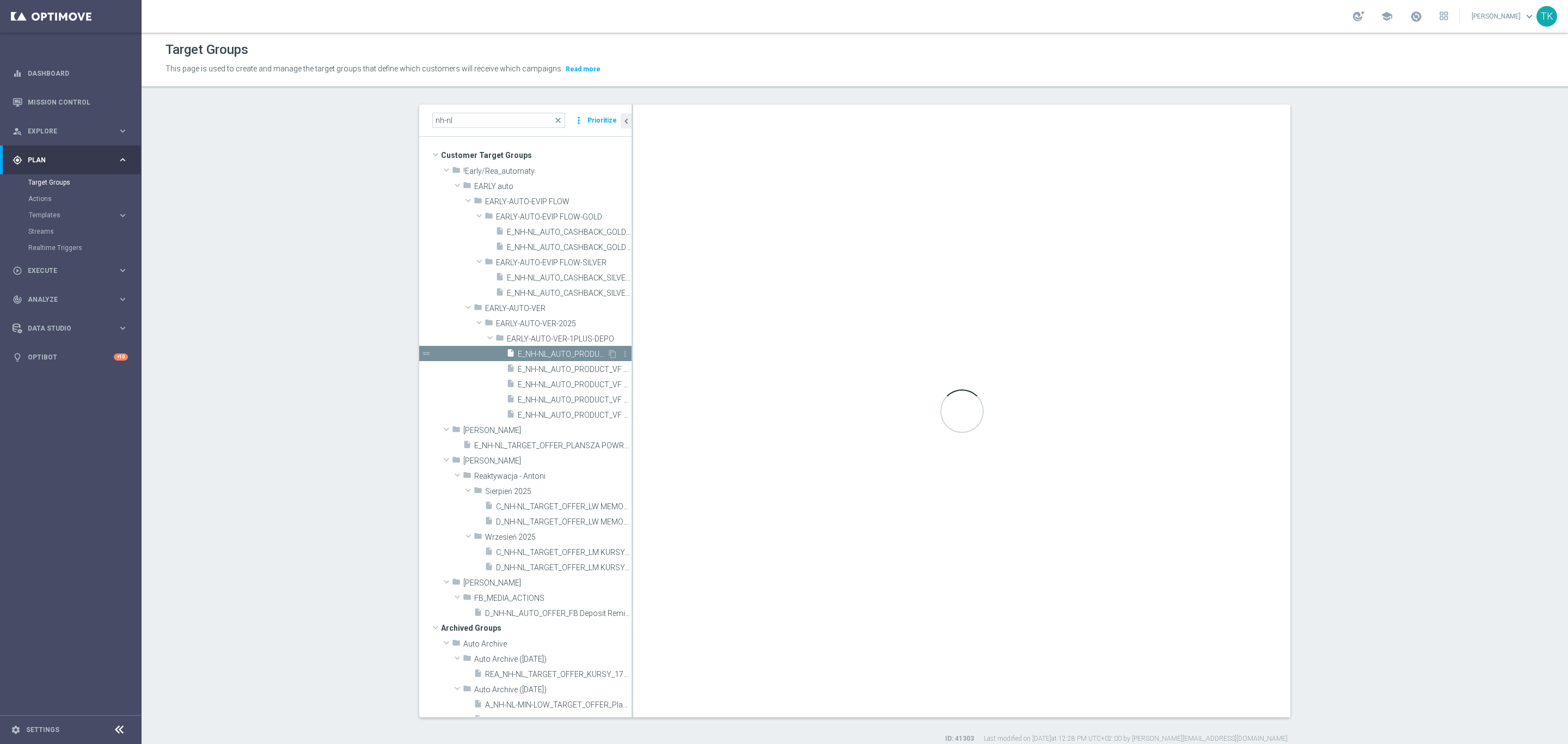
checkbox input "false"
type input "EARLY-AUTO-VER-1PLUS-DEPO"
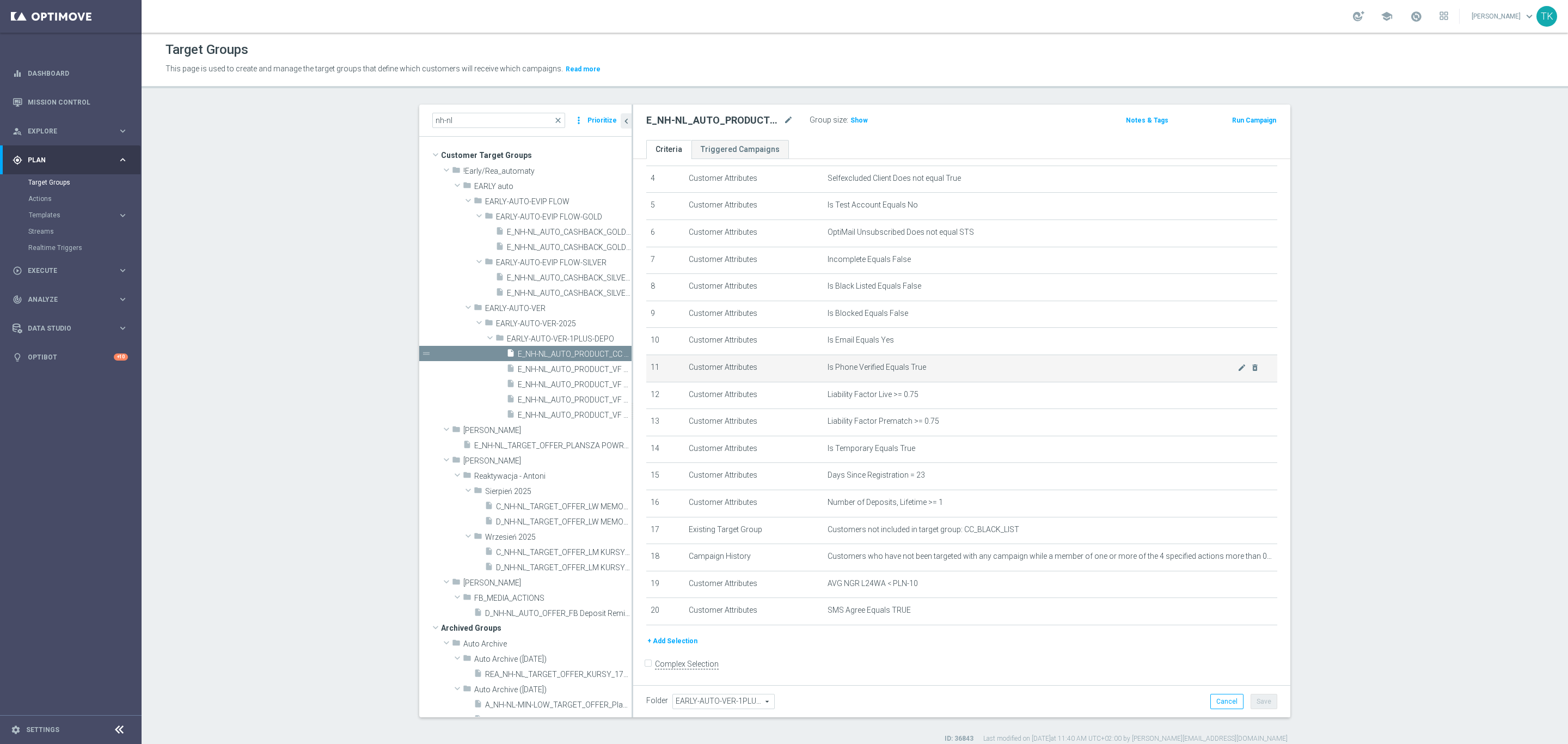
scroll to position [115, 0]
click at [828, 580] on span "AVG NGR L24WA < PLN-10" at bounding box center [1033, 581] width 410 height 9
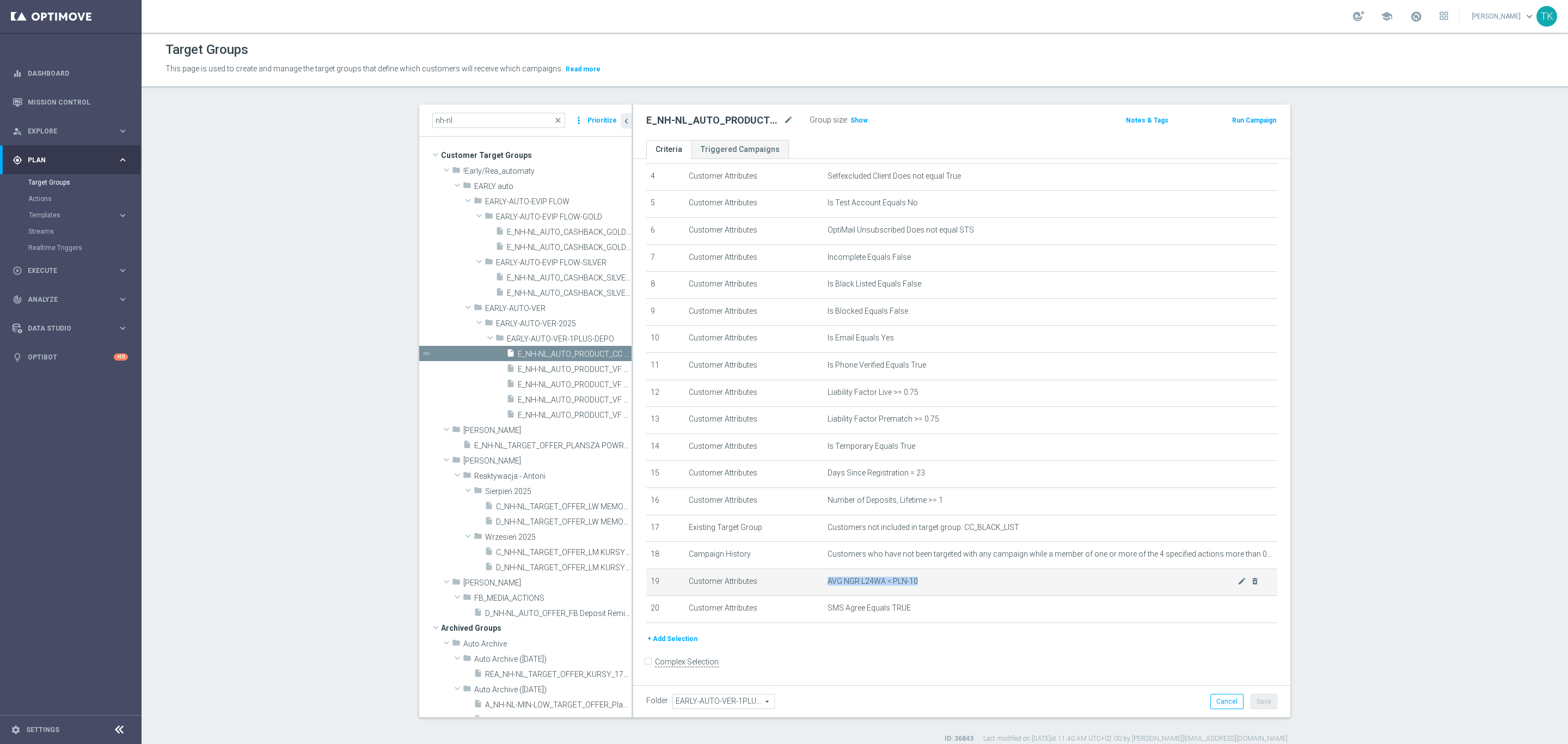
click at [828, 580] on span "AVG NGR L24WA < PLN-10" at bounding box center [1033, 581] width 410 height 9
click at [837, 580] on span "AVG NGR L24WA < PLN-10" at bounding box center [1033, 581] width 410 height 9
drag, startPoint x: 817, startPoint y: 578, endPoint x: 873, endPoint y: 585, distance: 56.4
click at [873, 585] on span "AVG NGR L24WA < PLN-10" at bounding box center [1033, 581] width 410 height 9
copy span "AVG NGR L24WA"
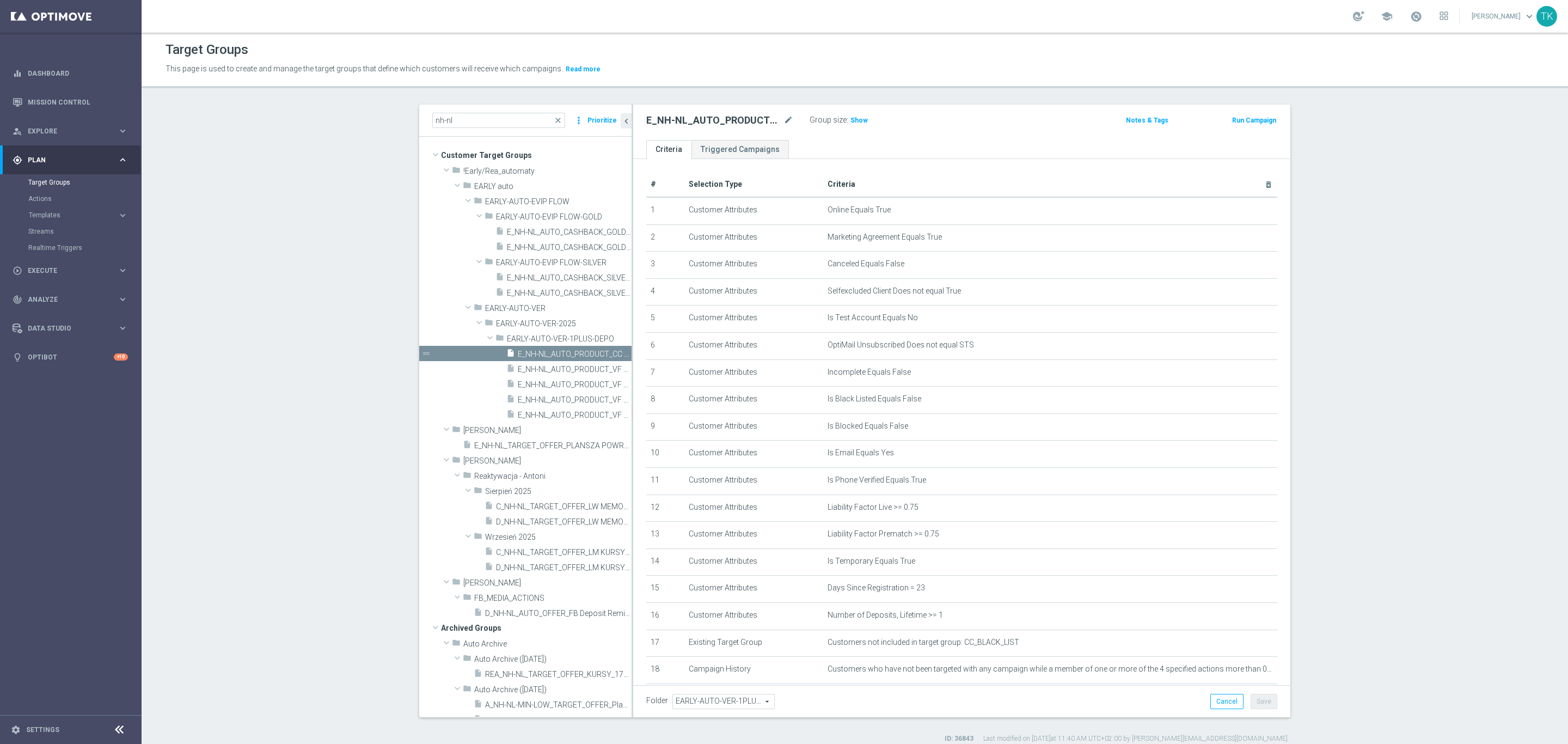
scroll to position [115, 0]
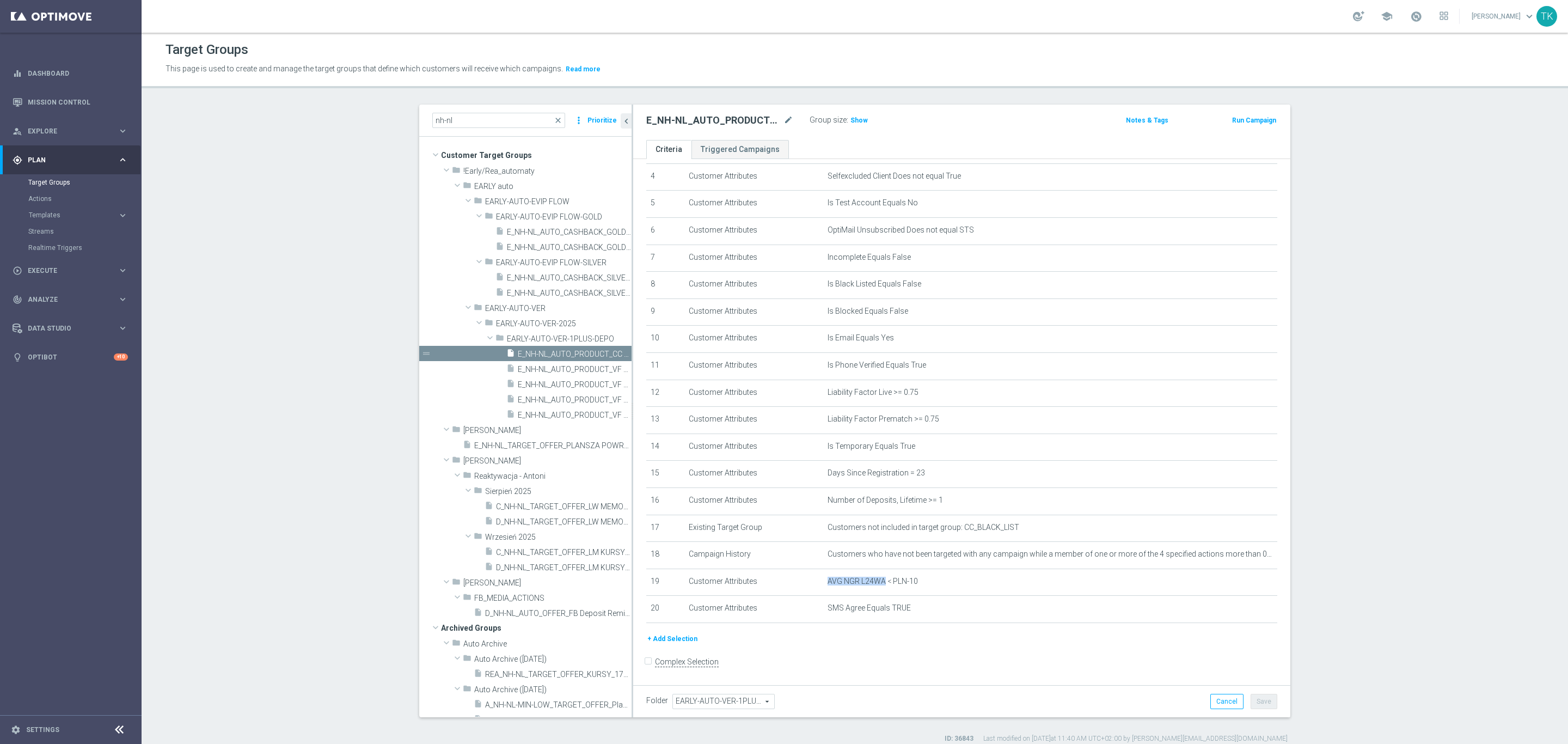
click at [43, 209] on accordion "Templates keyboard_arrow_right Optimail" at bounding box center [85, 215] width 112 height 16
click at [44, 214] on span "Templates" at bounding box center [68, 215] width 78 height 7
click at [46, 227] on link "Optimail" at bounding box center [73, 231] width 80 height 9
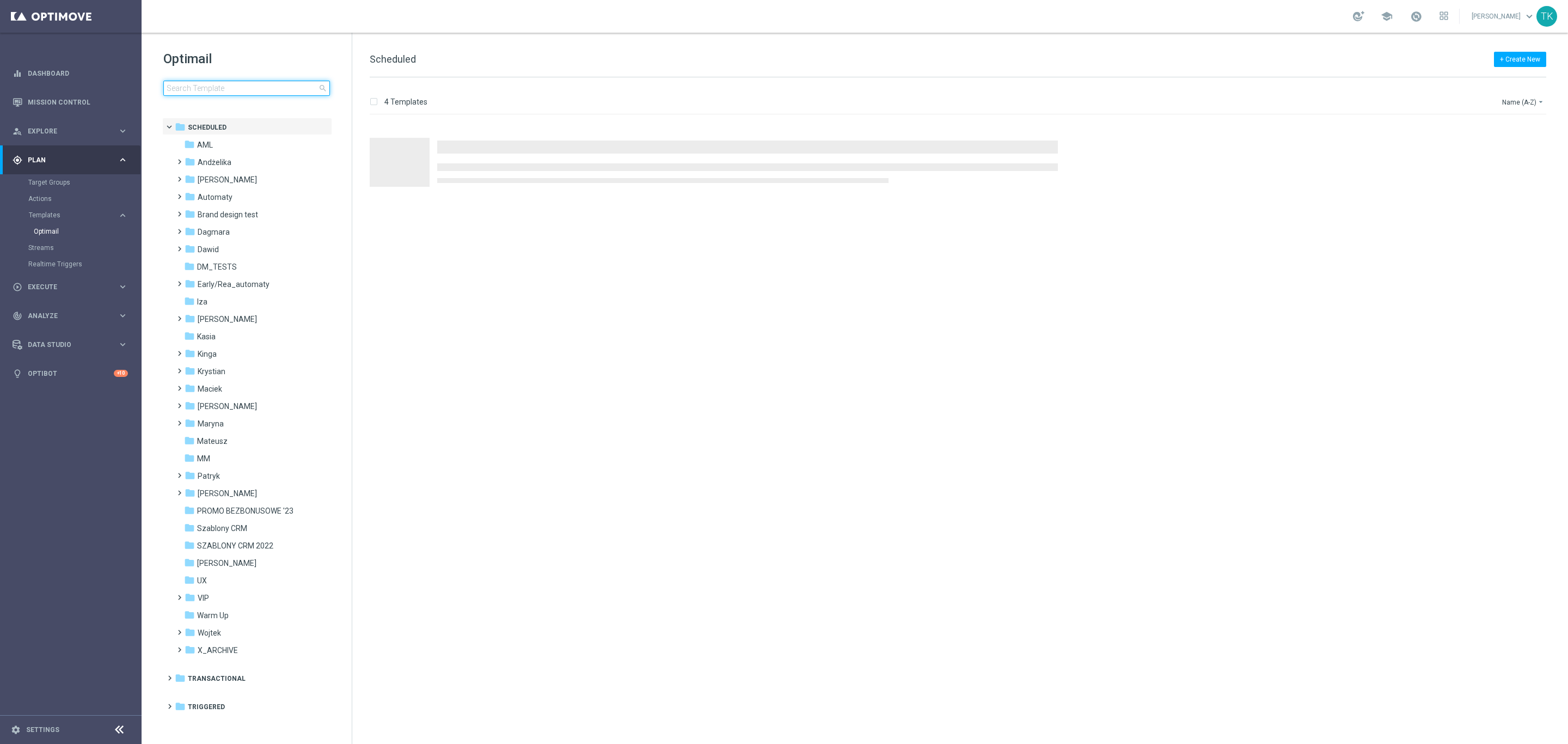
click at [178, 90] on input at bounding box center [247, 88] width 167 height 15
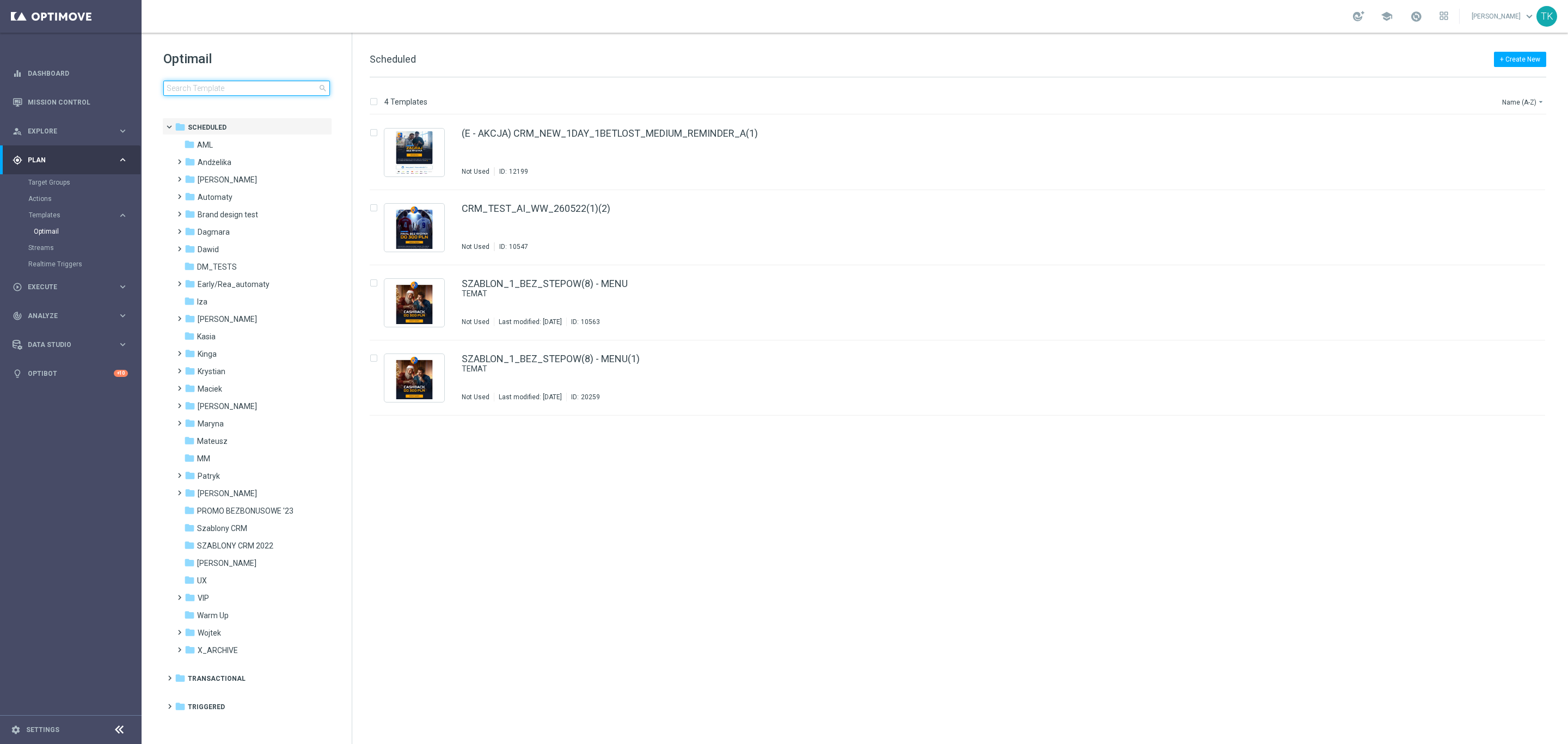
type input "E_ALL_TARGET_OFFER_1-2DEPO_WO"
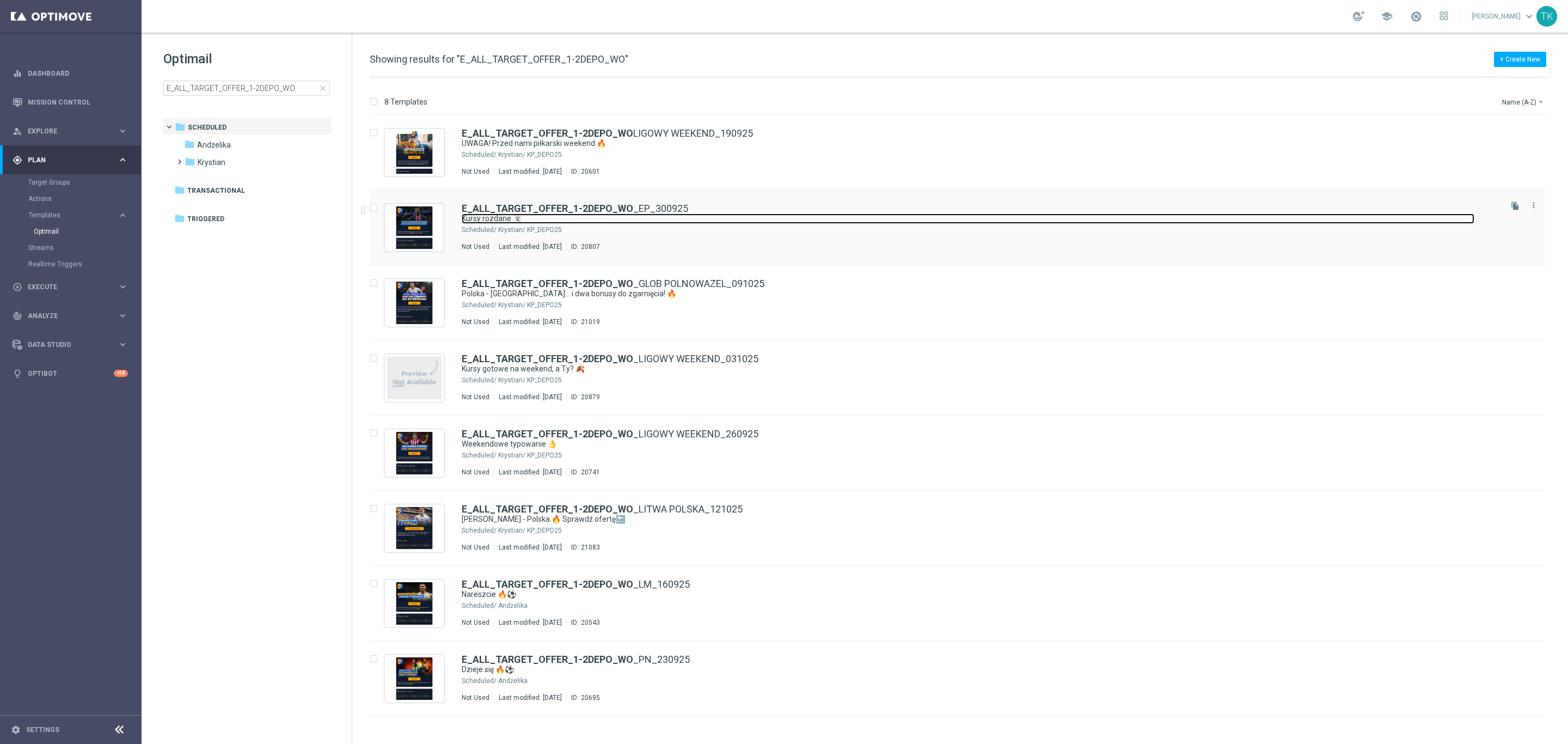
click at [706, 220] on link "Kursy rozdane 🃏" at bounding box center [968, 219] width 1013 height 10
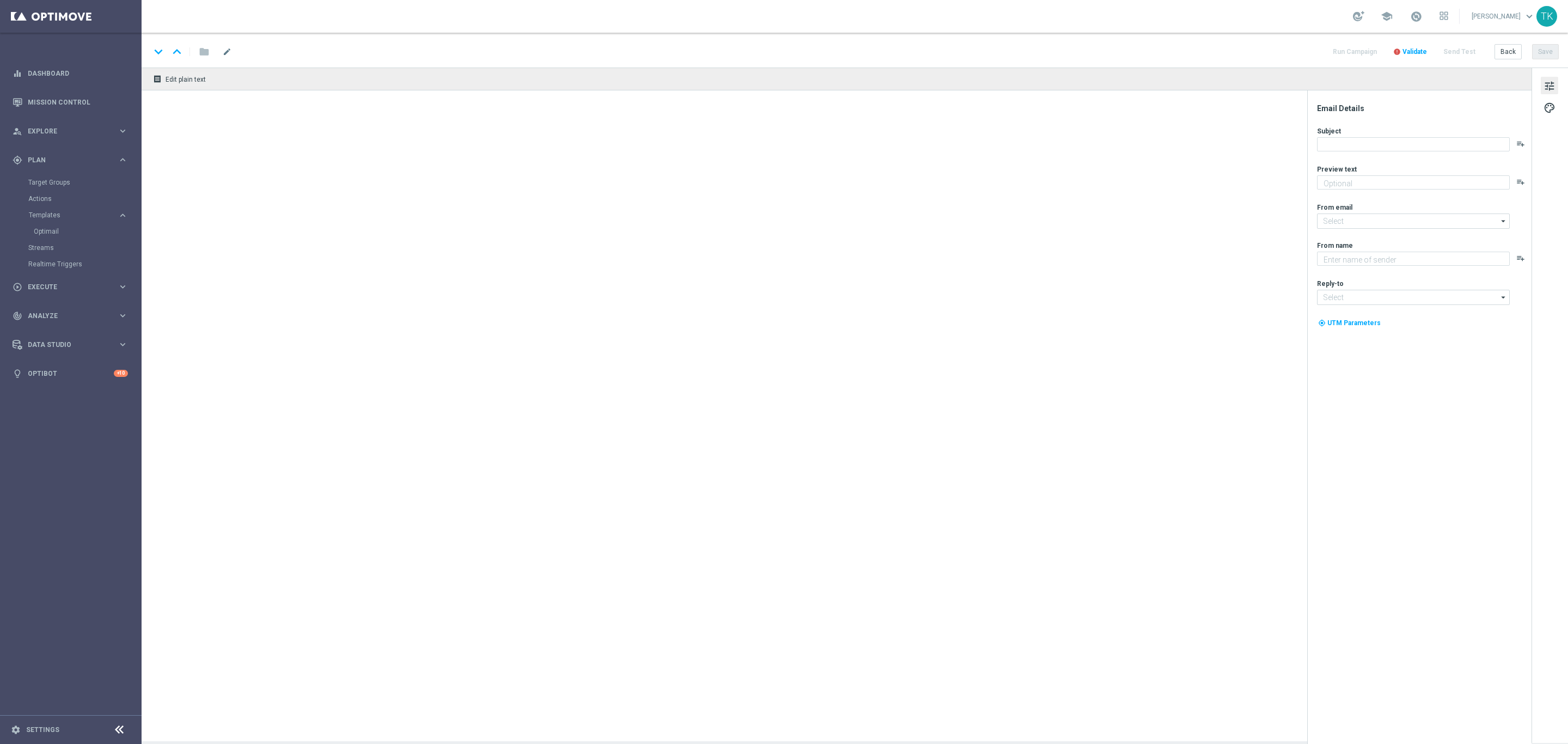
type textarea "Wchodzisz do gry? ⏯️"
type input "[EMAIL_ADDRESS][DOMAIN_NAME]"
type textarea "STS"
type input "[EMAIL_ADDRESS][DOMAIN_NAME]"
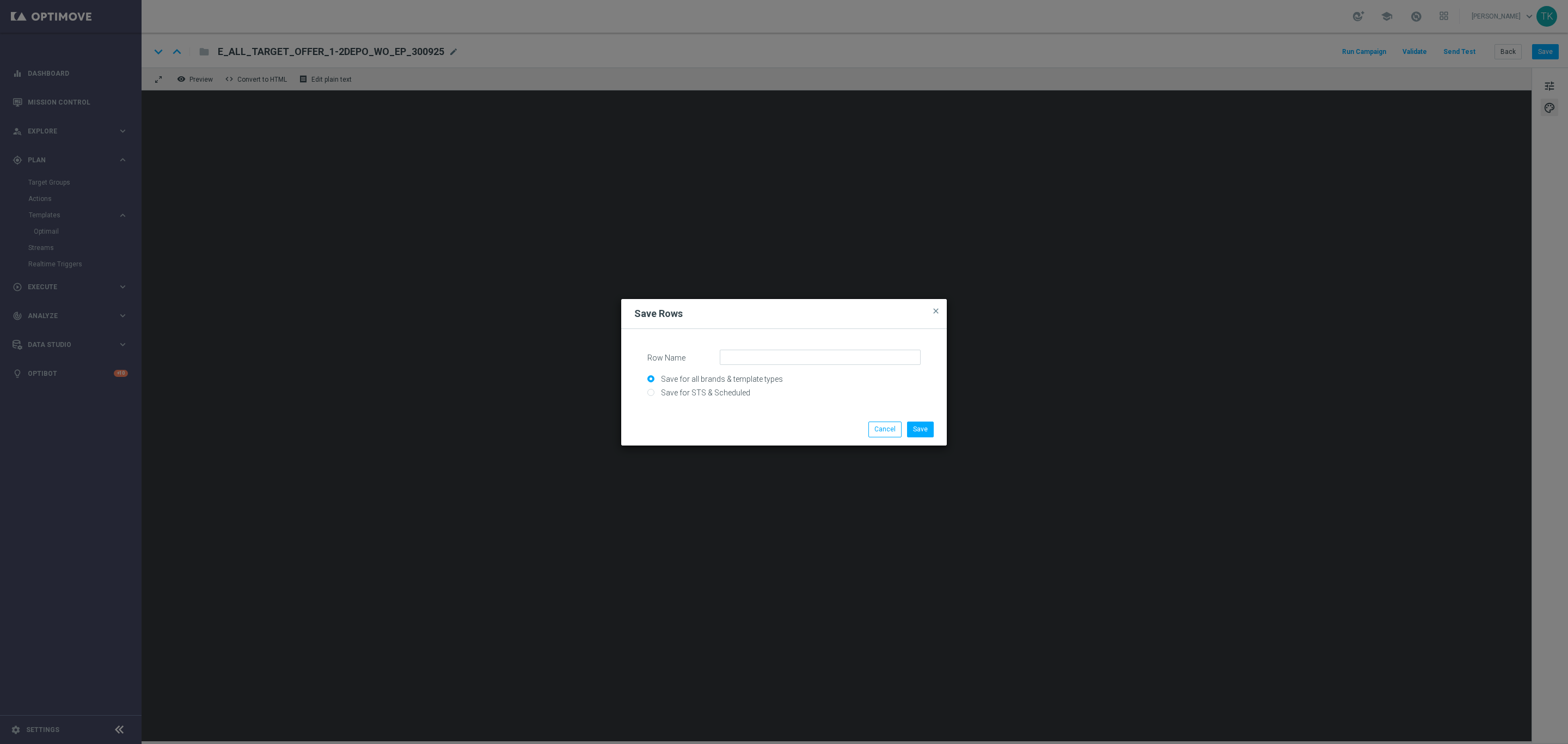
click at [663, 392] on input "Save for STS & Scheduled" at bounding box center [783, 397] width 273 height 15
radio input "true"
click at [743, 353] on input "Row Name" at bounding box center [820, 357] width 201 height 15
type input "wo_depo_bonus"
click at [926, 430] on button "Save" at bounding box center [920, 429] width 27 height 15
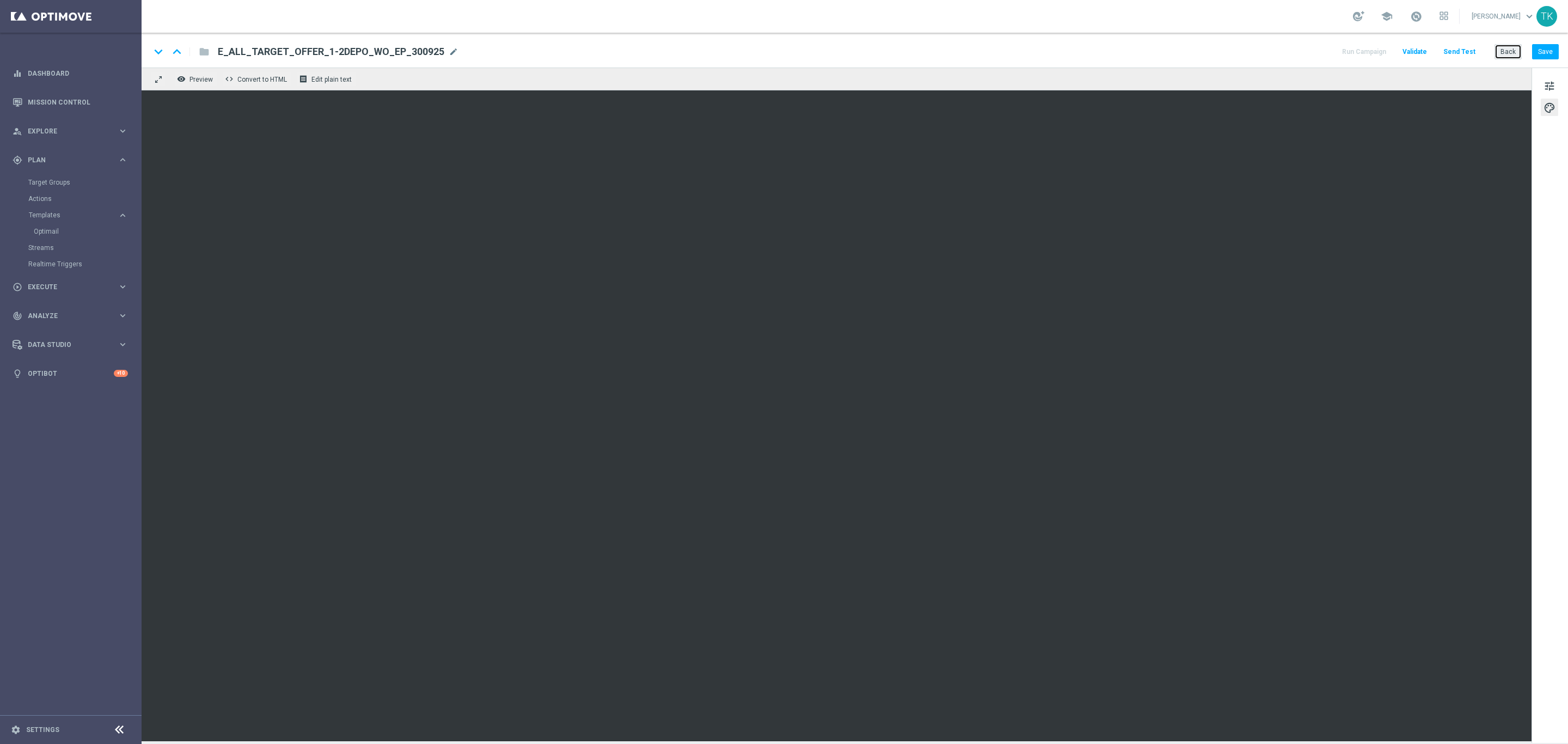
click at [1499, 53] on button "Back" at bounding box center [1508, 51] width 27 height 15
